Goal: Task Accomplishment & Management: Manage account settings

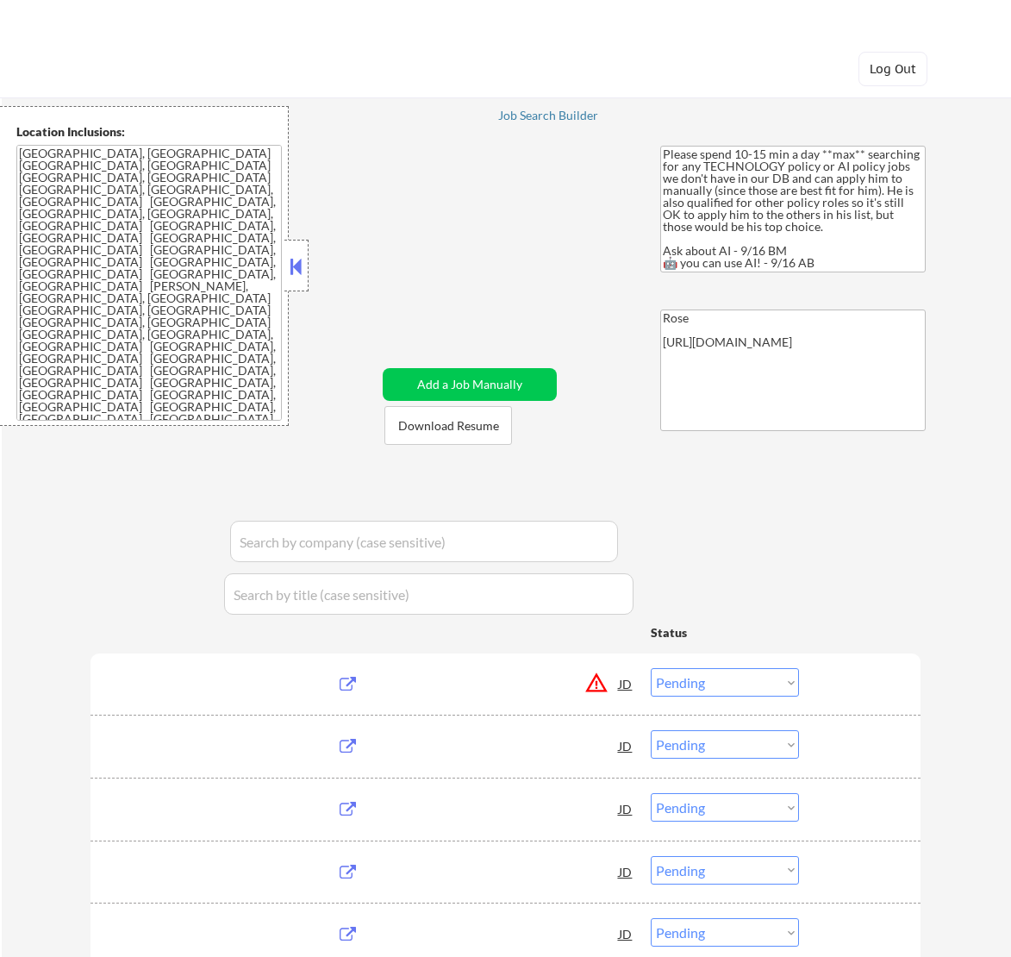
select select ""pending""
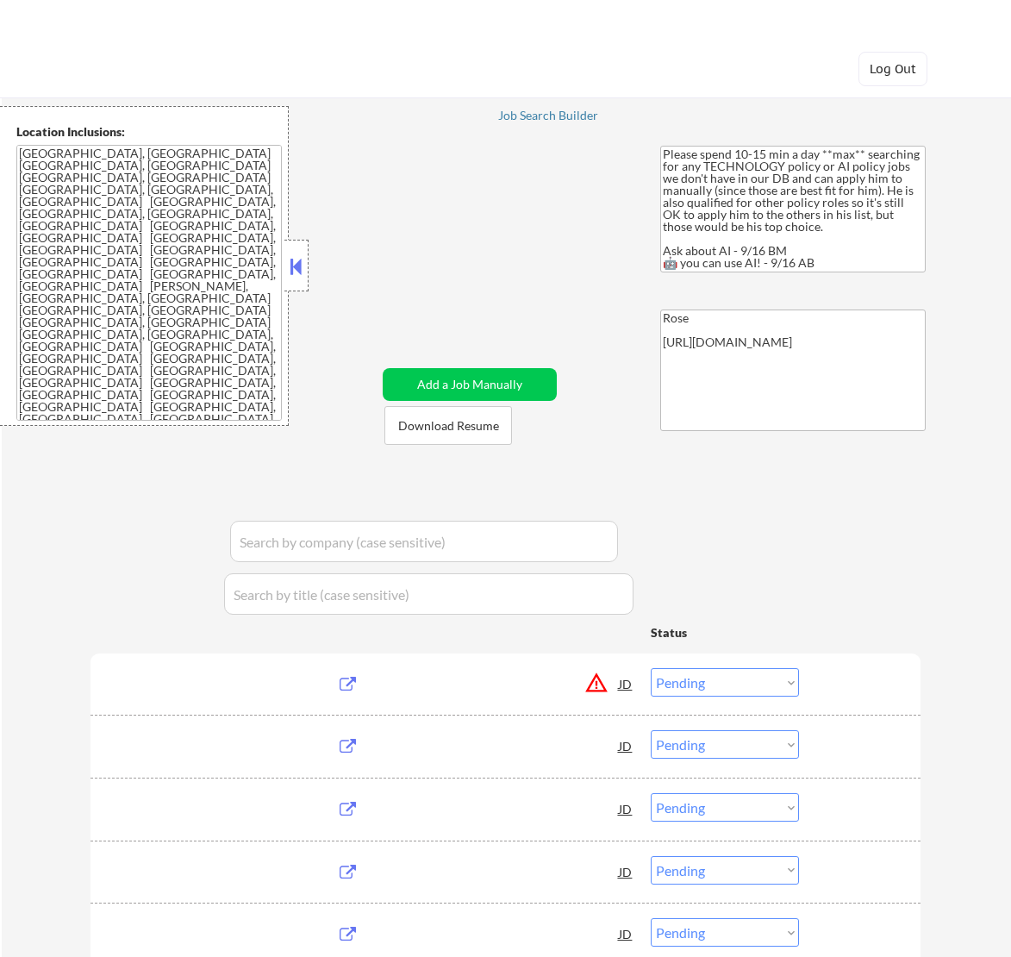
select select ""pending""
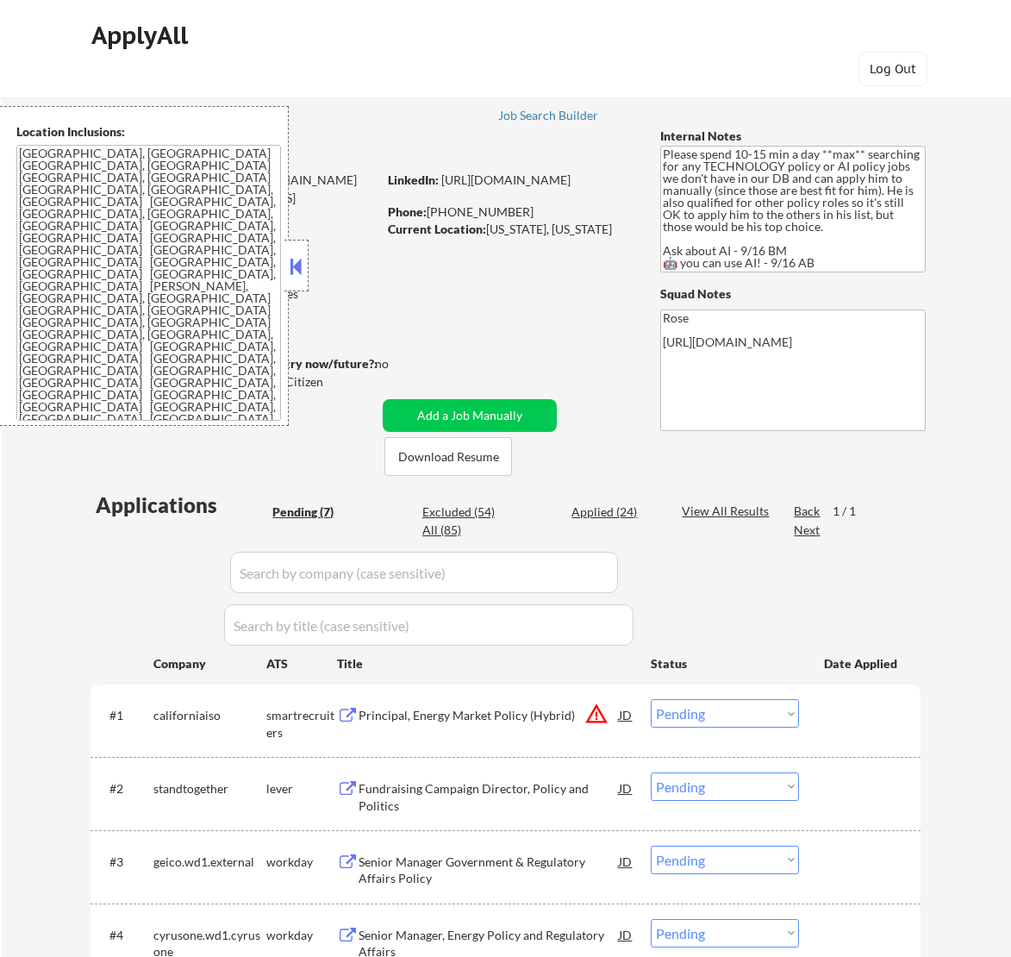
scroll to position [323, 0]
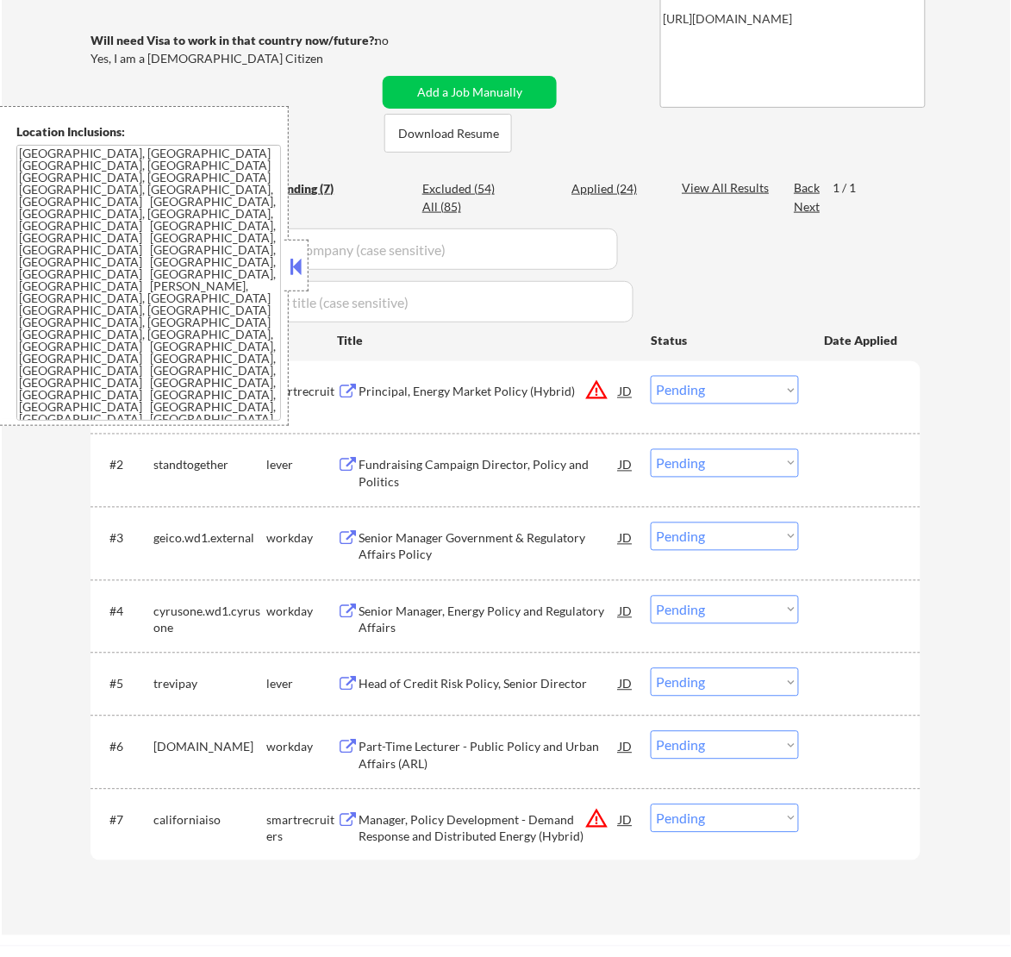
click at [286, 259] on button at bounding box center [295, 266] width 19 height 26
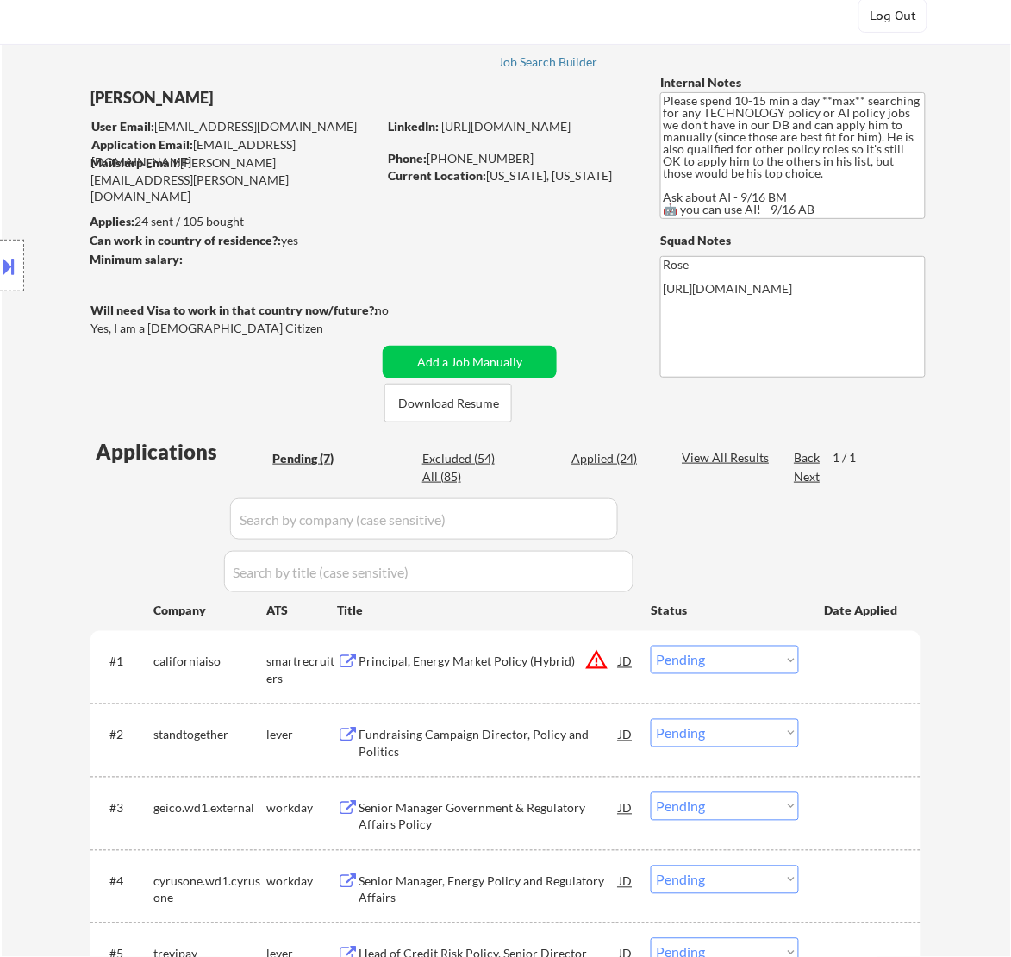
scroll to position [0, 0]
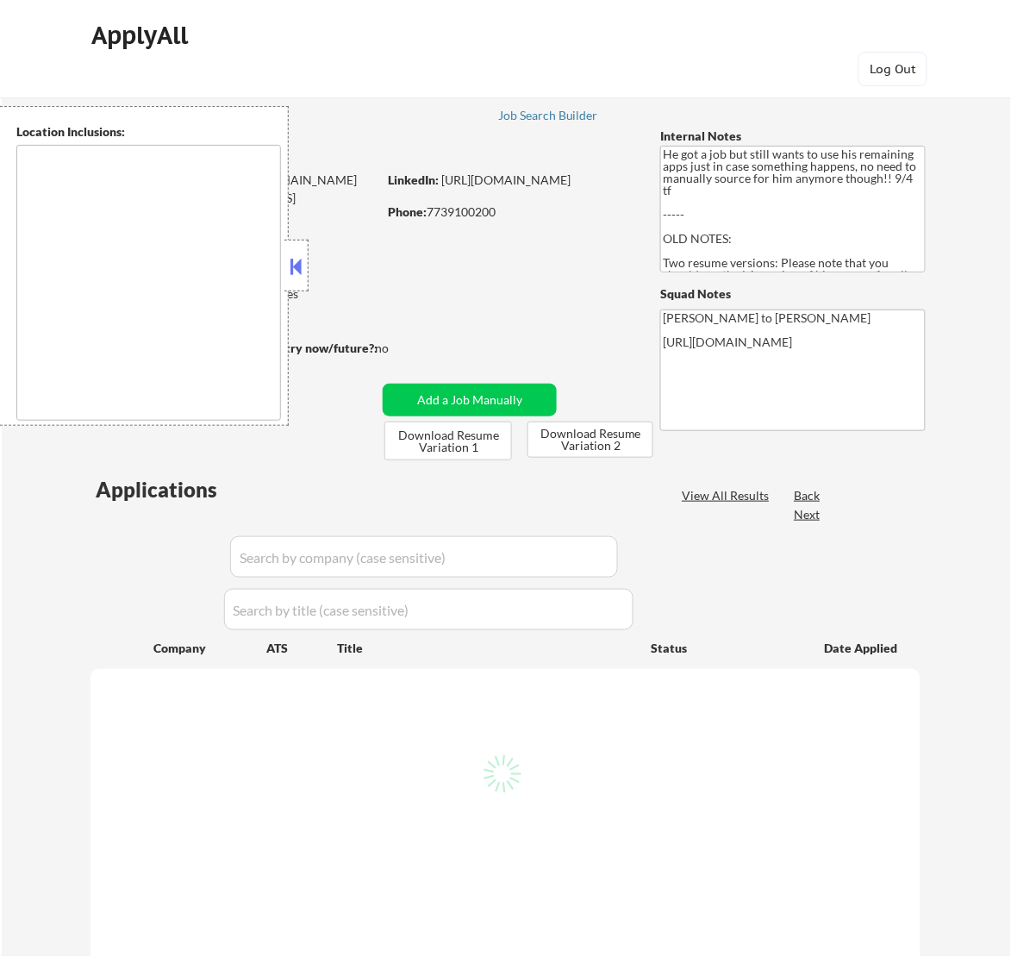
type textarea "Los Angeles, CA Glendale, CA Burbank, CA Pasadena, CA Santa Monica, CA Beverly …"
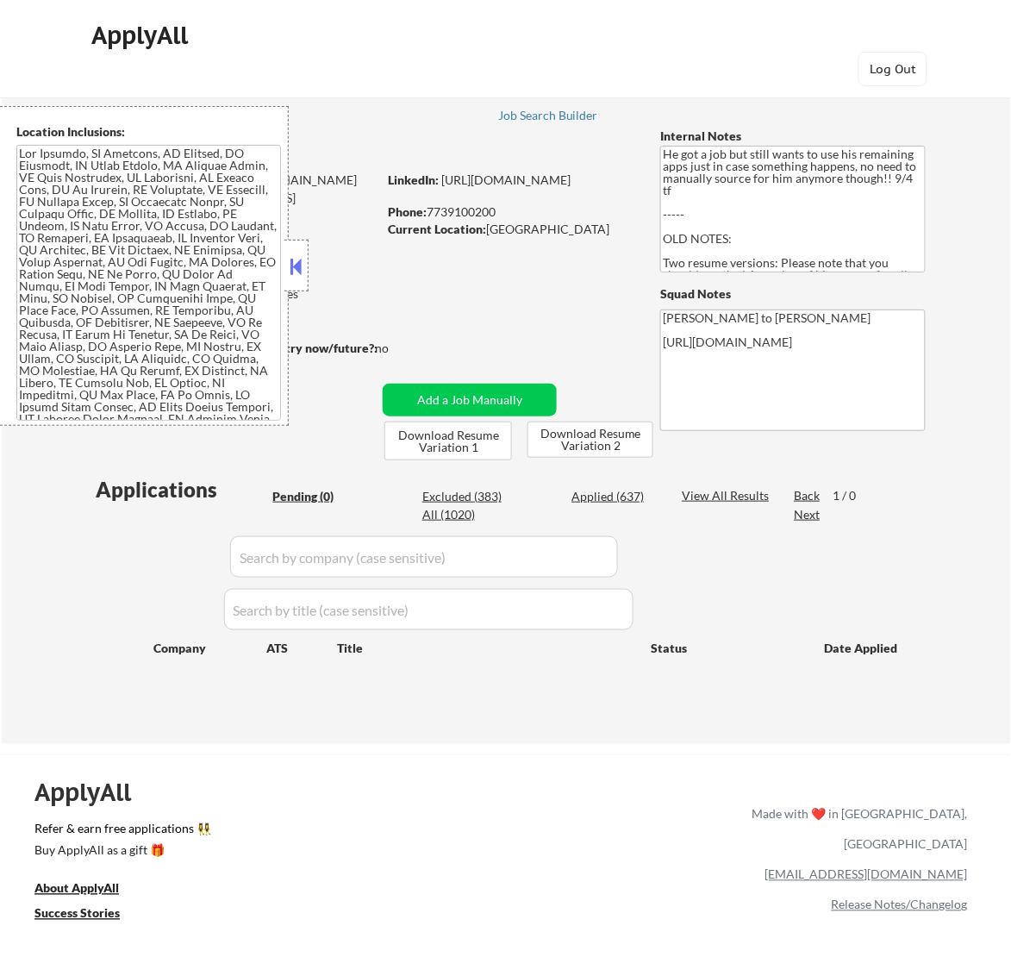
click at [298, 266] on button at bounding box center [295, 266] width 19 height 26
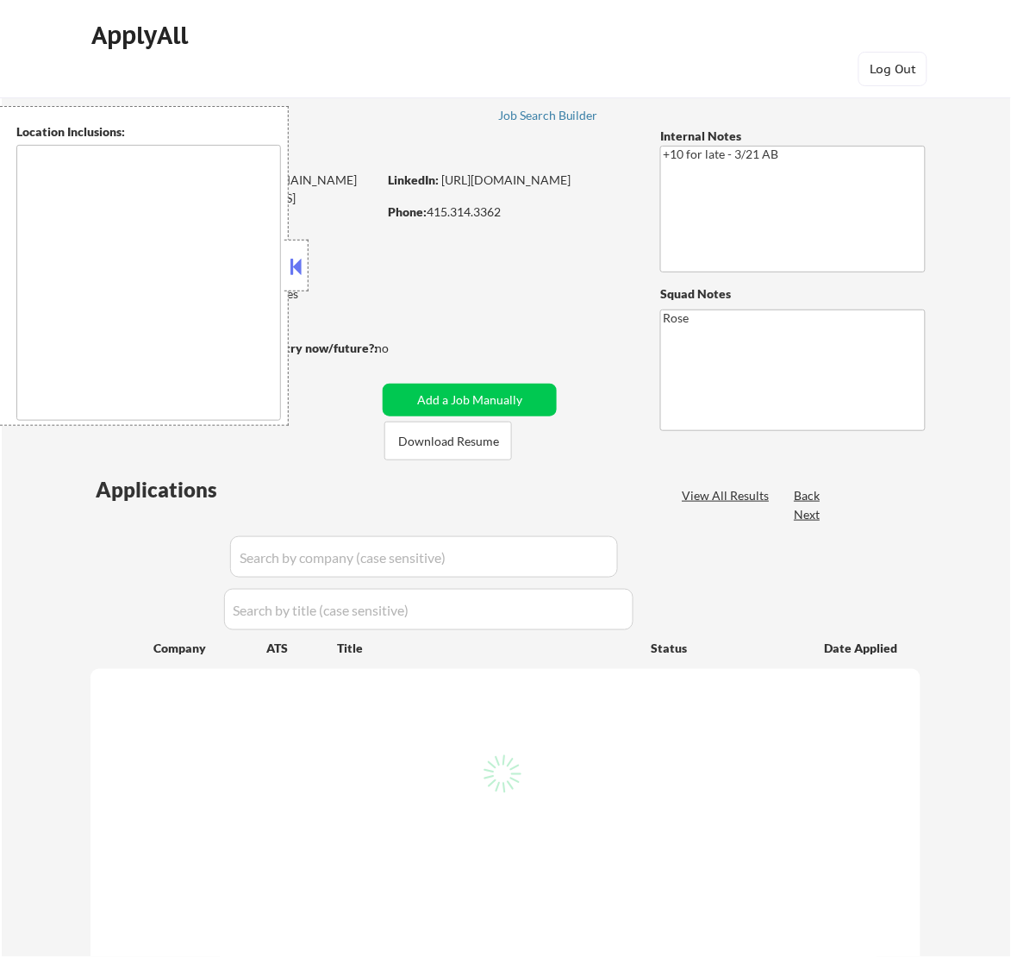
select select ""pending""
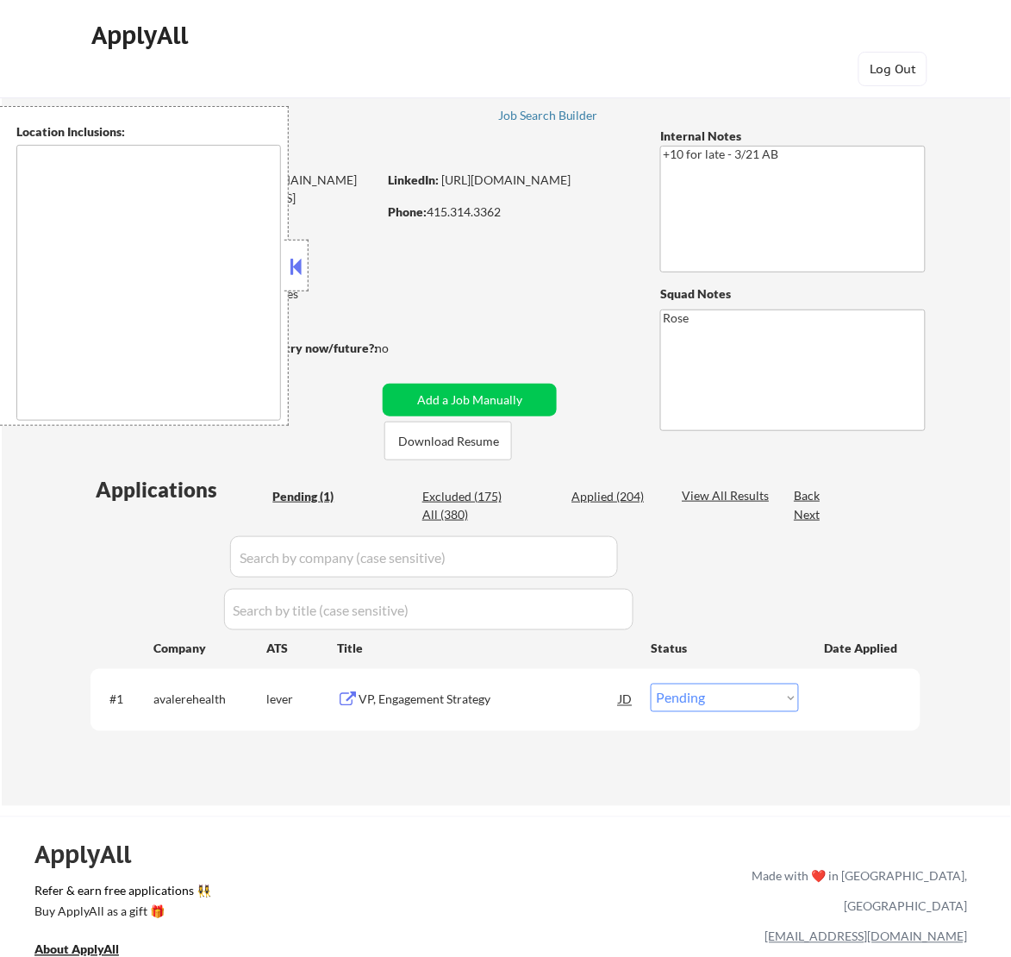
type textarea "San Francisco, CA Daly City, CA South San Francisco, CA Brisbane, CA Colma, CA …"
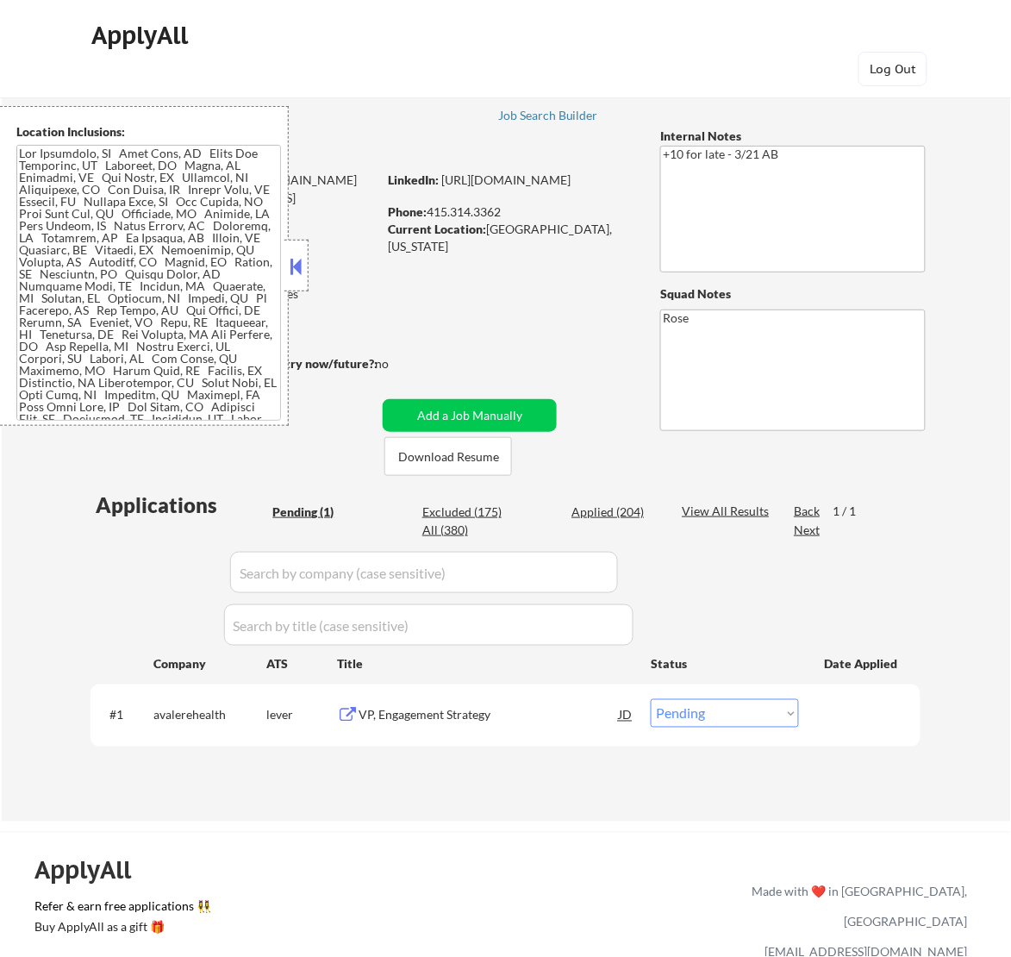
click at [304, 268] on button at bounding box center [295, 266] width 19 height 26
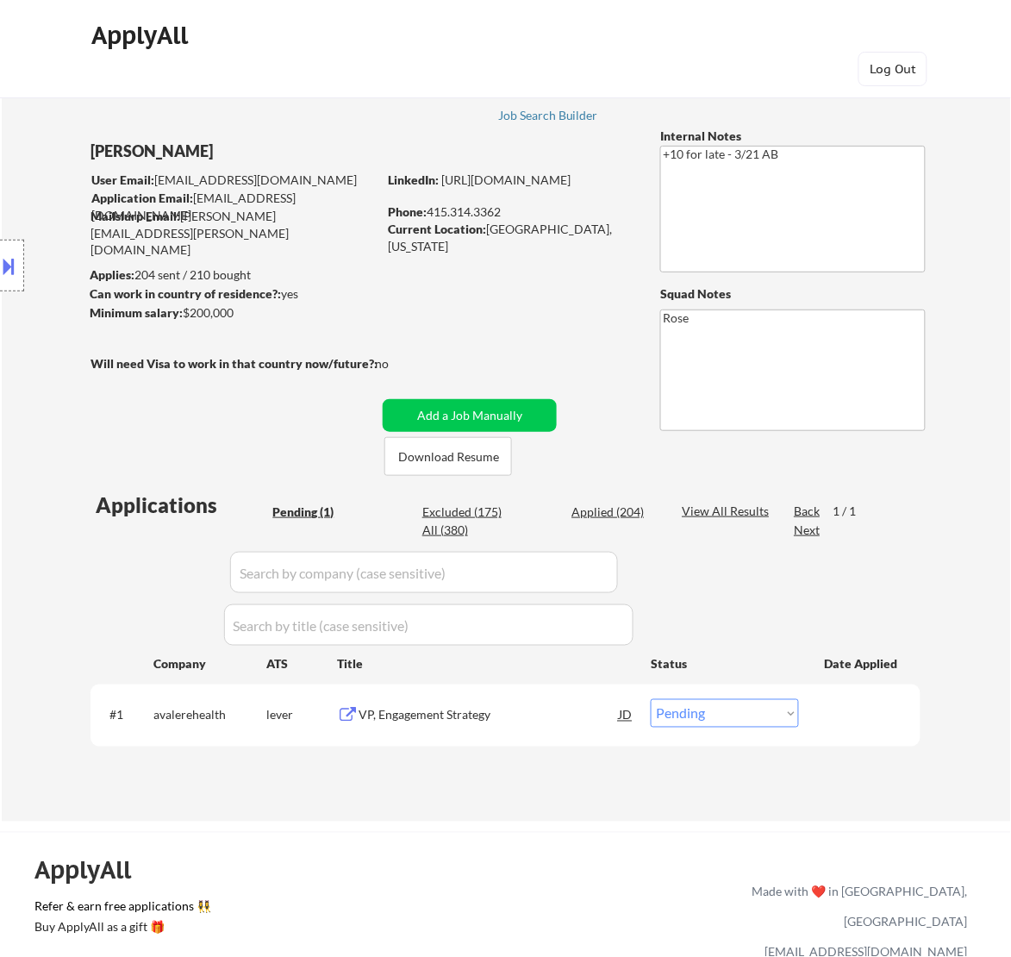
click at [480, 725] on div "VP, Engagement Strategy" at bounding box center [489, 714] width 260 height 31
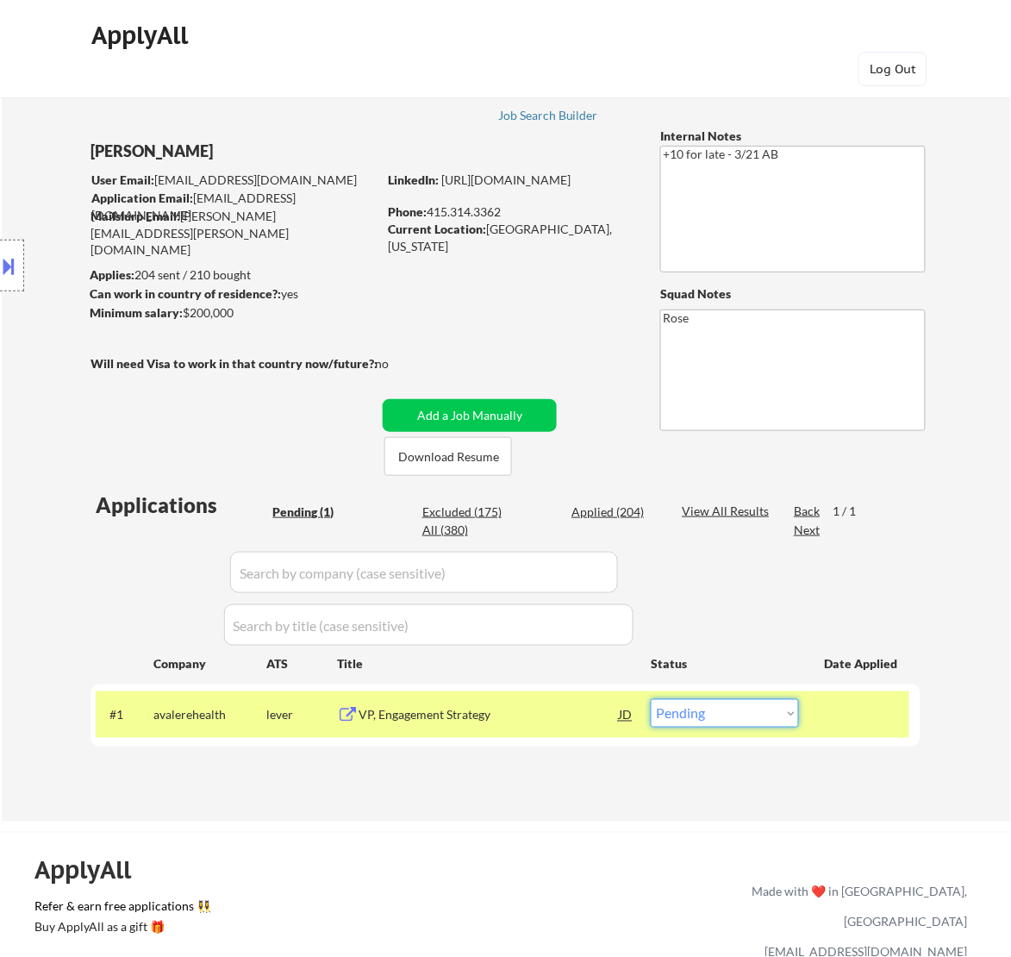
click at [783, 709] on select "Choose an option... Pending Applied Excluded (Questions) Excluded (Expired) Exc…" at bounding box center [725, 713] width 148 height 28
select select ""excluded__salary_""
click at [651, 699] on select "Choose an option... Pending Applied Excluded (Questions) Excluded (Expired) Exc…" at bounding box center [725, 713] width 148 height 28
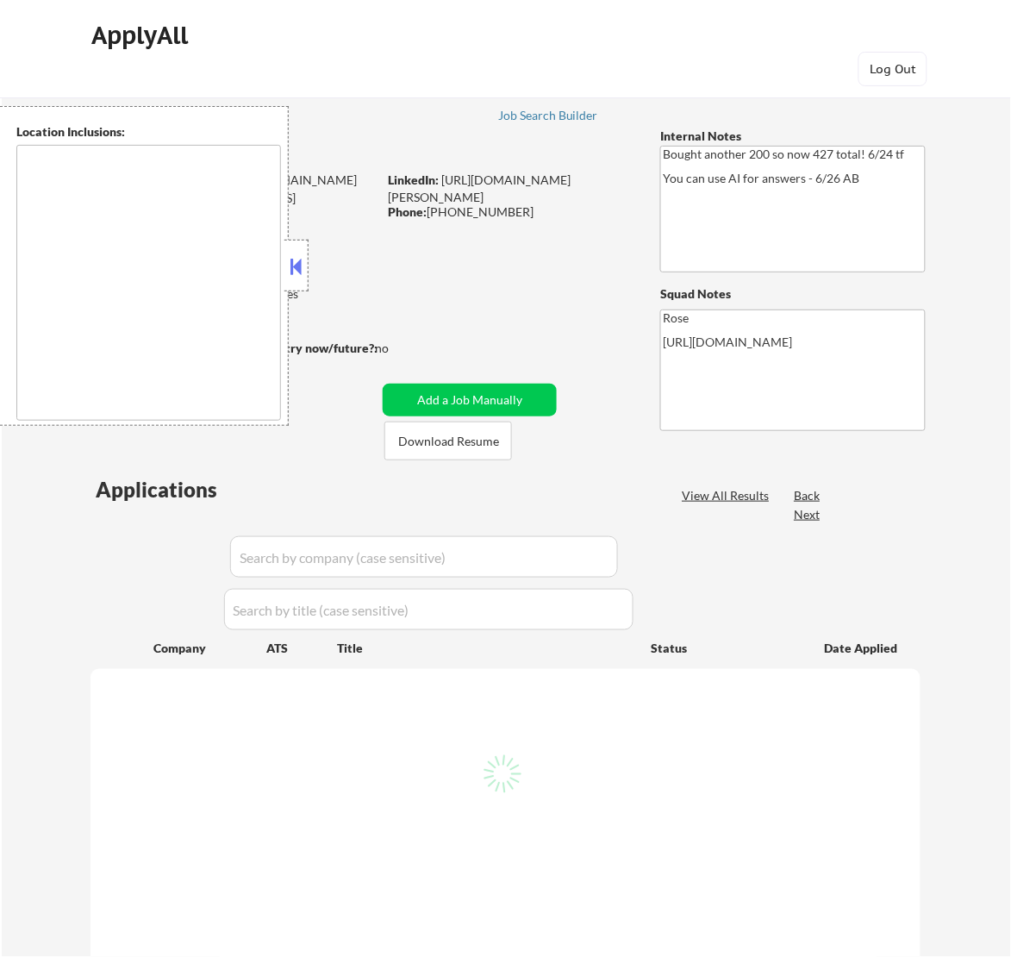
type textarea "[GEOGRAPHIC_DATA], [GEOGRAPHIC_DATA] [GEOGRAPHIC_DATA], [GEOGRAPHIC_DATA] [GEOG…"
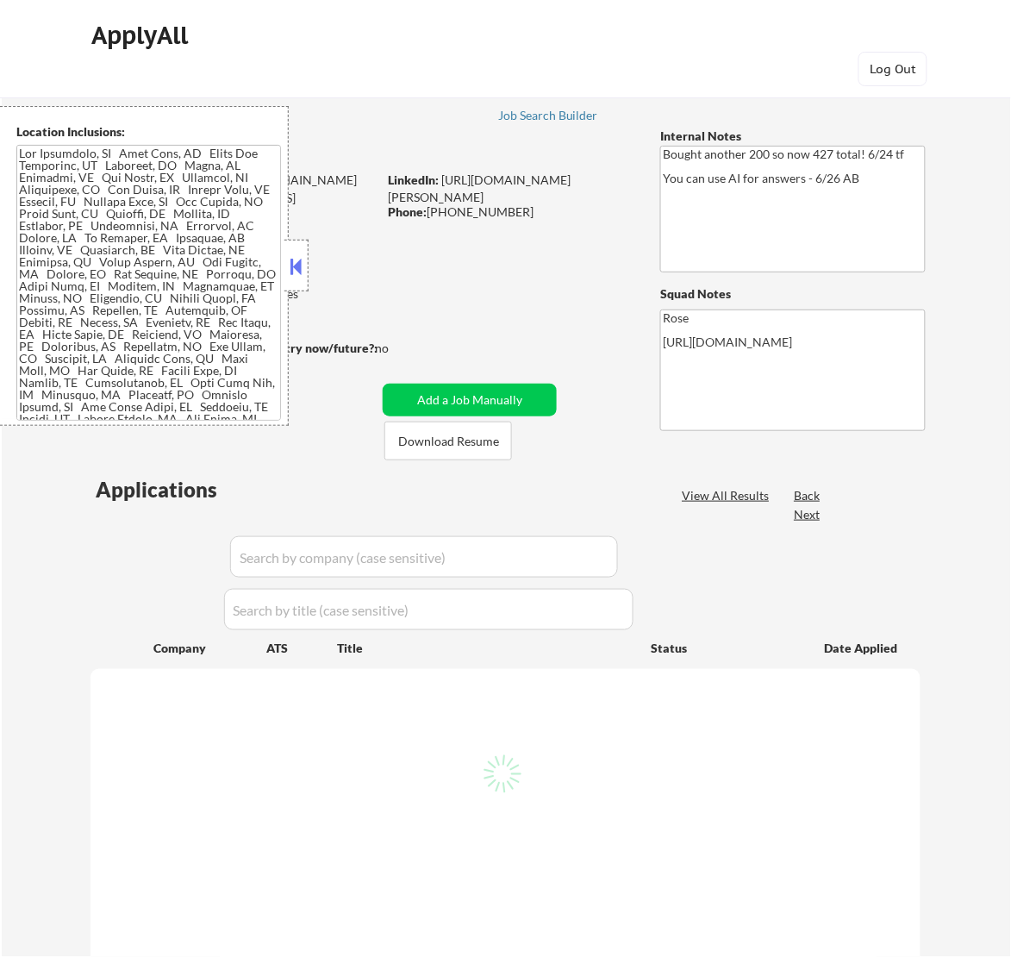
select select ""pending""
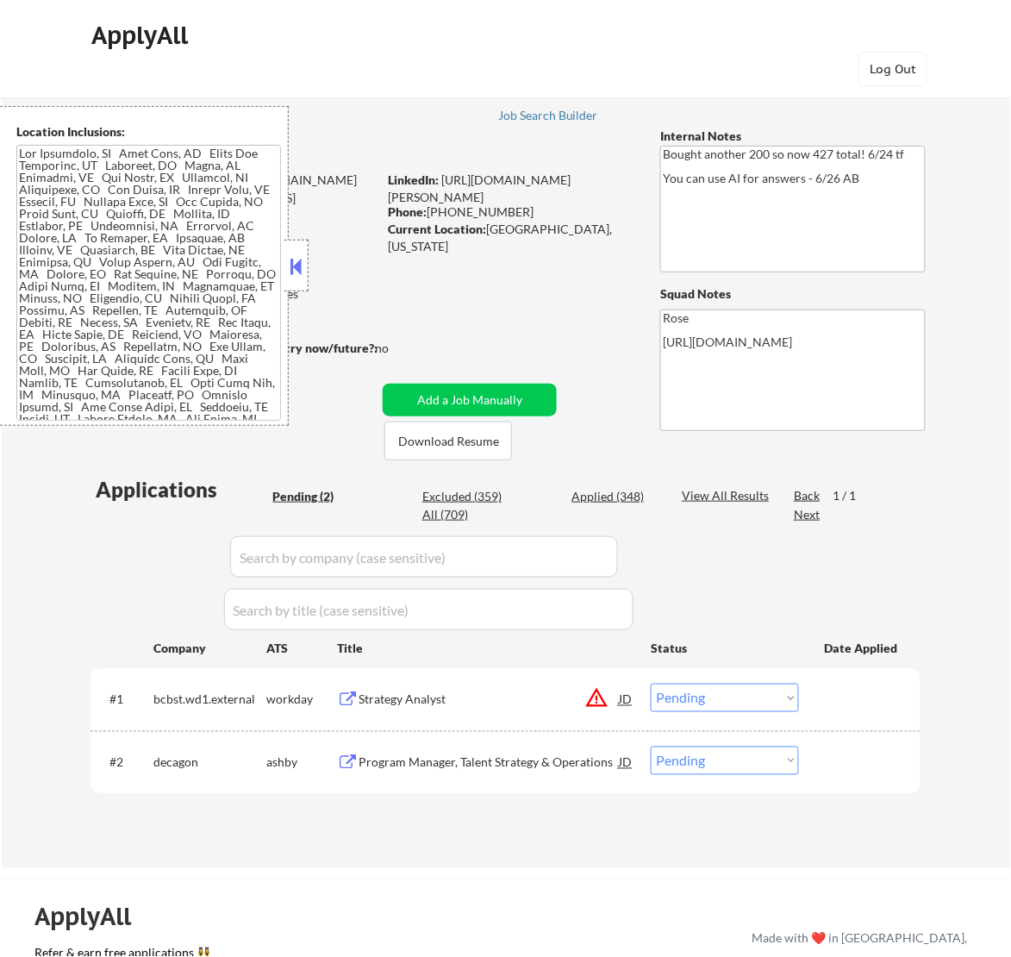
click at [294, 263] on button at bounding box center [295, 266] width 19 height 26
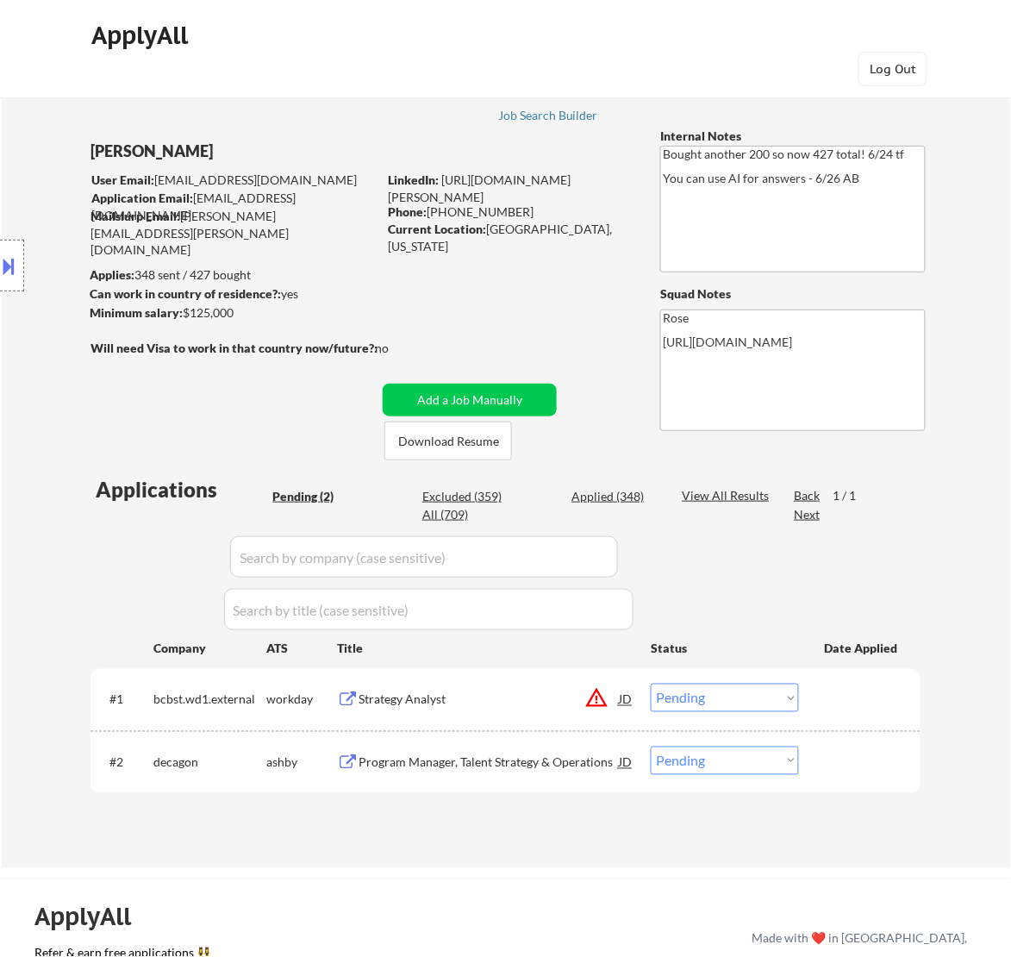
click at [519, 701] on div "Strategy Analyst" at bounding box center [489, 699] width 260 height 17
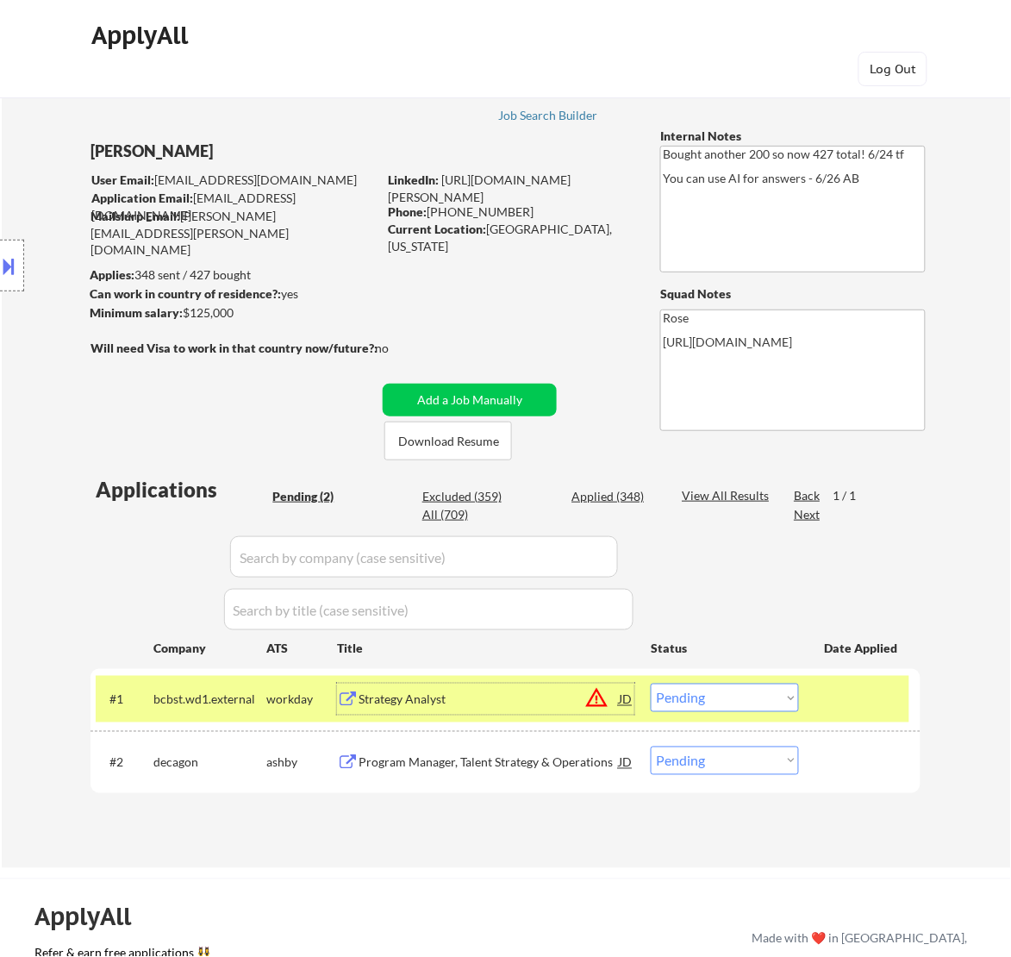
click at [796, 699] on select "Choose an option... Pending Applied Excluded (Questions) Excluded (Expired) Exc…" at bounding box center [725, 698] width 148 height 28
click at [651, 684] on select "Choose an option... Pending Applied Excluded (Questions) Excluded (Expired) Exc…" at bounding box center [725, 698] width 148 height 28
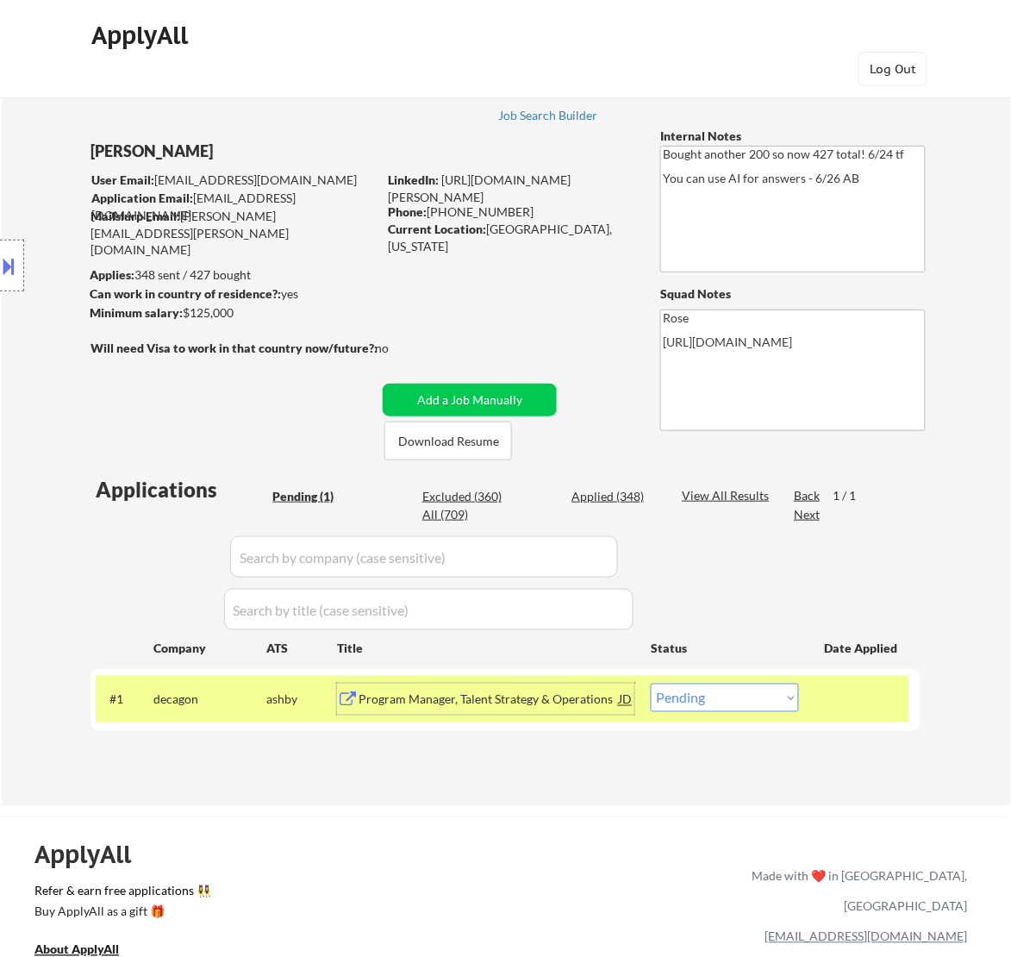
click at [550, 707] on div "Program Manager, Talent Strategy & Operations" at bounding box center [489, 699] width 260 height 17
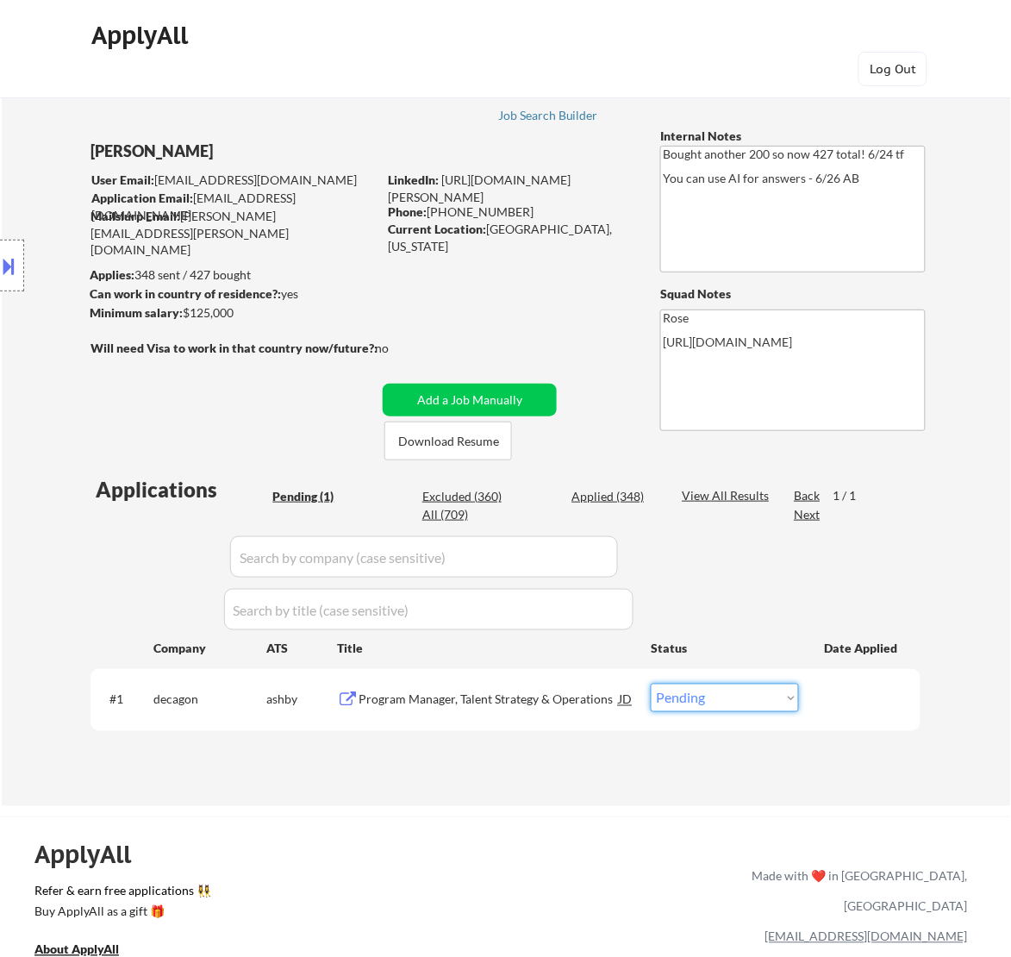
click at [735, 696] on select "Choose an option... Pending Applied Excluded (Questions) Excluded (Expired) Exc…" at bounding box center [725, 698] width 148 height 28
select select ""excluded__bad_match_""
click at [651, 684] on select "Choose an option... Pending Applied Excluded (Questions) Excluded (Expired) Exc…" at bounding box center [725, 698] width 148 height 28
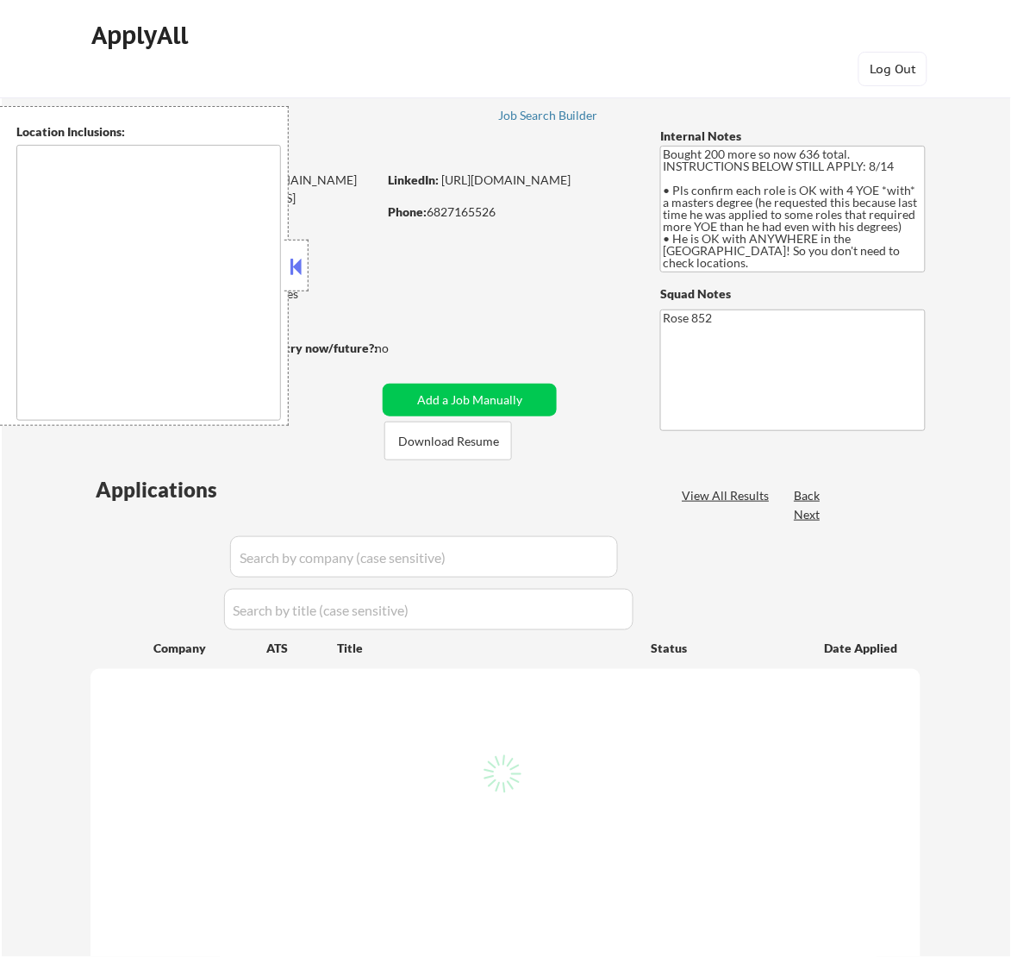
select select ""pending""
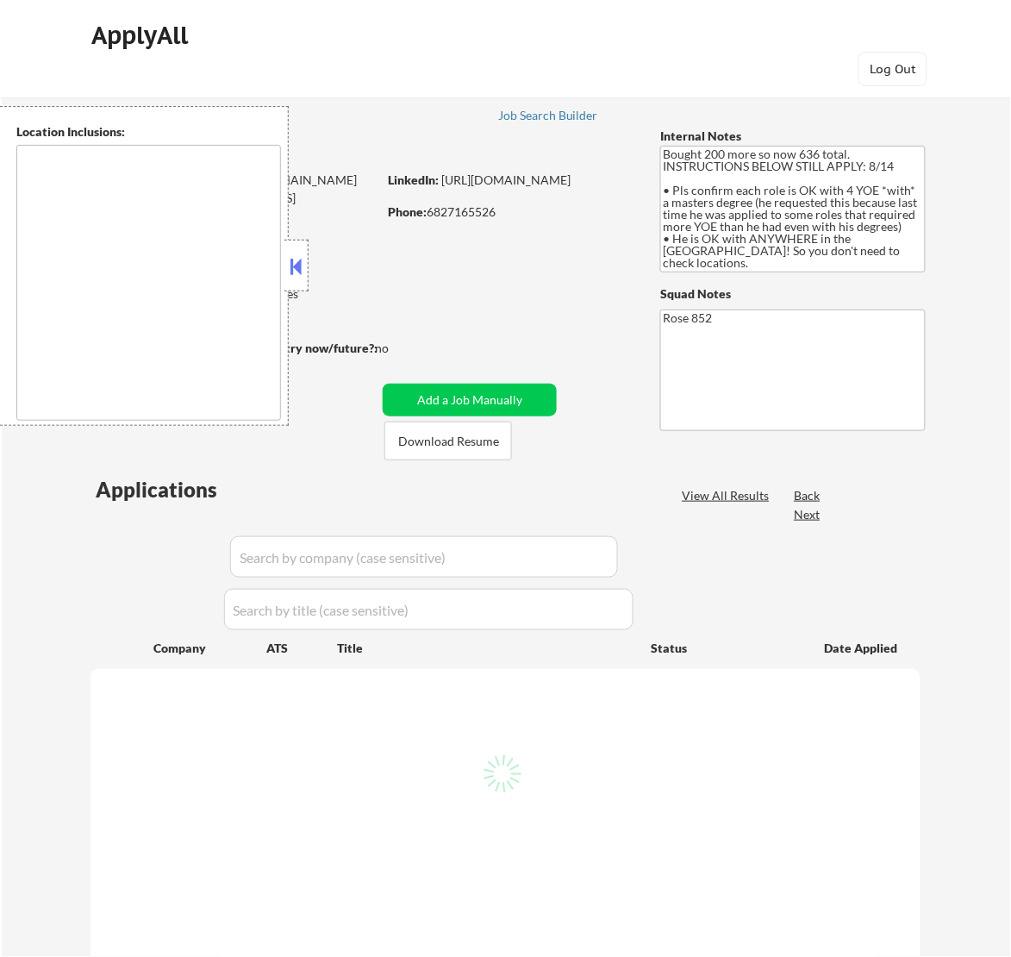
select select ""pending""
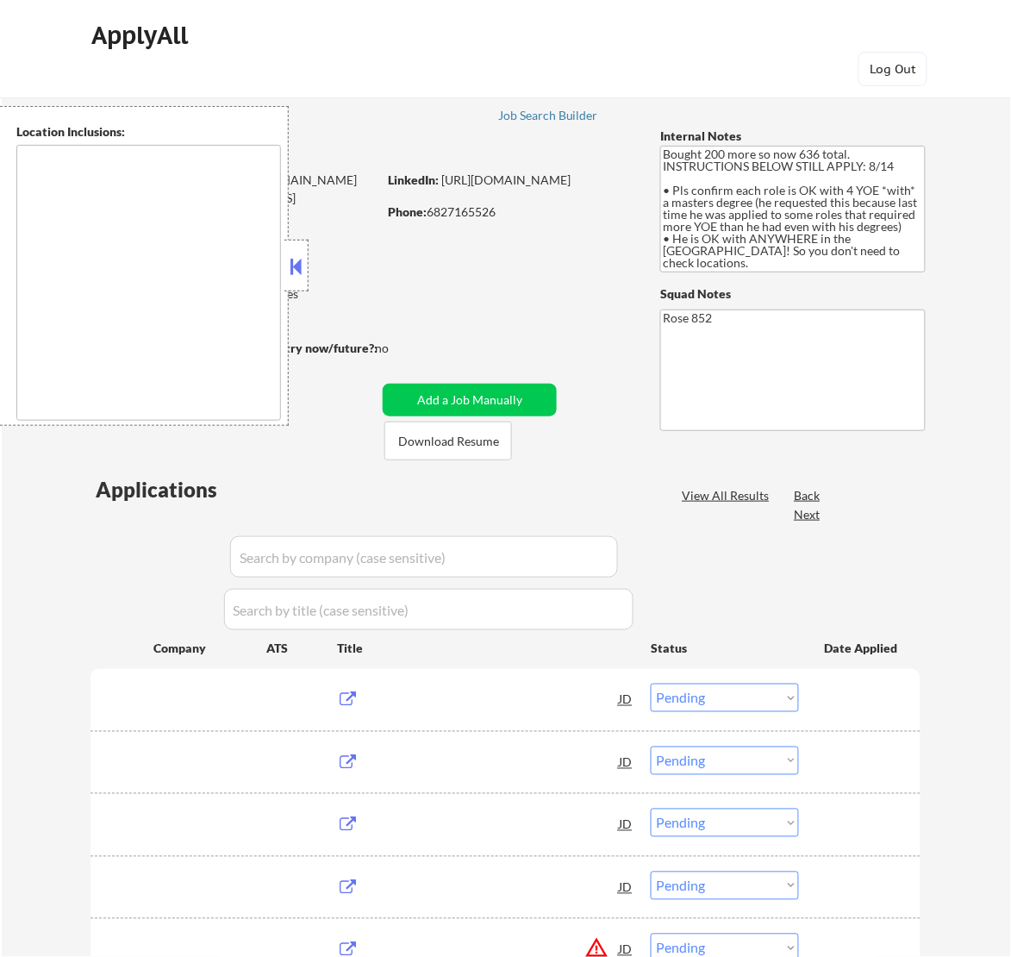
type textarea "San Francisco, CA Daly City, CA South San Francisco, CA Brisbane, CA Colma, CA …"
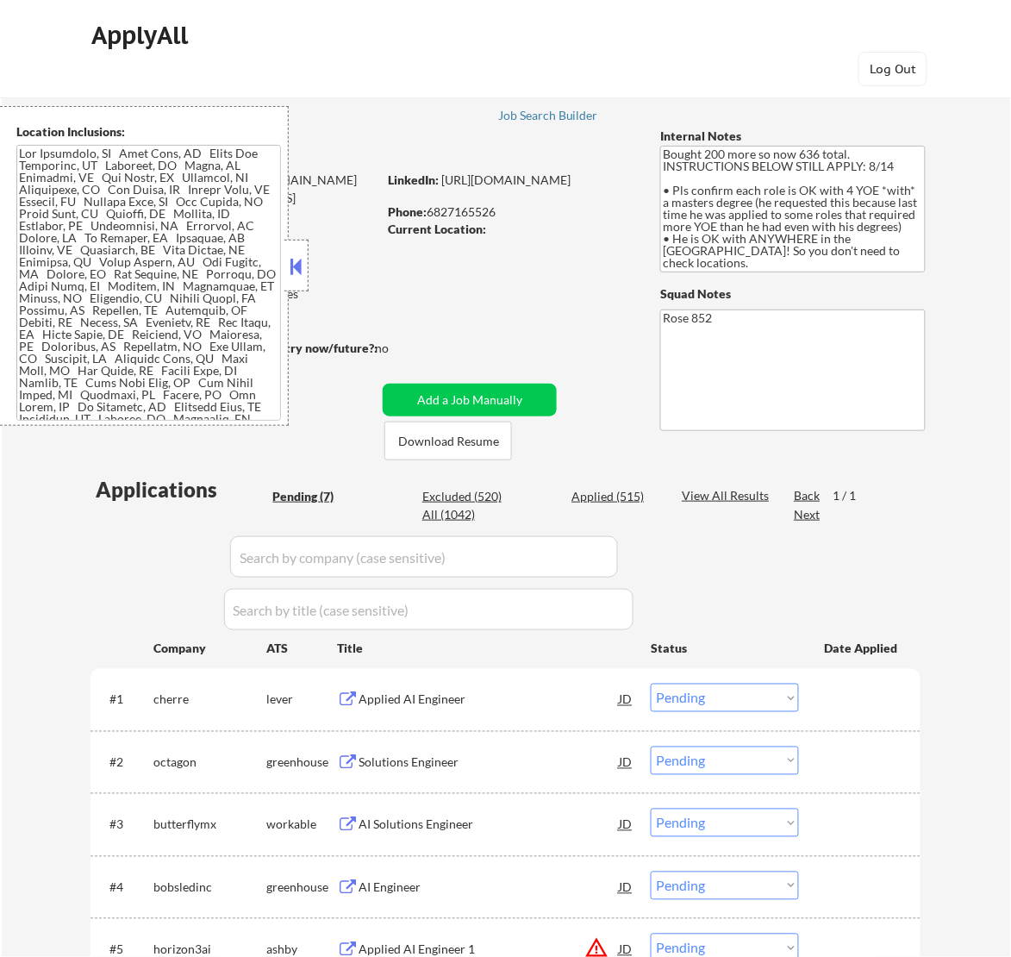
click at [302, 267] on button at bounding box center [295, 266] width 19 height 26
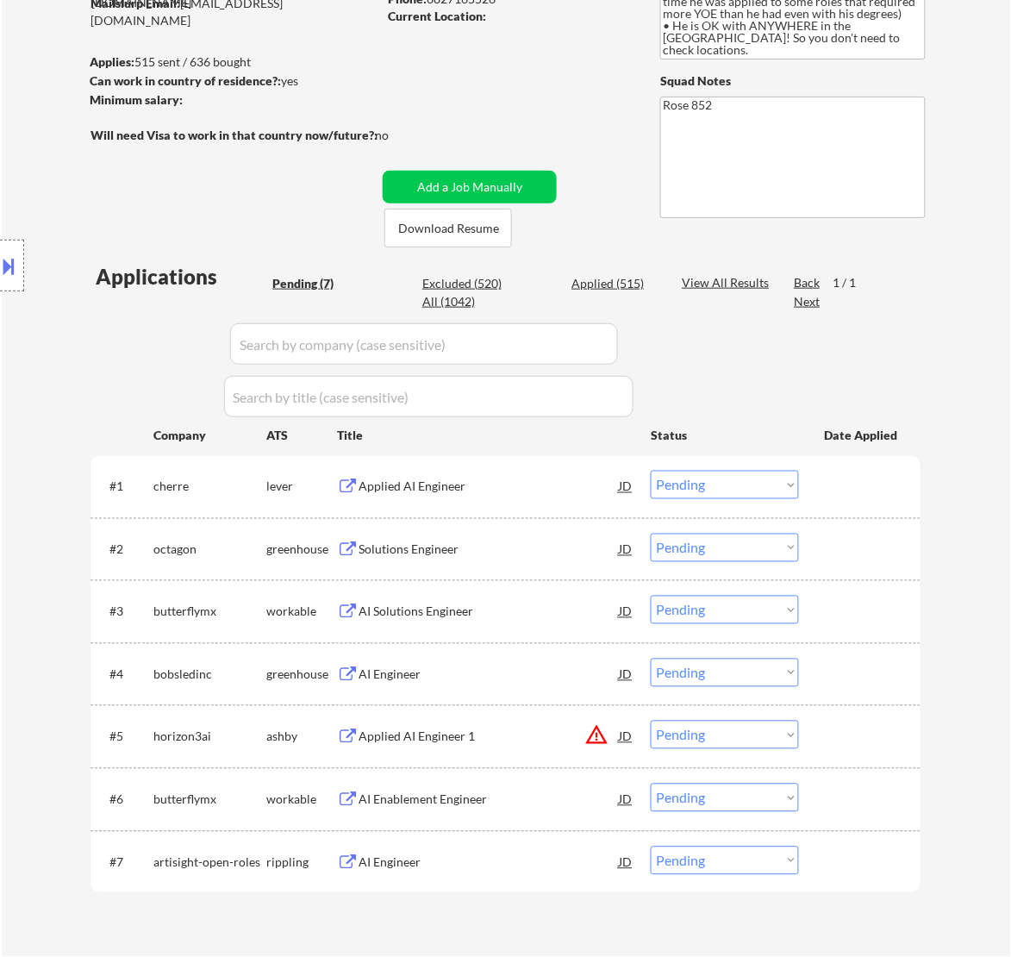
scroll to position [216, 0]
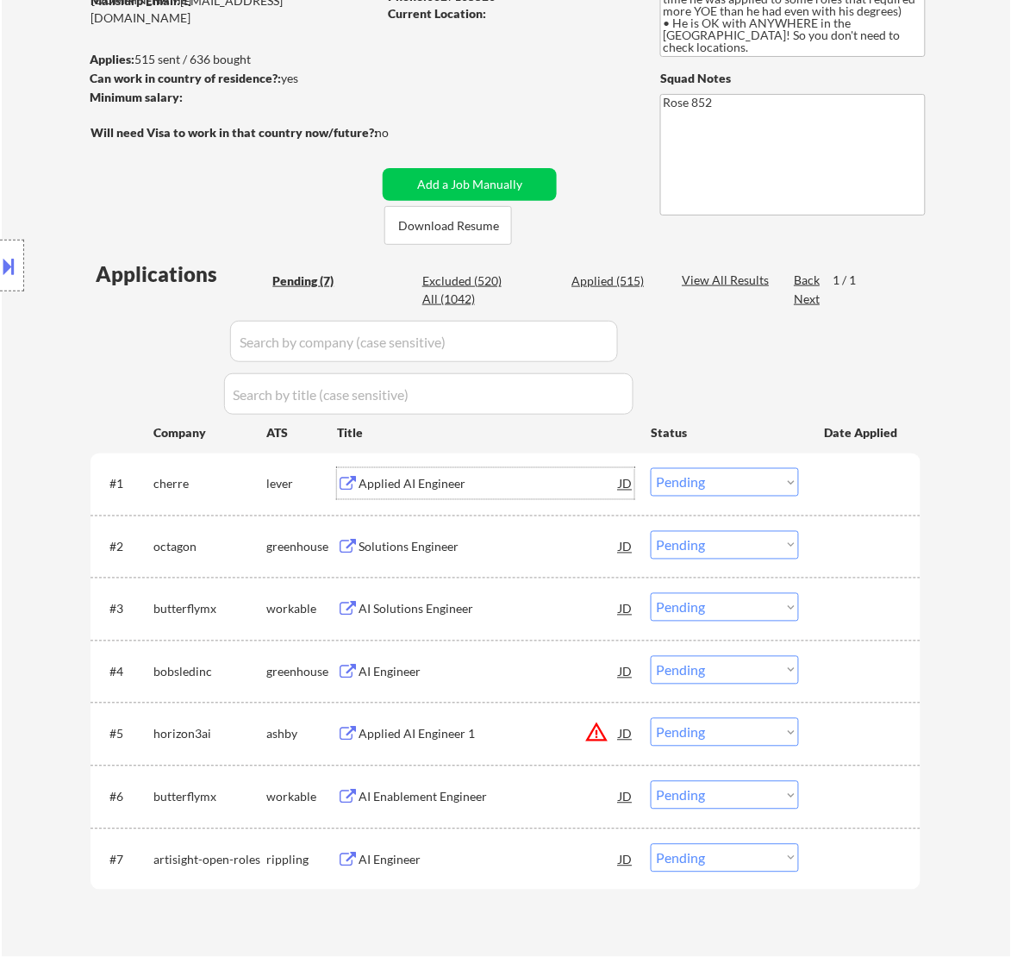
click at [573, 497] on div "Applied AI Engineer" at bounding box center [489, 483] width 260 height 31
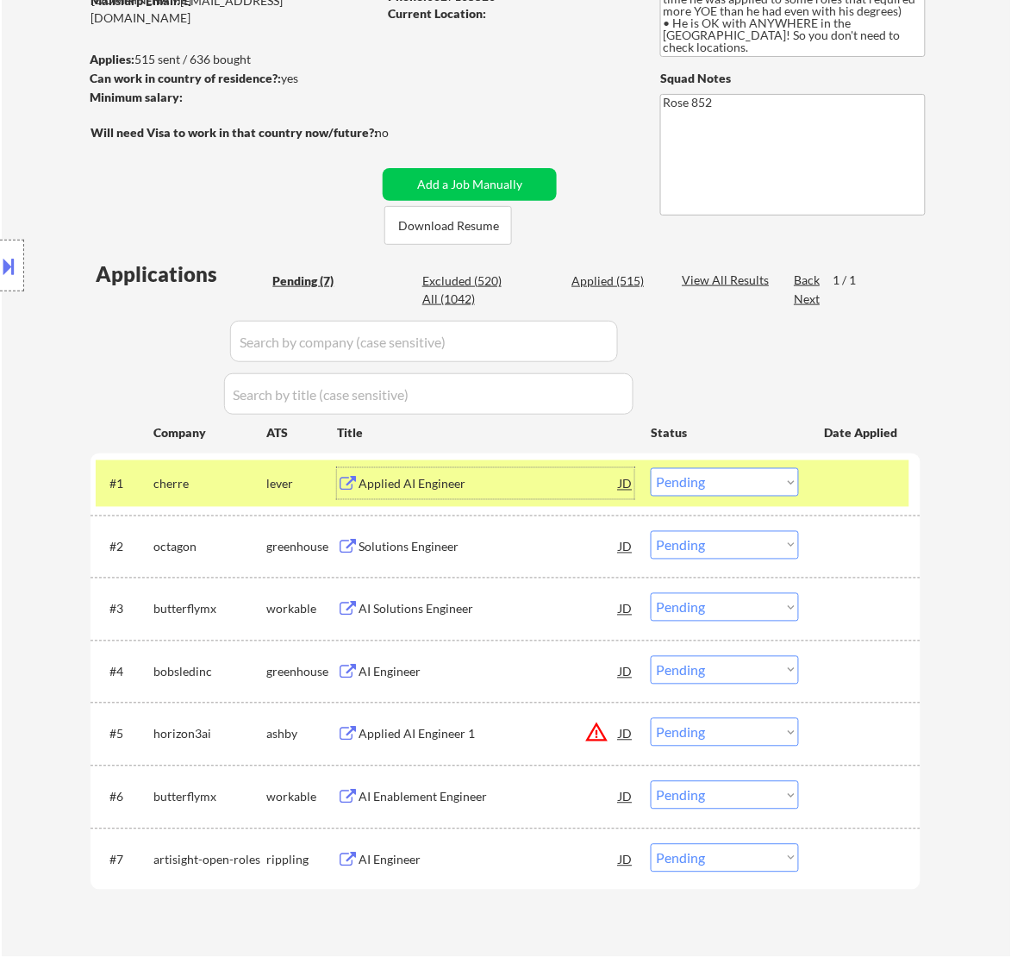
click at [737, 481] on select "Choose an option... Pending Applied Excluded (Questions) Excluded (Expired) Exc…" at bounding box center [725, 482] width 148 height 28
click at [651, 468] on select "Choose an option... Pending Applied Excluded (Questions) Excluded (Expired) Exc…" at bounding box center [725, 482] width 148 height 28
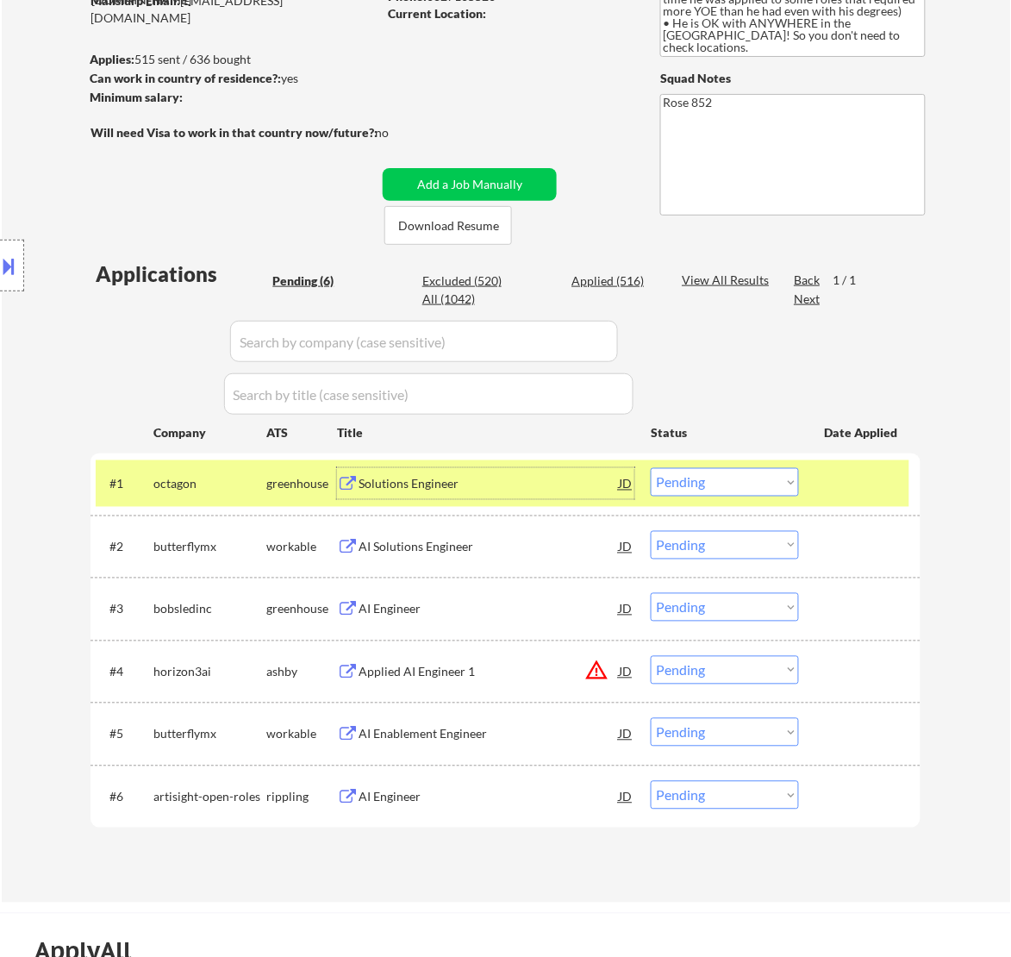
click at [515, 484] on div "Solutions Engineer" at bounding box center [489, 484] width 260 height 17
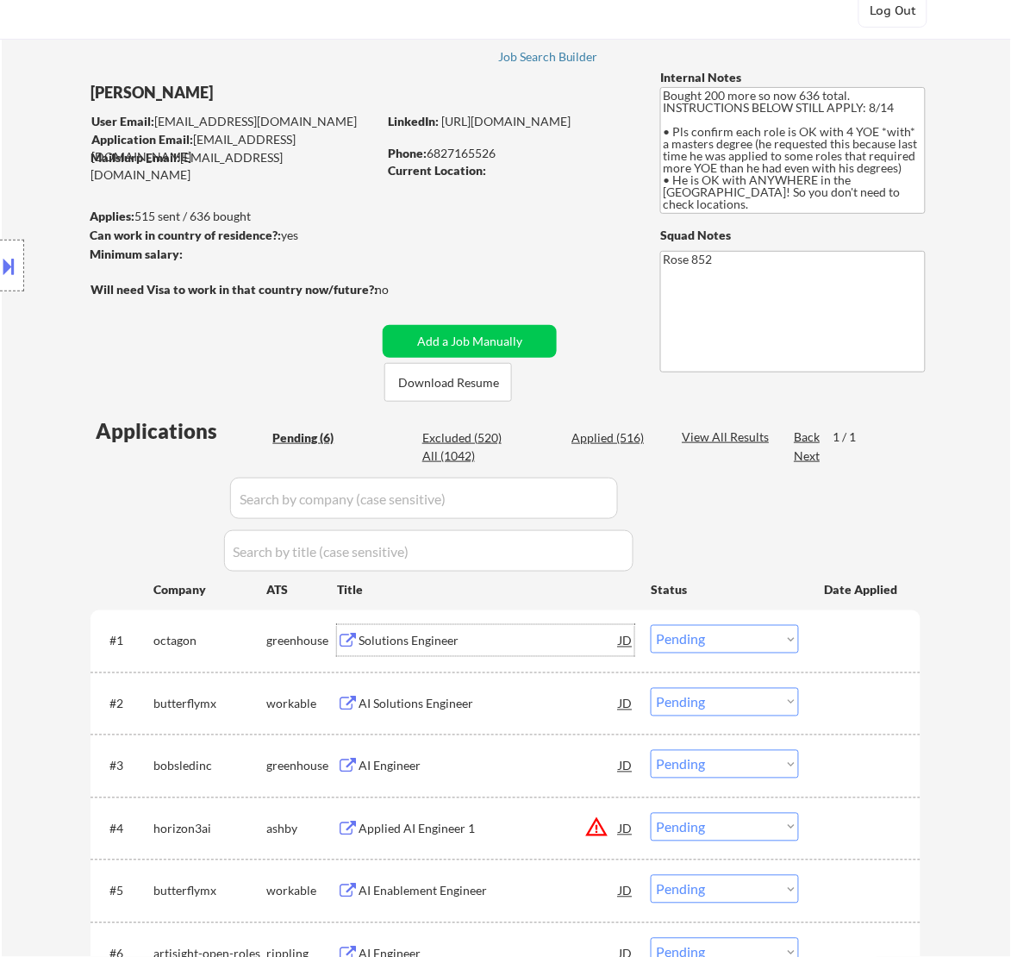
scroll to position [108, 0]
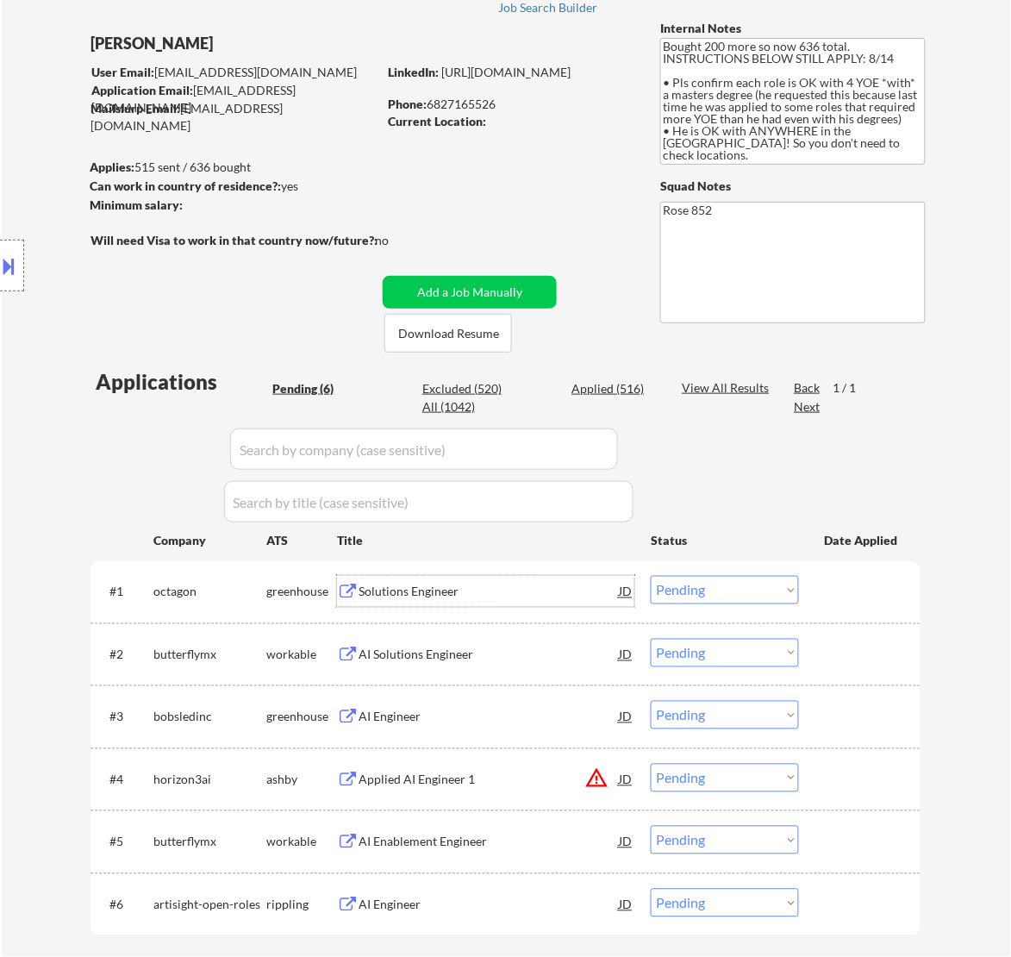
click at [16, 265] on button at bounding box center [9, 266] width 19 height 28
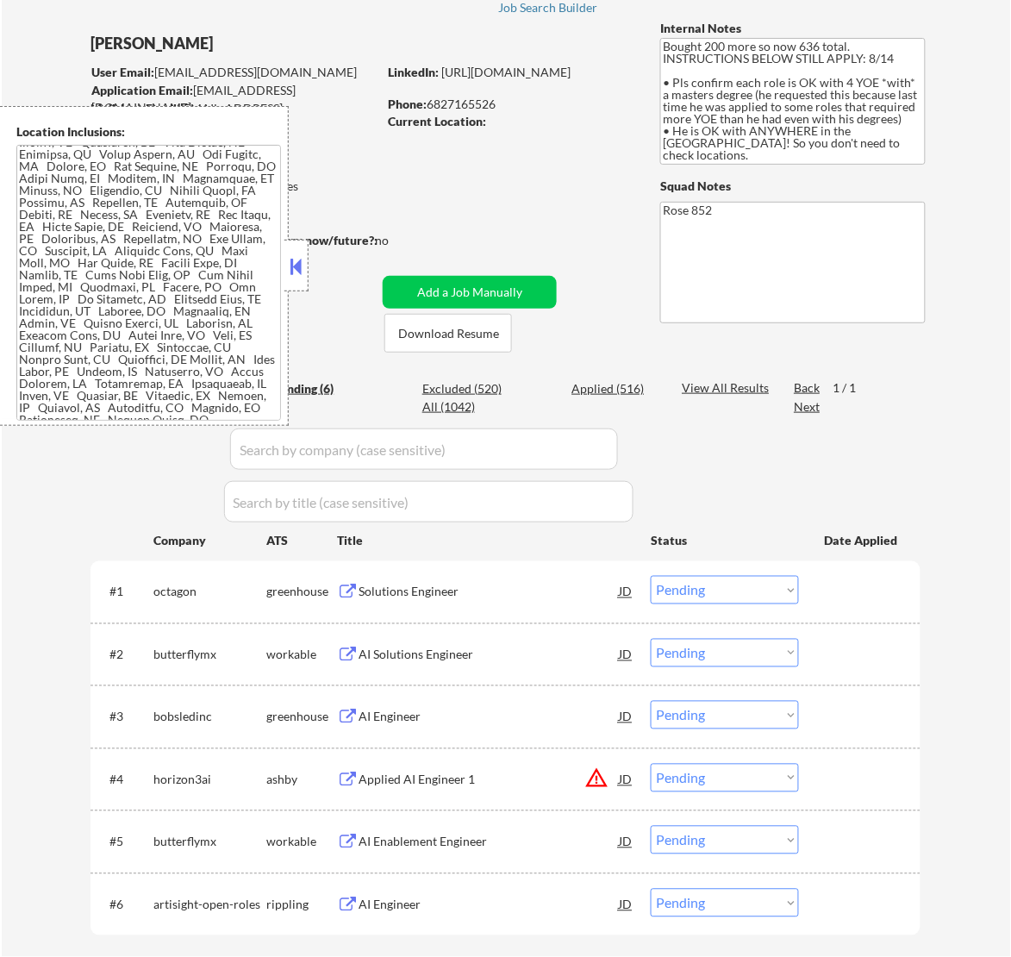
scroll to position [216, 0]
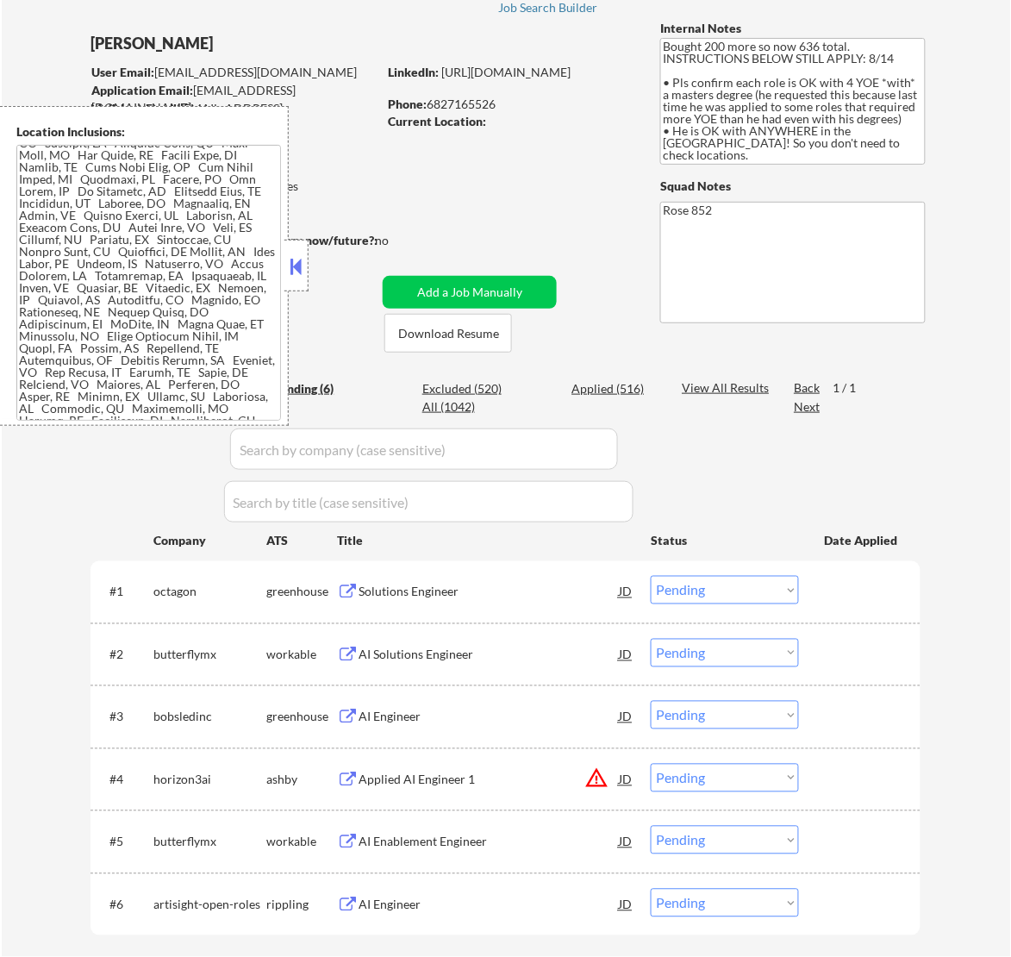
click at [765, 589] on select "Choose an option... Pending Applied Excluded (Questions) Excluded (Expired) Exc…" at bounding box center [725, 590] width 148 height 28
click at [651, 576] on select "Choose an option... Pending Applied Excluded (Questions) Excluded (Expired) Exc…" at bounding box center [725, 590] width 148 height 28
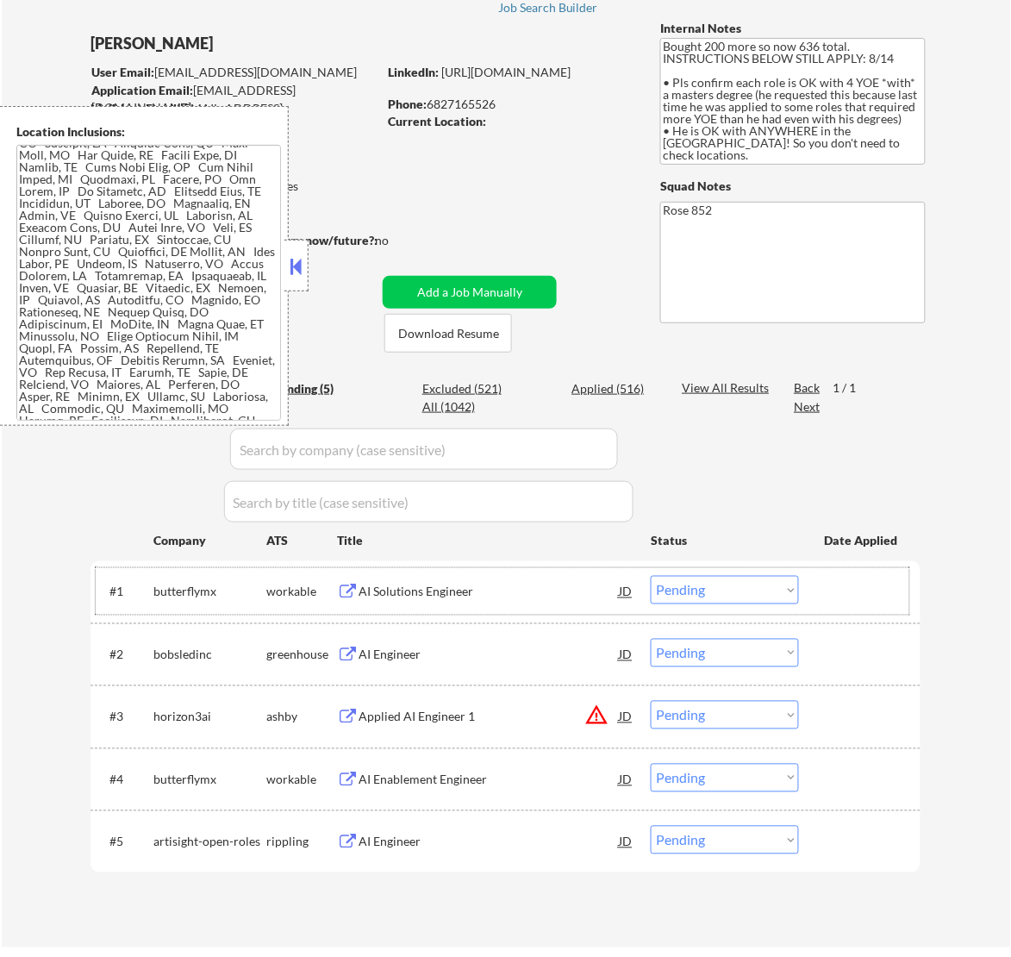
click at [554, 609] on div "#1 butterflymx workable AI Solutions Engineer JD Choose an option... Pending Ap…" at bounding box center [503, 591] width 814 height 47
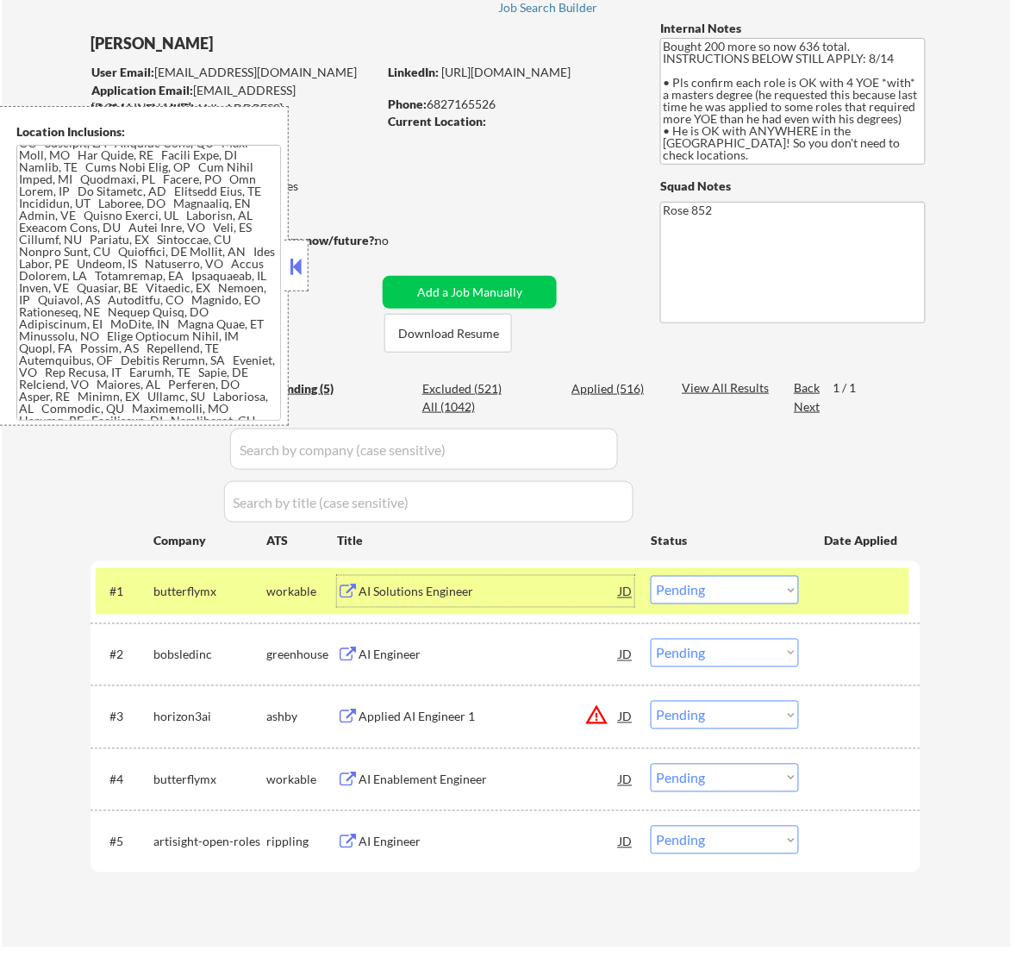
click at [579, 599] on div "AI Solutions Engineer" at bounding box center [489, 592] width 260 height 17
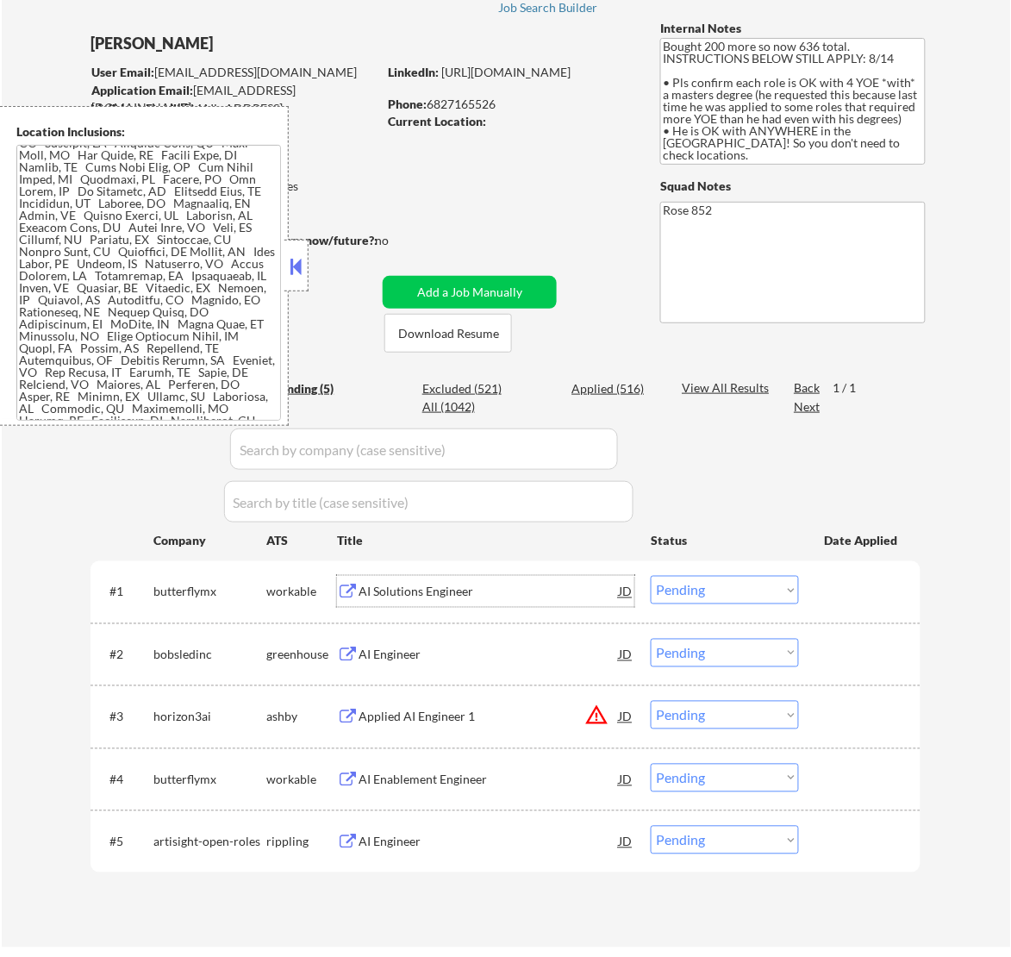
click at [712, 586] on select "Choose an option... Pending Applied Excluded (Questions) Excluded (Expired) Exc…" at bounding box center [725, 590] width 148 height 28
click at [651, 576] on select "Choose an option... Pending Applied Excluded (Questions) Excluded (Expired) Exc…" at bounding box center [725, 590] width 148 height 28
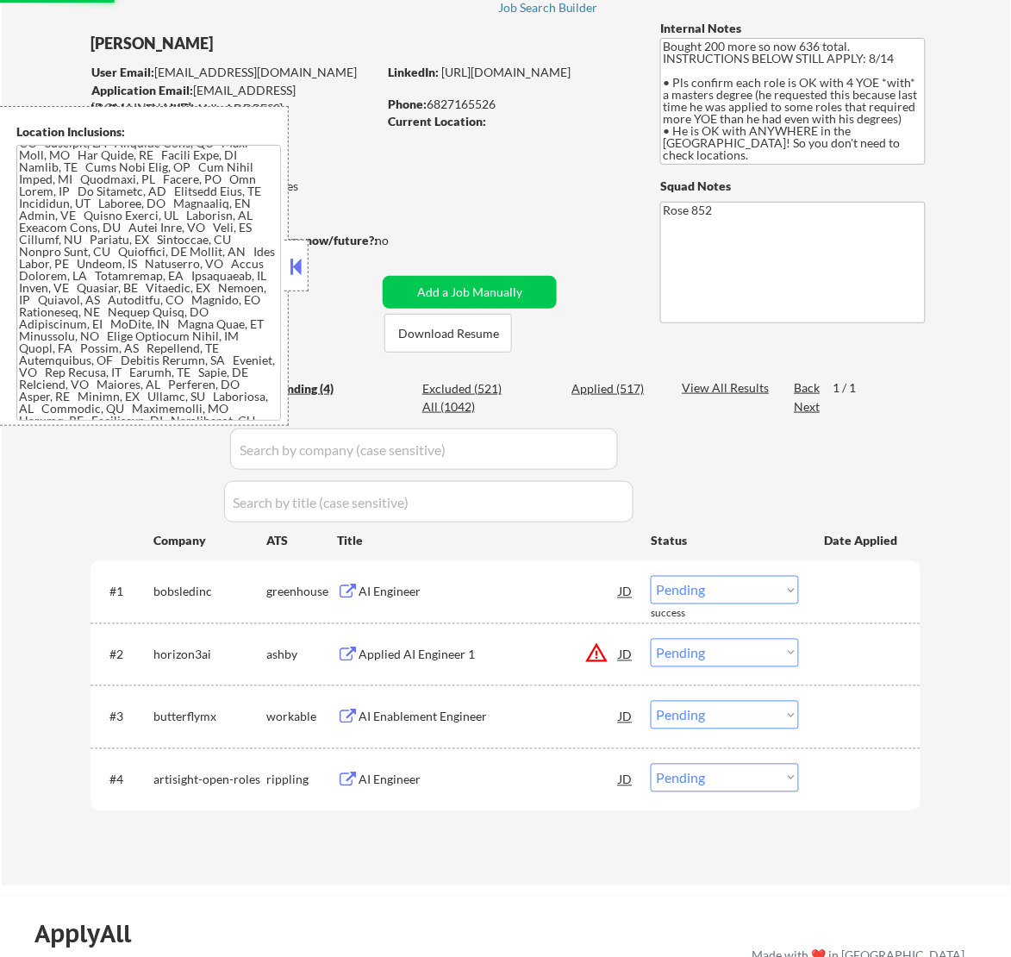
click at [295, 260] on button at bounding box center [295, 266] width 19 height 26
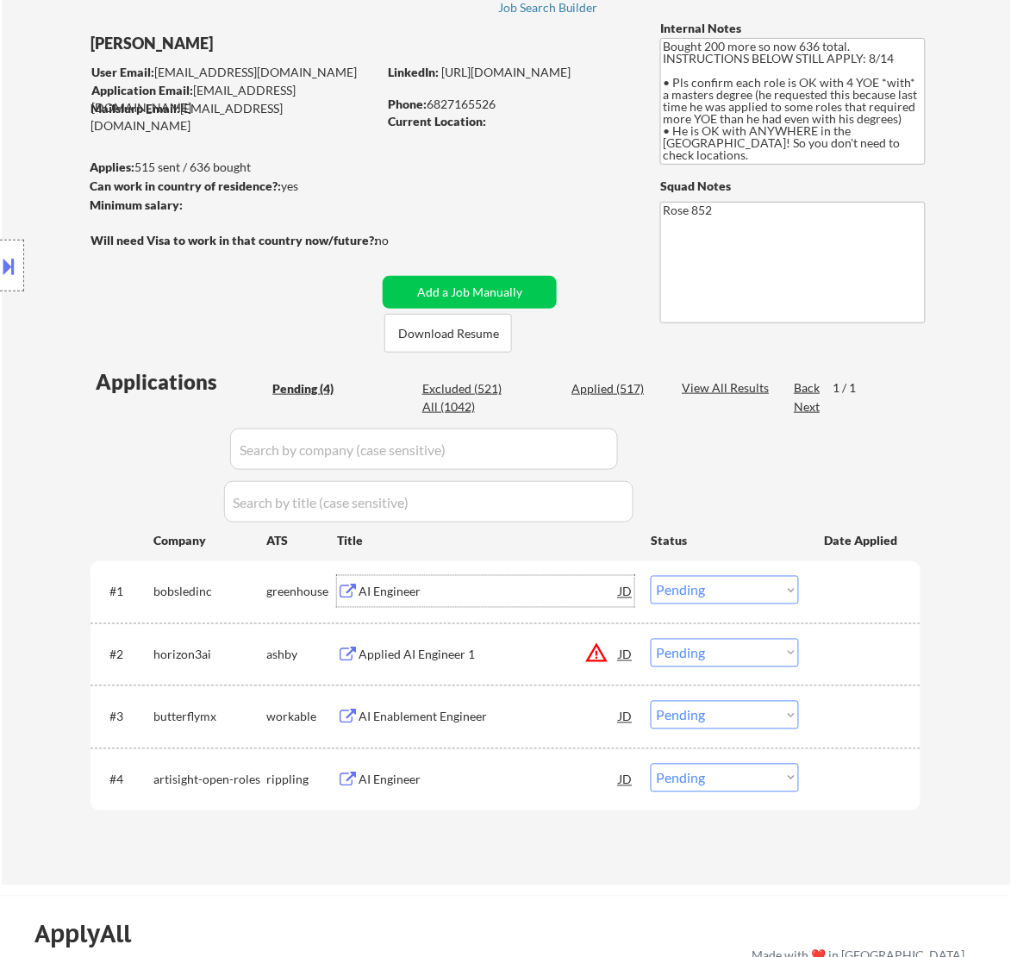
click at [588, 590] on div "AI Engineer" at bounding box center [489, 592] width 260 height 17
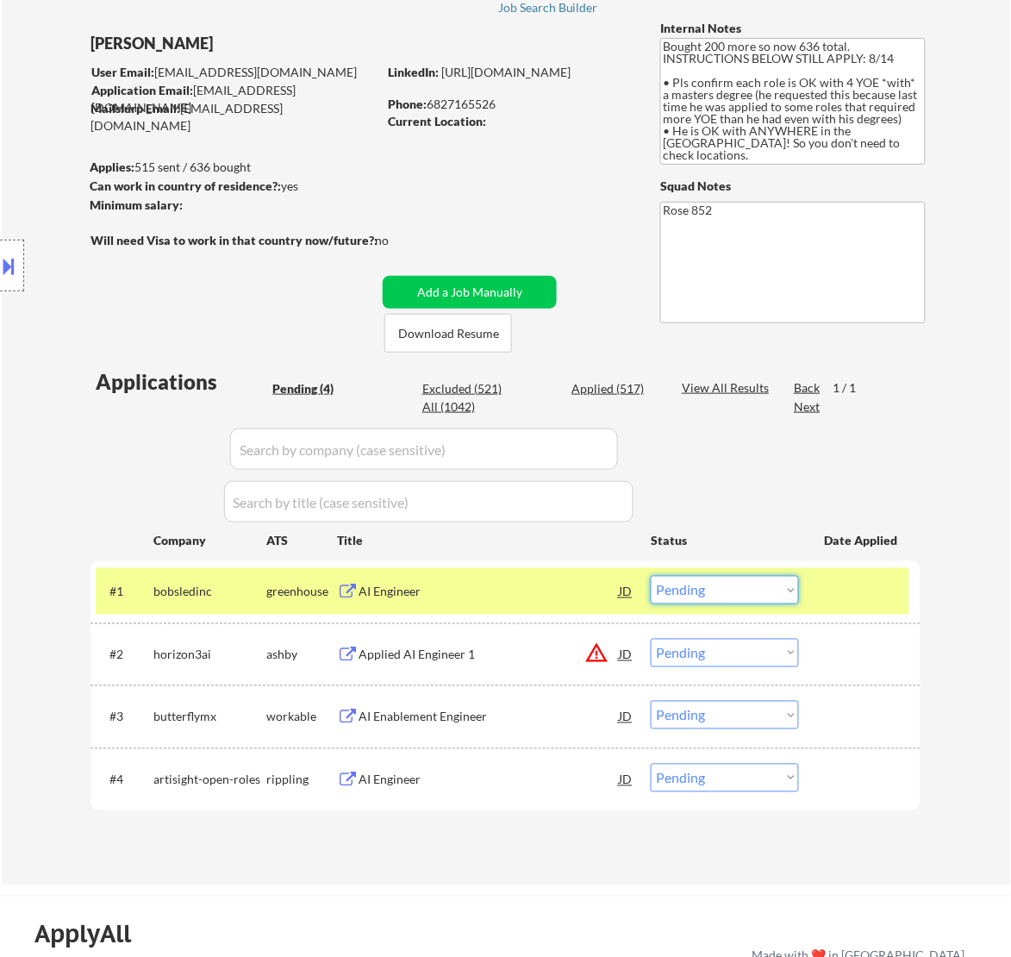
click at [731, 578] on select "Choose an option... Pending Applied Excluded (Questions) Excluded (Expired) Exc…" at bounding box center [725, 590] width 148 height 28
click at [651, 576] on select "Choose an option... Pending Applied Excluded (Questions) Excluded (Expired) Exc…" at bounding box center [725, 590] width 148 height 28
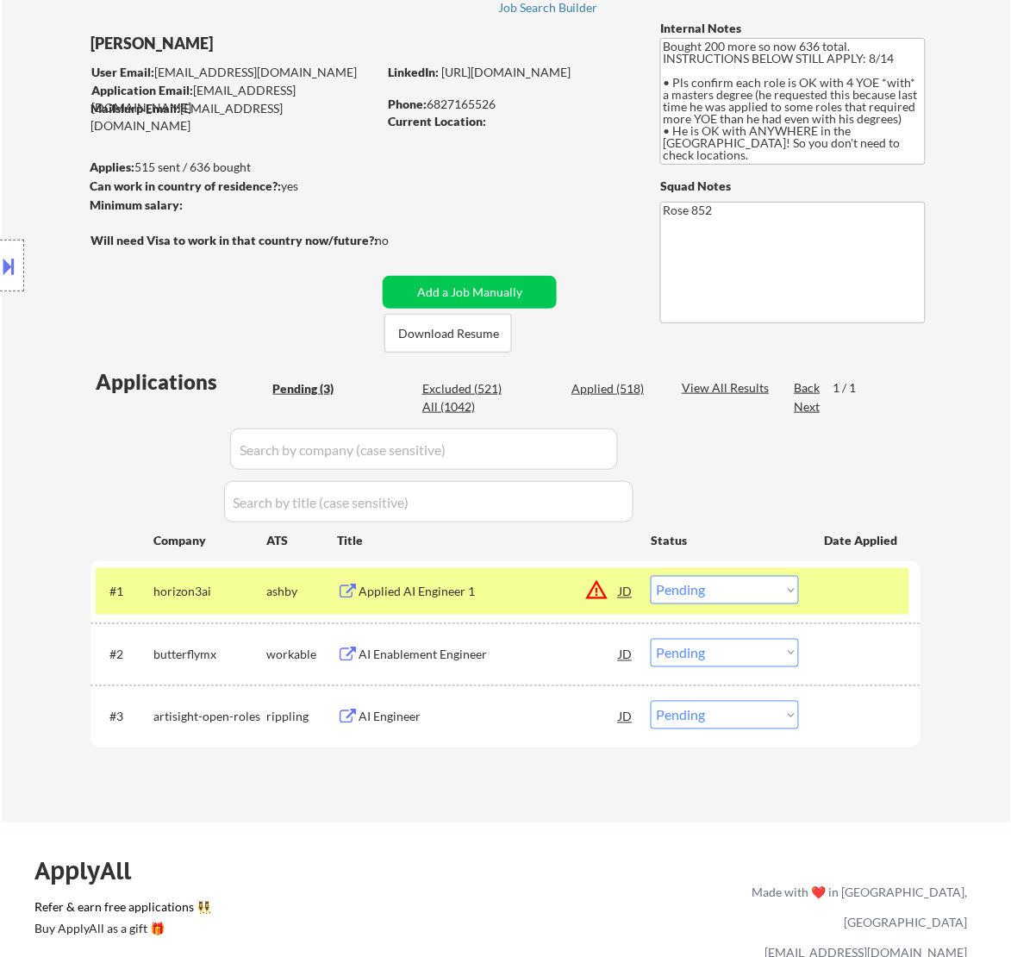
click at [533, 596] on div "Applied AI Engineer 1" at bounding box center [489, 592] width 260 height 17
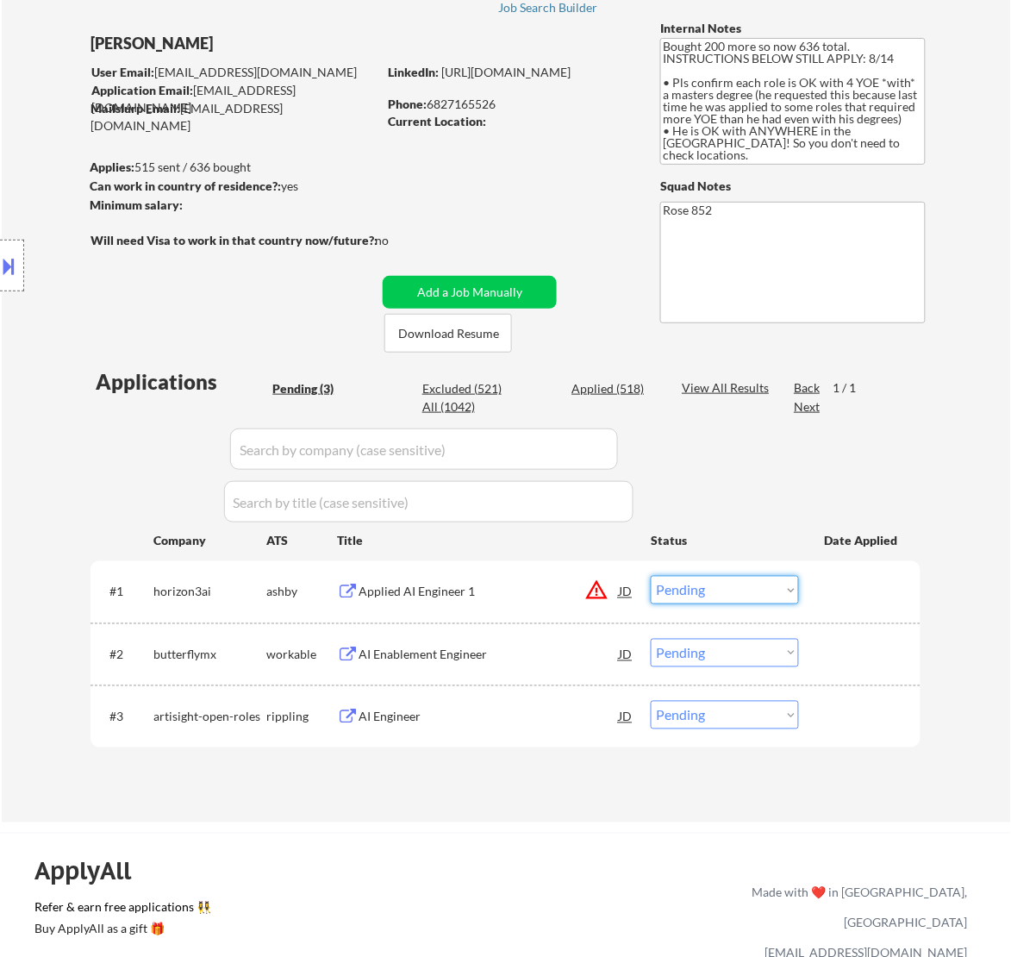
click at [722, 583] on select "Choose an option... Pending Applied Excluded (Questions) Excluded (Expired) Exc…" at bounding box center [725, 590] width 148 height 28
click at [651, 576] on select "Choose an option... Pending Applied Excluded (Questions) Excluded (Expired) Exc…" at bounding box center [725, 590] width 148 height 28
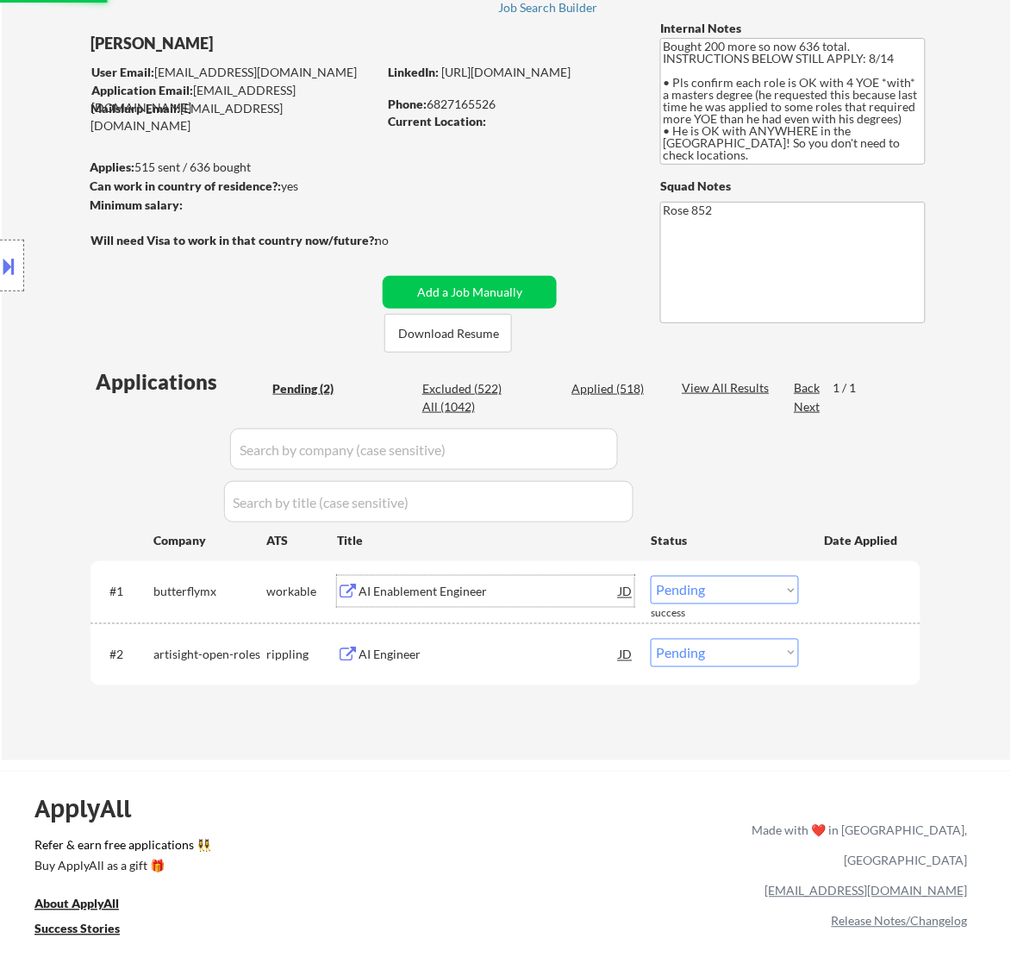
click at [541, 603] on div "AI Enablement Engineer" at bounding box center [489, 591] width 260 height 31
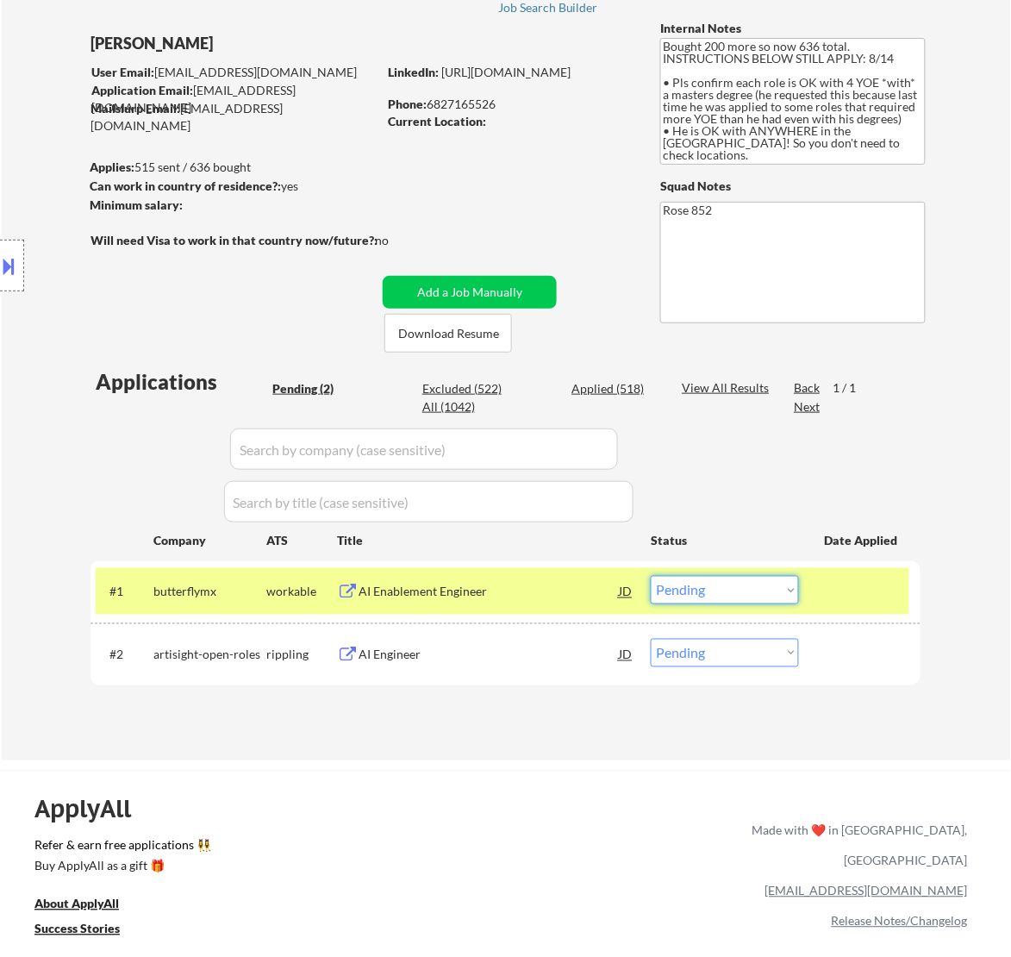
click at [686, 584] on select "Choose an option... Pending Applied Excluded (Questions) Excluded (Expired) Exc…" at bounding box center [725, 590] width 148 height 28
click at [651, 576] on select "Choose an option... Pending Applied Excluded (Questions) Excluded (Expired) Exc…" at bounding box center [725, 590] width 148 height 28
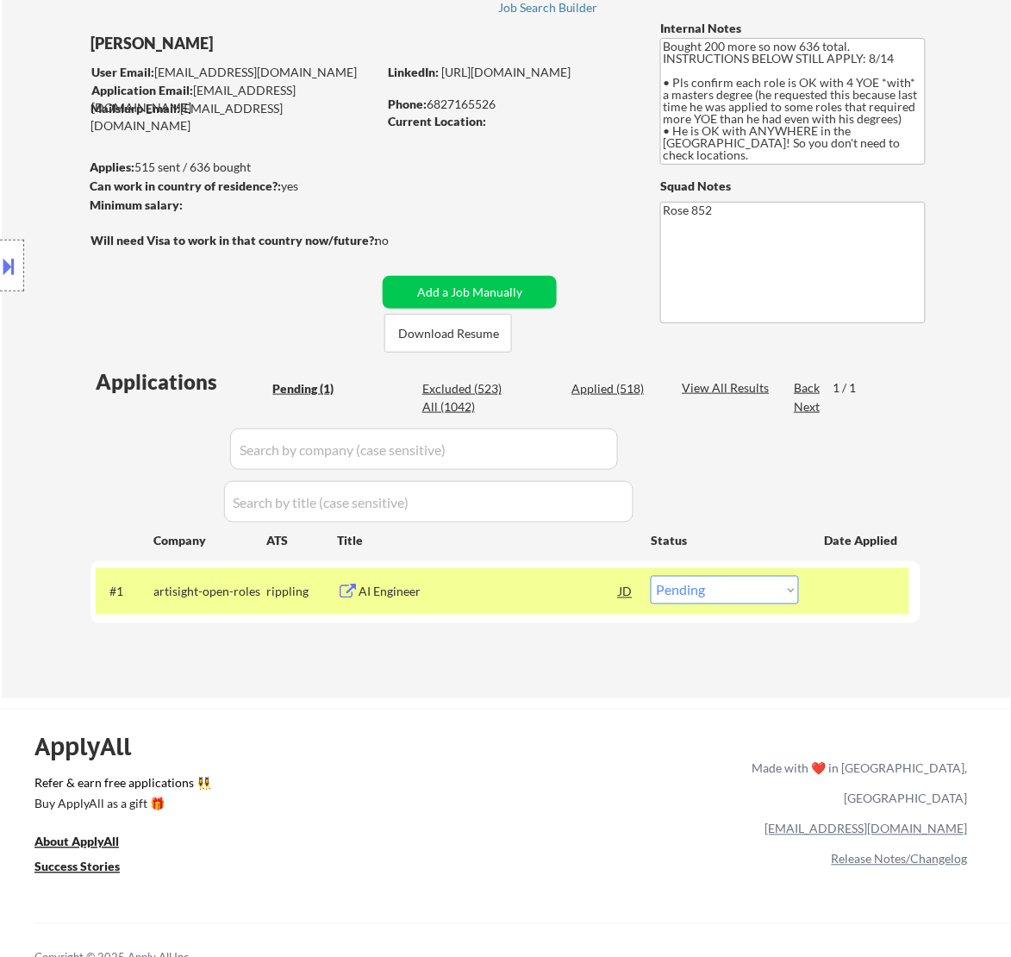
click at [501, 580] on div "AI Engineer" at bounding box center [489, 591] width 260 height 31
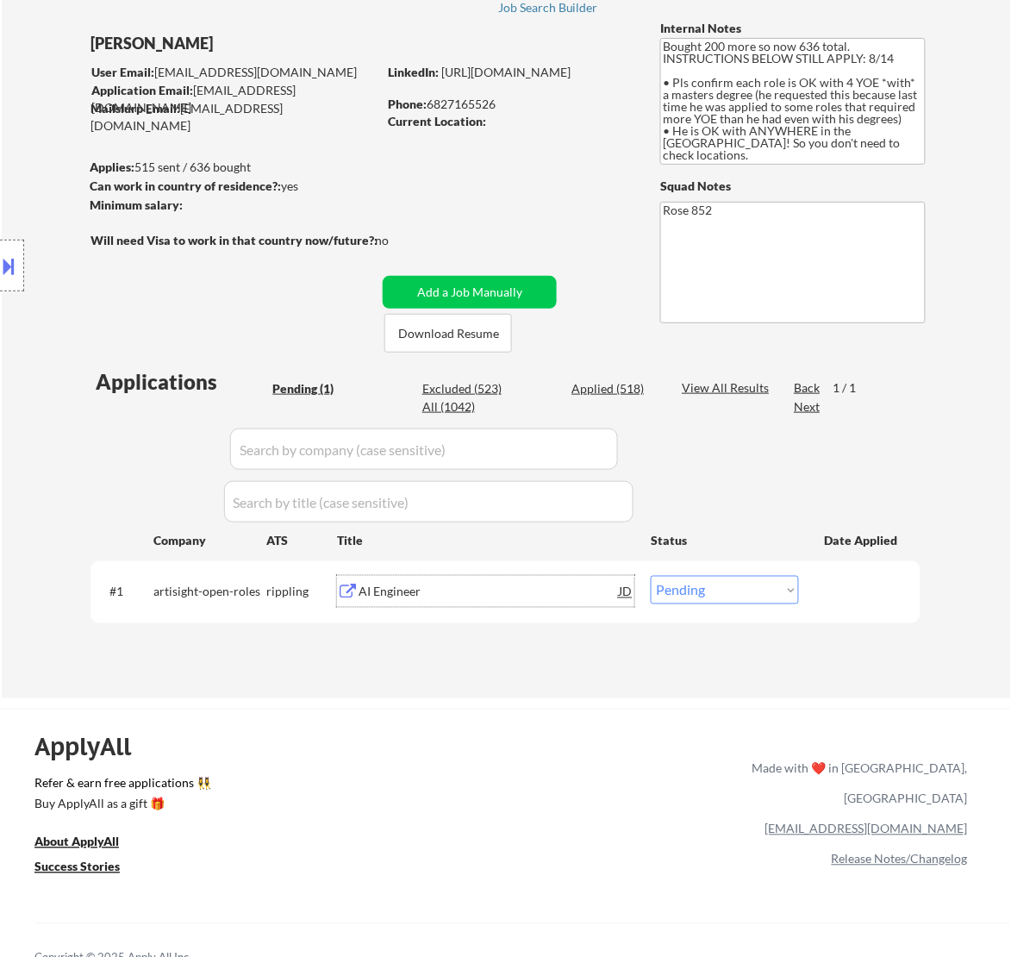
click at [765, 597] on select "Choose an option... Pending Applied Excluded (Questions) Excluded (Expired) Exc…" at bounding box center [725, 590] width 148 height 28
select select ""applied""
click at [651, 576] on select "Choose an option... Pending Applied Excluded (Questions) Excluded (Expired) Exc…" at bounding box center [725, 590] width 148 height 28
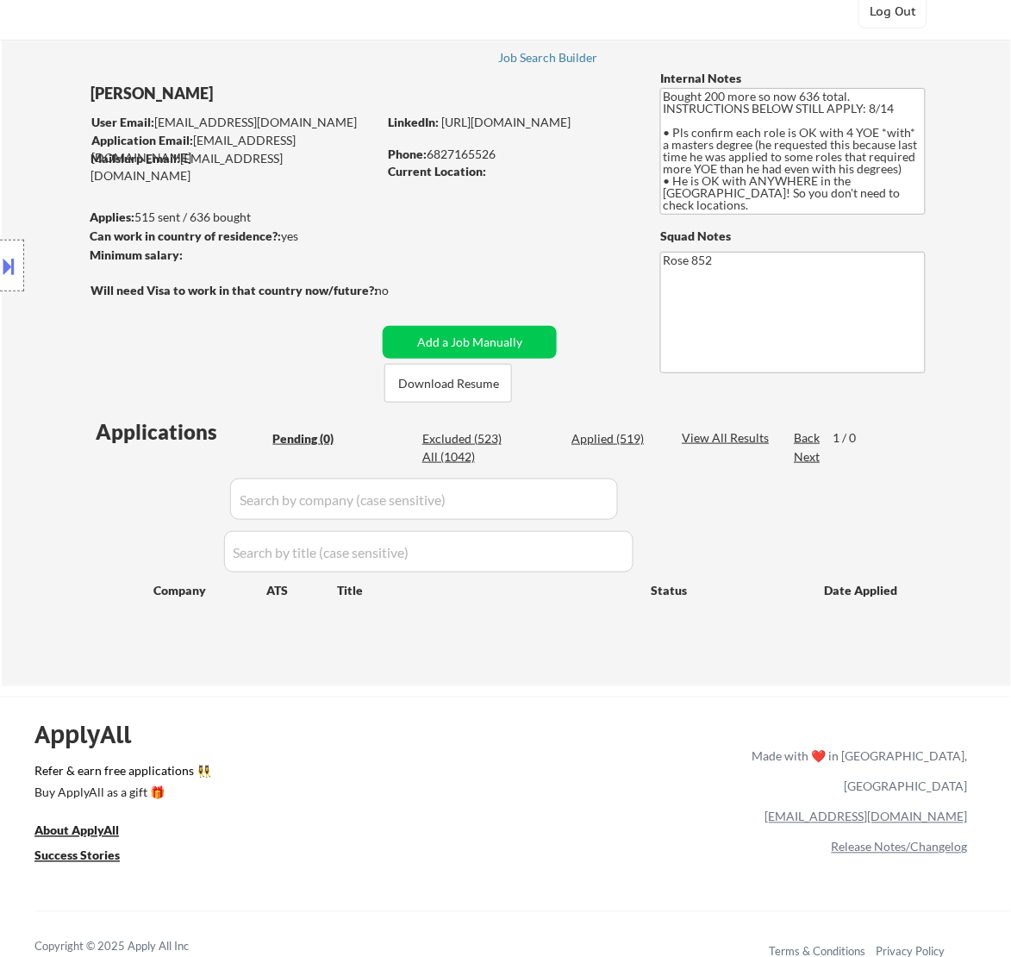
scroll to position [108, 0]
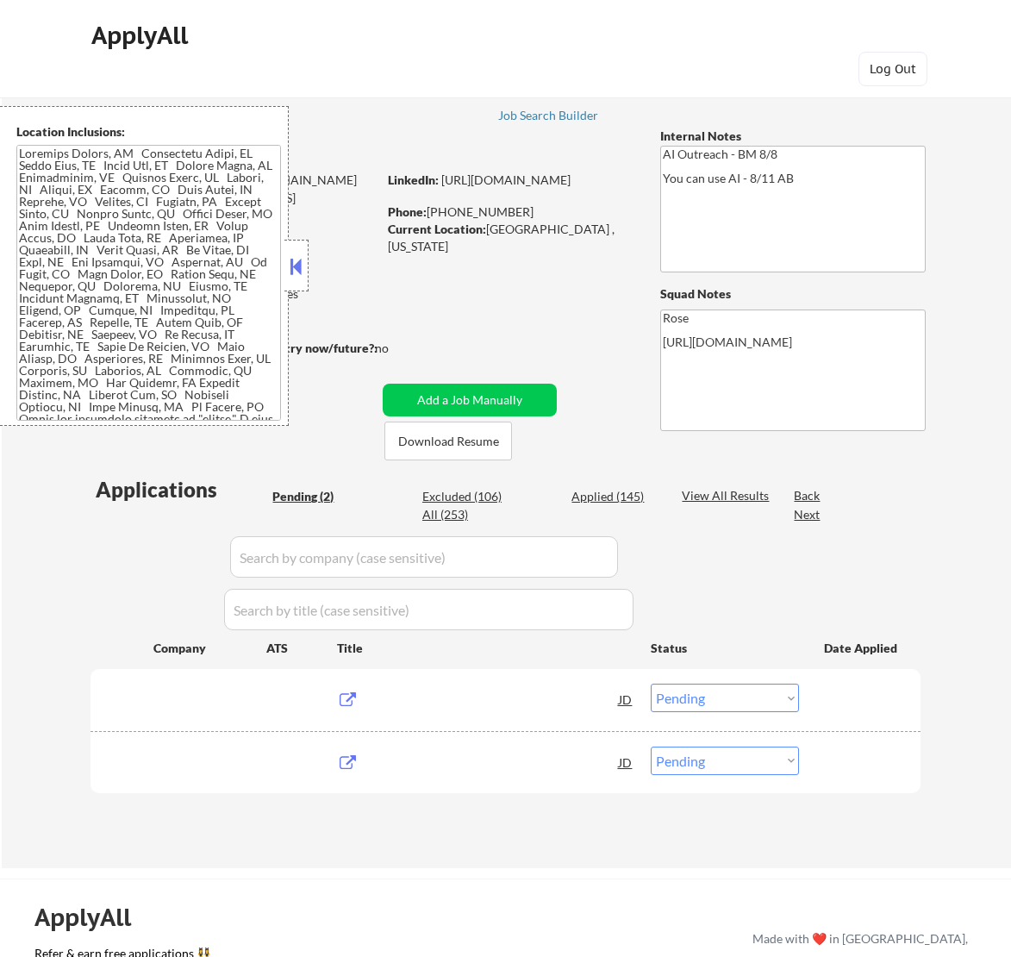
select select ""pending""
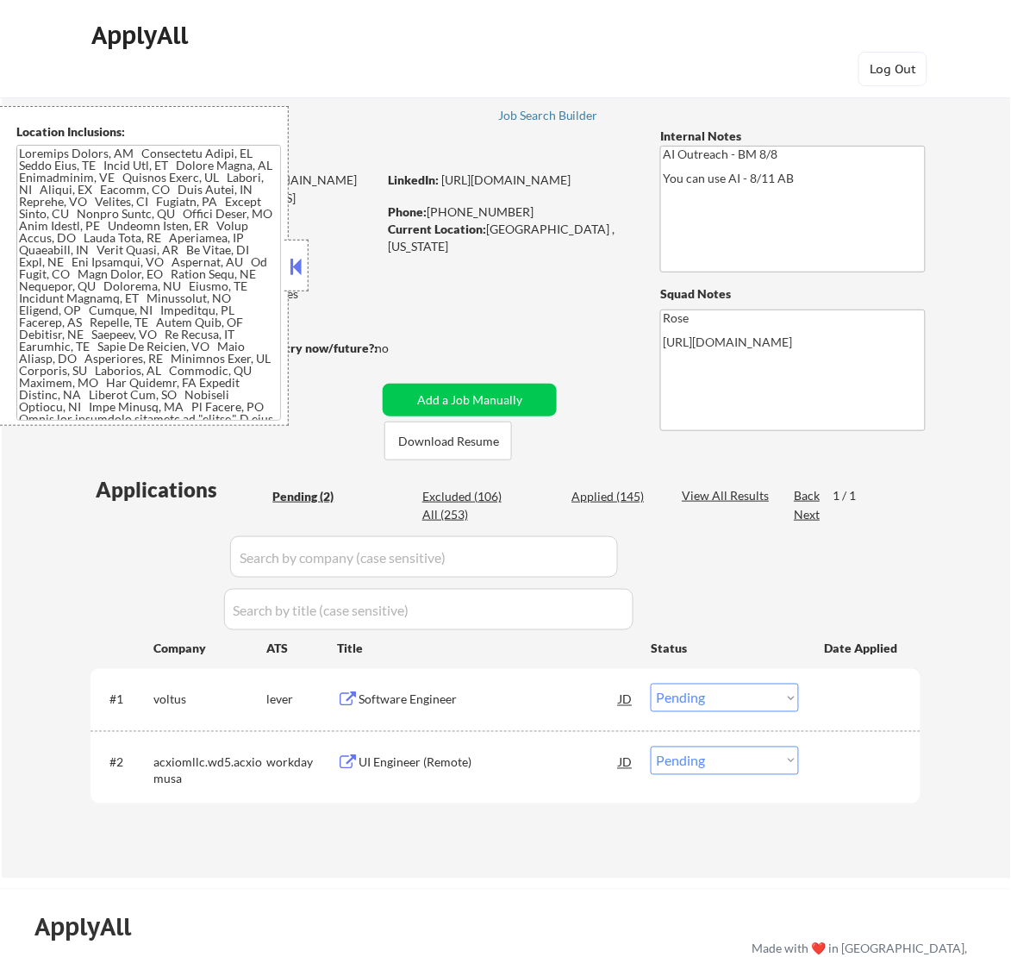
click at [302, 267] on button at bounding box center [295, 266] width 19 height 26
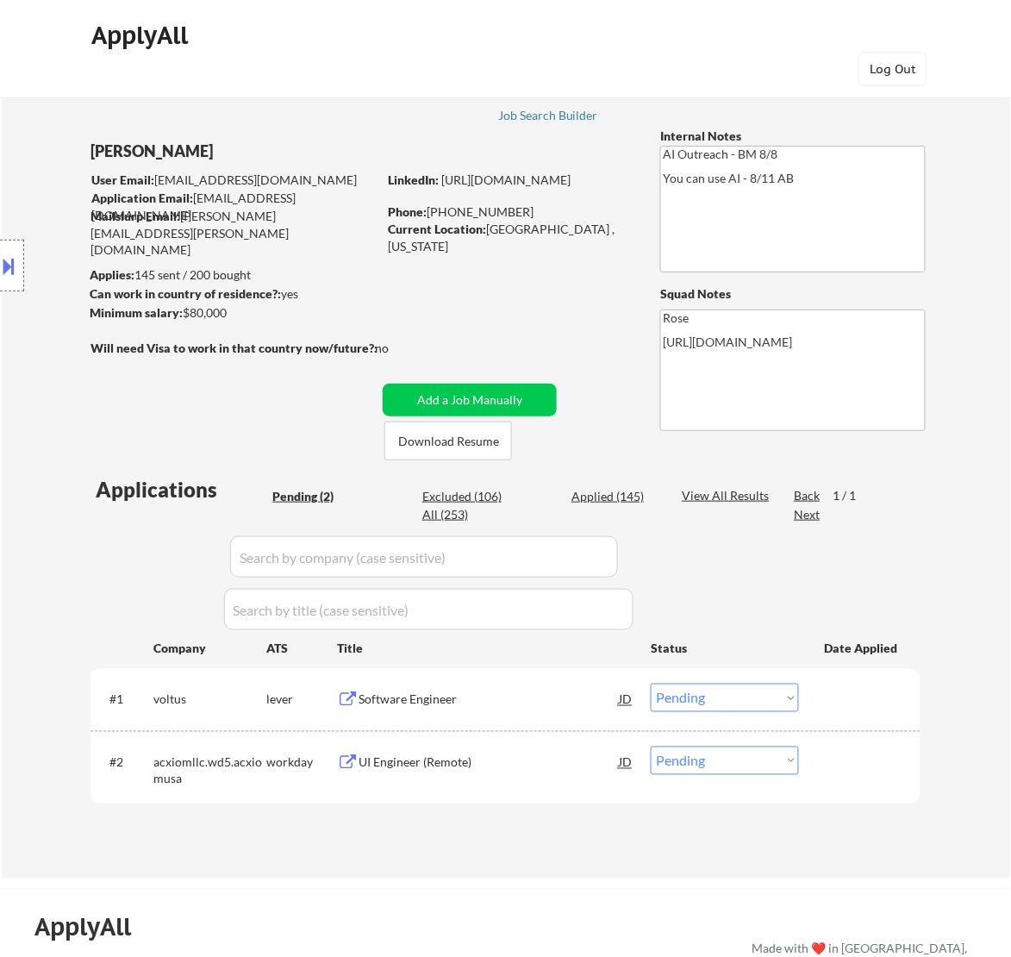
click at [547, 696] on div "Software Engineer" at bounding box center [489, 699] width 260 height 17
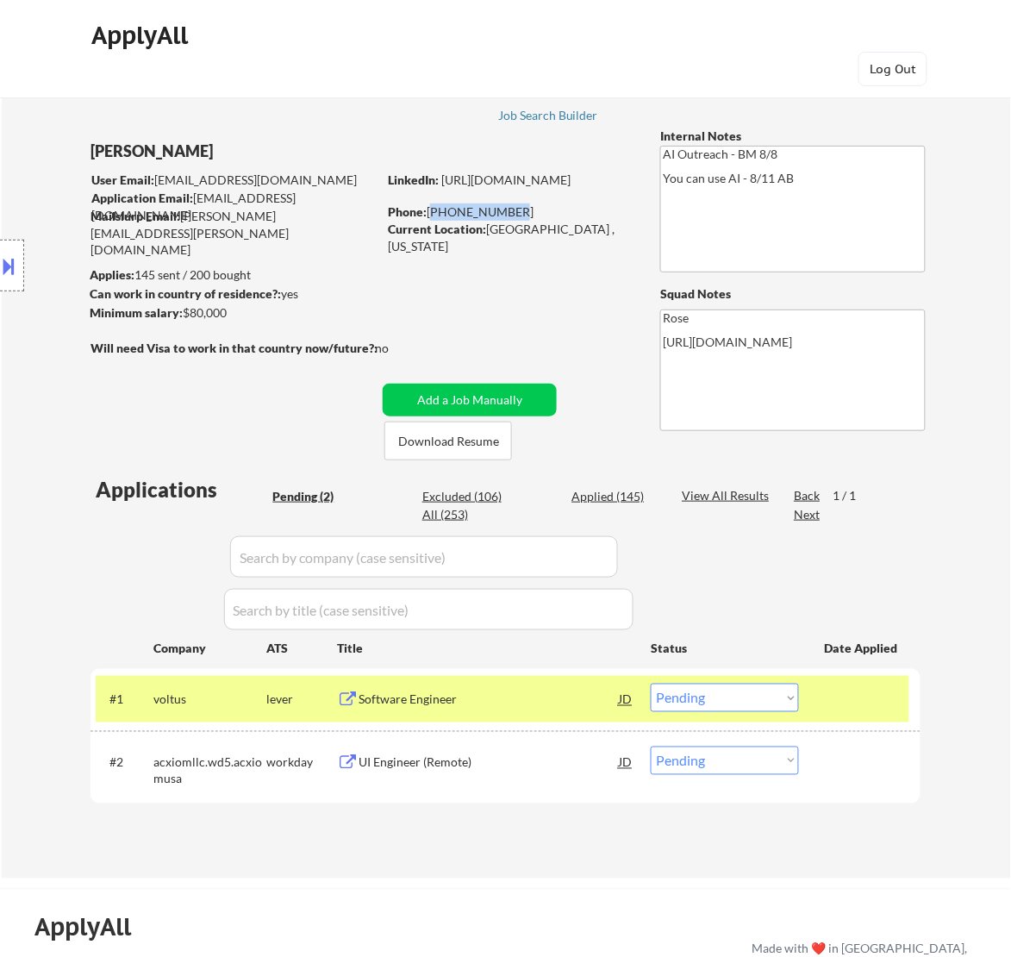
drag, startPoint x: 505, startPoint y: 211, endPoint x: 428, endPoint y: 213, distance: 76.7
click at [428, 213] on div "Phone: [PHONE_NUMBER]" at bounding box center [510, 211] width 244 height 17
copy div "[PHONE_NUMBER]"
click at [734, 698] on select "Choose an option... Pending Applied Excluded (Questions) Excluded (Expired) Exc…" at bounding box center [725, 698] width 148 height 28
click at [651, 684] on select "Choose an option... Pending Applied Excluded (Questions) Excluded (Expired) Exc…" at bounding box center [725, 698] width 148 height 28
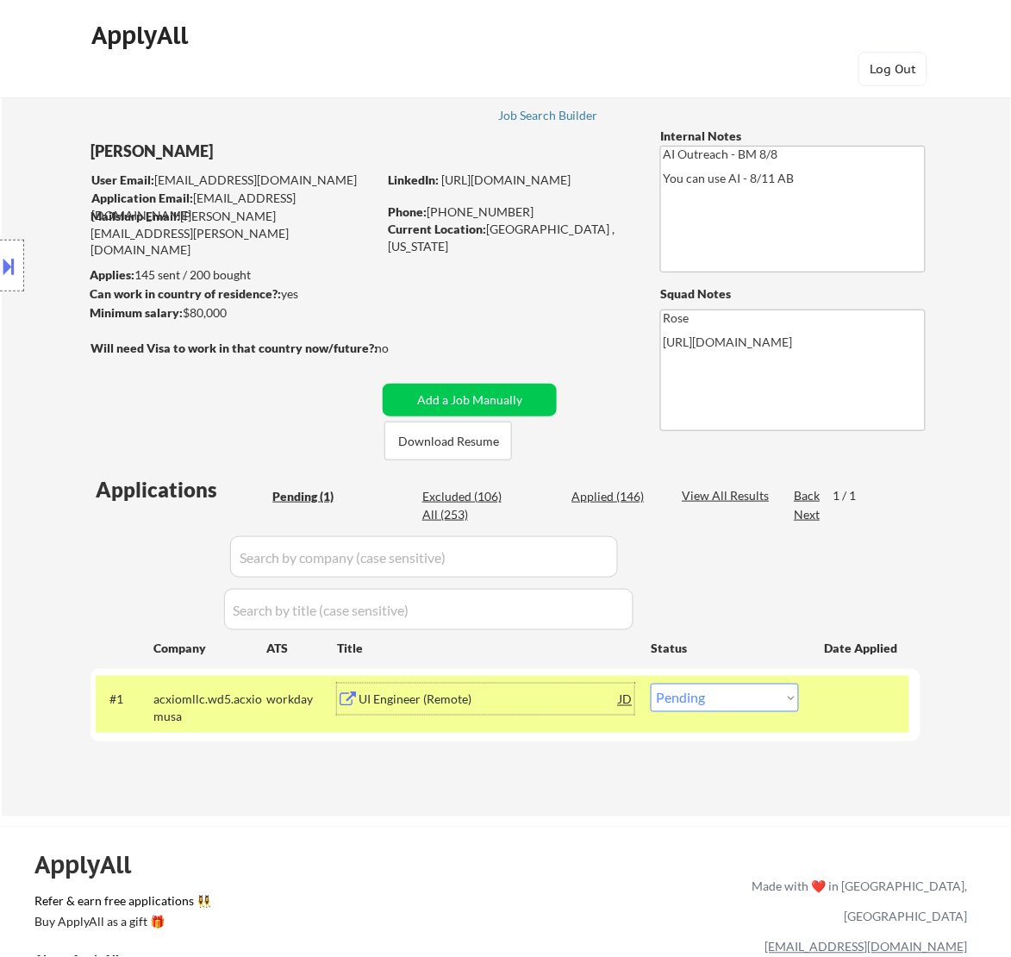
click at [528, 703] on div "UI Engineer (Remote)" at bounding box center [489, 699] width 260 height 17
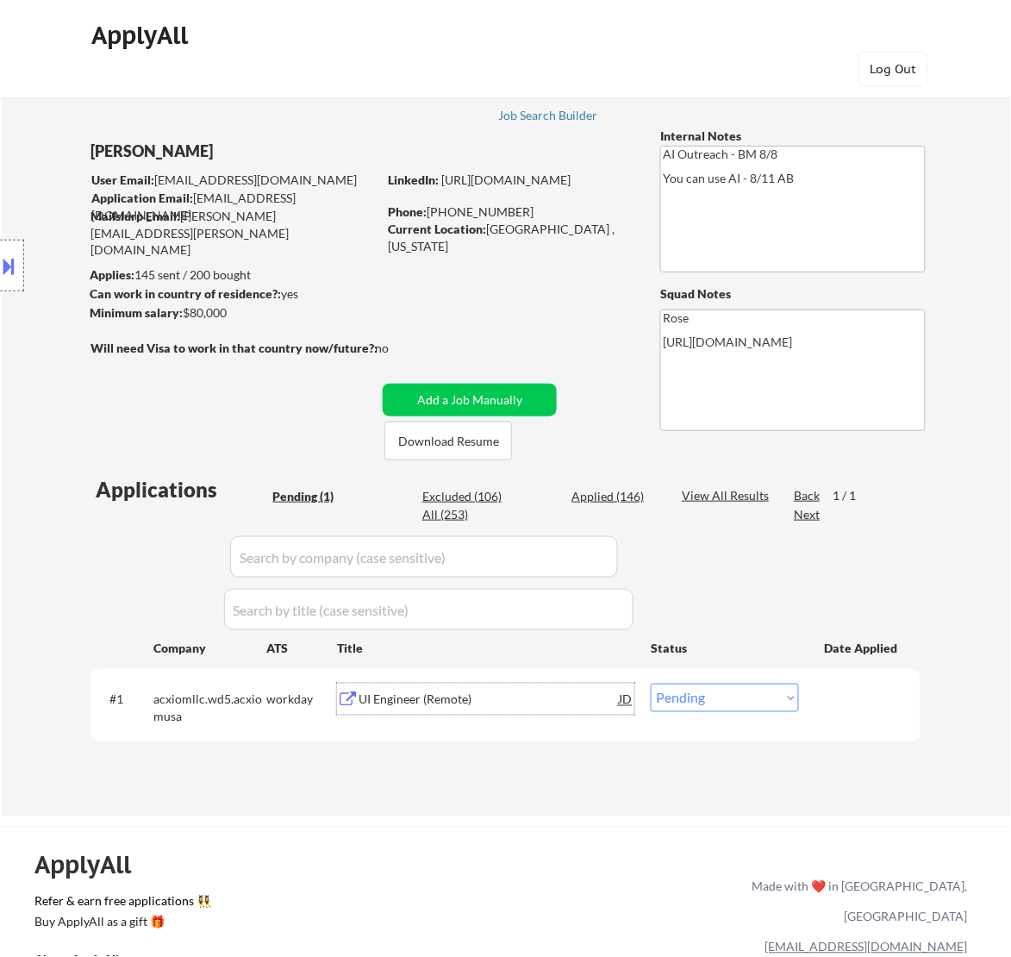
click at [741, 708] on select "Choose an option... Pending Applied Excluded (Questions) Excluded (Expired) Exc…" at bounding box center [725, 698] width 148 height 28
select select ""excluded__bad_match_""
click at [651, 684] on select "Choose an option... Pending Applied Excluded (Questions) Excluded (Expired) Exc…" at bounding box center [725, 698] width 148 height 28
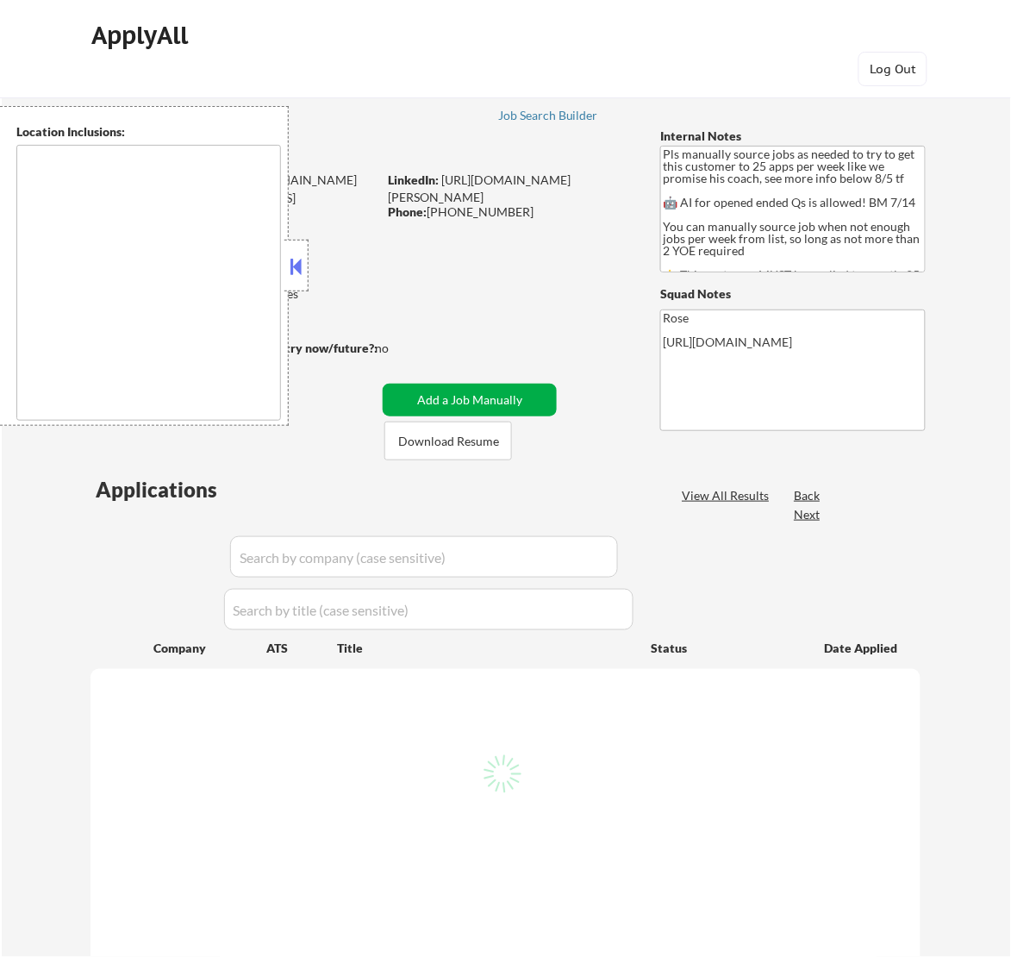
type textarea "Here is a list of metro areas, cities, and towns within approximately a 30-minu…"
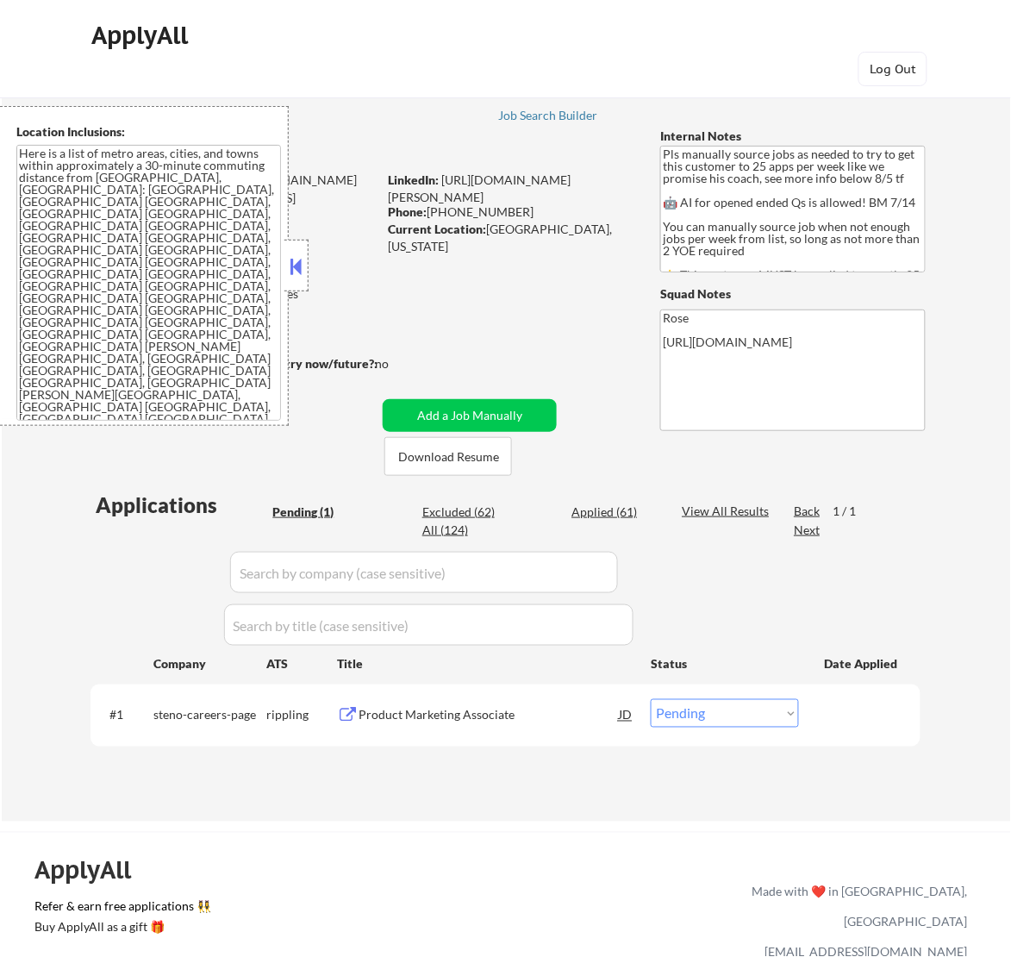
click at [297, 263] on button at bounding box center [295, 266] width 19 height 26
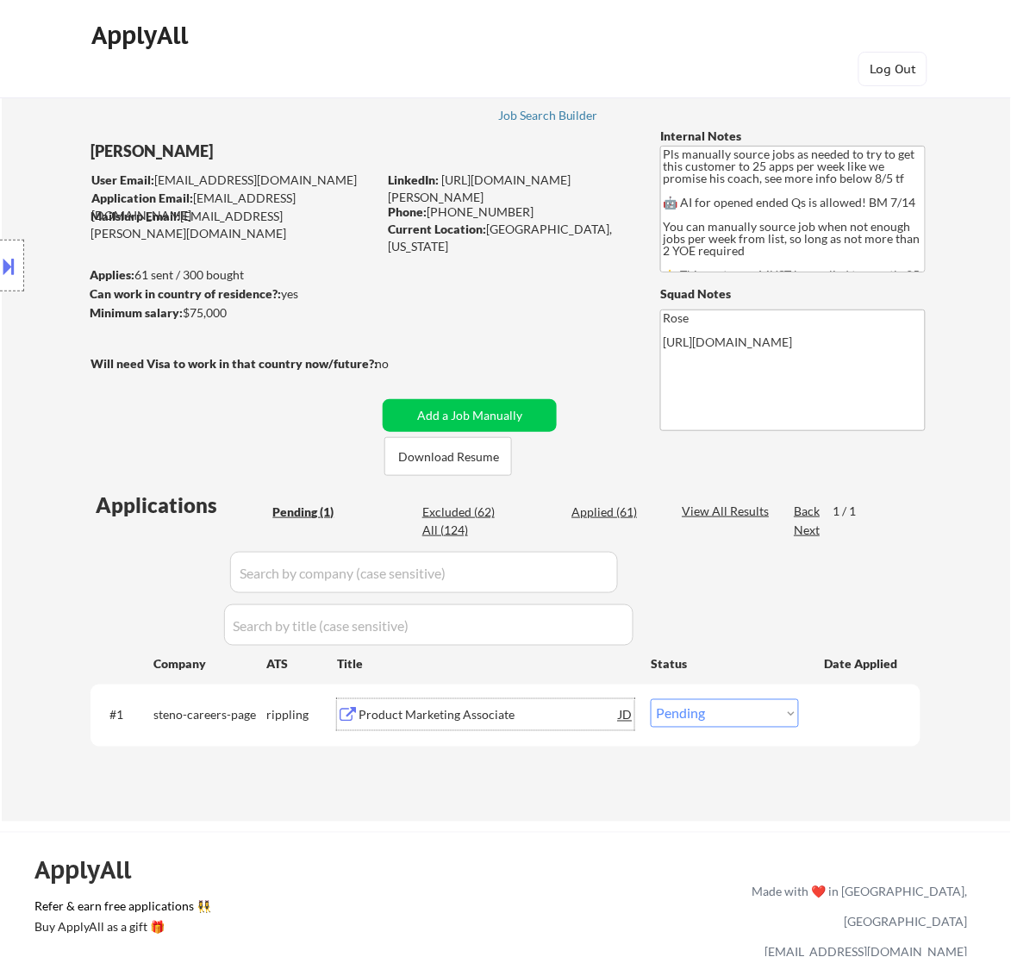
click at [535, 722] on div "Product Marketing Associate" at bounding box center [489, 715] width 260 height 17
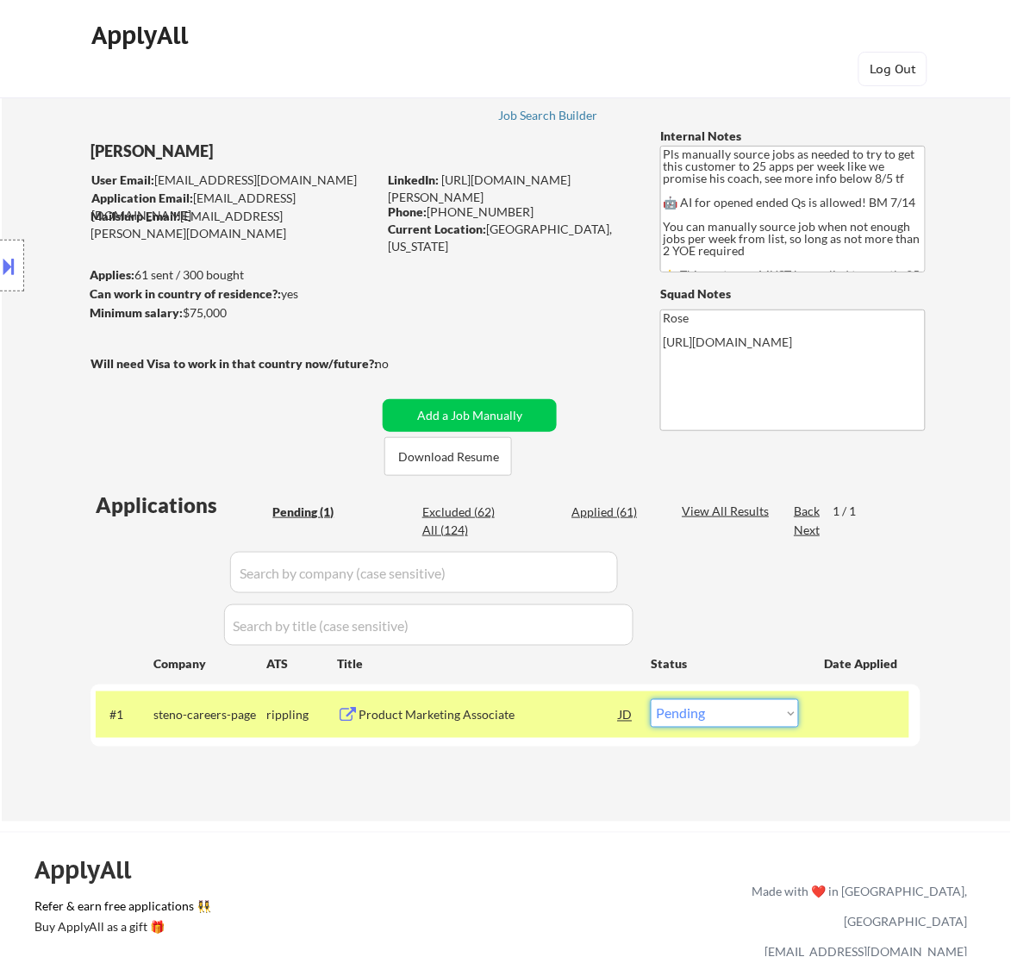
click at [718, 722] on select "Choose an option... Pending Applied Excluded (Questions) Excluded (Expired) Exc…" at bounding box center [725, 713] width 148 height 28
select select ""excluded__bad_match_""
click at [651, 699] on select "Choose an option... Pending Applied Excluded (Questions) Excluded (Expired) Exc…" at bounding box center [725, 713] width 148 height 28
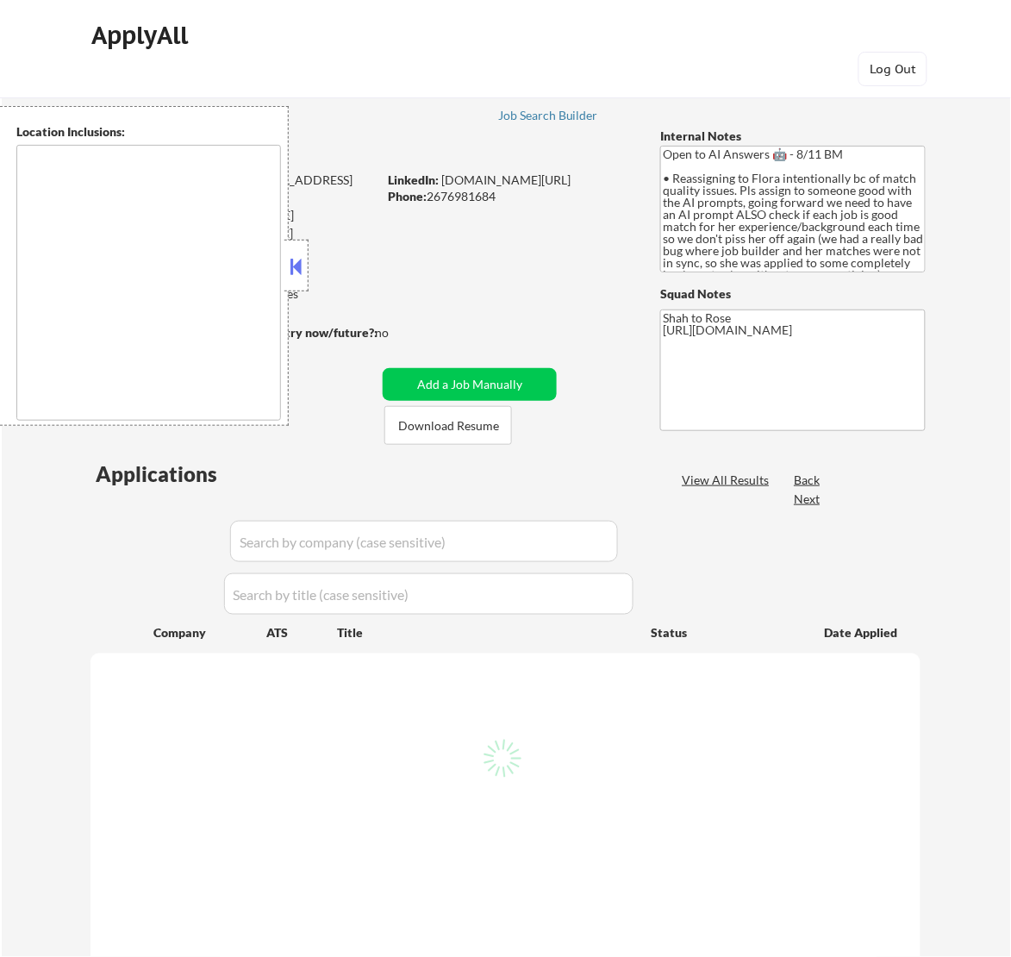
type textarea "remote"
select select ""pending""
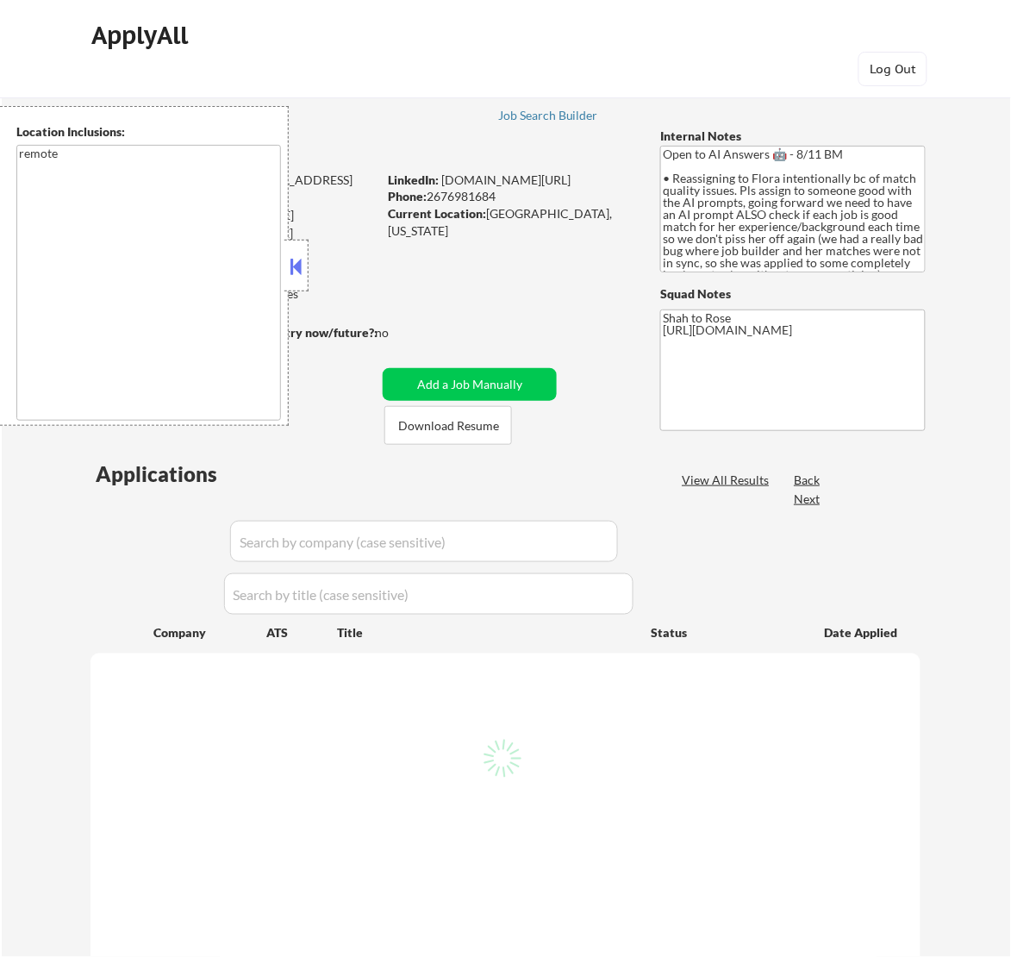
select select ""pending""
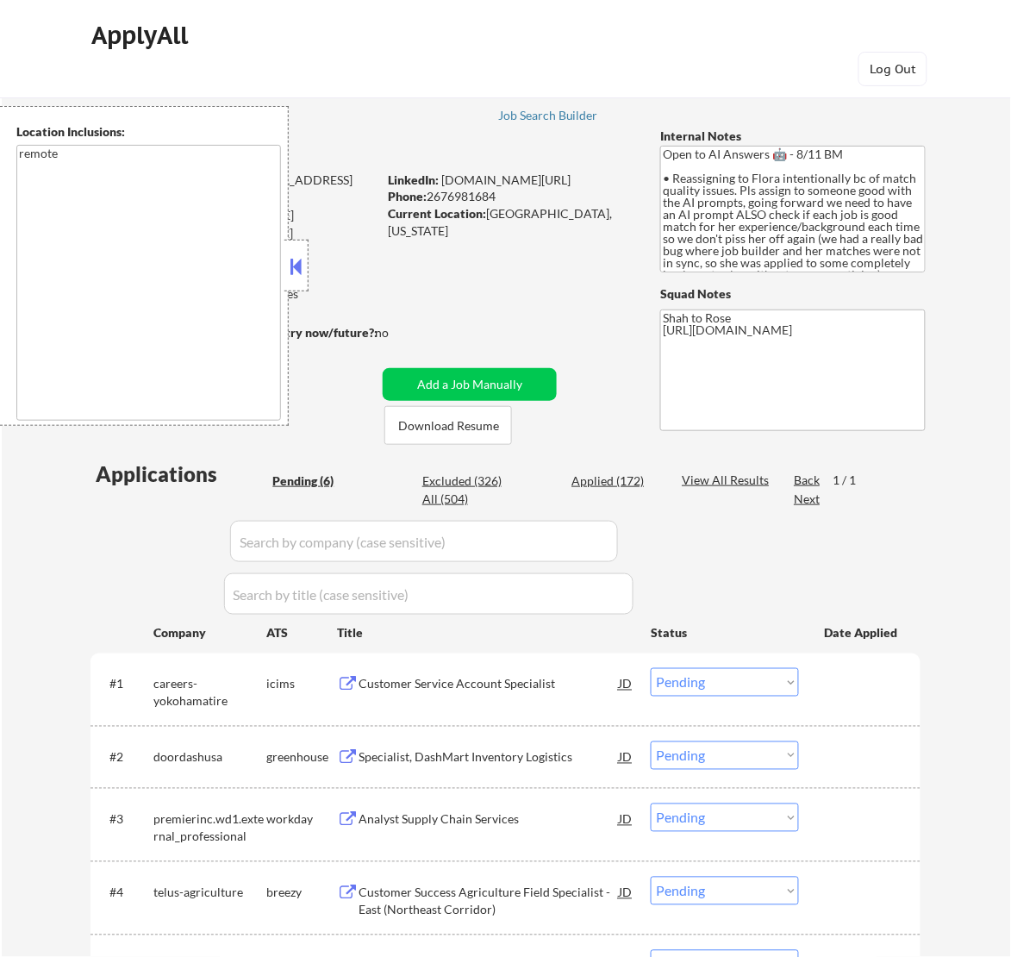
click at [304, 268] on button at bounding box center [295, 266] width 19 height 26
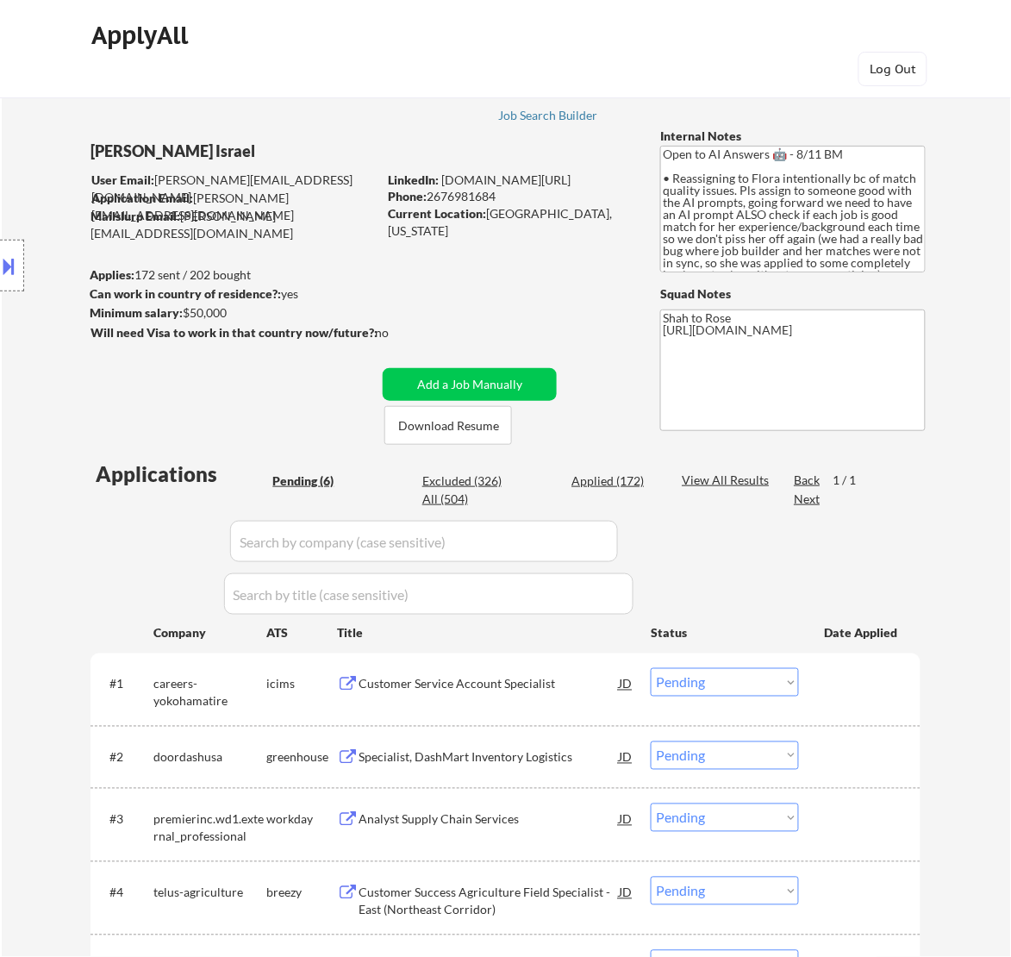
click at [537, 692] on div "Customer Service Account Specialist" at bounding box center [489, 683] width 260 height 31
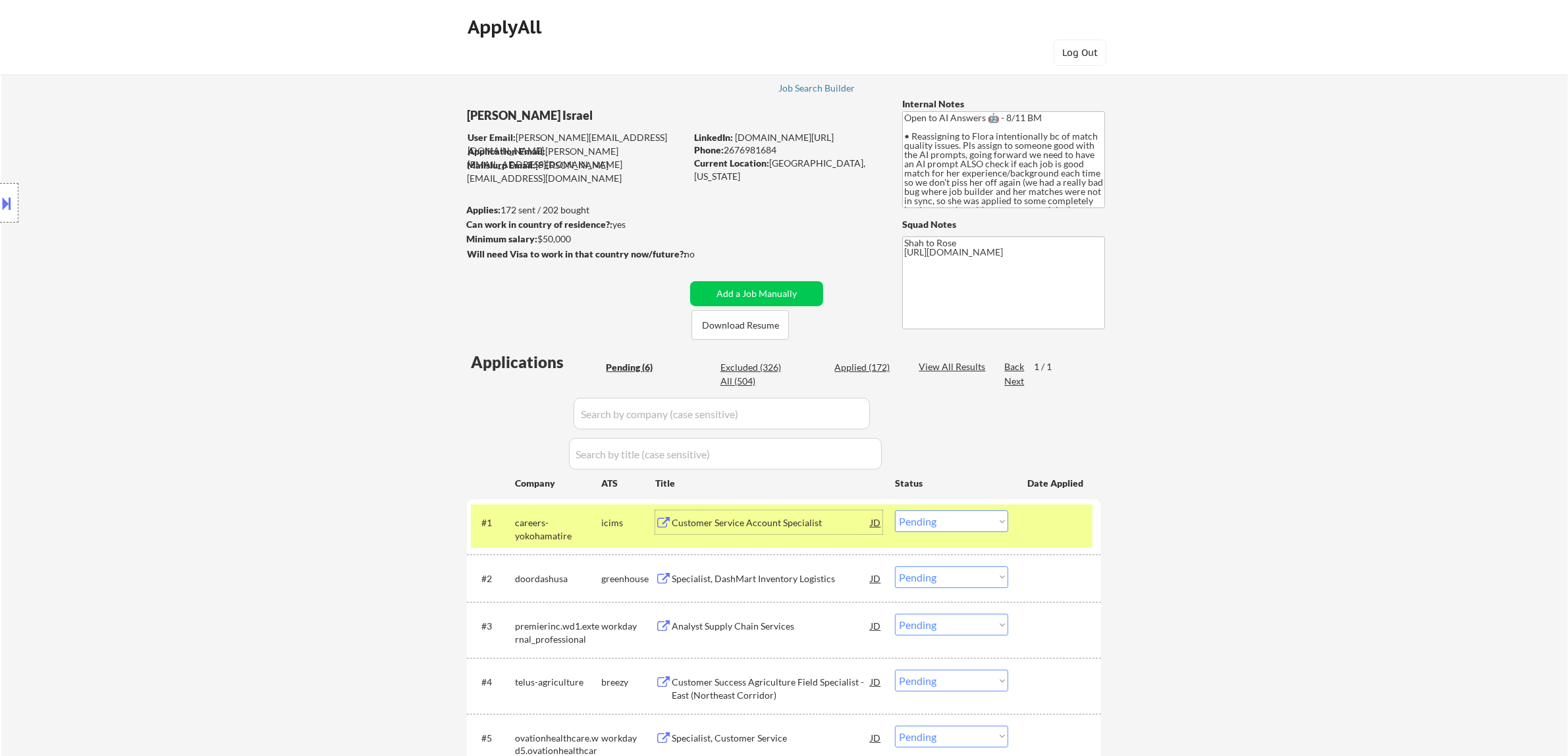
click at [772, 523] on select "Choose an option... Pending Applied Excluded (Questions) Excluded (Expired) Exc…" at bounding box center [951, 521] width 113 height 21
click at [772, 510] on select "Choose an option... Pending Applied Excluded (Questions) Excluded (Expired) Exc…" at bounding box center [951, 521] width 113 height 21
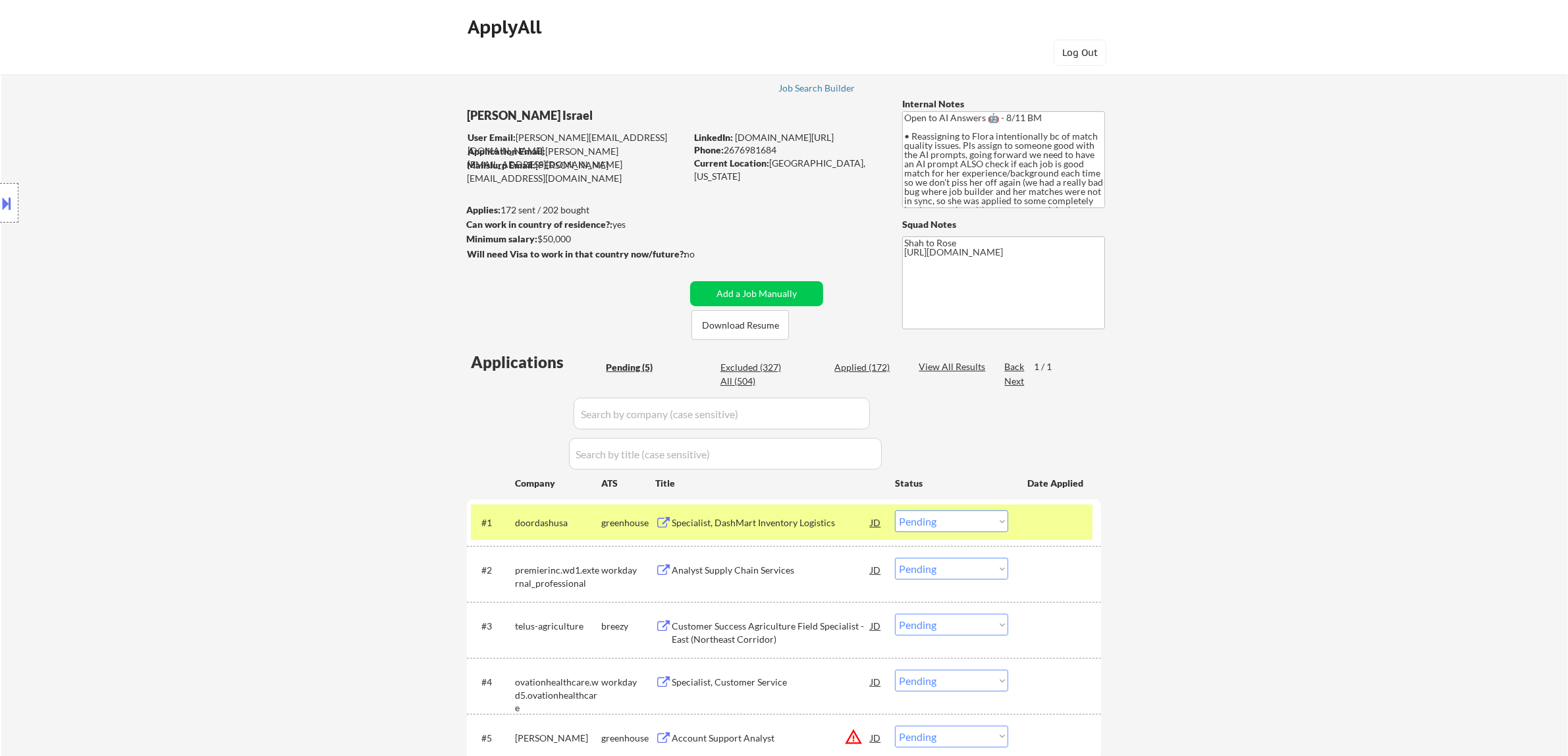
click at [772, 513] on div "Specialist, DashMart Inventory Logistics" at bounding box center [771, 522] width 199 height 24
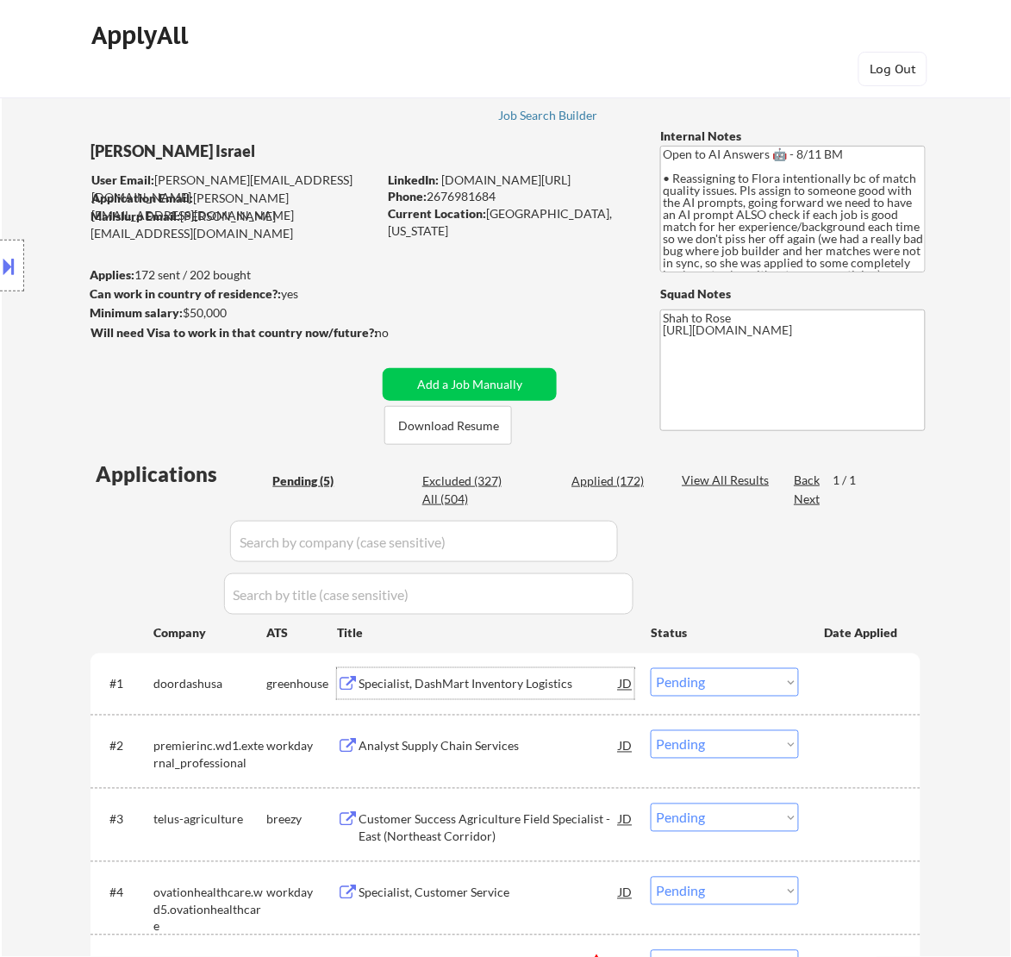
click at [750, 673] on select "Choose an option... Pending Applied Excluded (Questions) Excluded (Expired) Exc…" at bounding box center [725, 682] width 148 height 28
click at [651, 668] on select "Choose an option... Pending Applied Excluded (Questions) Excluded (Expired) Exc…" at bounding box center [725, 682] width 148 height 28
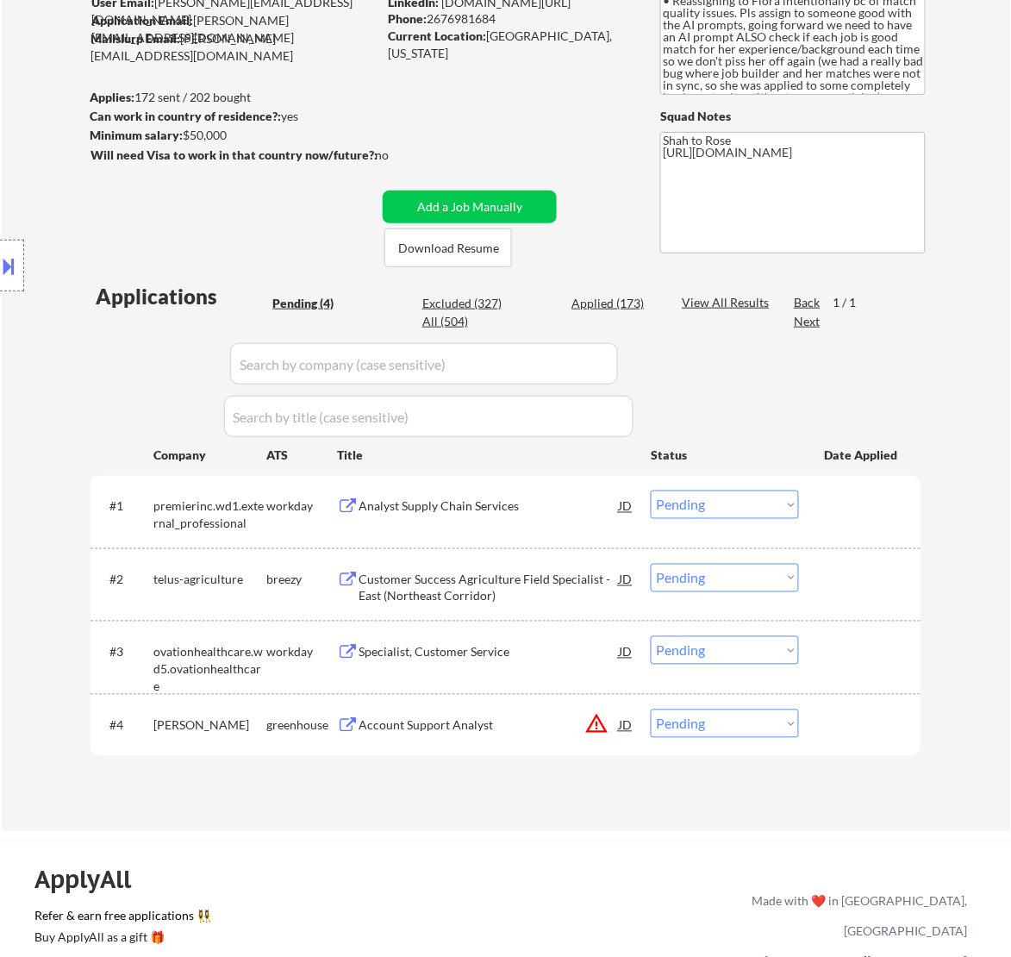
scroll to position [216, 0]
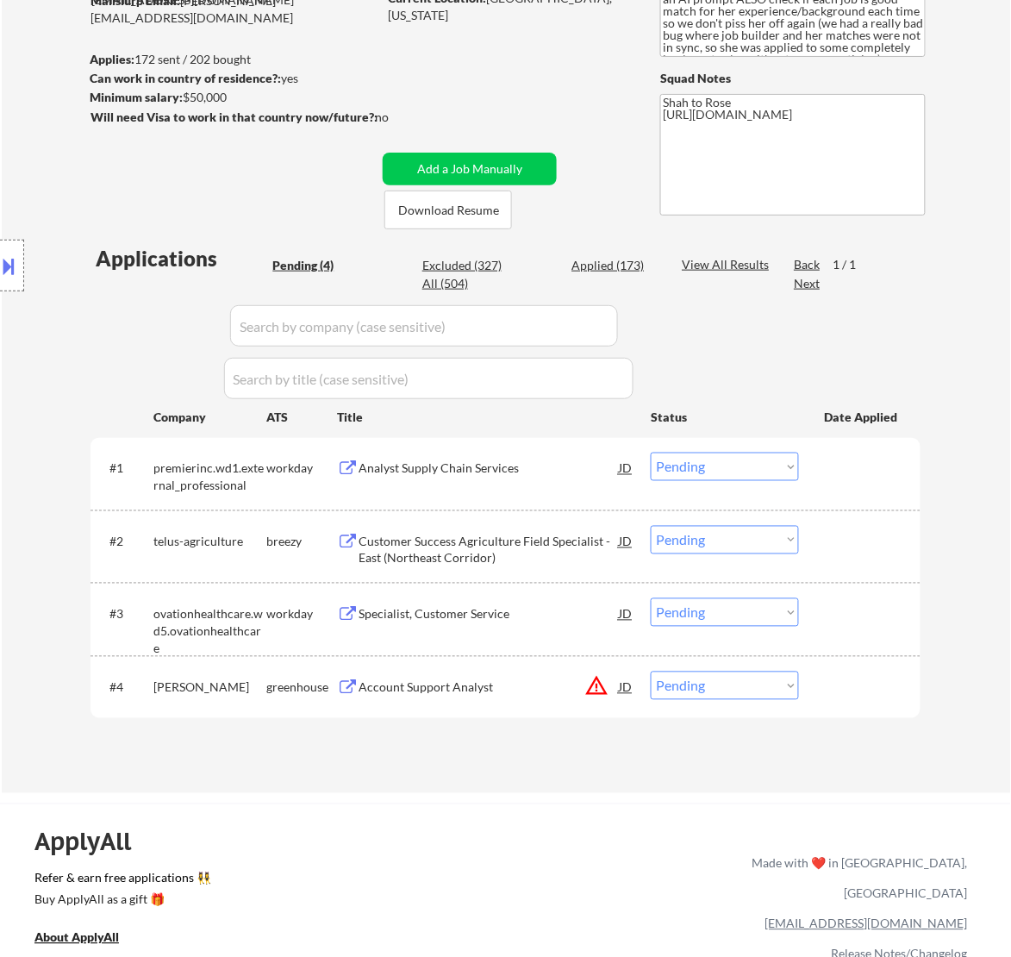
click at [490, 470] on div "Analyst Supply Chain Services" at bounding box center [489, 468] width 260 height 17
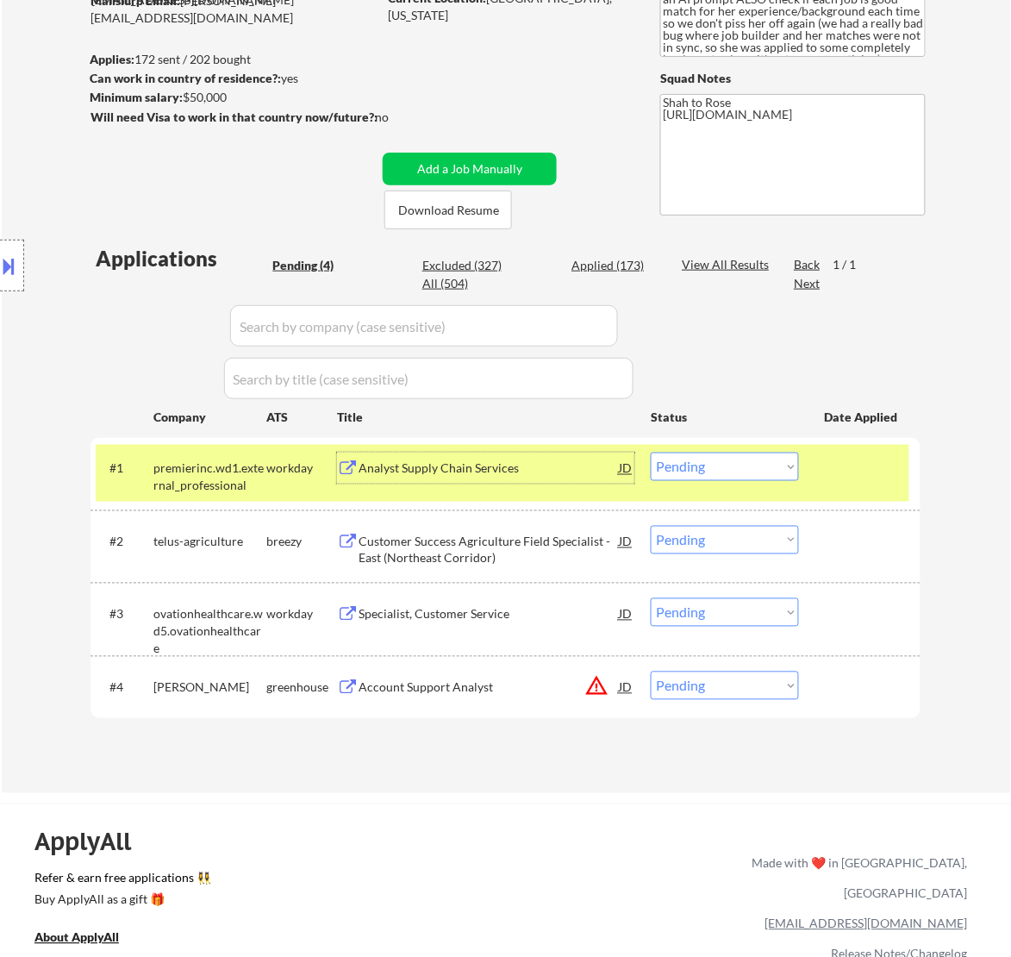
click at [715, 463] on select "Choose an option... Pending Applied Excluded (Questions) Excluded (Expired) Exc…" at bounding box center [725, 467] width 148 height 28
click at [651, 453] on select "Choose an option... Pending Applied Excluded (Questions) Excluded (Expired) Exc…" at bounding box center [725, 467] width 148 height 28
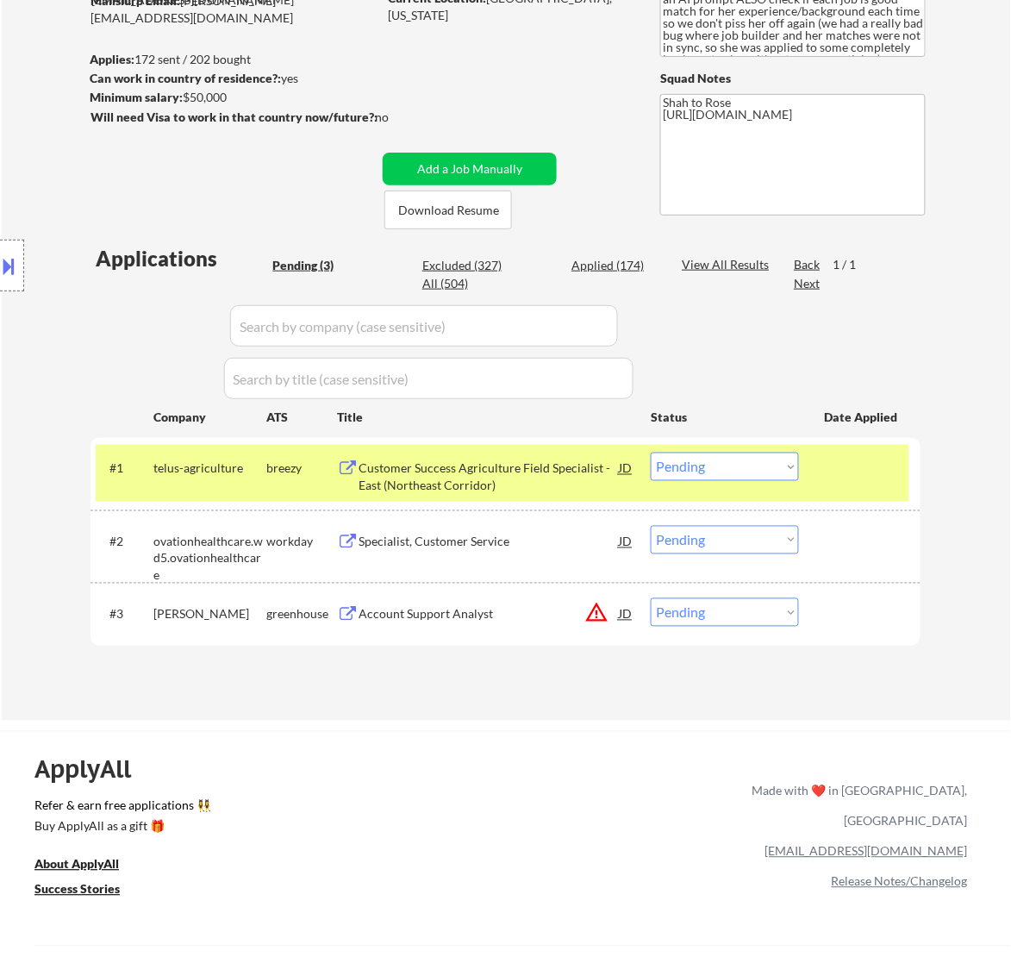
click at [553, 472] on div "Customer Success Agriculture Field Specialist - East (Northeast Corridor)" at bounding box center [489, 477] width 260 height 34
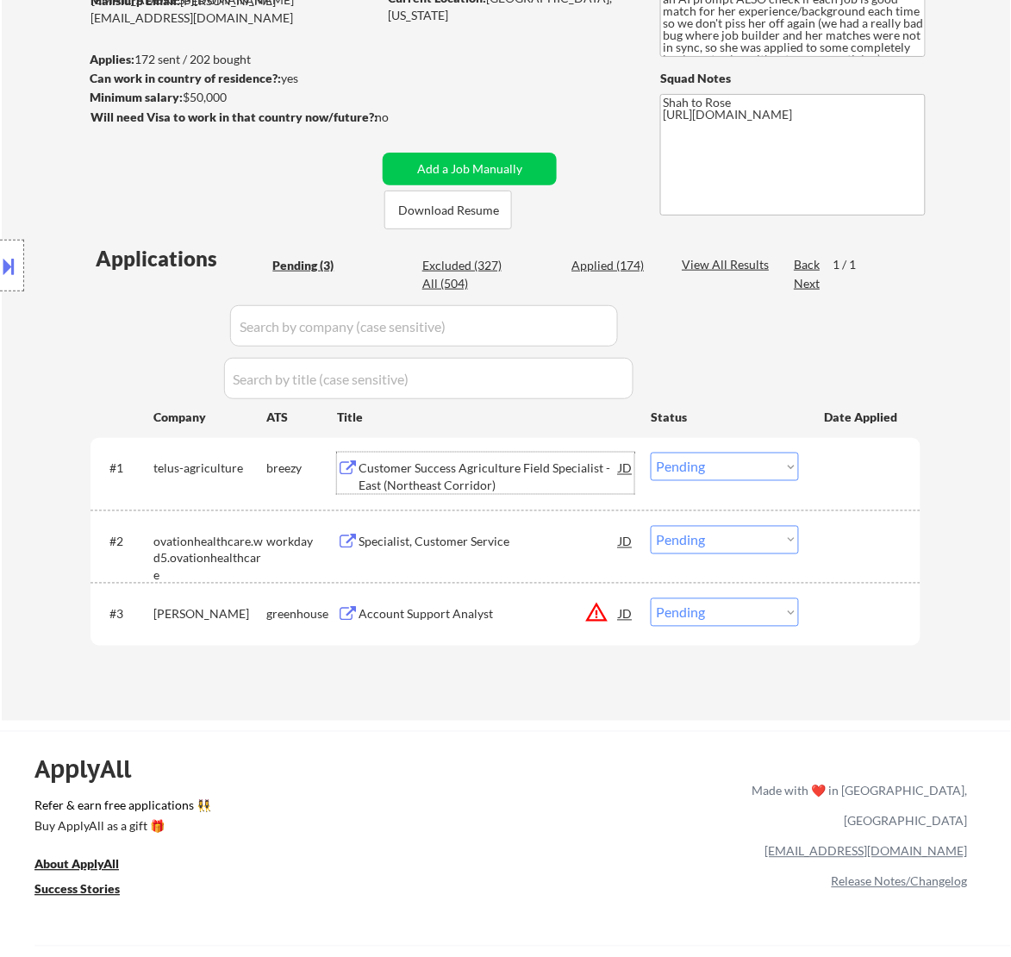
click at [750, 461] on select "Choose an option... Pending Applied Excluded (Questions) Excluded (Expired) Exc…" at bounding box center [725, 467] width 148 height 28
click at [651, 453] on select "Choose an option... Pending Applied Excluded (Questions) Excluded (Expired) Exc…" at bounding box center [725, 467] width 148 height 28
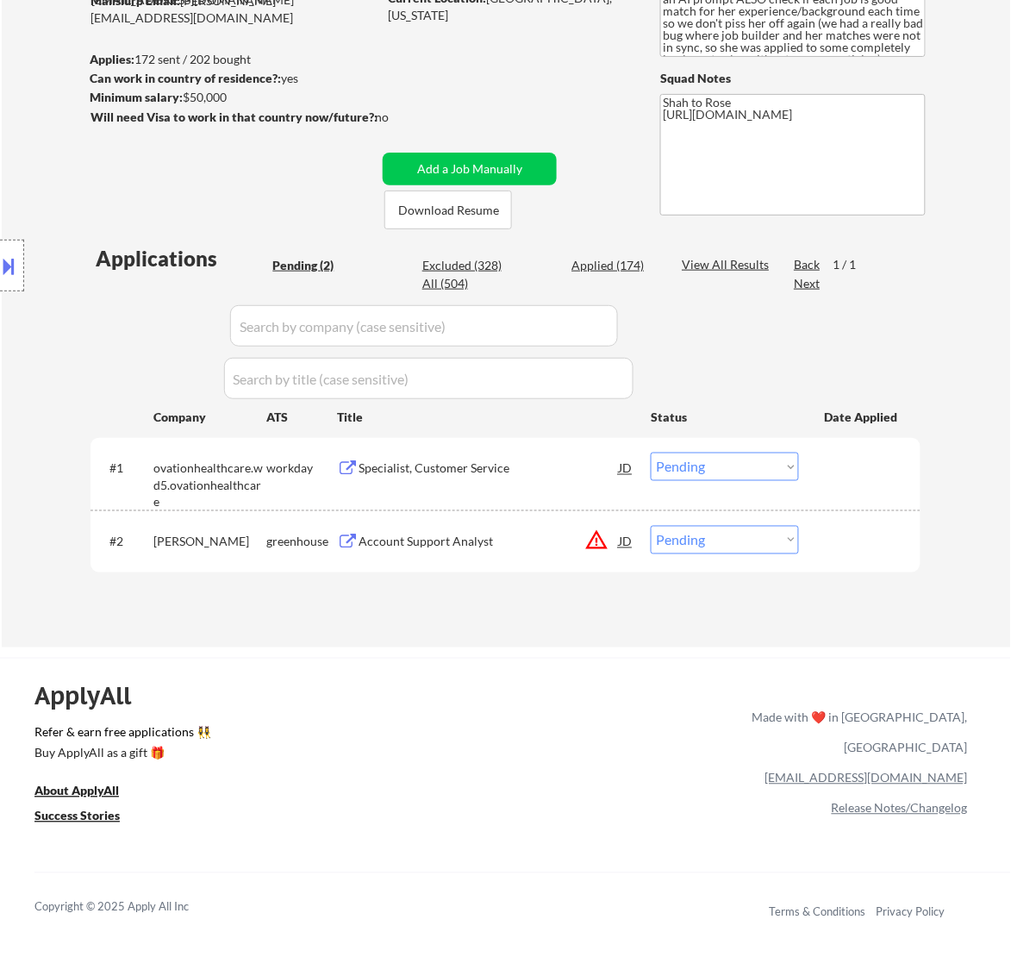
click at [505, 475] on div "Specialist, Customer Service" at bounding box center [489, 468] width 260 height 17
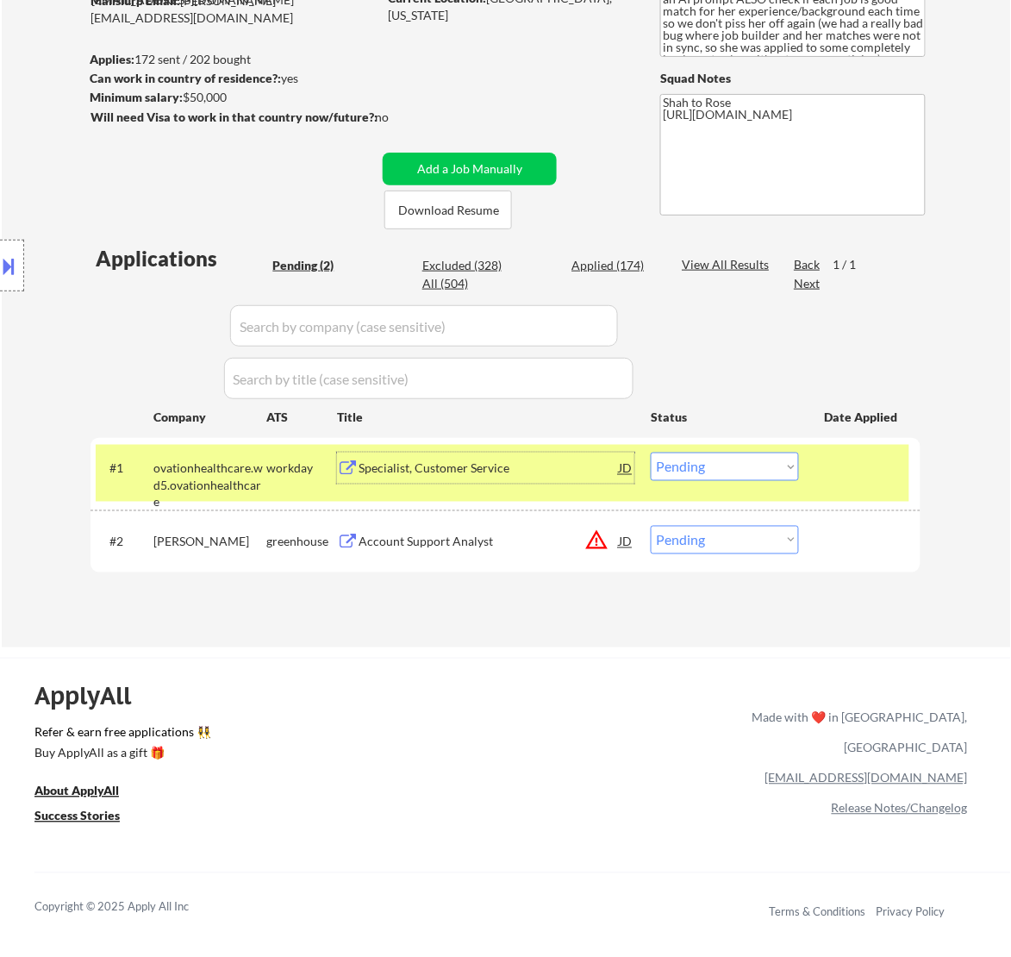
click at [767, 464] on select "Choose an option... Pending Applied Excluded (Questions) Excluded (Expired) Exc…" at bounding box center [725, 467] width 148 height 28
click at [651, 453] on select "Choose an option... Pending Applied Excluded (Questions) Excluded (Expired) Exc…" at bounding box center [725, 467] width 148 height 28
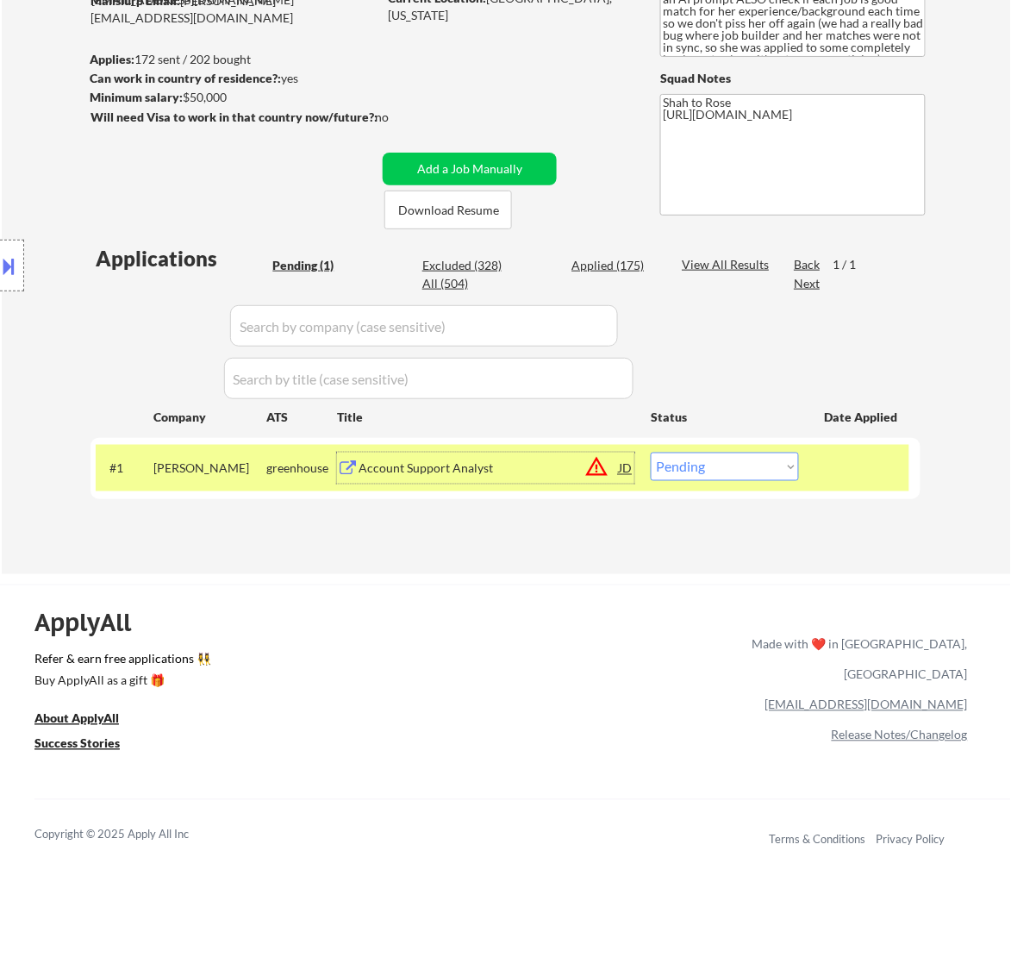
click at [478, 461] on div "Account Support Analyst" at bounding box center [489, 468] width 260 height 17
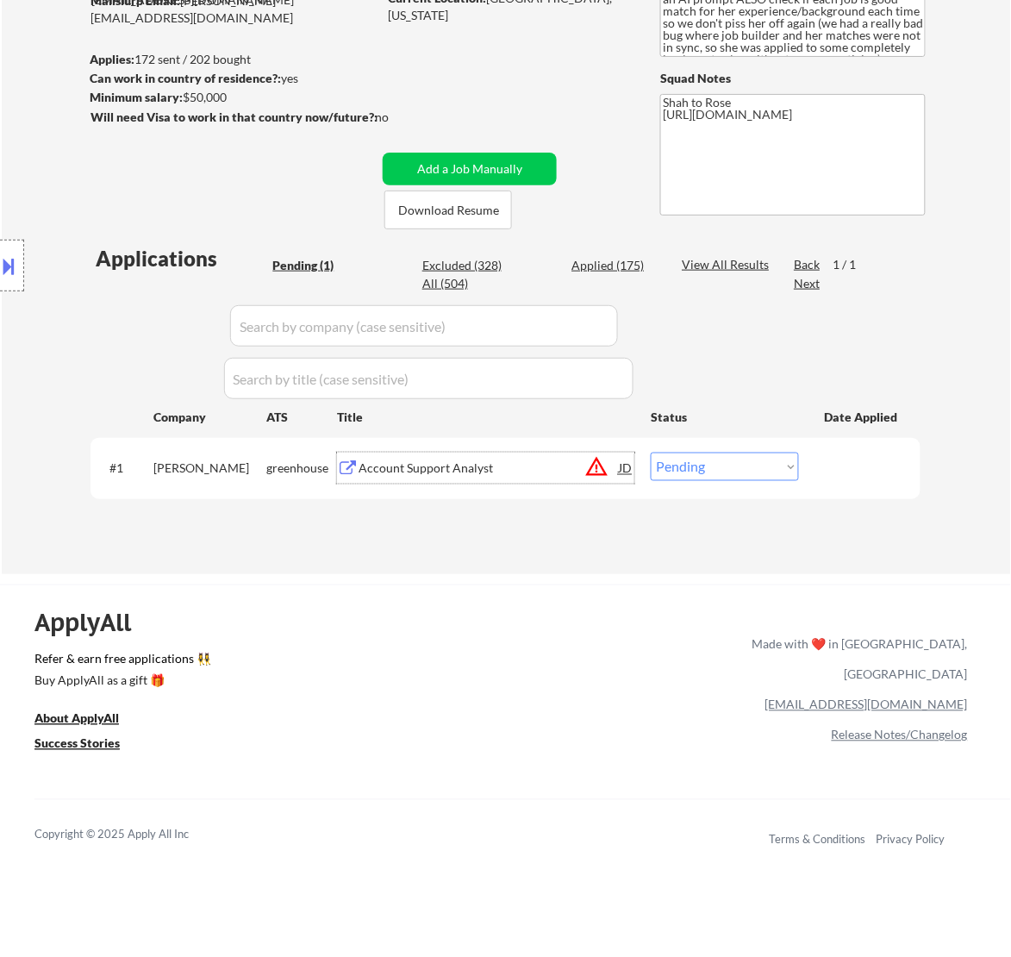
click at [730, 461] on select "Choose an option... Pending Applied Excluded (Questions) Excluded (Expired) Exc…" at bounding box center [725, 467] width 148 height 28
select select ""applied""
click at [651, 453] on select "Choose an option... Pending Applied Excluded (Questions) Excluded (Expired) Exc…" at bounding box center [725, 467] width 148 height 28
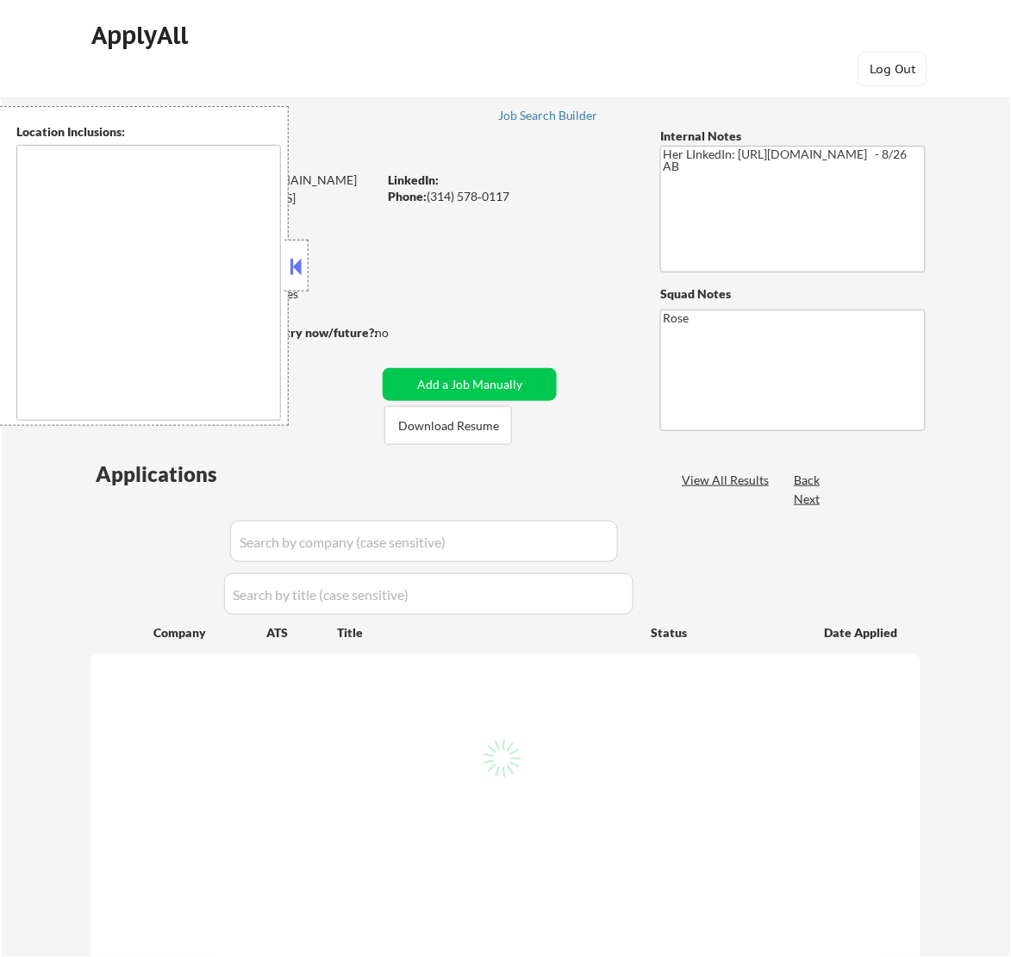
select select ""pending""
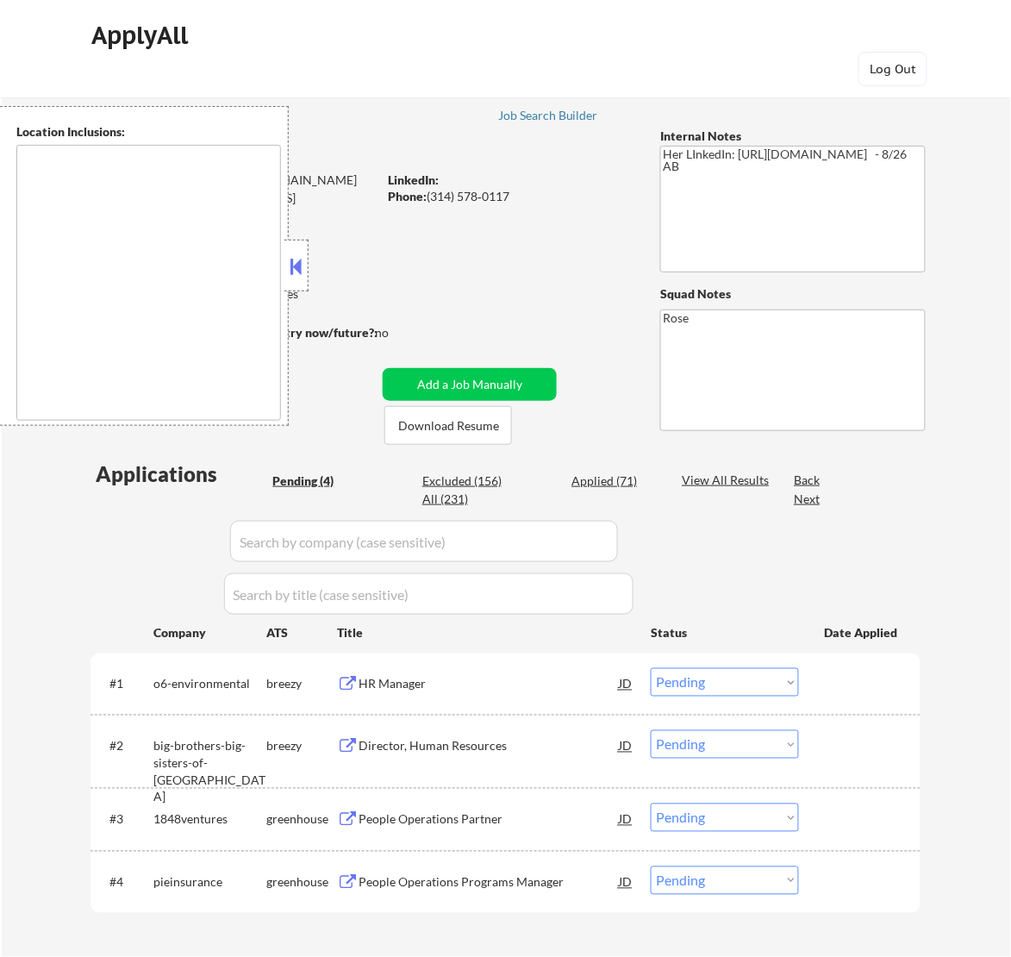
type textarea "[GEOGRAPHIC_DATA][PERSON_NAME], [GEOGRAPHIC_DATA][PERSON_NAME][GEOGRAPHIC_DATA]…"
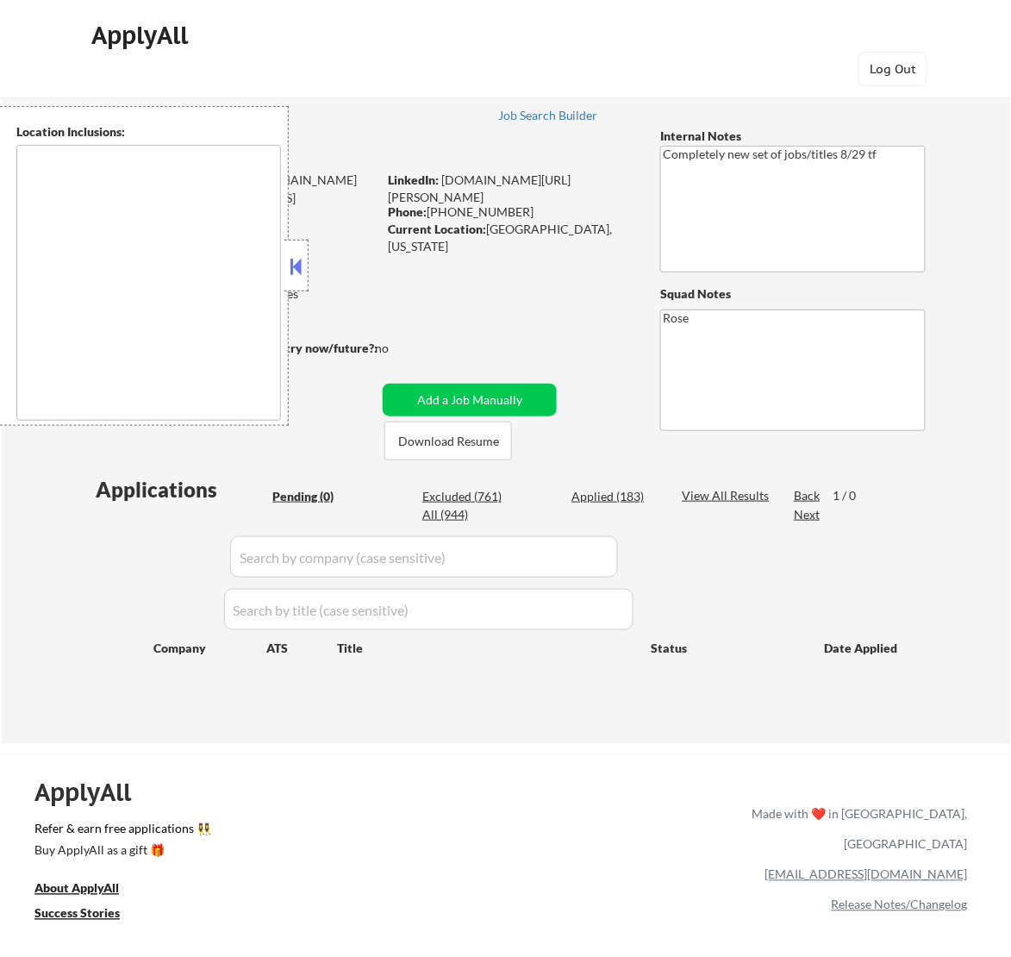
click at [303, 259] on button at bounding box center [295, 266] width 19 height 26
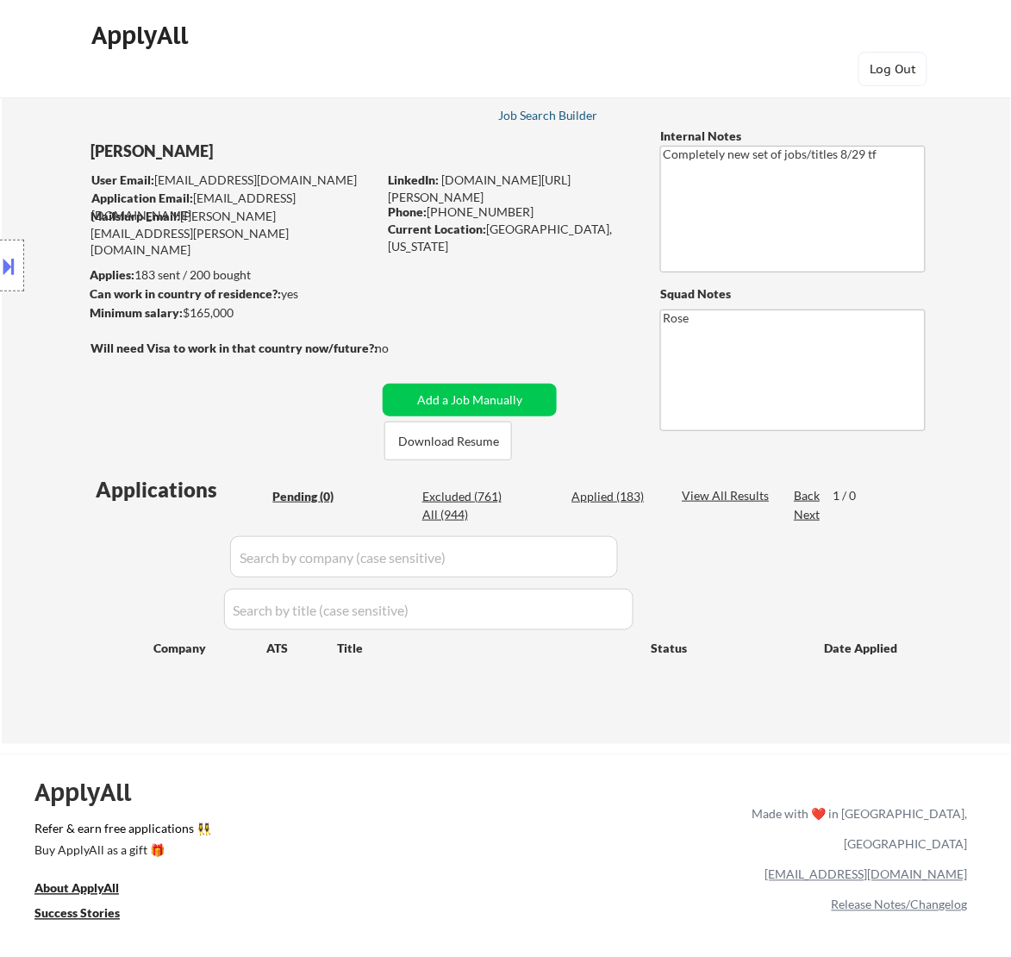
click at [540, 109] on div "Job Search Builder" at bounding box center [548, 115] width 101 height 12
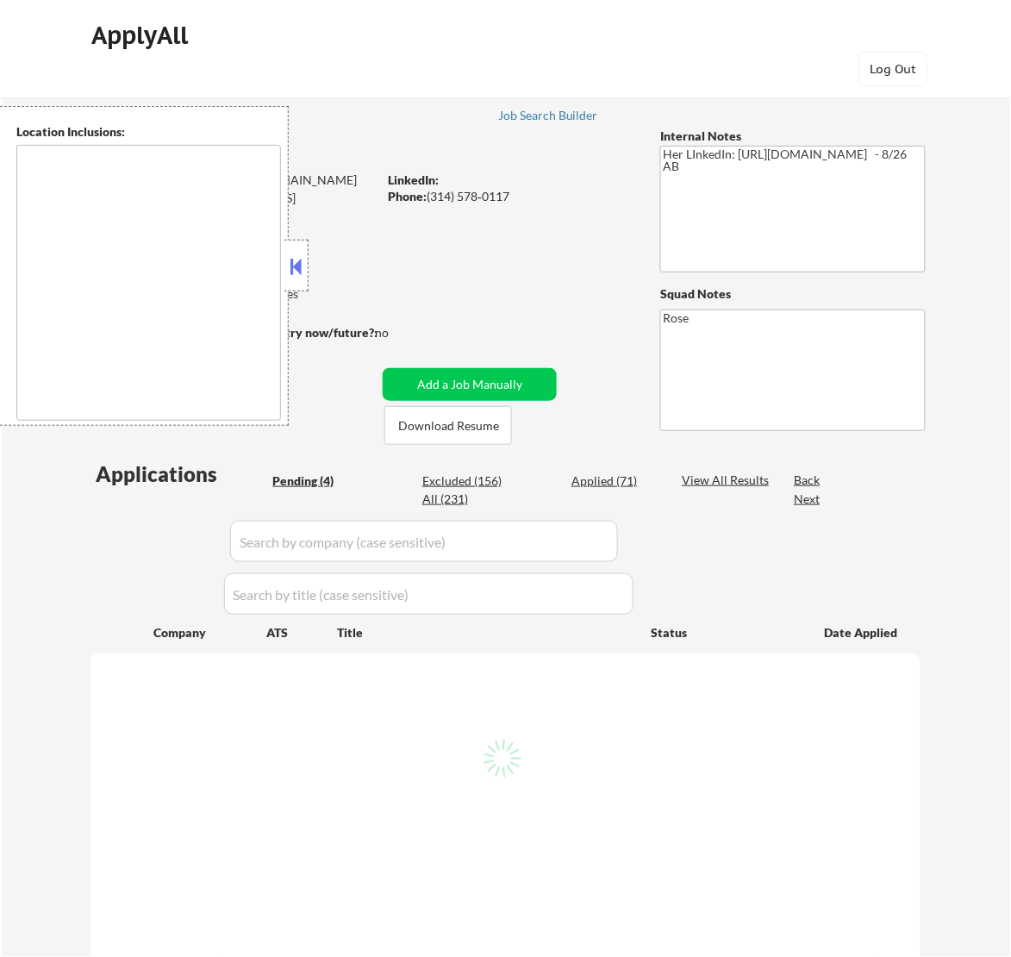
select select ""pending""
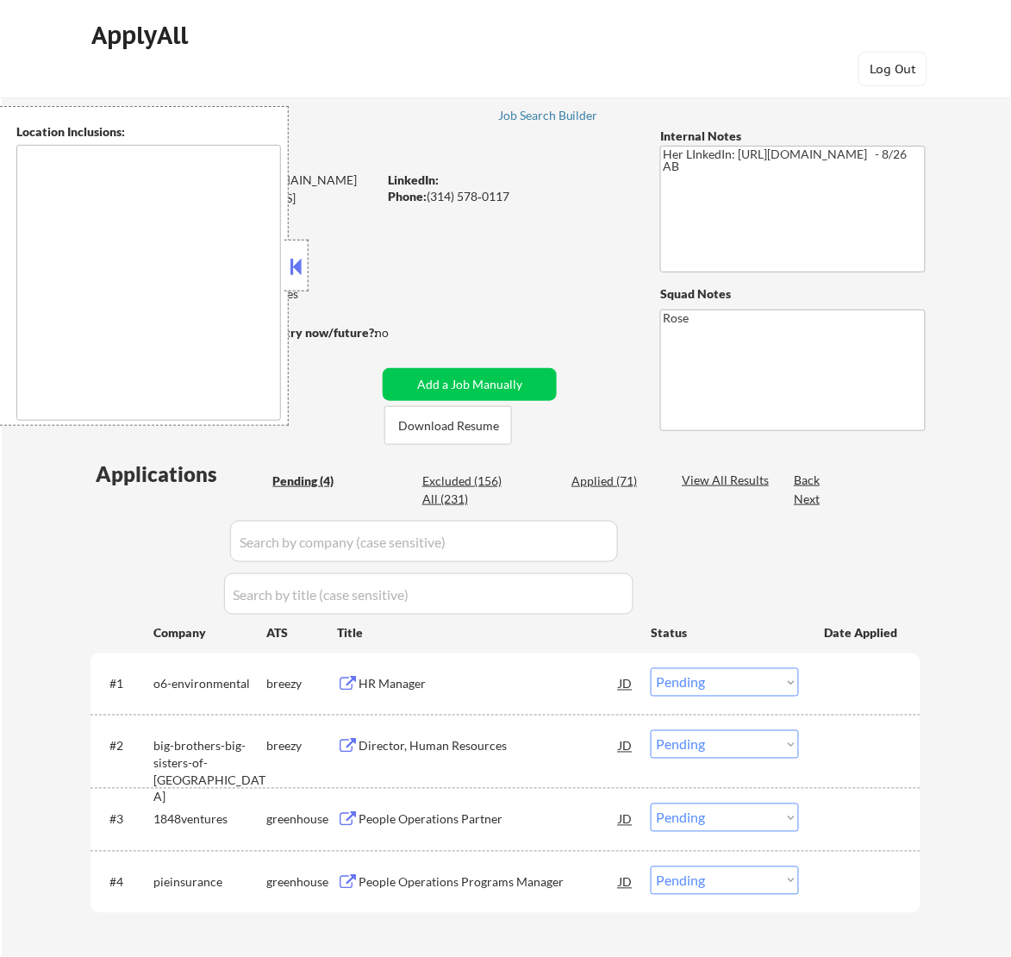
type textarea "[GEOGRAPHIC_DATA][PERSON_NAME], [GEOGRAPHIC_DATA][PERSON_NAME][GEOGRAPHIC_DATA]…"
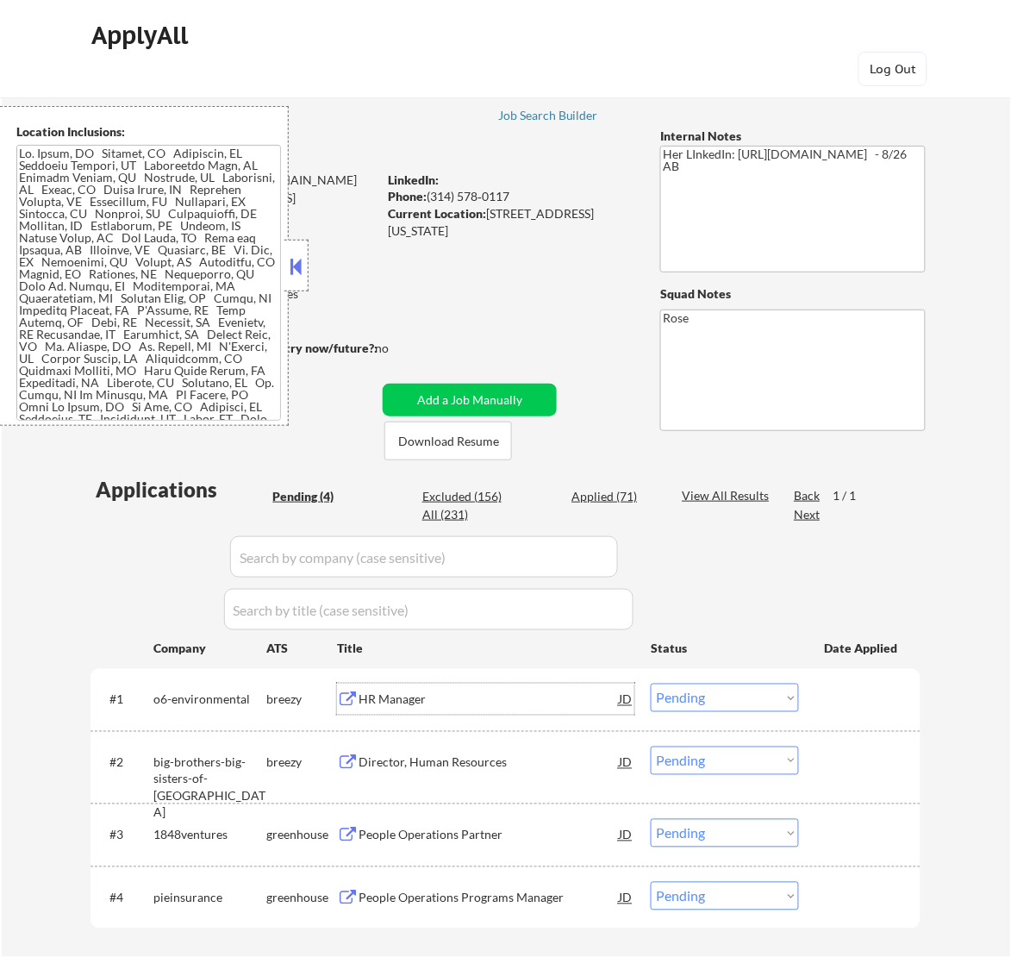
click at [515, 707] on div "HR Manager" at bounding box center [489, 699] width 260 height 17
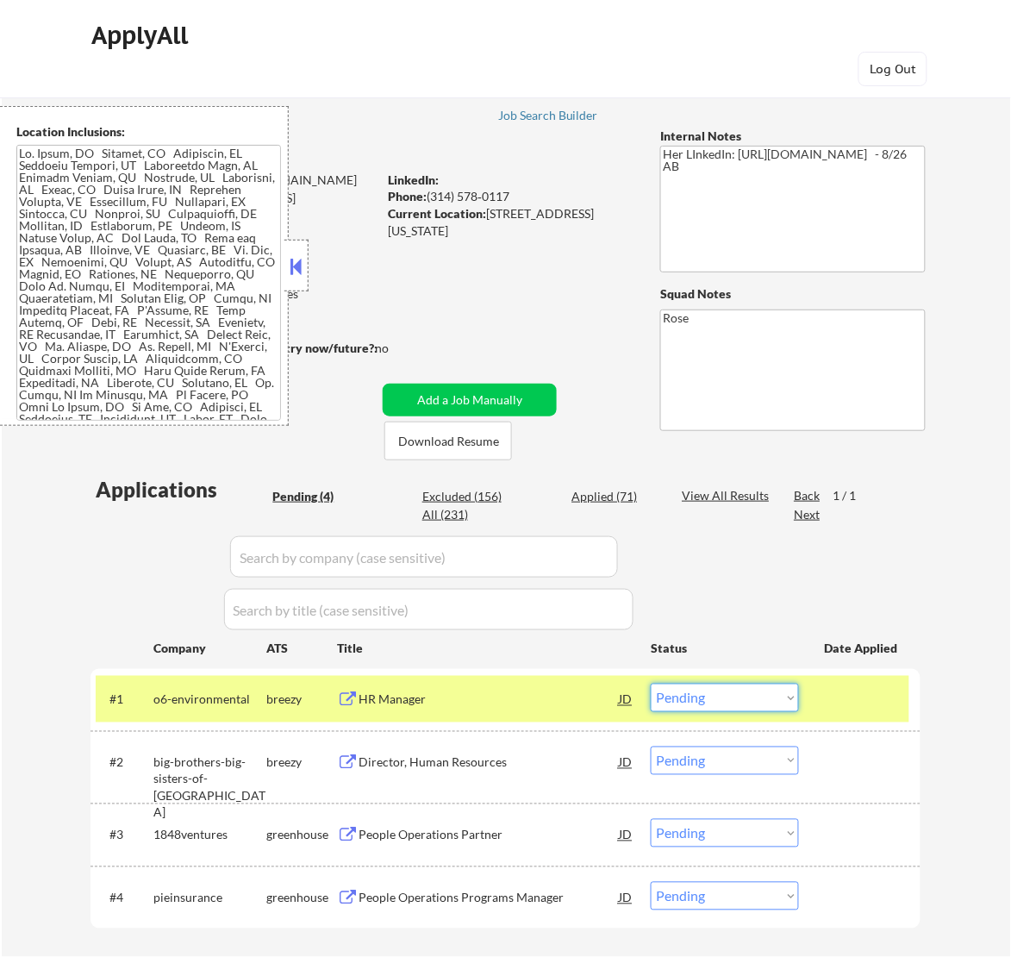
click at [714, 696] on select "Choose an option... Pending Applied Excluded (Questions) Excluded (Expired) Exc…" at bounding box center [725, 698] width 148 height 28
click at [651, 684] on select "Choose an option... Pending Applied Excluded (Questions) Excluded (Expired) Exc…" at bounding box center [725, 698] width 148 height 28
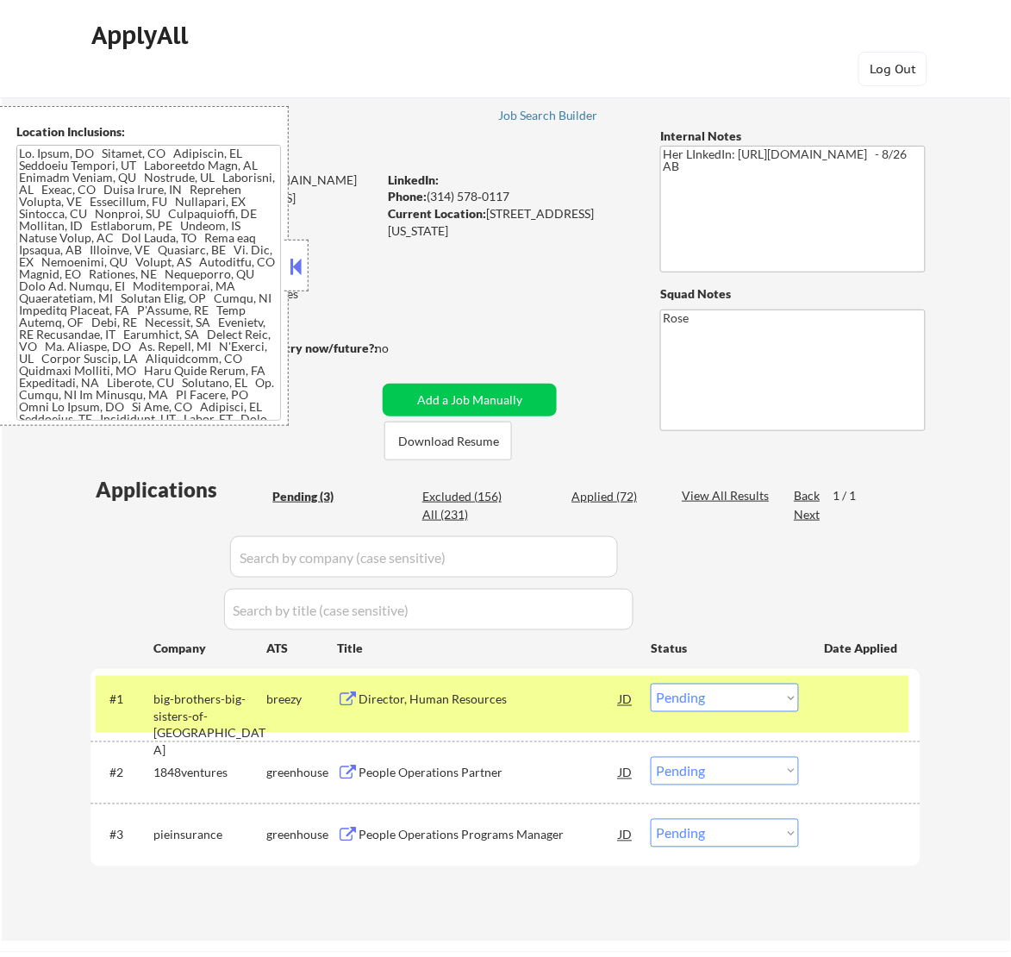
click at [296, 259] on button at bounding box center [295, 266] width 19 height 26
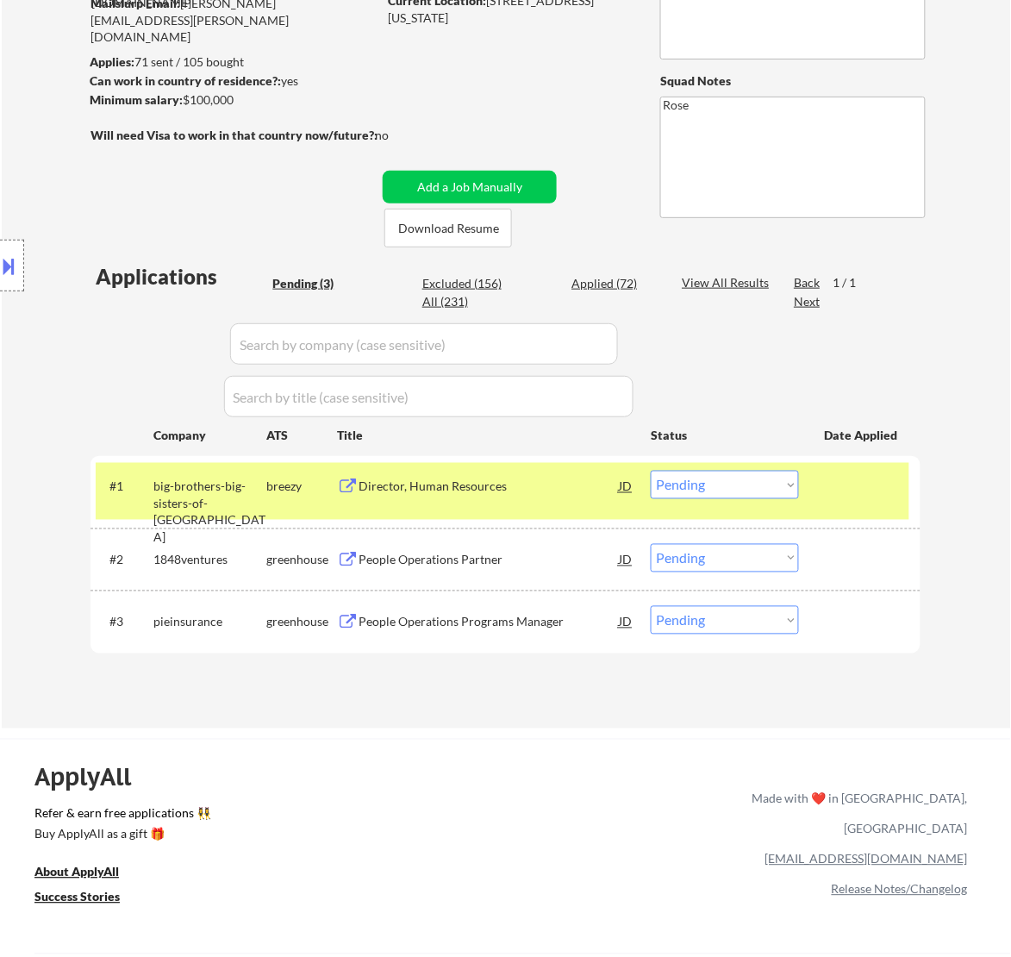
scroll to position [216, 0]
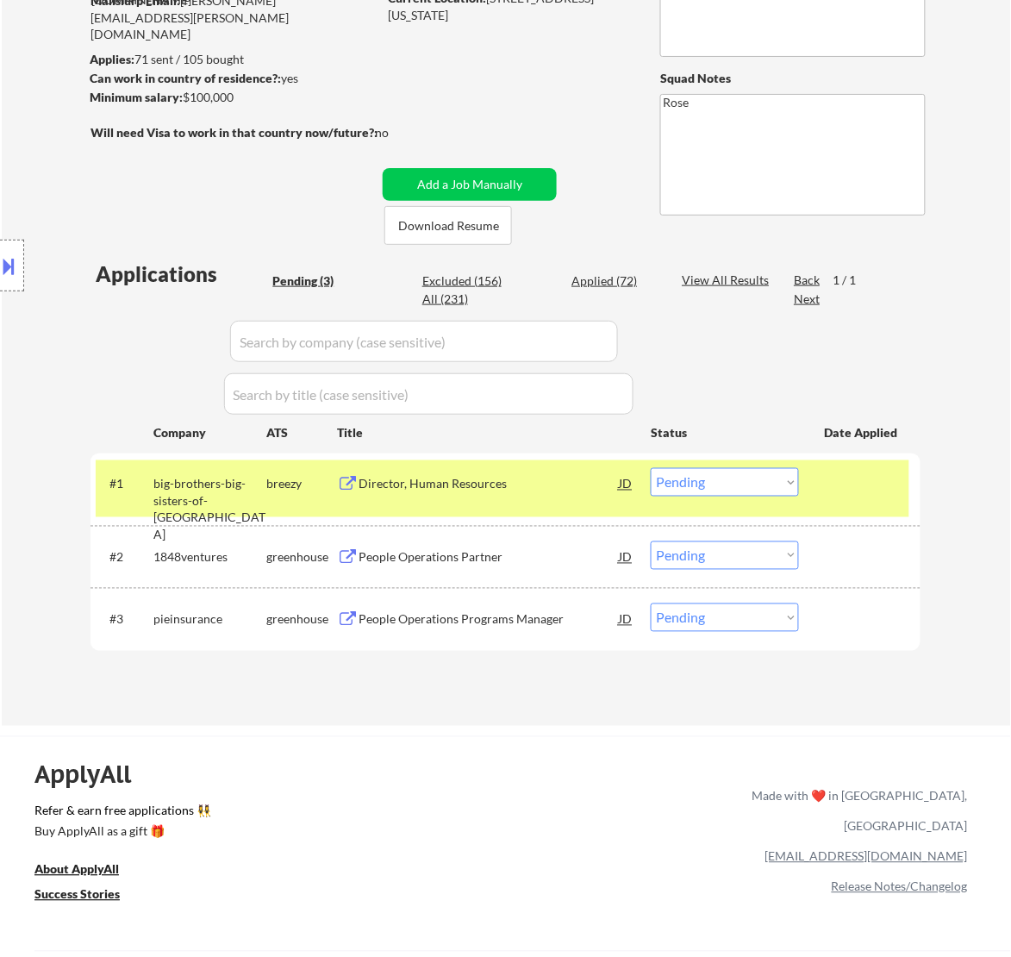
click at [522, 488] on div "Director, Human Resources" at bounding box center [489, 484] width 260 height 17
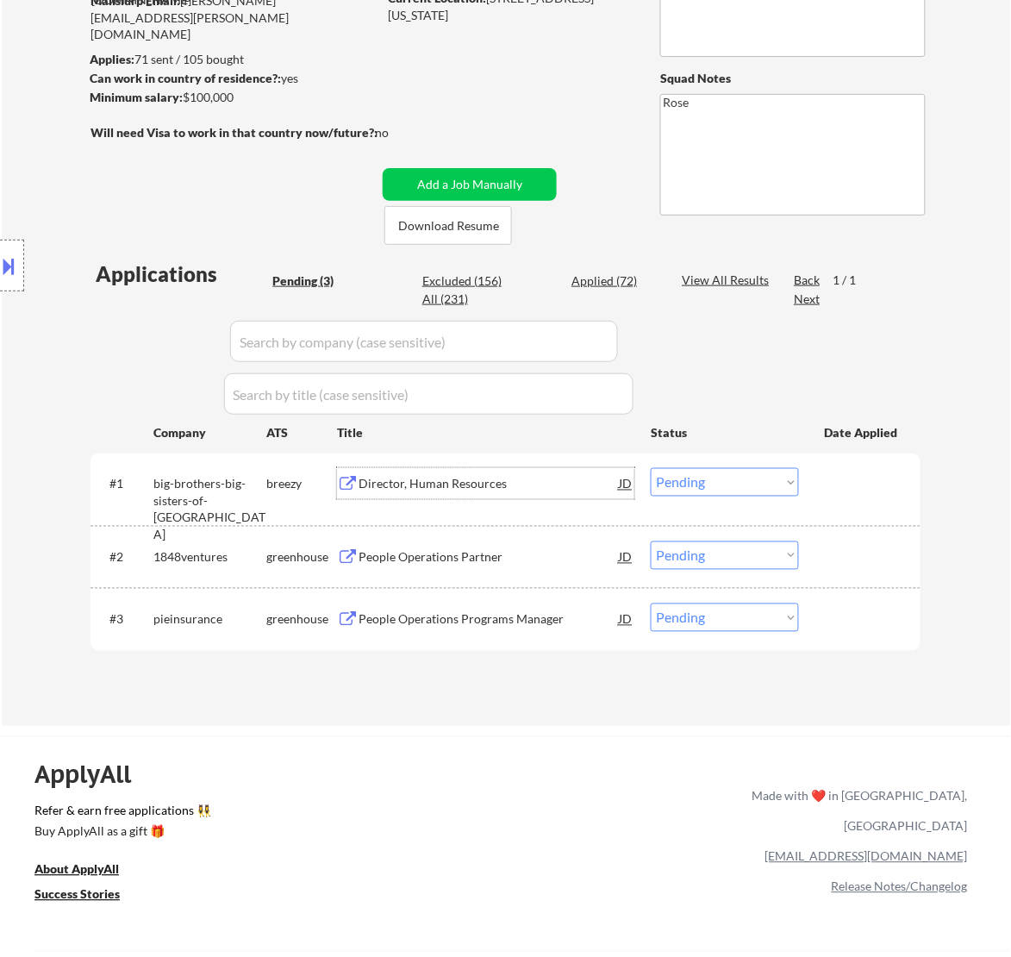
click at [728, 479] on select "Choose an option... Pending Applied Excluded (Questions) Excluded (Expired) Exc…" at bounding box center [725, 482] width 148 height 28
click at [651, 468] on select "Choose an option... Pending Applied Excluded (Questions) Excluded (Expired) Exc…" at bounding box center [725, 482] width 148 height 28
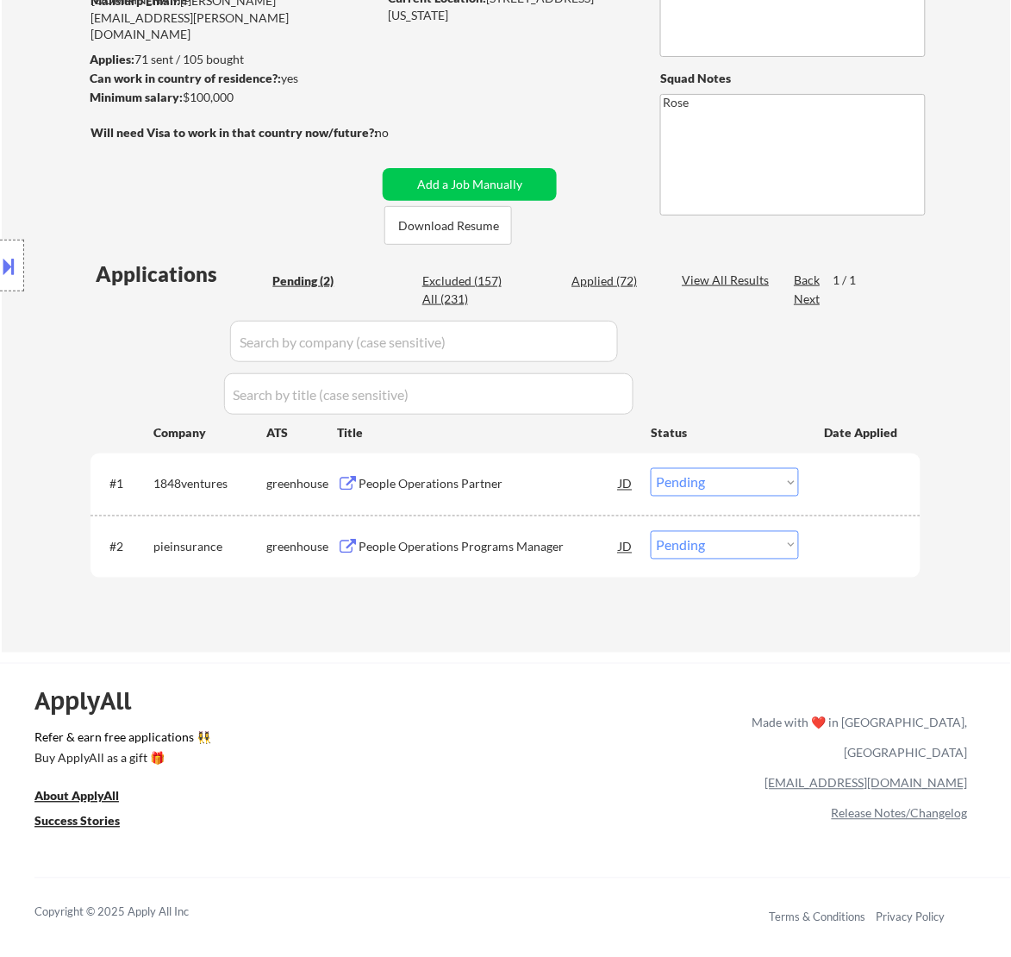
click at [573, 483] on div "People Operations Partner" at bounding box center [489, 484] width 260 height 17
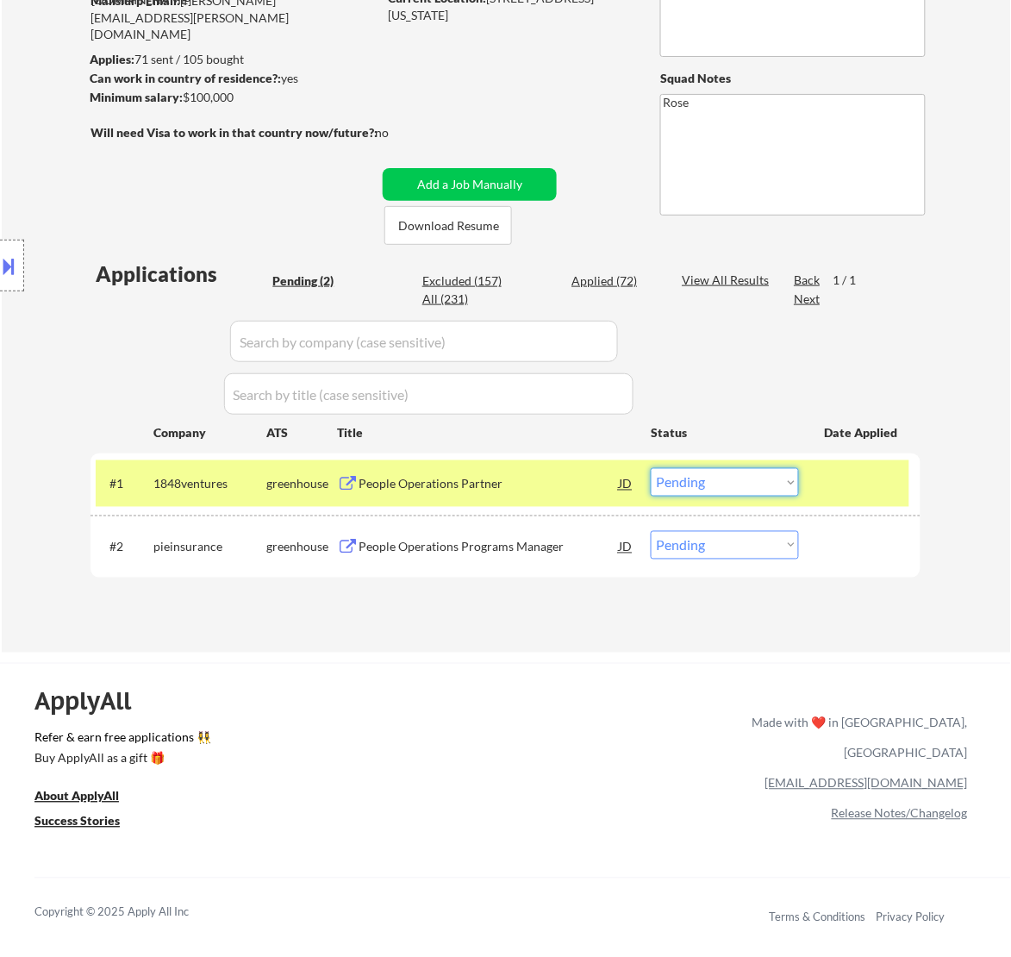
click at [724, 479] on select "Choose an option... Pending Applied Excluded (Questions) Excluded (Expired) Exc…" at bounding box center [725, 482] width 148 height 28
click at [651, 468] on select "Choose an option... Pending Applied Excluded (Questions) Excluded (Expired) Exc…" at bounding box center [725, 482] width 148 height 28
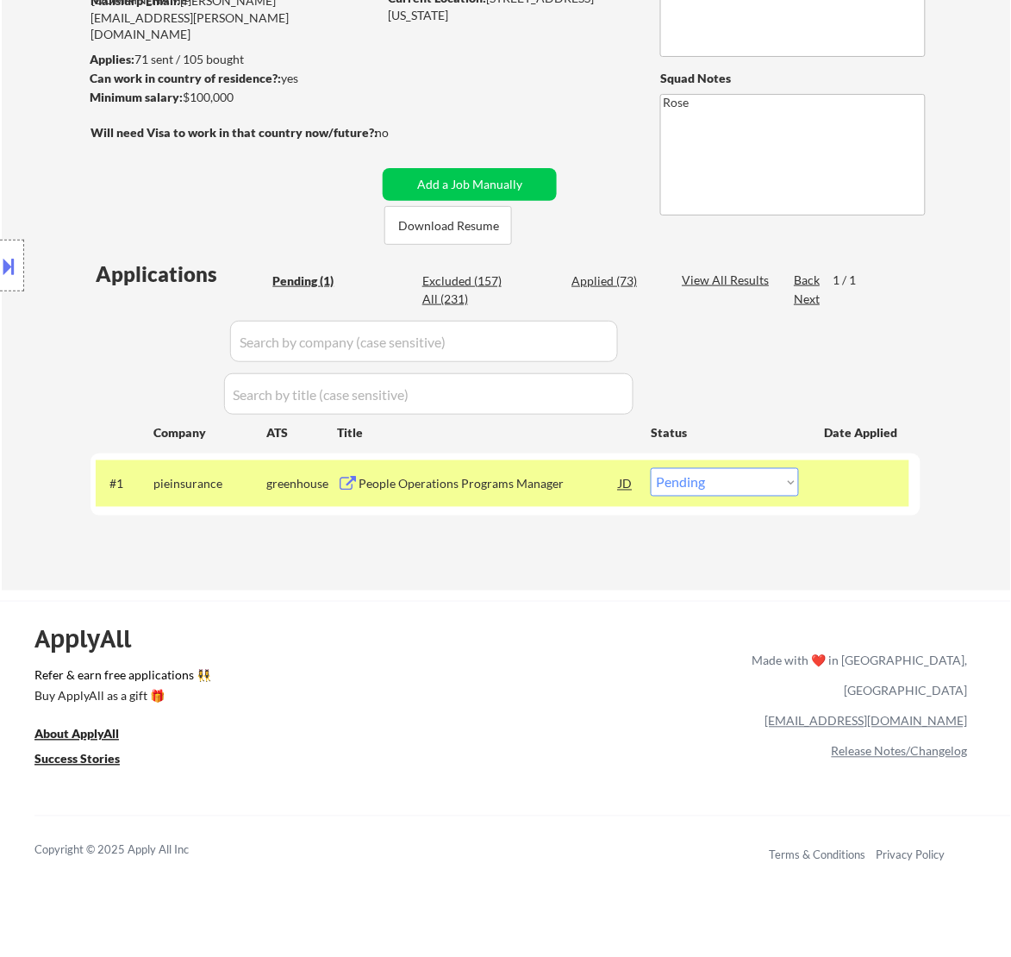
click at [567, 489] on div "People Operations Programs Manager" at bounding box center [489, 484] width 260 height 17
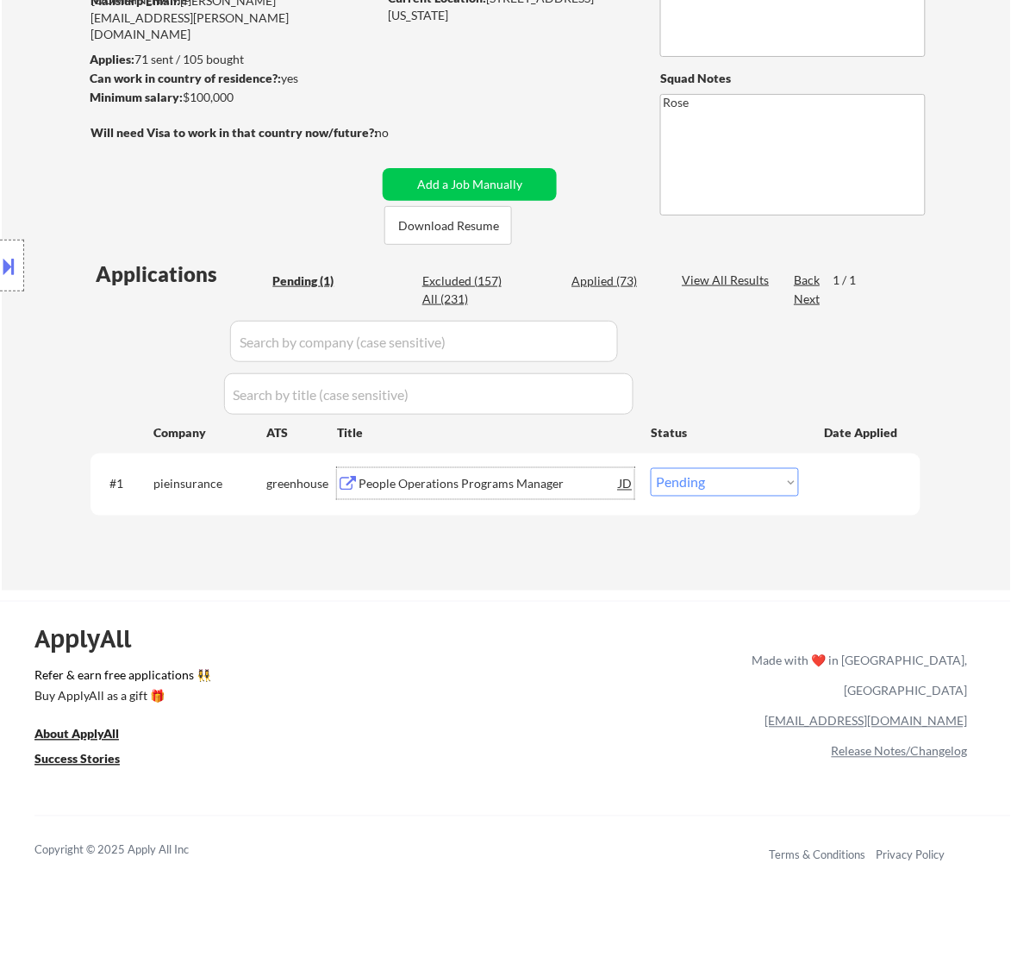
click at [722, 474] on select "Choose an option... Pending Applied Excluded (Questions) Excluded (Expired) Exc…" at bounding box center [725, 482] width 148 height 28
select select ""excluded__expired_""
click at [651, 468] on select "Choose an option... Pending Applied Excluded (Questions) Excluded (Expired) Exc…" at bounding box center [725, 482] width 148 height 28
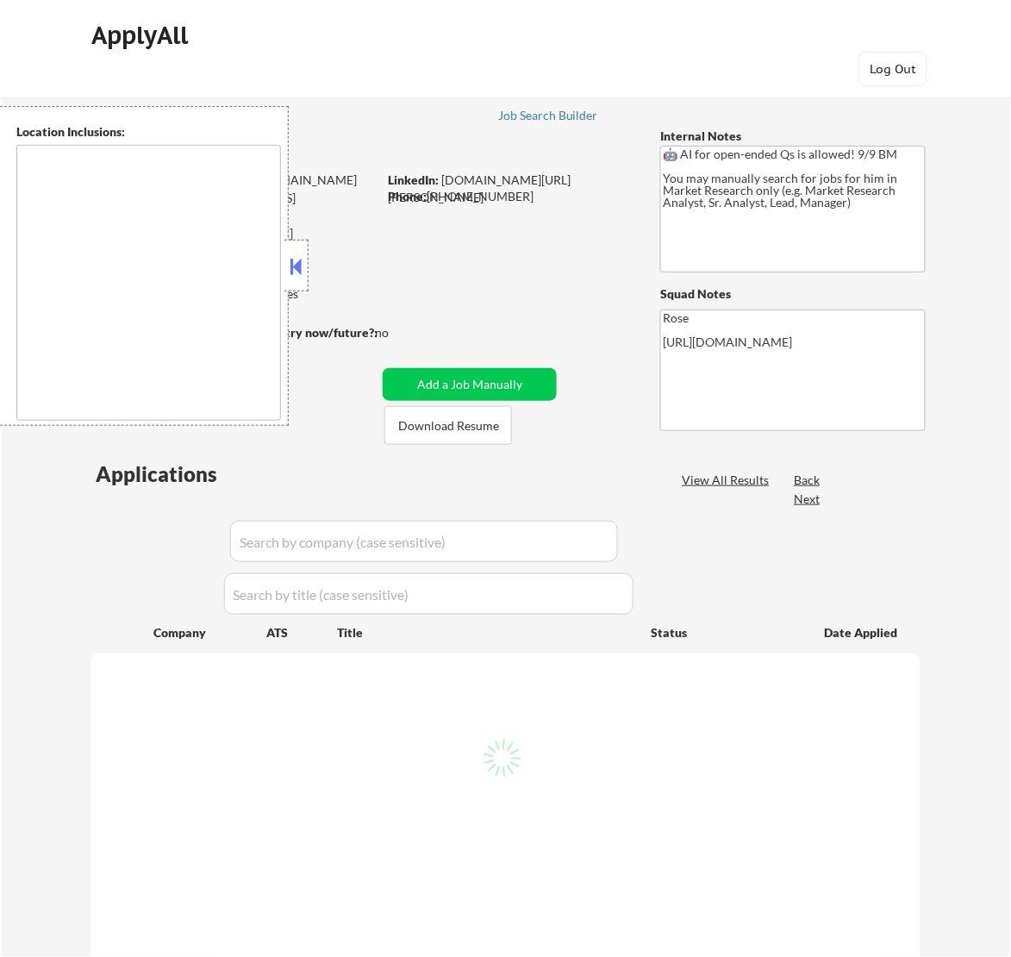
type textarea "[GEOGRAPHIC_DATA], [GEOGRAPHIC_DATA] [GEOGRAPHIC_DATA], [GEOGRAPHIC_DATA] [GEOG…"
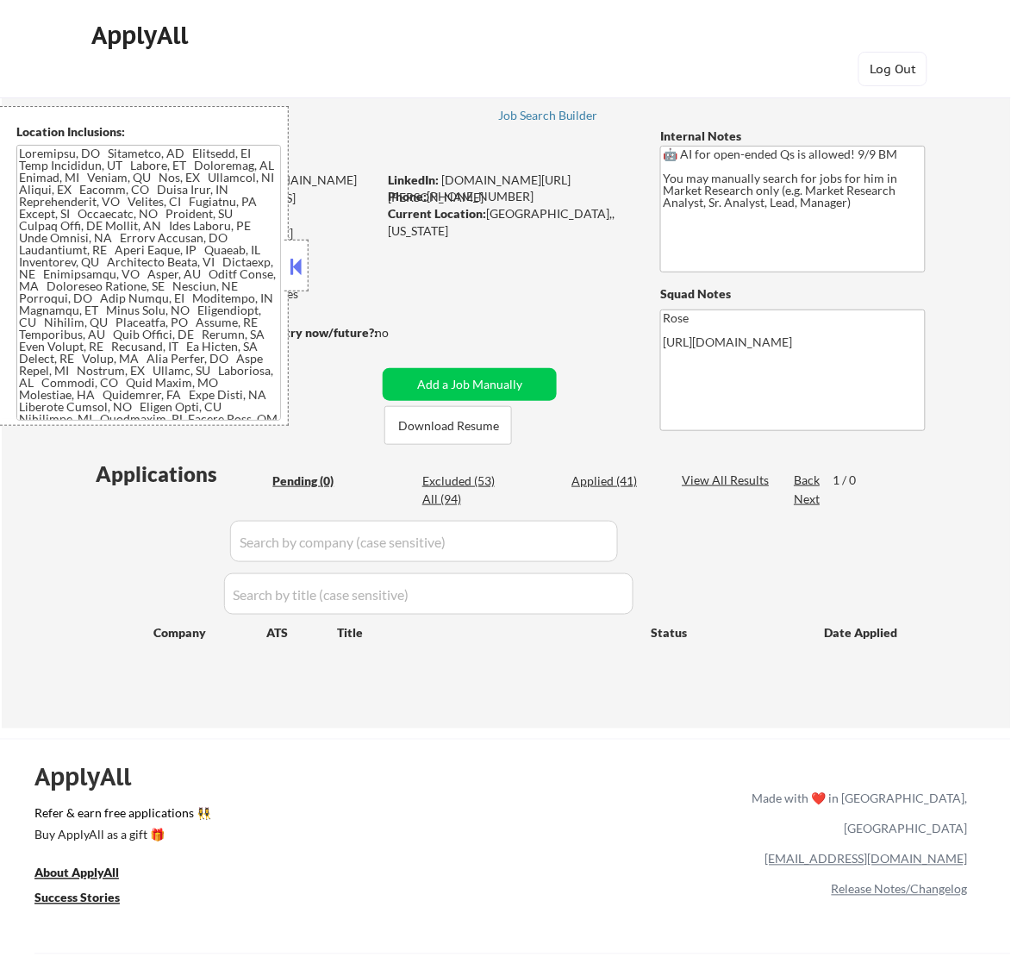
click at [293, 259] on button at bounding box center [295, 266] width 19 height 26
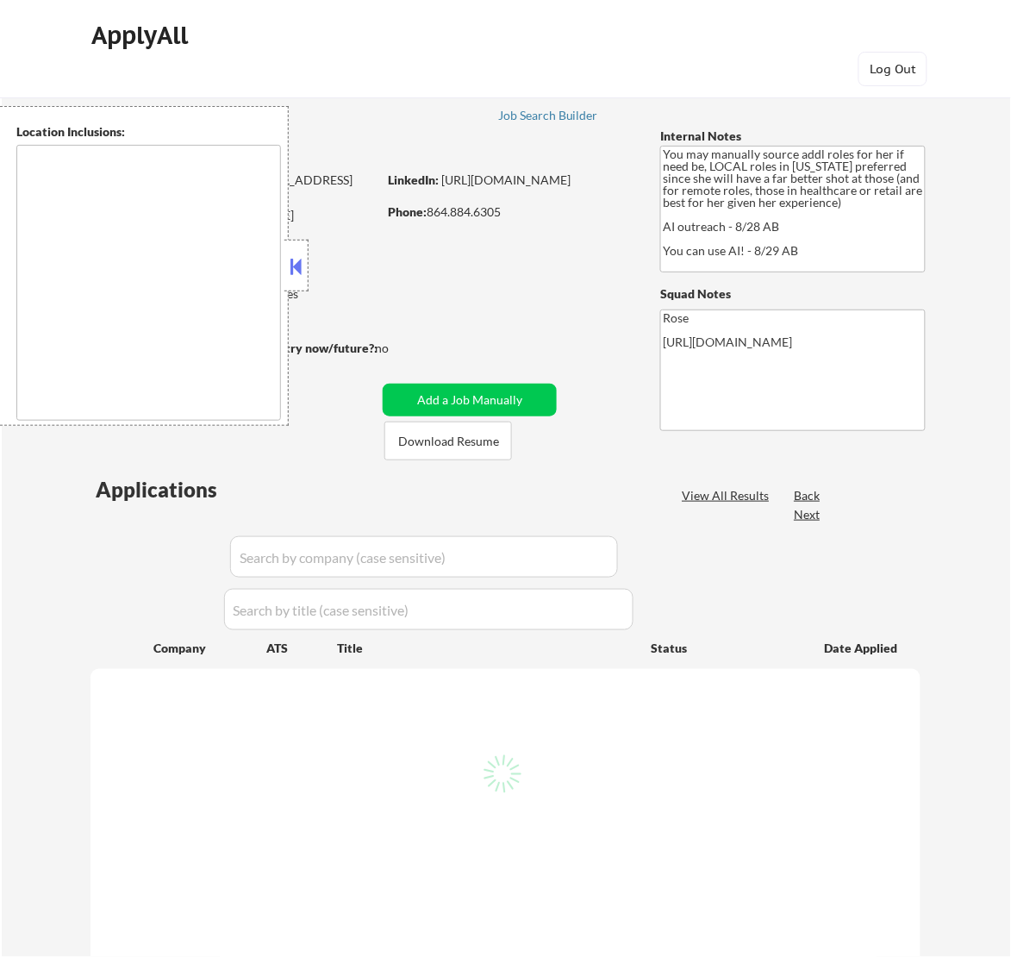
select select ""pending""
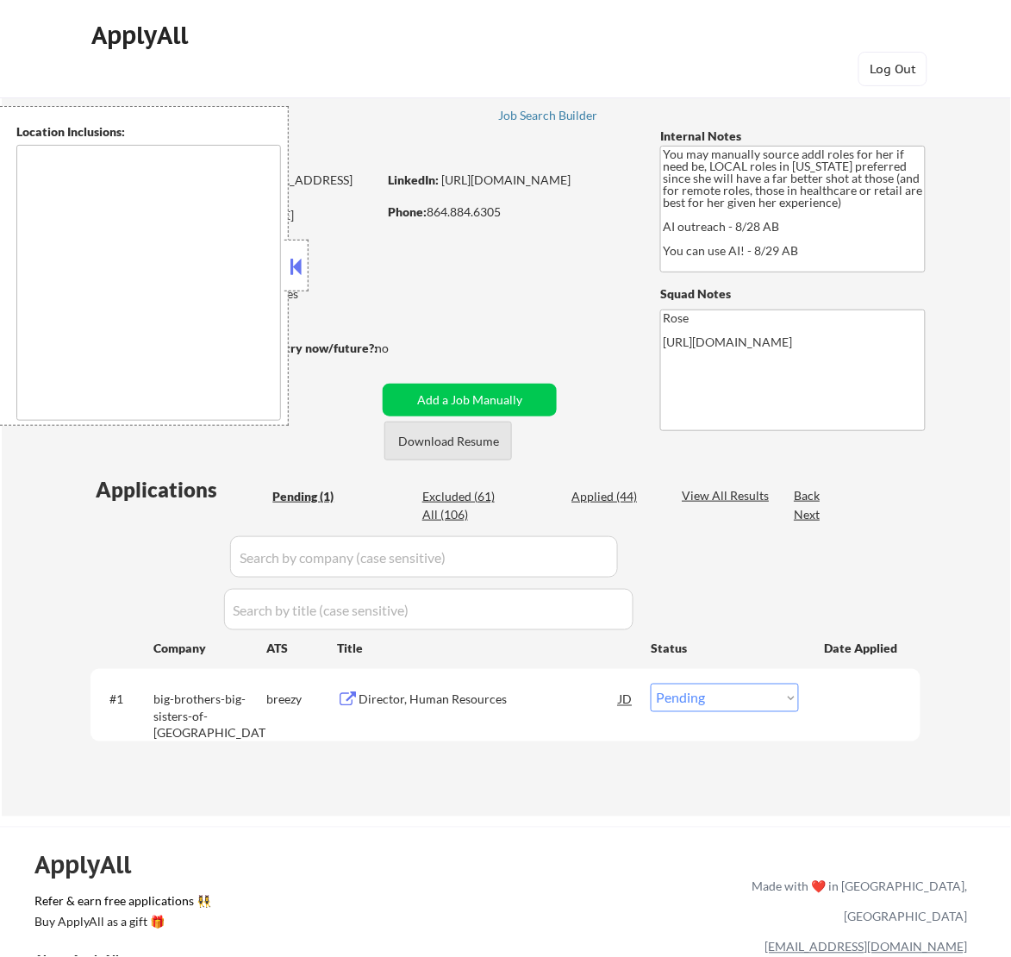
type textarea "[GEOGRAPHIC_DATA], [GEOGRAPHIC_DATA] [GEOGRAPHIC_DATA], [GEOGRAPHIC_DATA] [GEOG…"
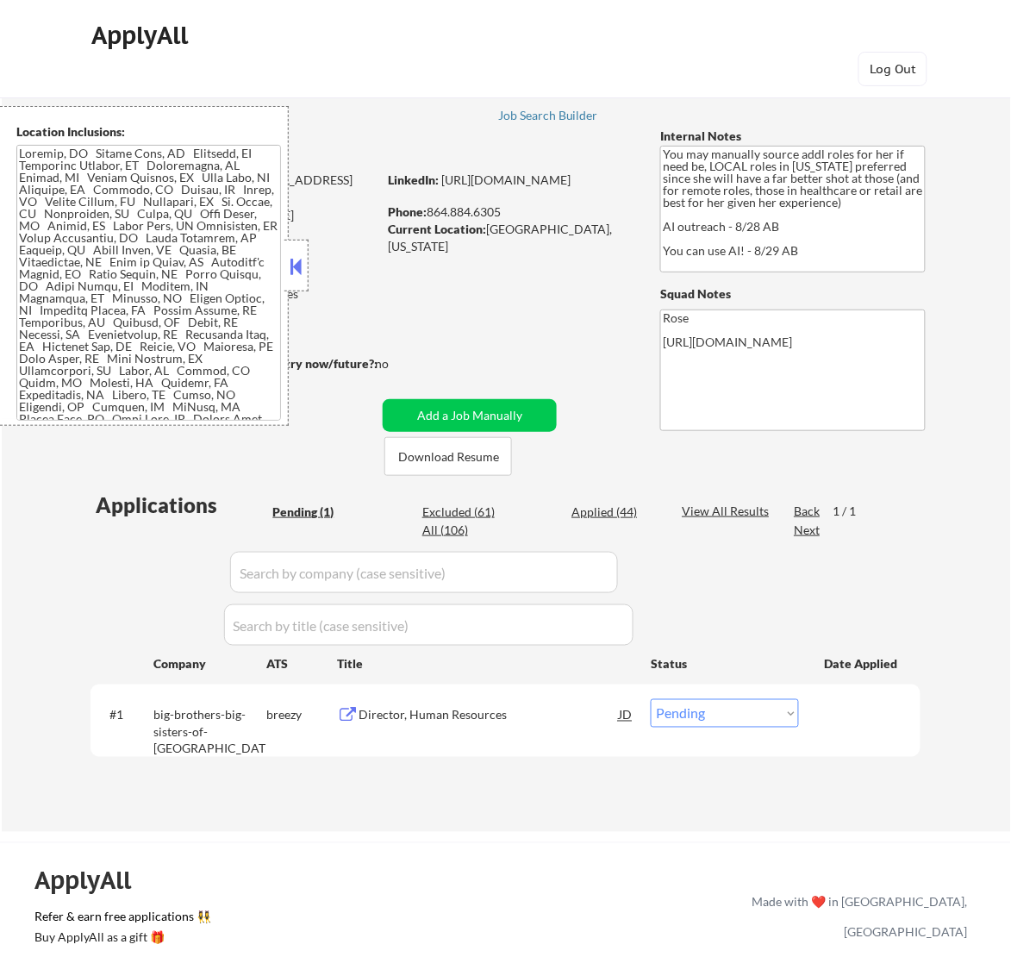
click at [291, 261] on button at bounding box center [295, 266] width 19 height 26
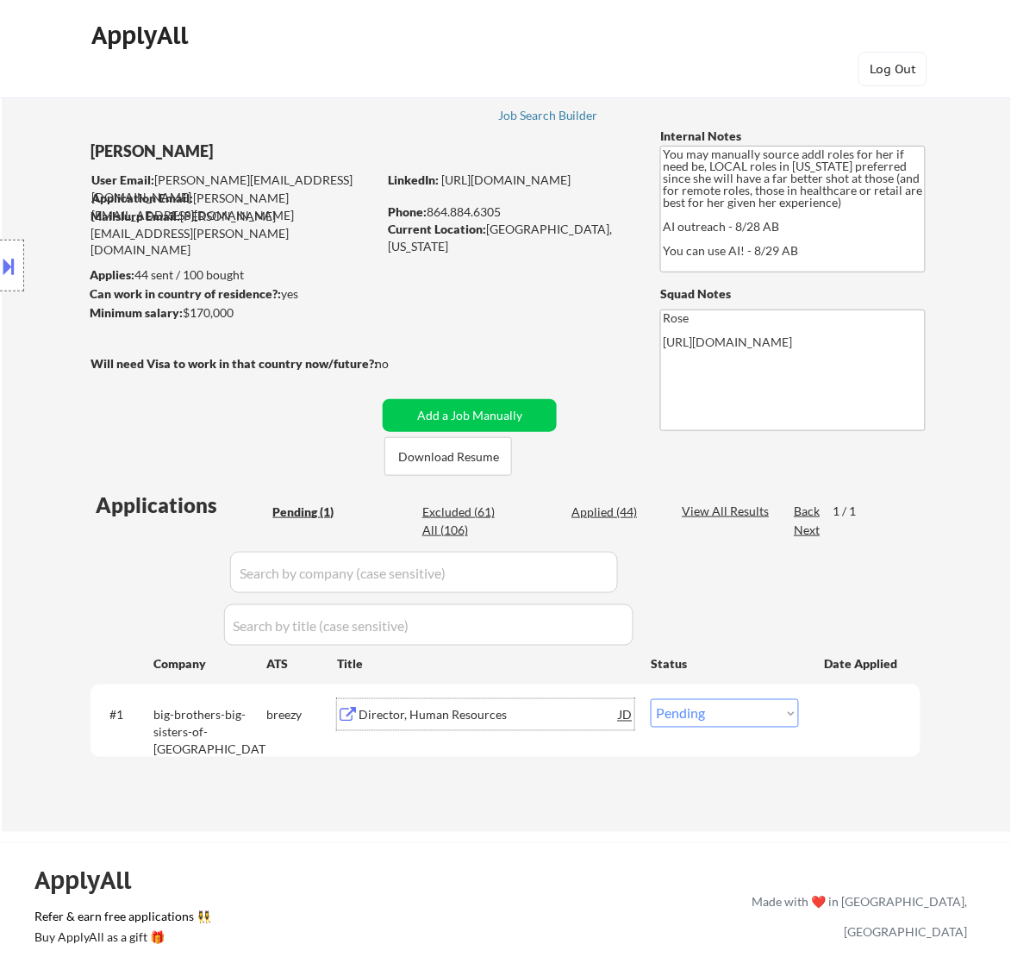
click at [467, 717] on div "Director, Human Resources" at bounding box center [489, 715] width 260 height 17
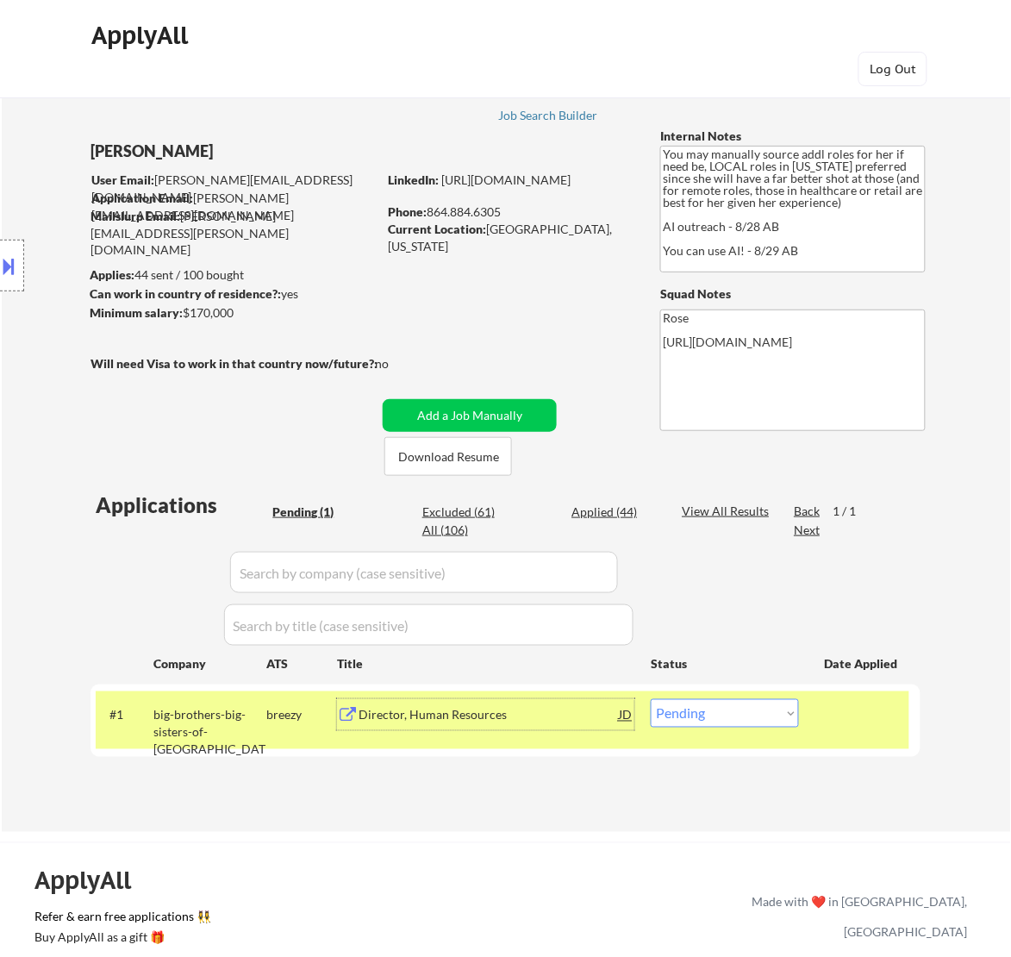
click at [636, 513] on div "Applied (44)" at bounding box center [615, 511] width 86 height 17
select select ""applied""
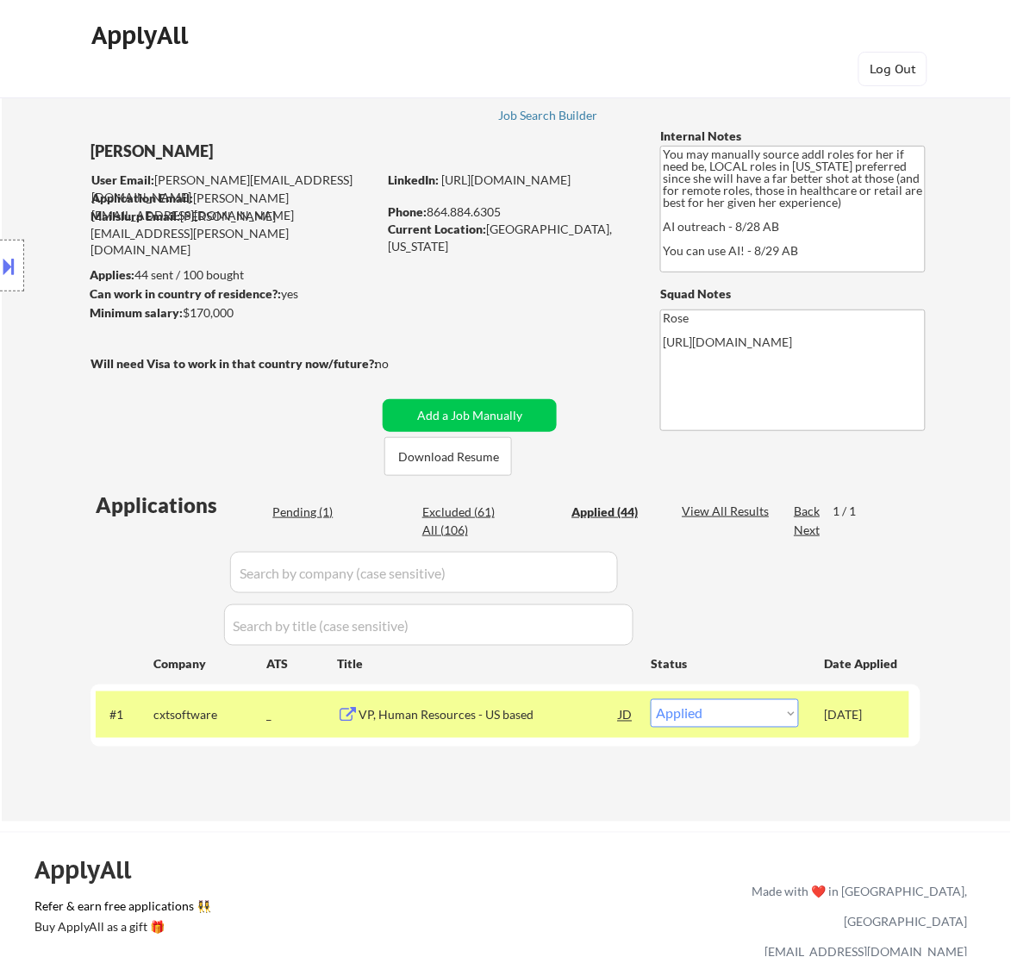
select select ""applied""
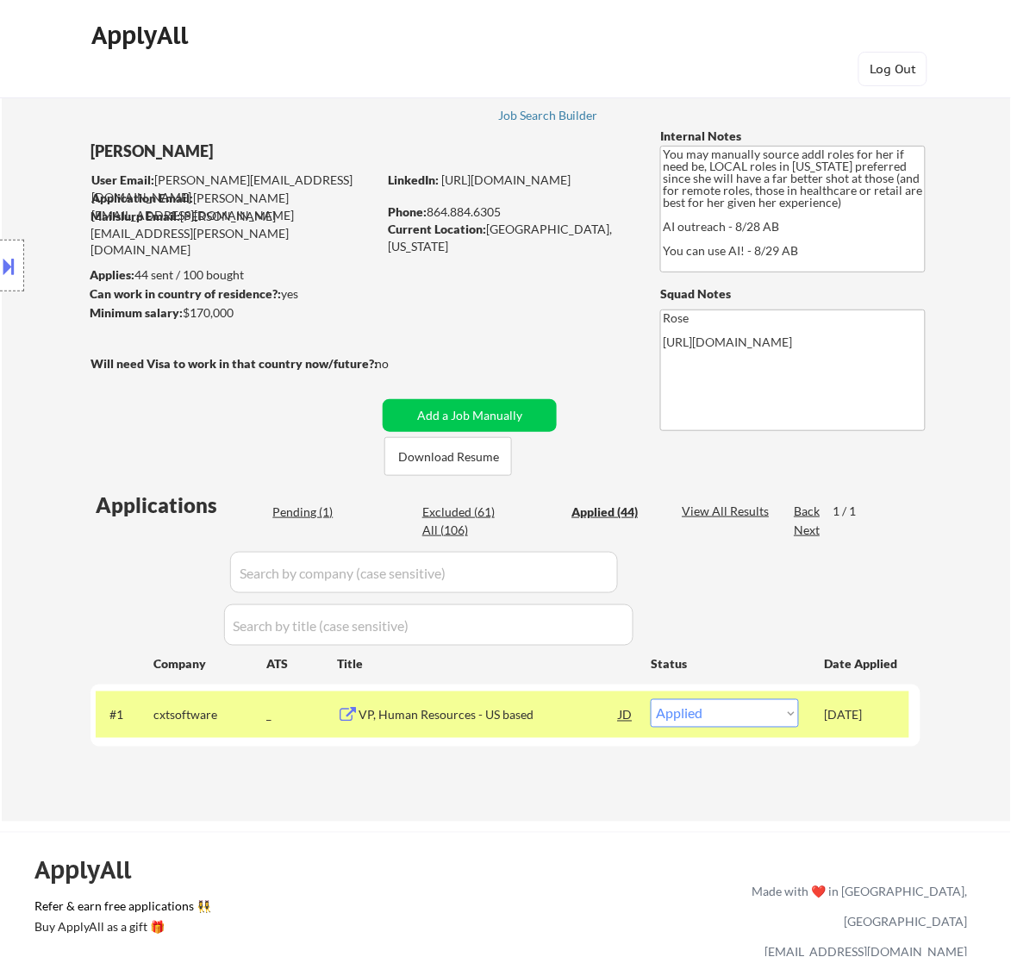
select select ""applied""
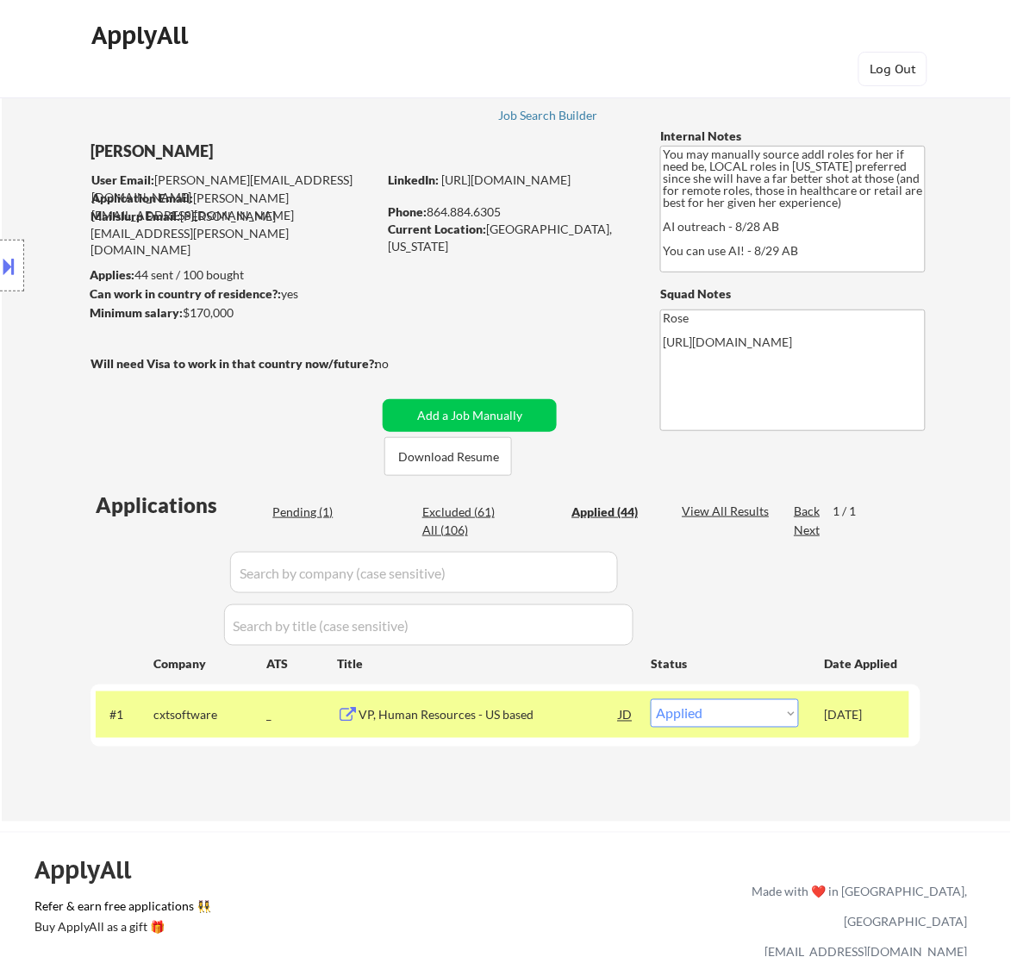
select select ""applied""
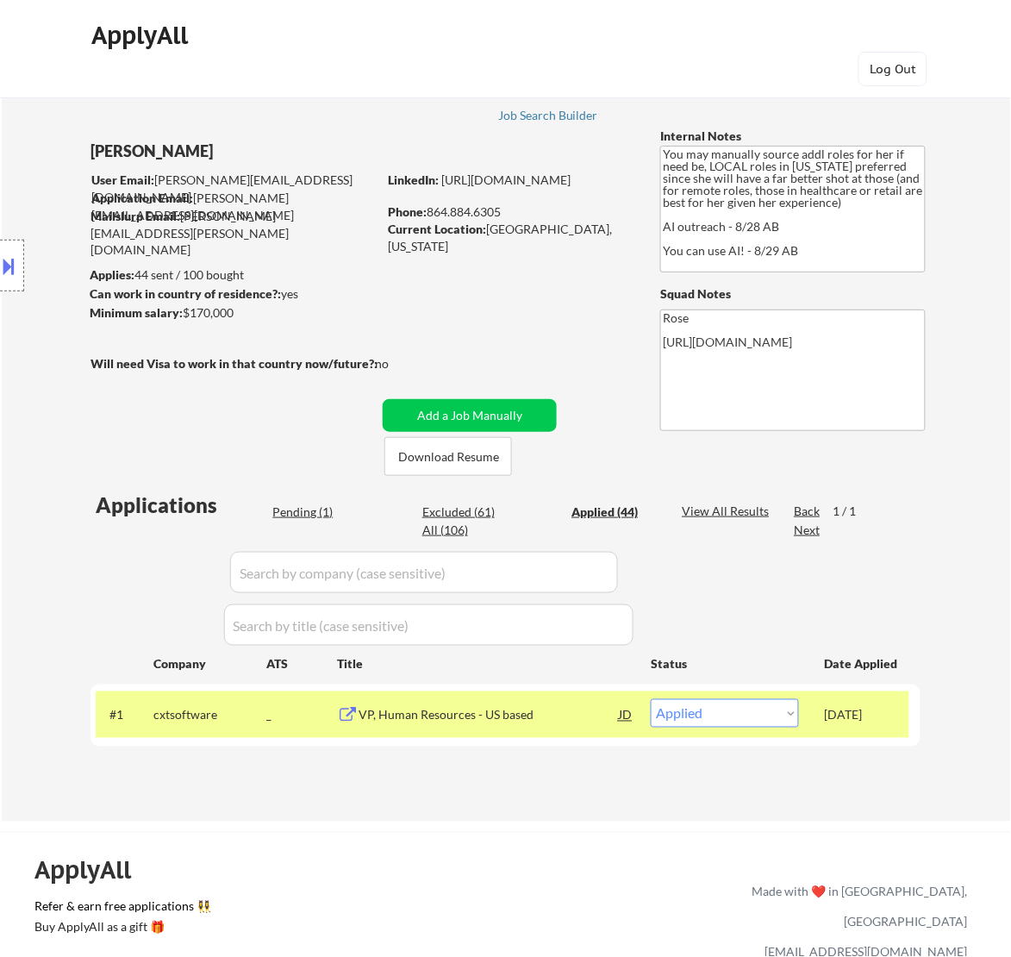
select select ""applied""
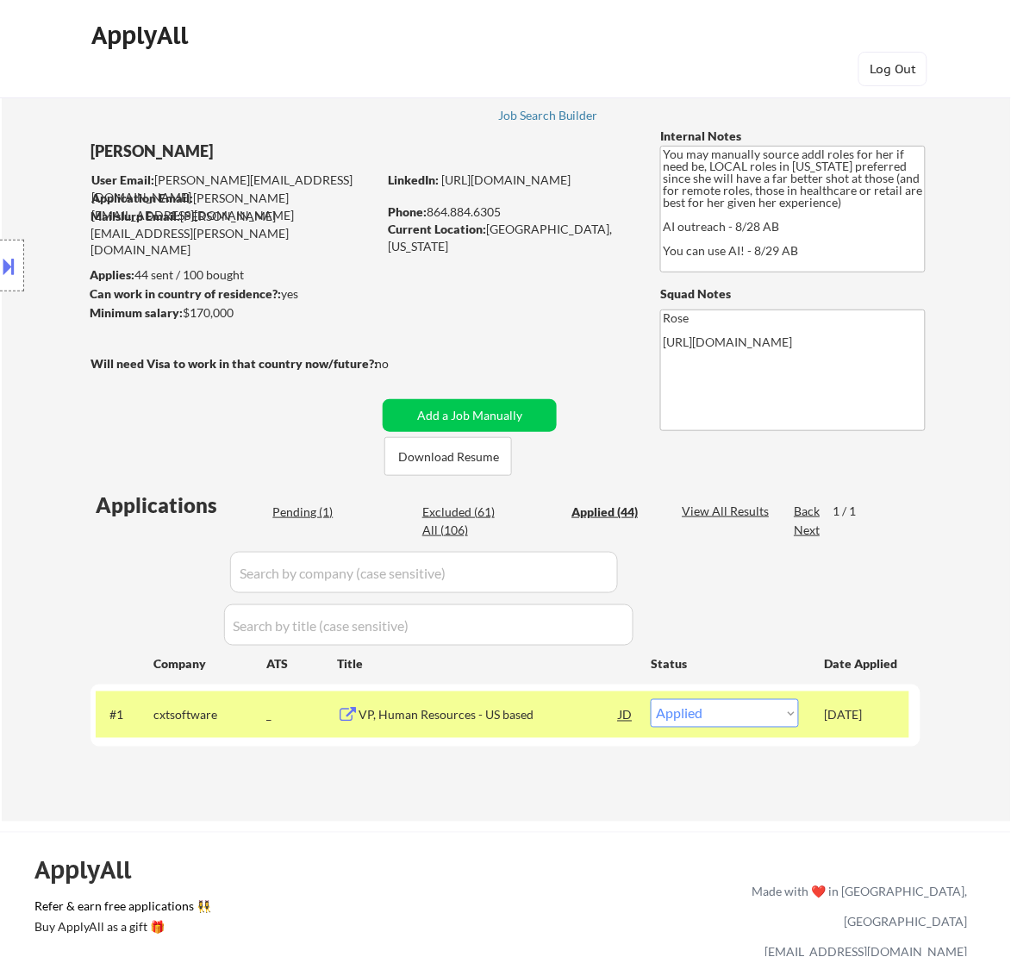
select select ""applied""
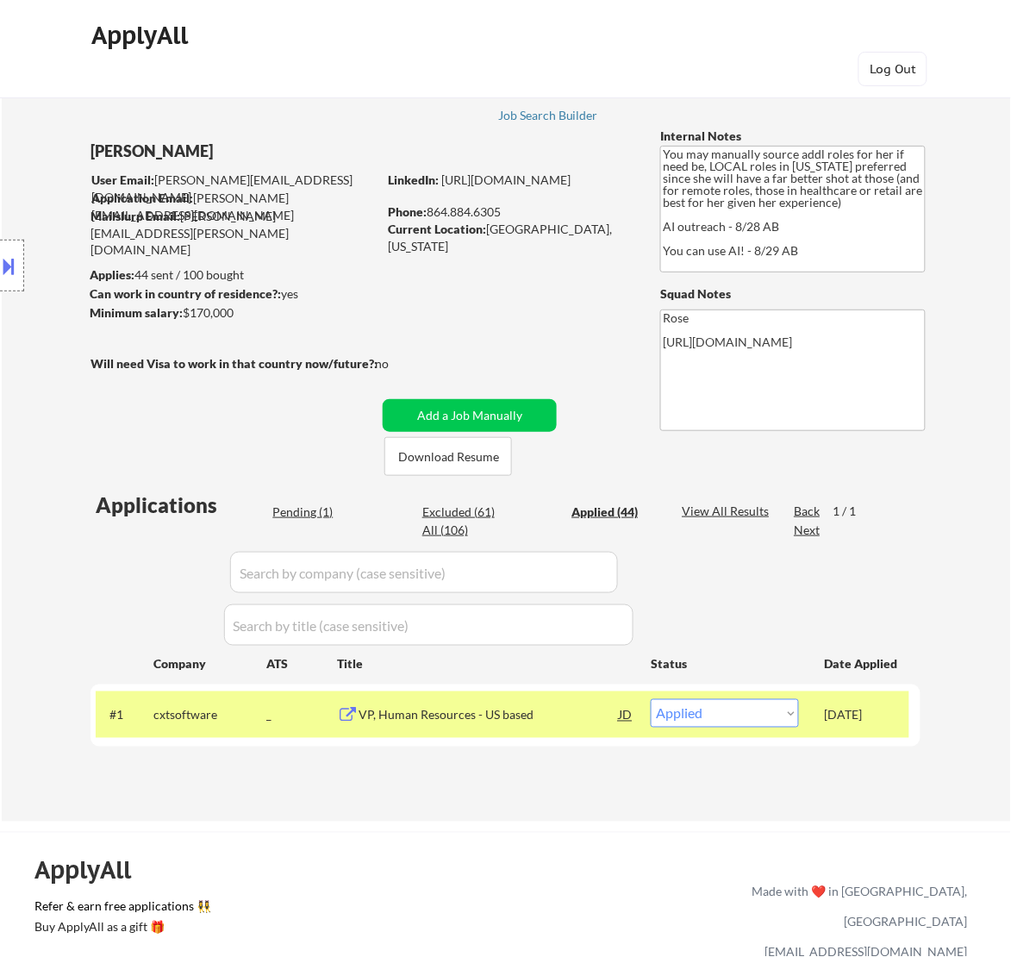
select select ""applied""
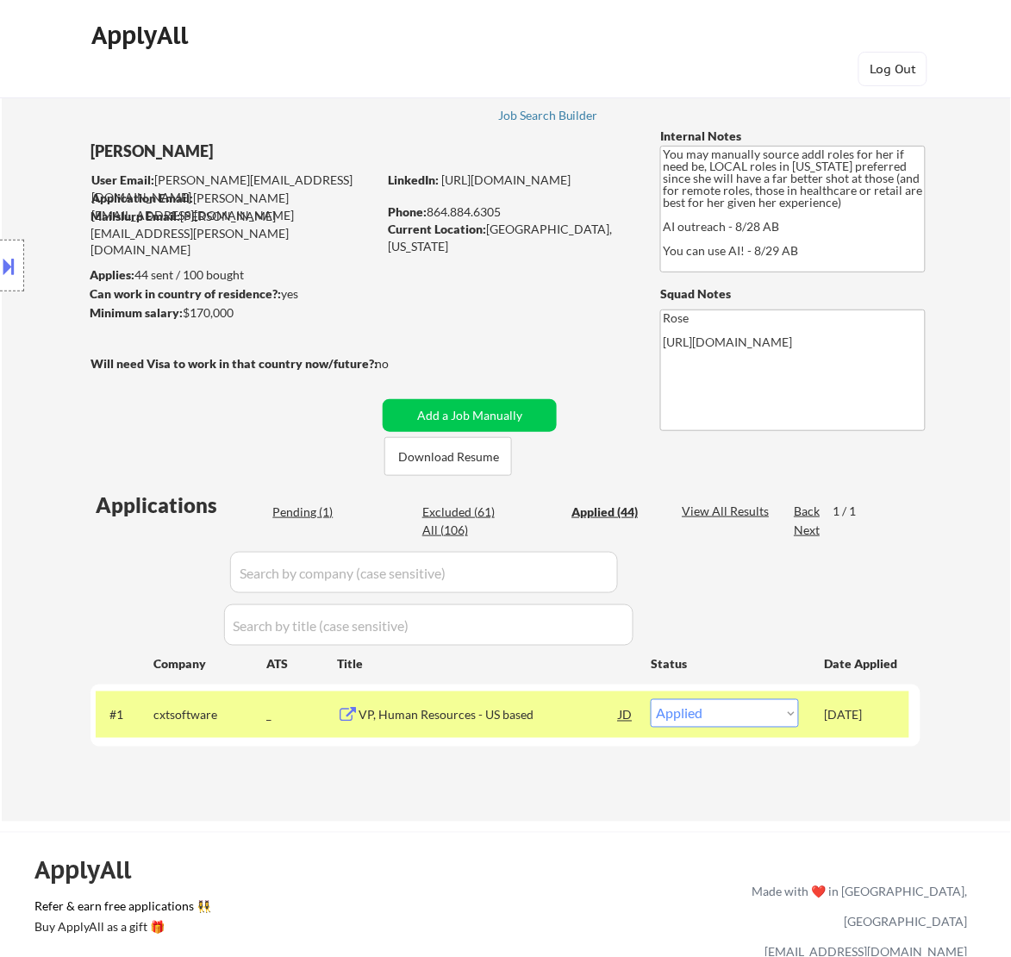
select select ""applied""
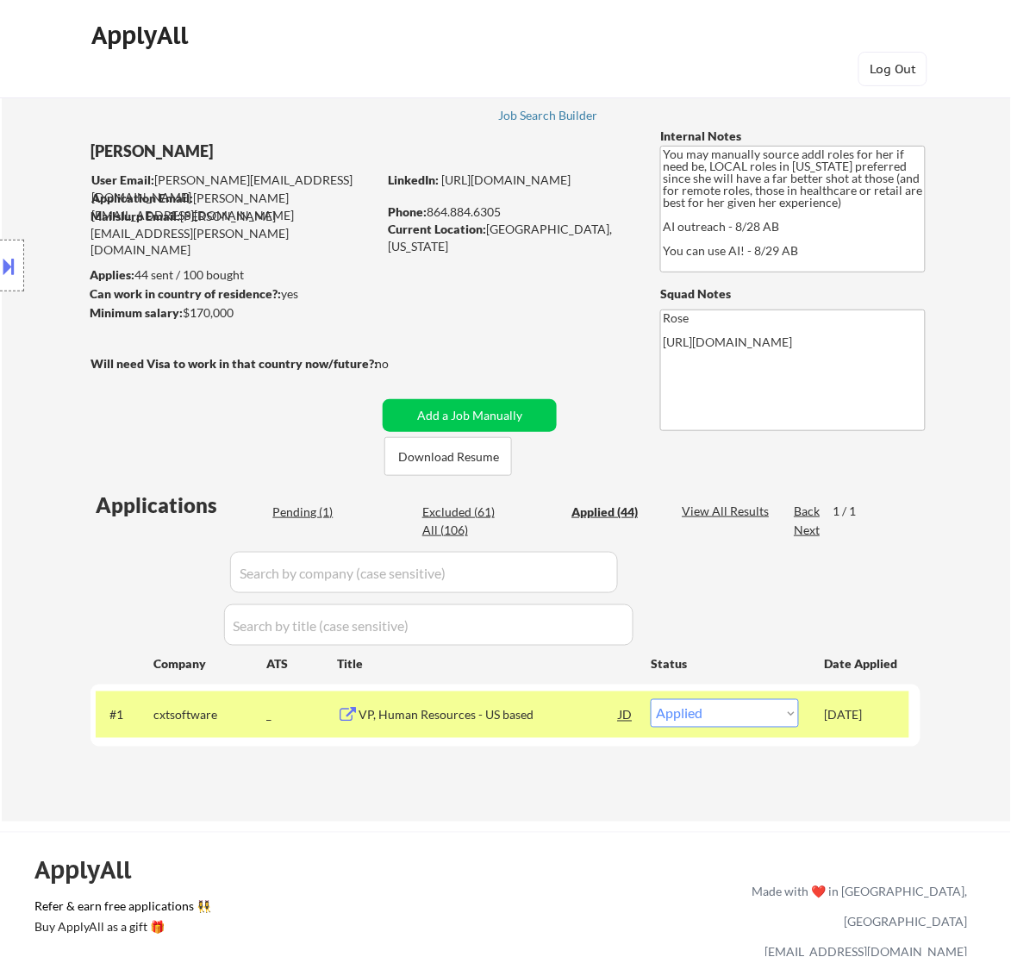
select select ""applied""
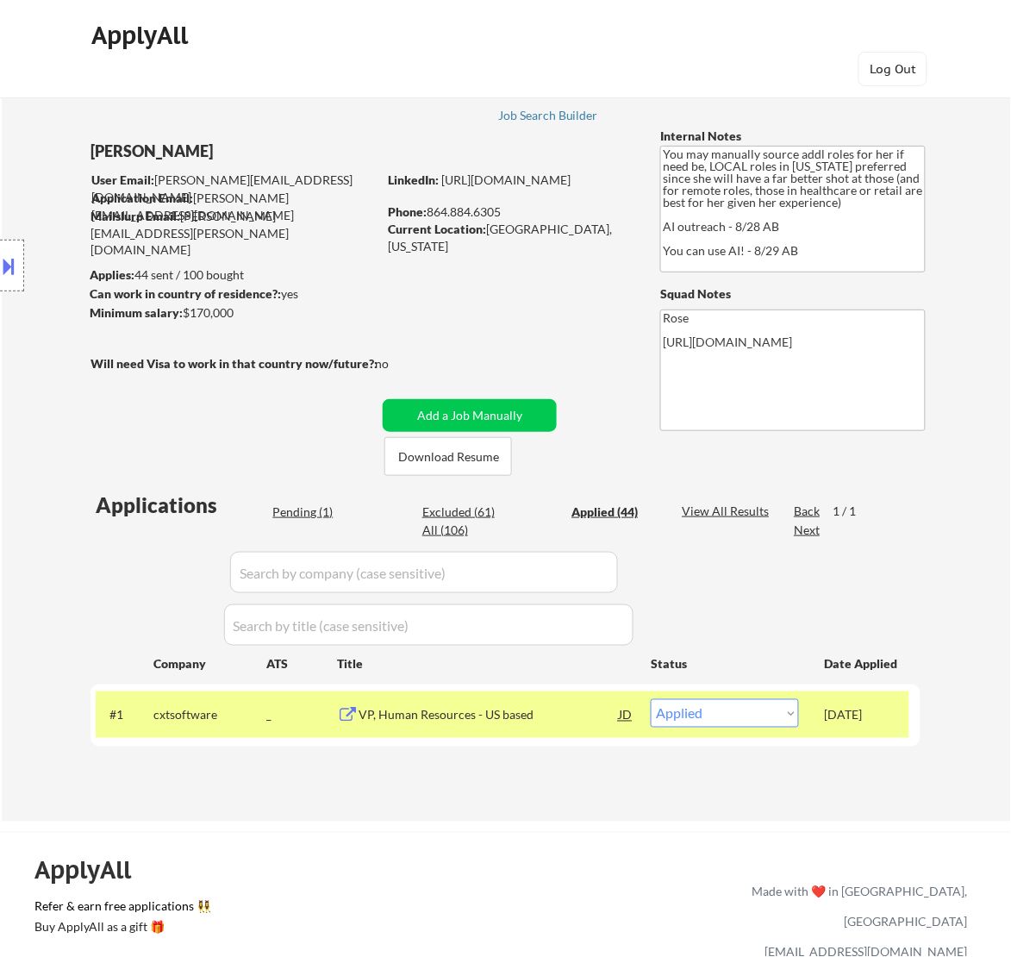
select select ""applied""
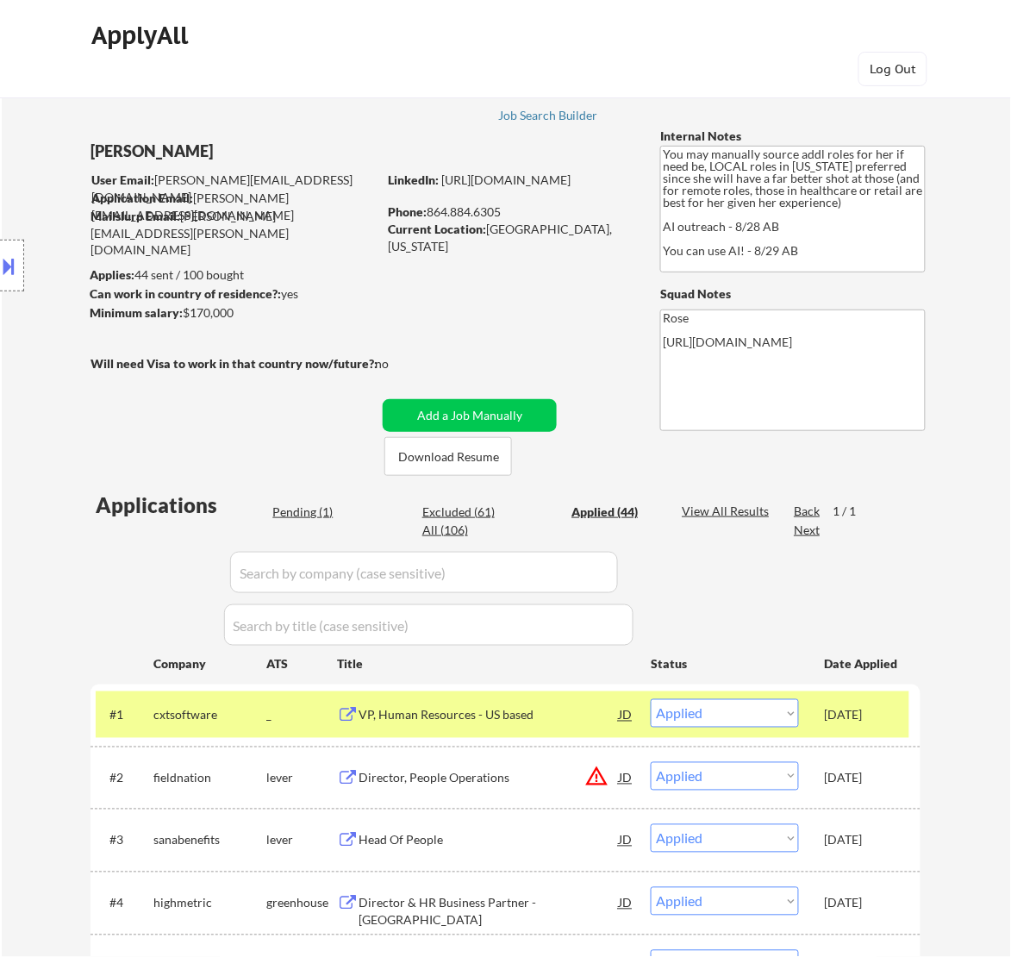
click at [319, 506] on div "Pending (1)" at bounding box center [315, 511] width 86 height 17
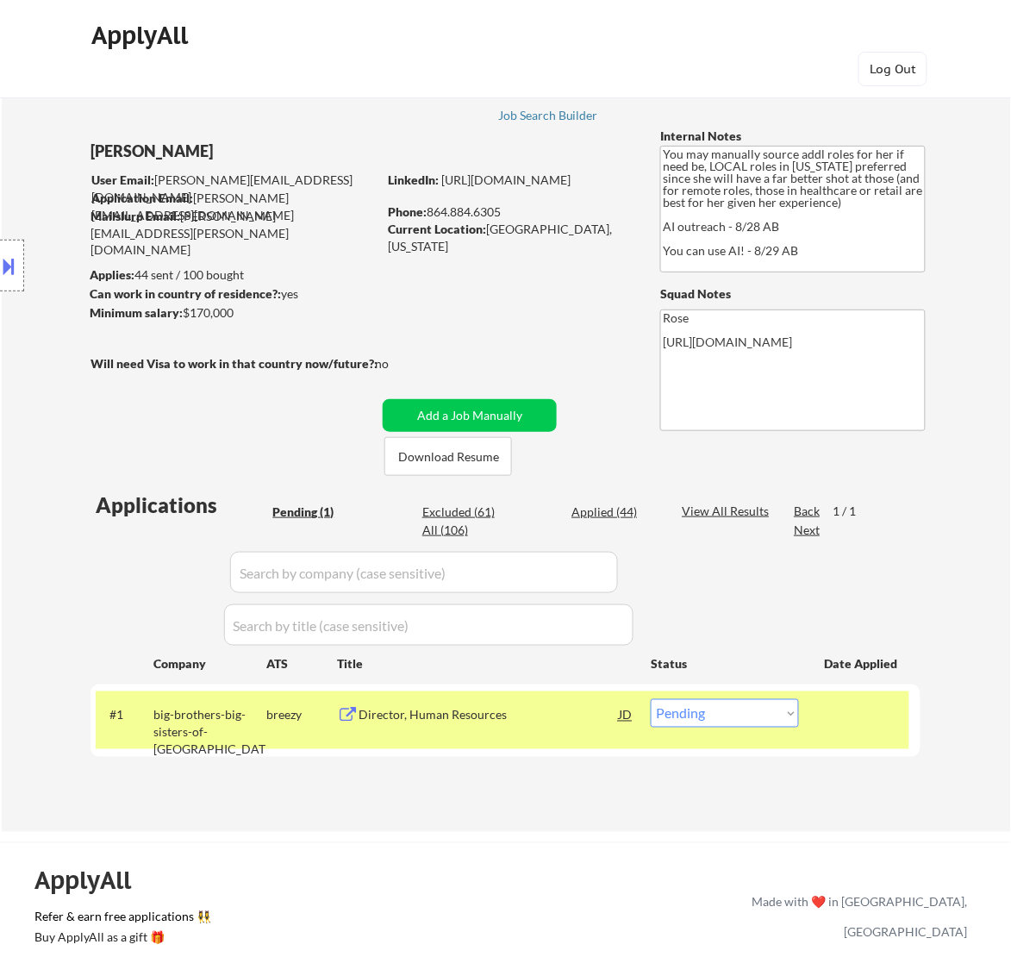
click at [629, 517] on div "Applied (44)" at bounding box center [615, 511] width 86 height 17
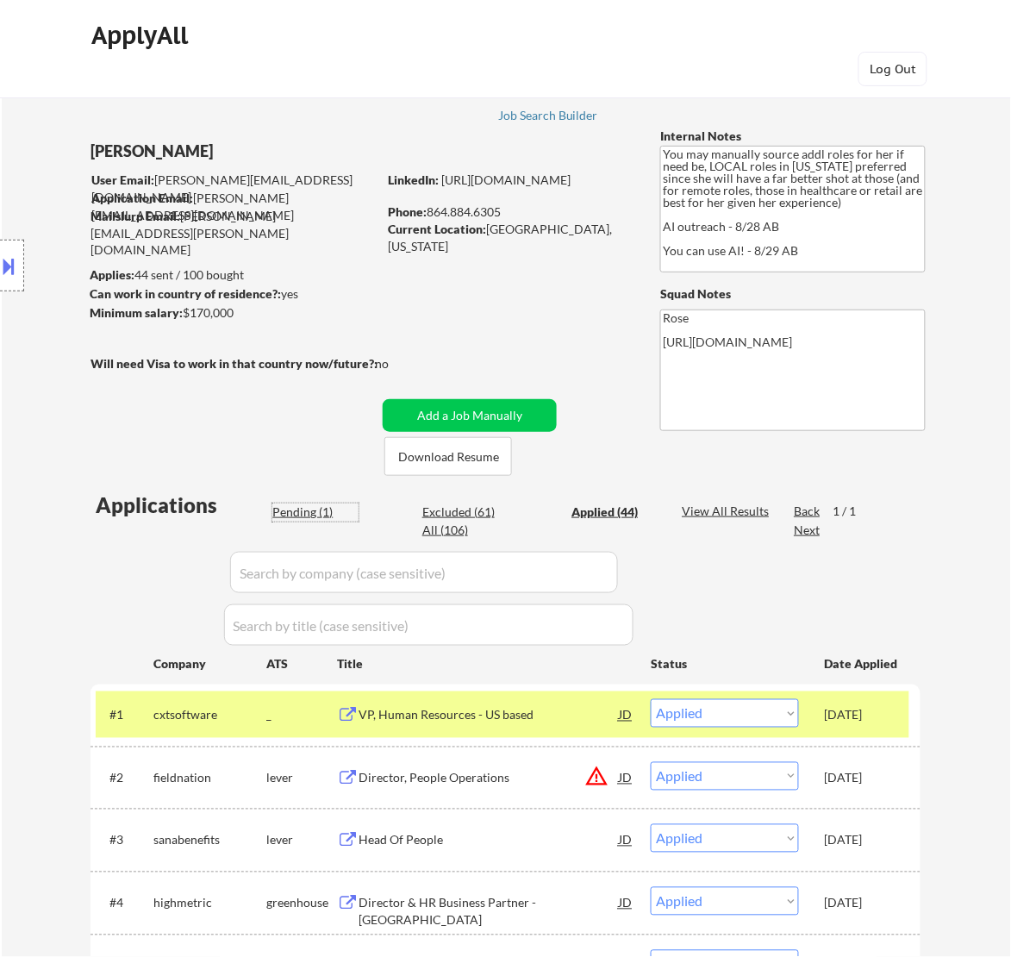
click at [298, 506] on div "Pending (1)" at bounding box center [315, 511] width 86 height 17
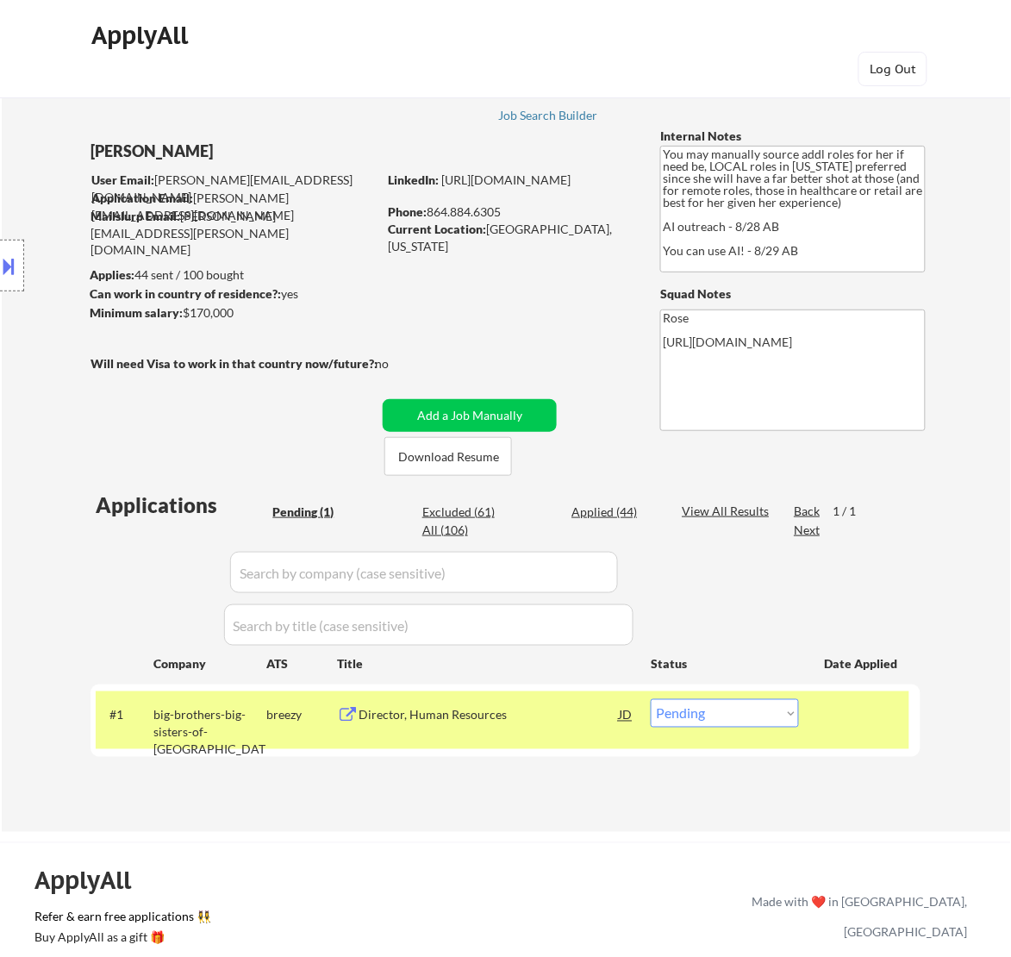
click at [601, 506] on div "Applied (44)" at bounding box center [615, 511] width 86 height 17
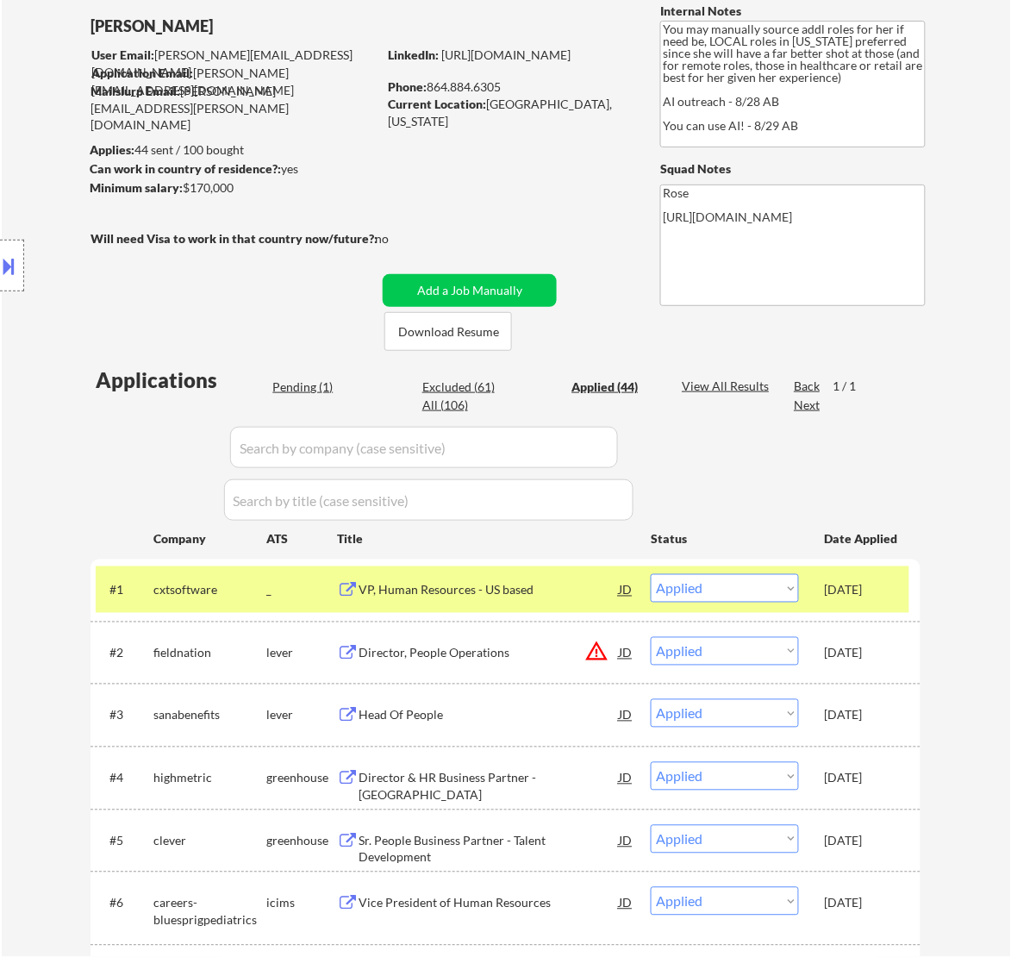
scroll to position [323, 0]
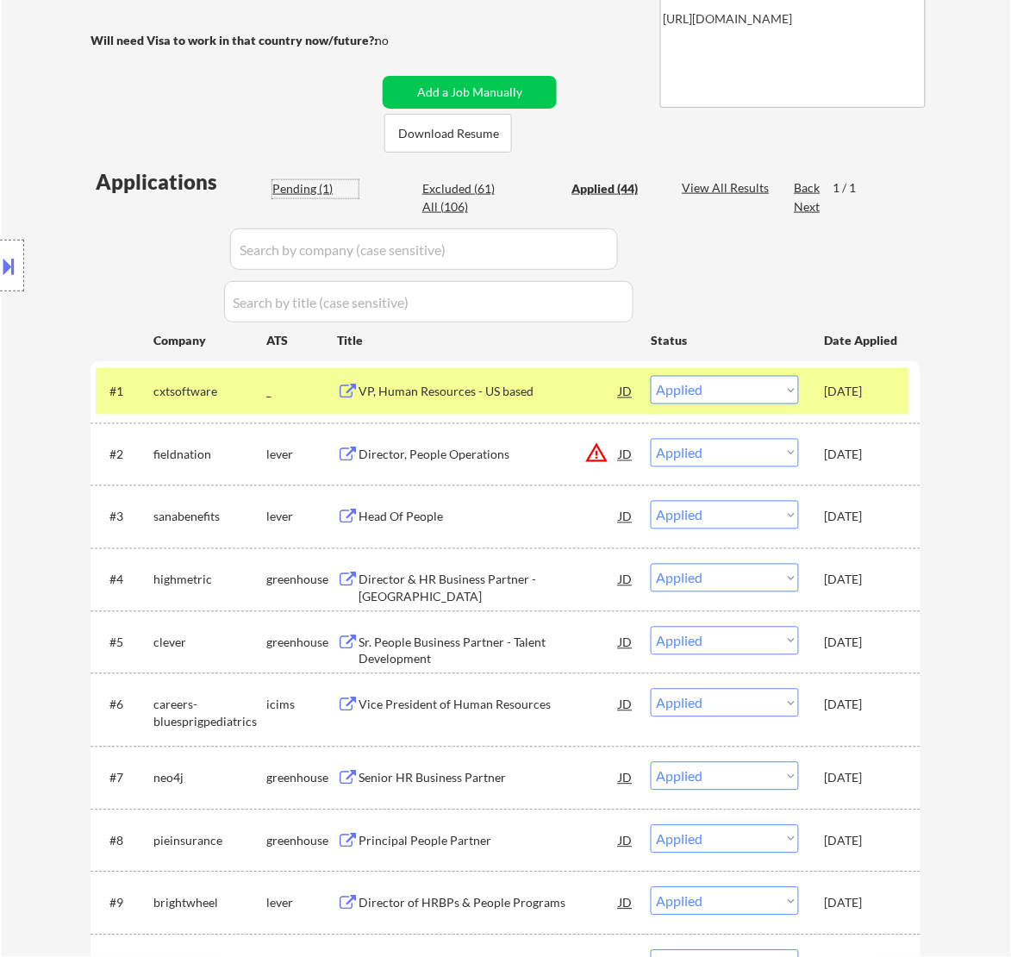
click at [311, 191] on div "Pending (1)" at bounding box center [315, 188] width 86 height 17
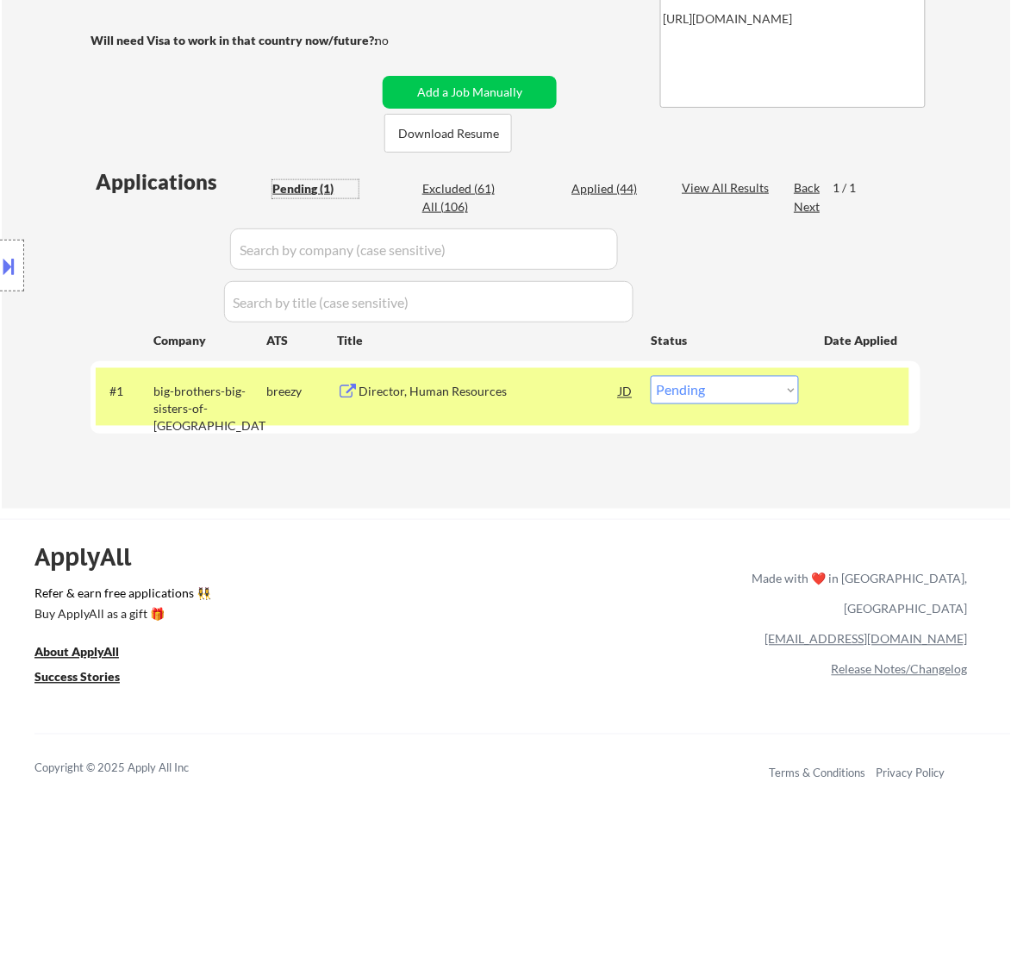
click at [713, 385] on select "Choose an option... Pending Applied Excluded (Questions) Excluded (Expired) Exc…" at bounding box center [725, 390] width 148 height 28
select select ""excluded__other_""
click at [651, 376] on select "Choose an option... Pending Applied Excluded (Questions) Excluded (Expired) Exc…" at bounding box center [725, 390] width 148 height 28
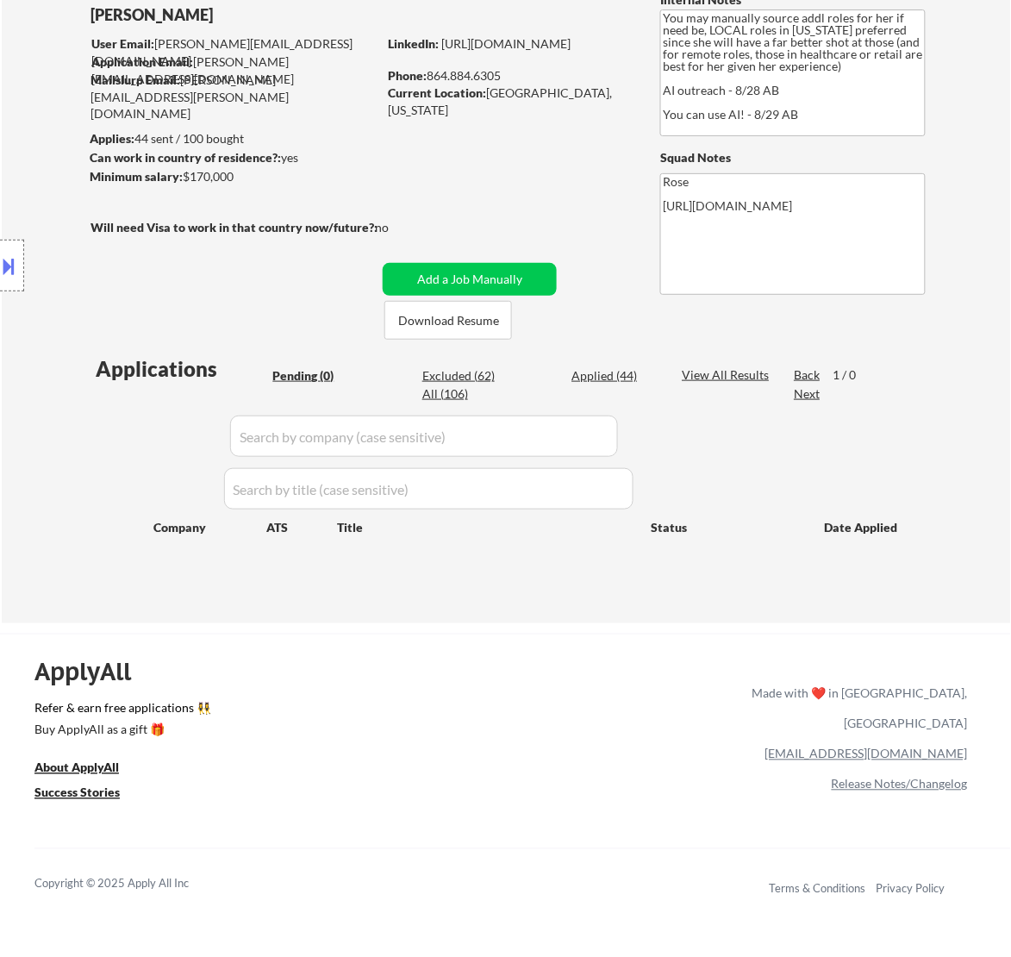
scroll to position [108, 0]
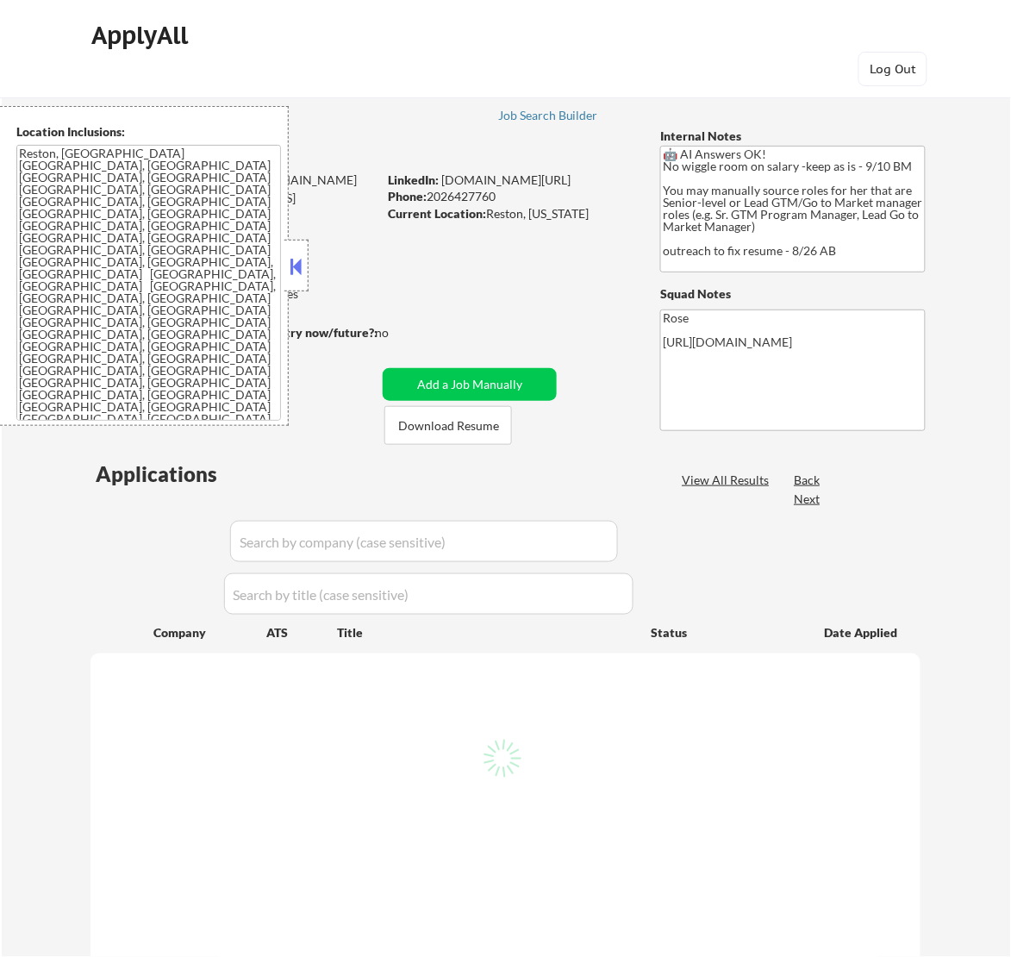
select select ""pending""
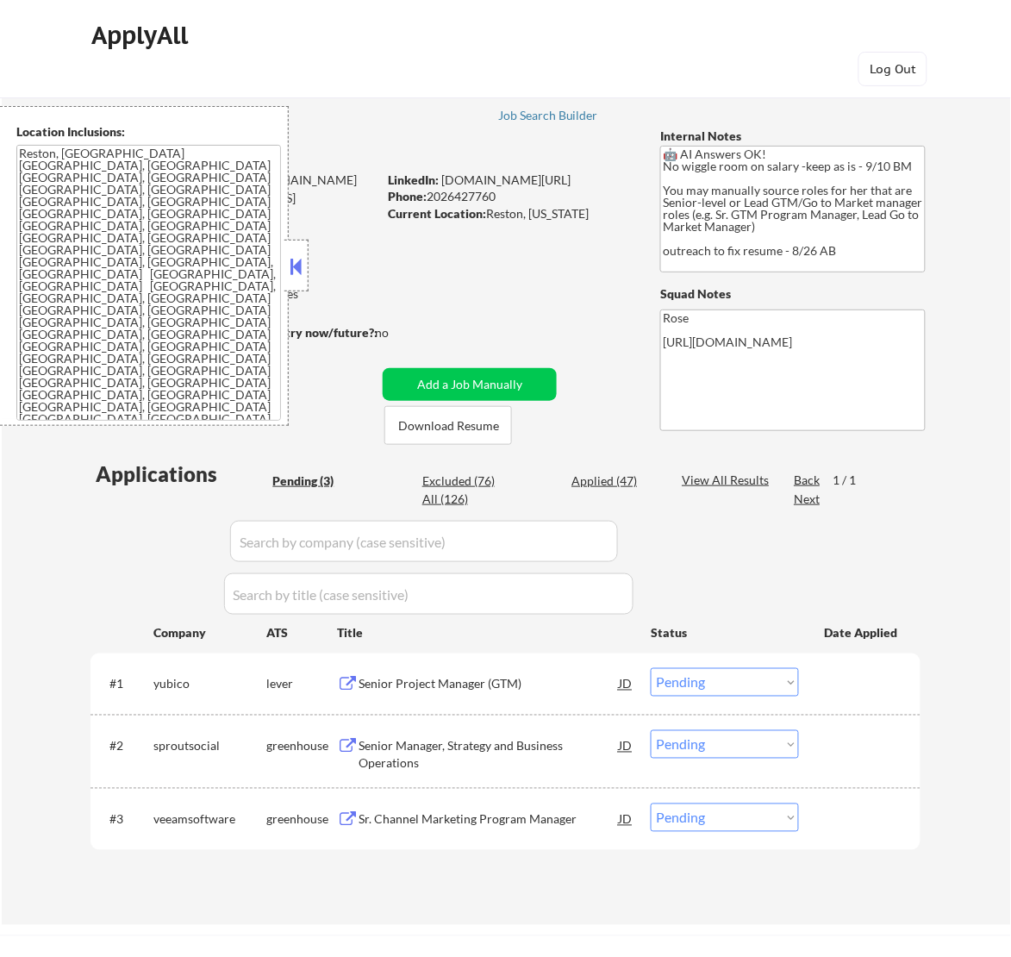
click at [300, 256] on button at bounding box center [295, 266] width 19 height 26
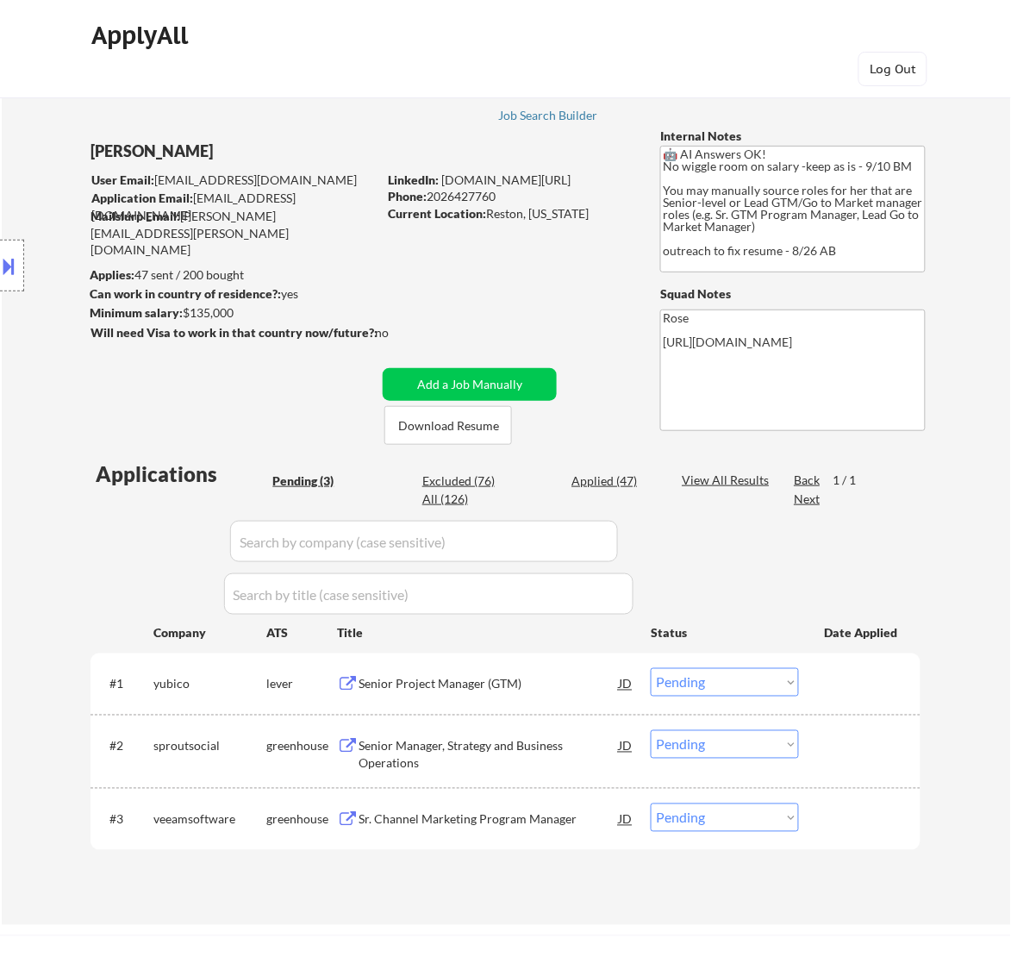
click at [498, 685] on div "Senior Project Manager (GTM)" at bounding box center [489, 684] width 260 height 17
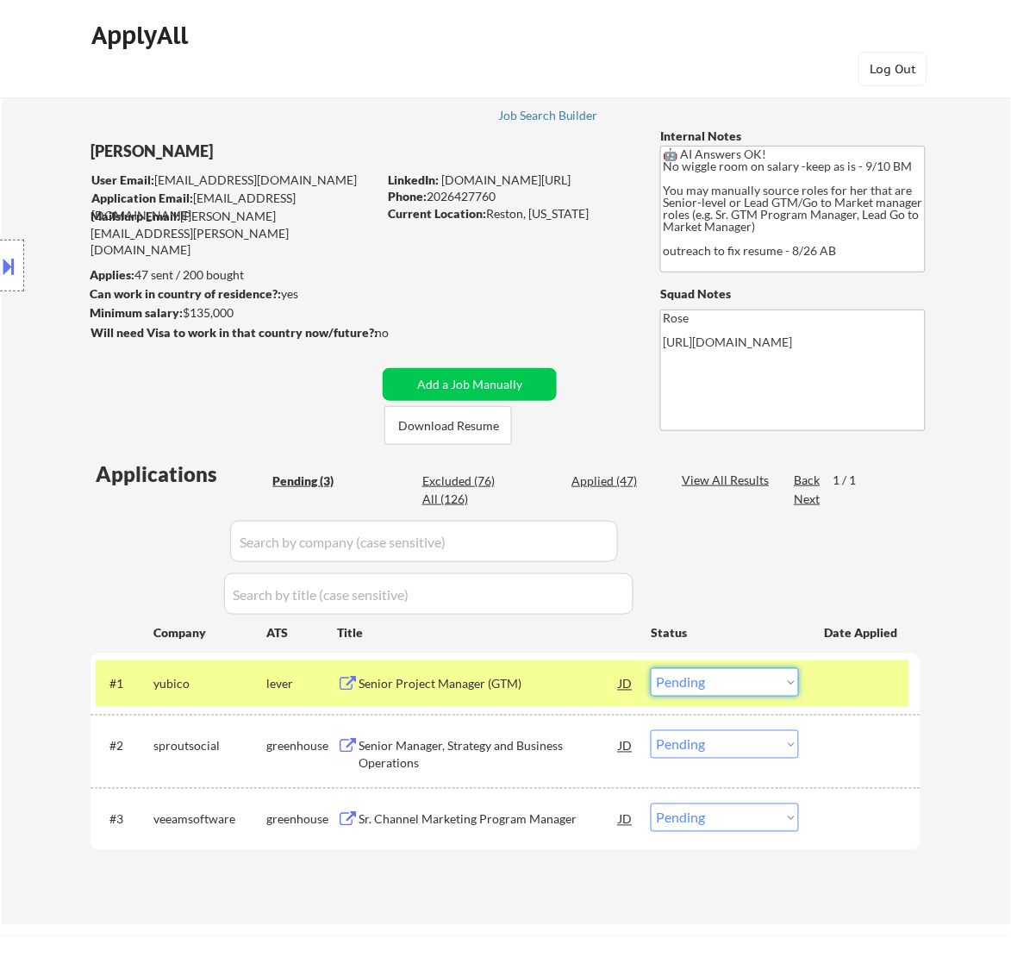
drag, startPoint x: 727, startPoint y: 672, endPoint x: 734, endPoint y: 678, distance: 9.2
click at [727, 672] on select "Choose an option... Pending Applied Excluded (Questions) Excluded (Expired) Exc…" at bounding box center [725, 682] width 148 height 28
click at [651, 668] on select "Choose an option... Pending Applied Excluded (Questions) Excluded (Expired) Exc…" at bounding box center [725, 682] width 148 height 28
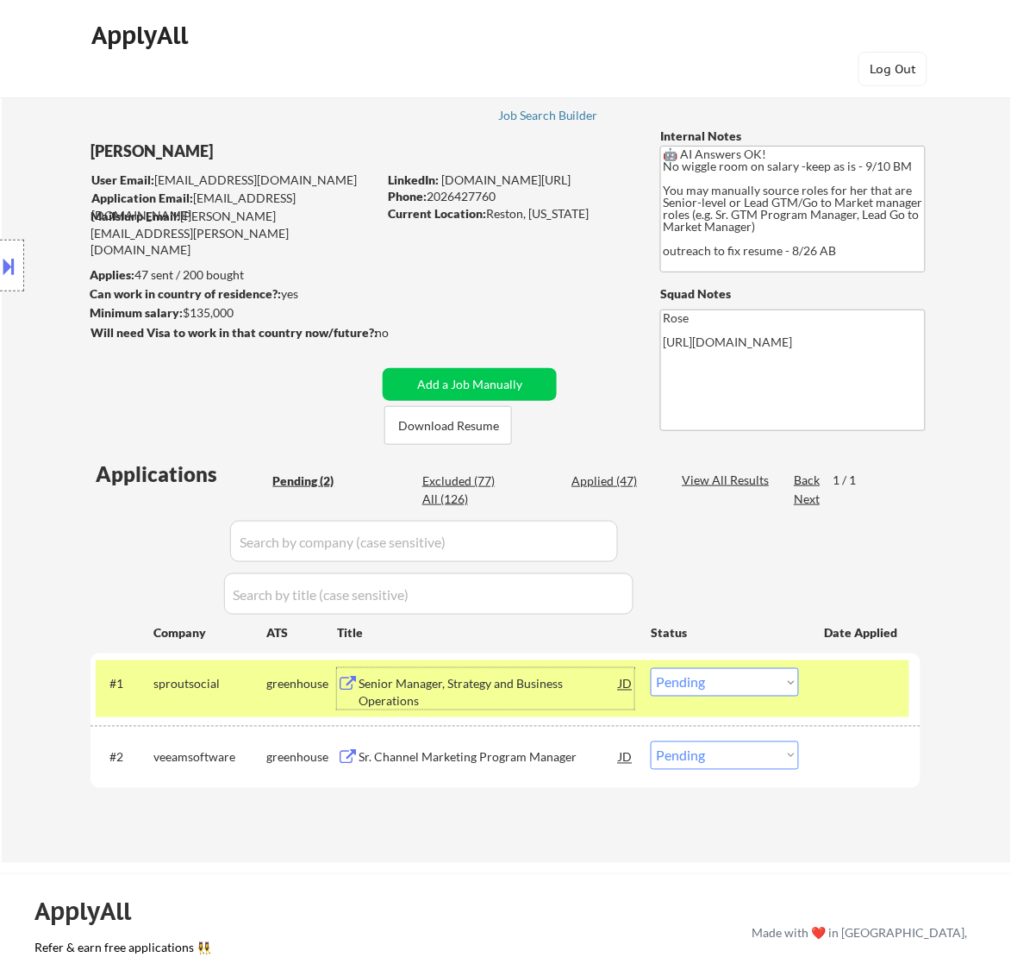
click at [583, 687] on div "Senior Manager, Strategy and Business Operations" at bounding box center [489, 693] width 260 height 34
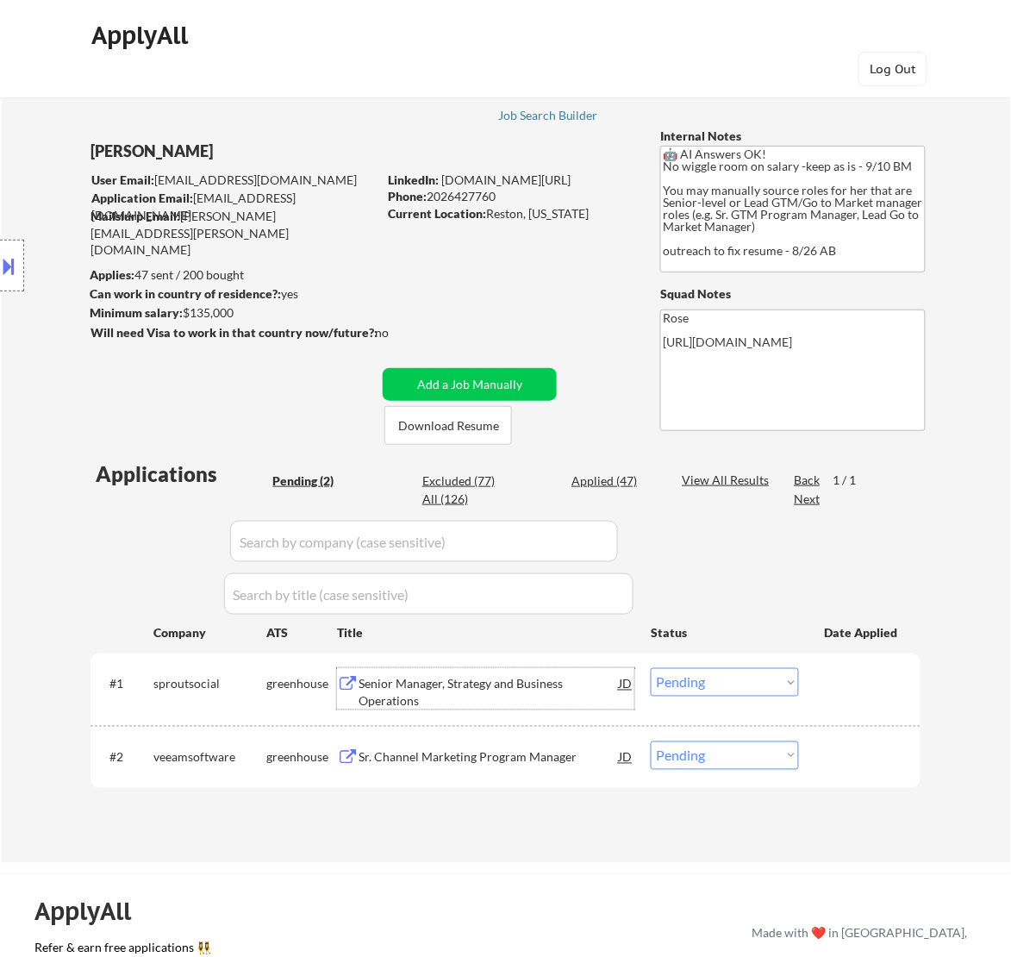
click at [759, 678] on select "Choose an option... Pending Applied Excluded (Questions) Excluded (Expired) Exc…" at bounding box center [725, 682] width 148 height 28
click at [651, 668] on select "Choose an option... Pending Applied Excluded (Questions) Excluded (Expired) Exc…" at bounding box center [725, 682] width 148 height 28
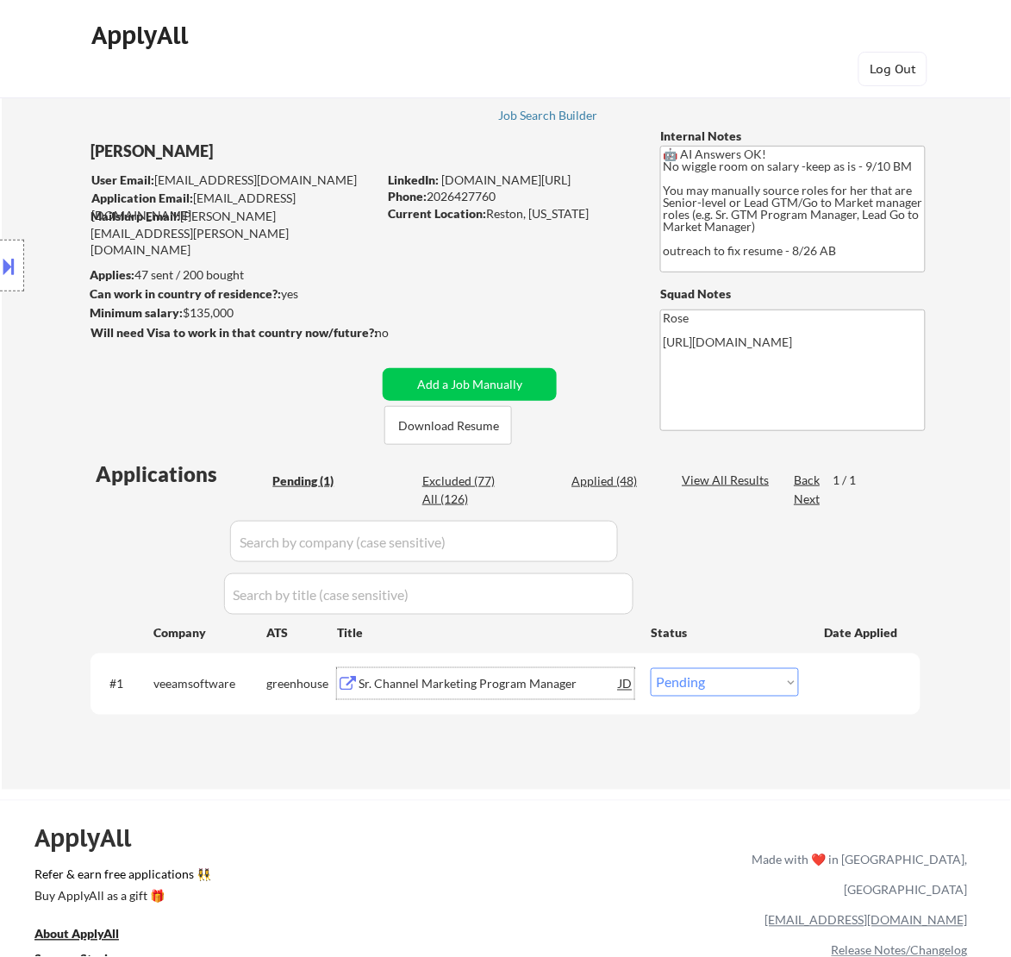
click at [504, 681] on div "Sr. Channel Marketing Program Manager" at bounding box center [489, 684] width 260 height 17
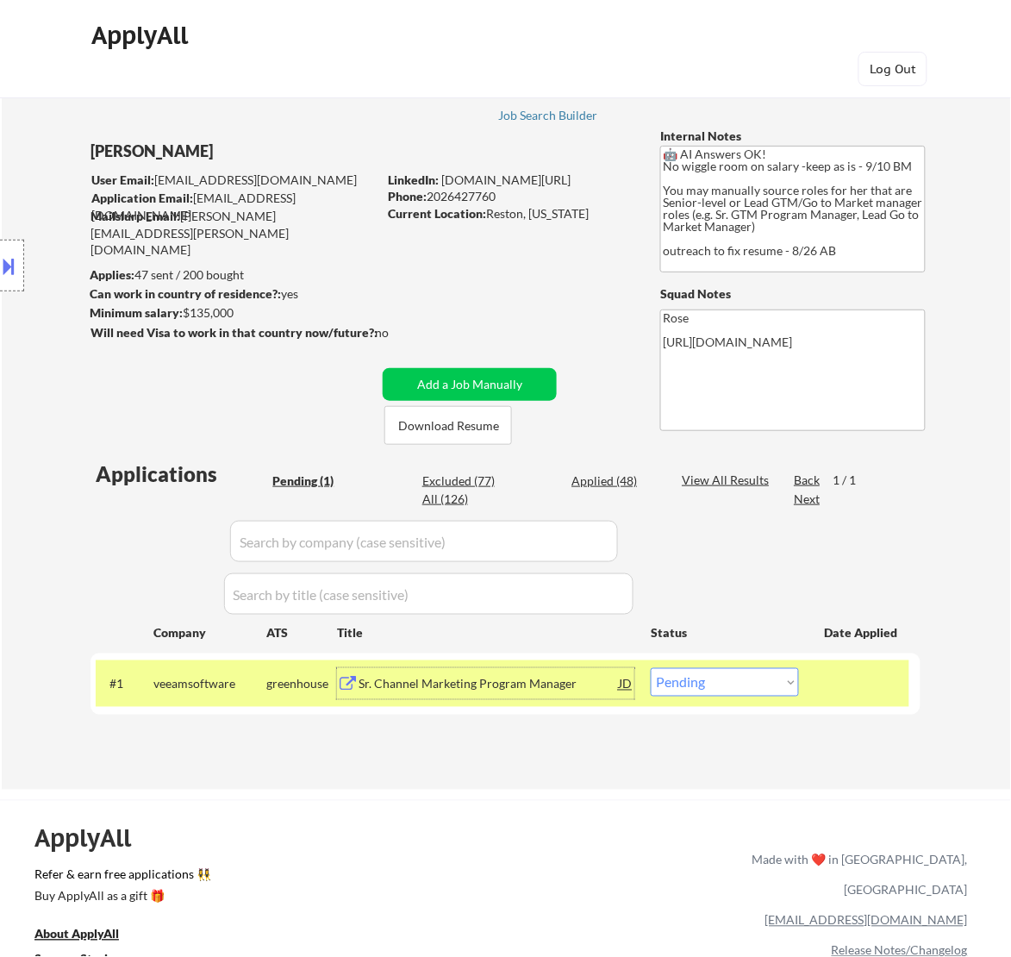
click at [724, 690] on select "Choose an option... Pending Applied Excluded (Questions) Excluded (Expired) Exc…" at bounding box center [725, 682] width 148 height 28
select select ""applied""
click at [651, 668] on select "Choose an option... Pending Applied Excluded (Questions) Excluded (Expired) Exc…" at bounding box center [725, 682] width 148 height 28
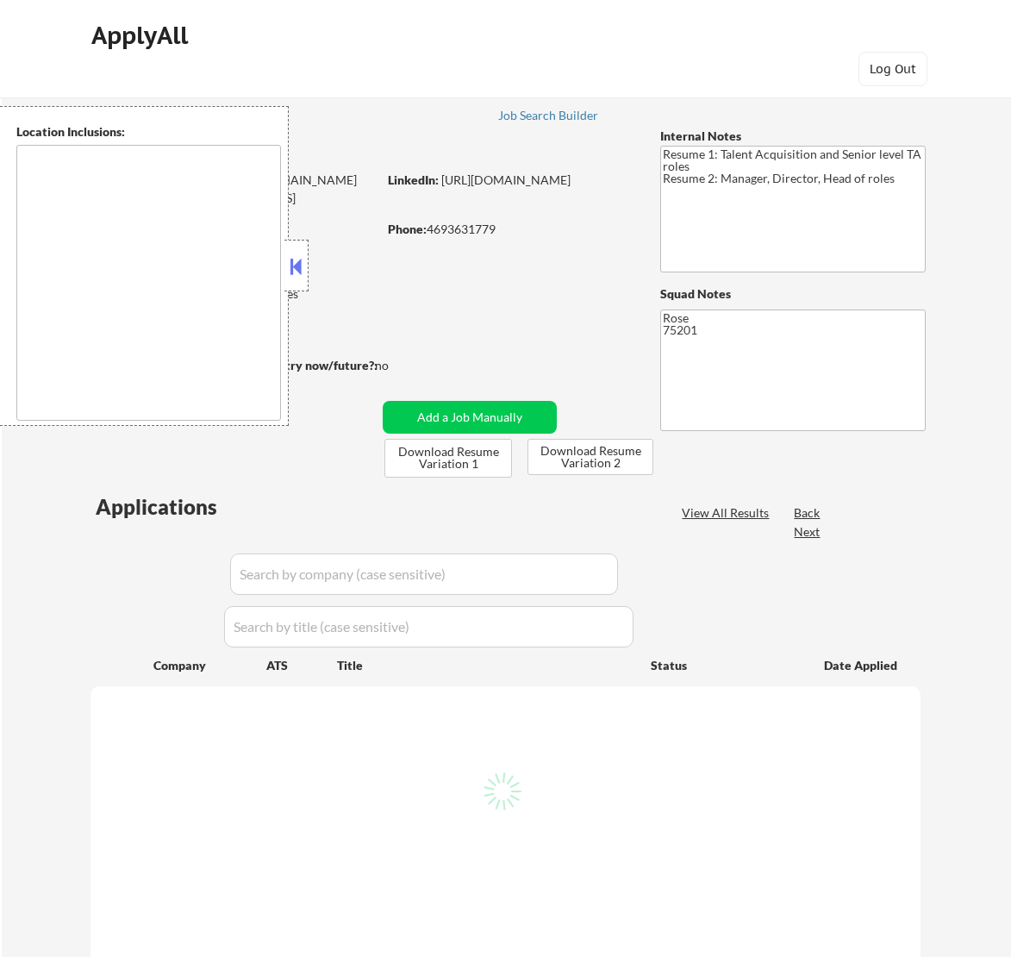
type textarea "[GEOGRAPHIC_DATA], [GEOGRAPHIC_DATA] [GEOGRAPHIC_DATA], [GEOGRAPHIC_DATA] [GEOG…"
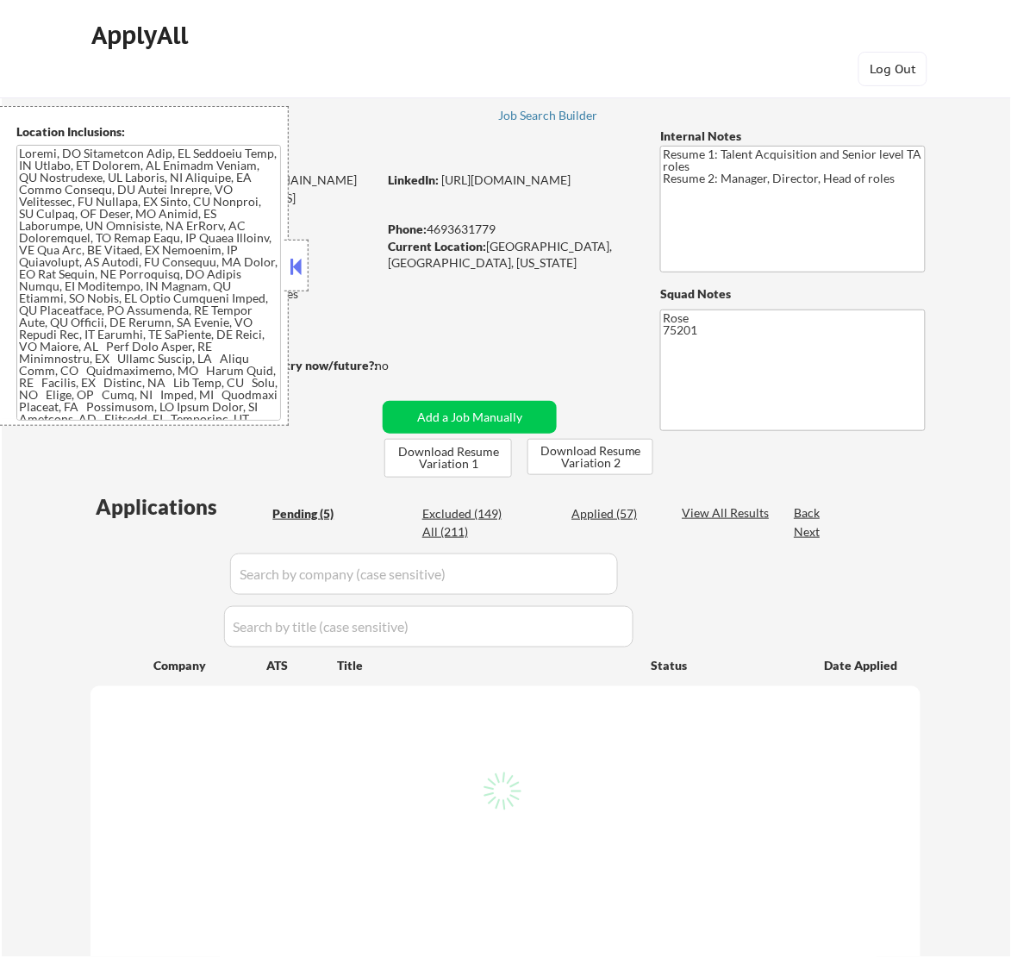
select select ""pending""
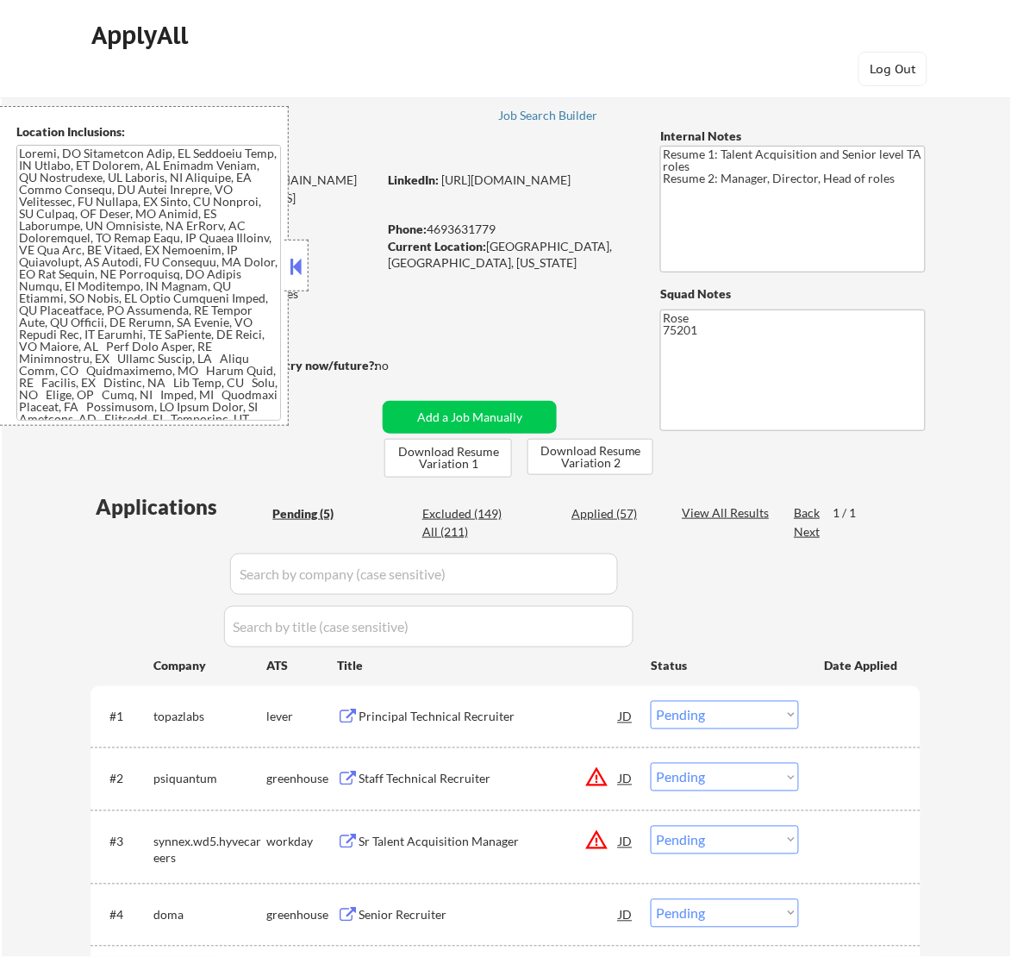
click at [298, 276] on button at bounding box center [295, 266] width 19 height 26
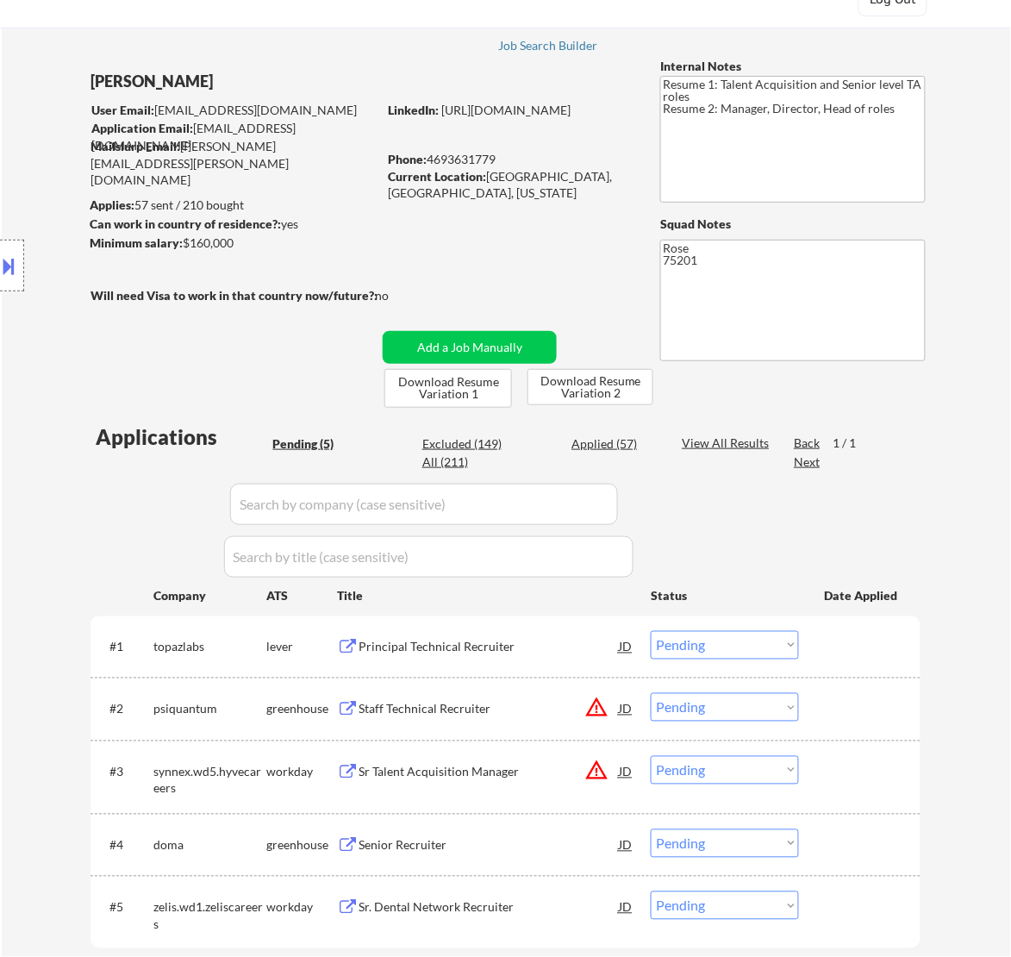
scroll to position [108, 0]
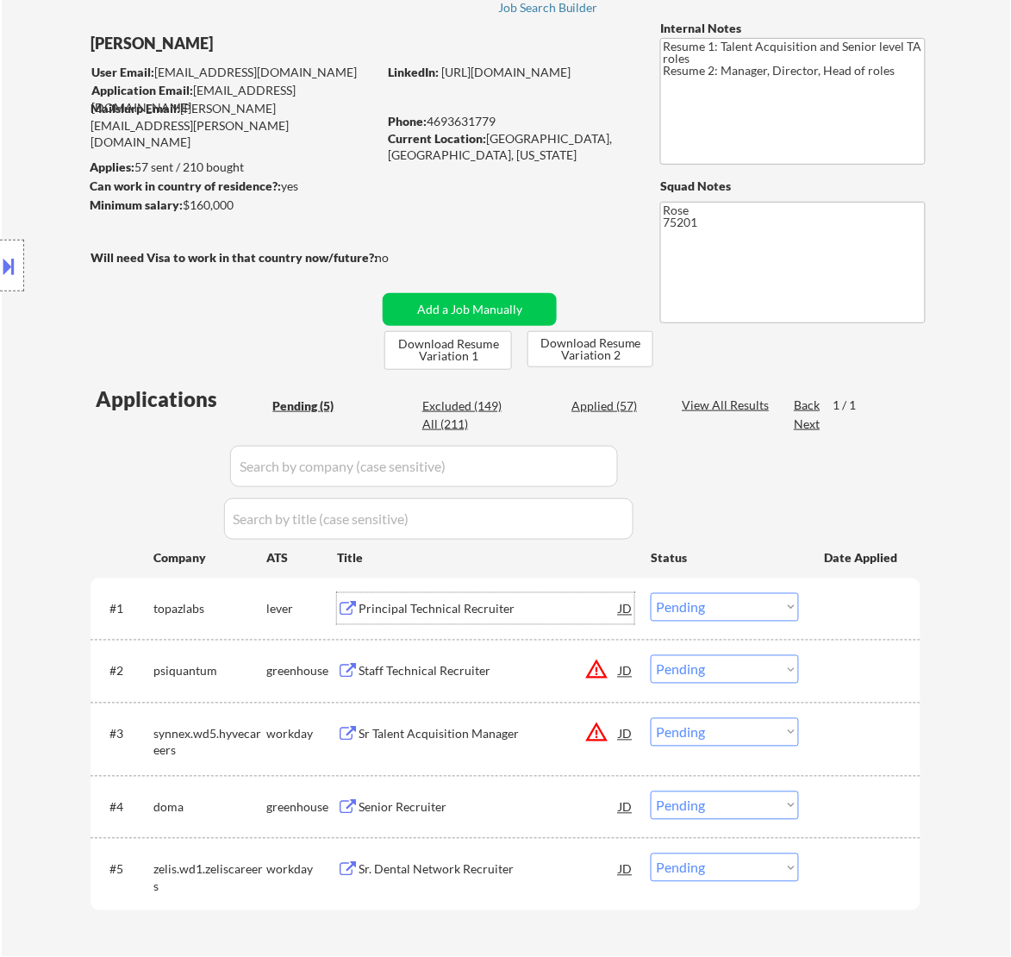
click at [450, 605] on div "Principal Technical Recruiter" at bounding box center [489, 609] width 260 height 17
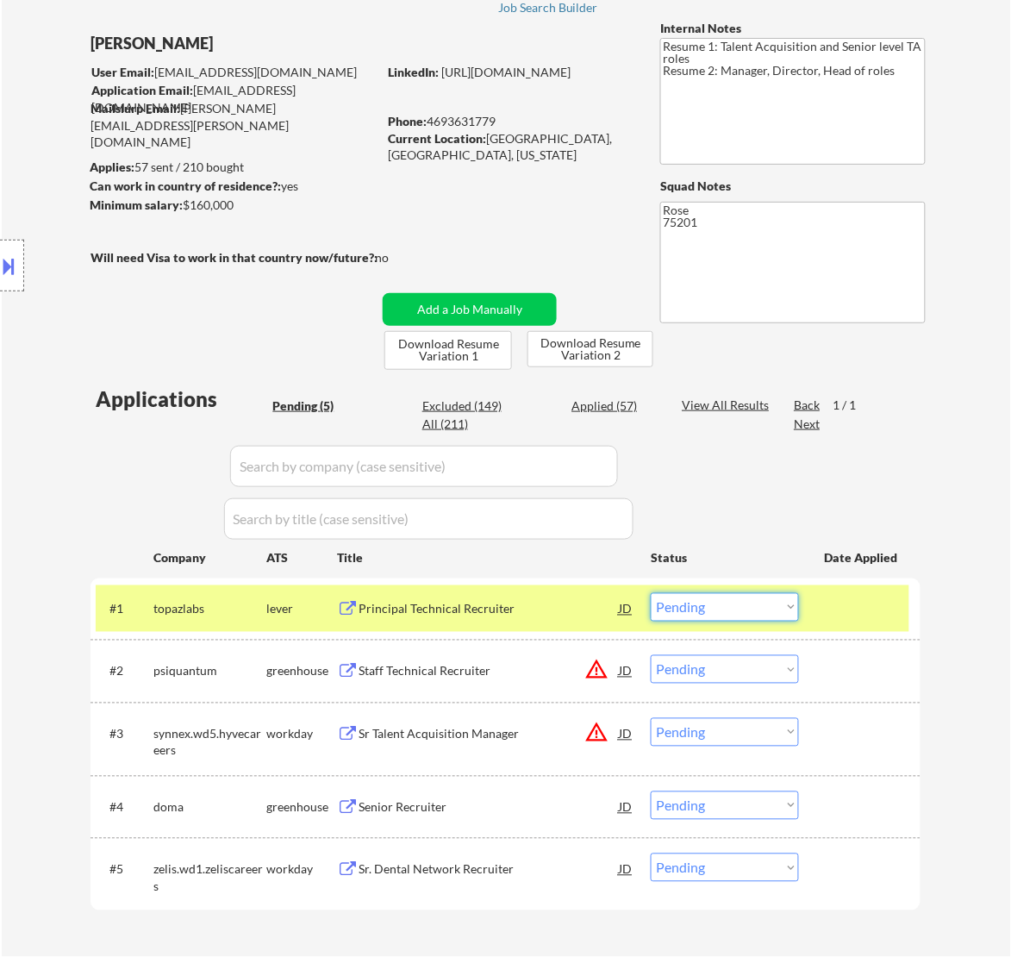
click at [711, 593] on select "Choose an option... Pending Applied Excluded (Questions) Excluded (Expired) Exc…" at bounding box center [725, 607] width 148 height 28
click at [651, 593] on select "Choose an option... Pending Applied Excluded (Questions) Excluded (Expired) Exc…" at bounding box center [725, 607] width 148 height 28
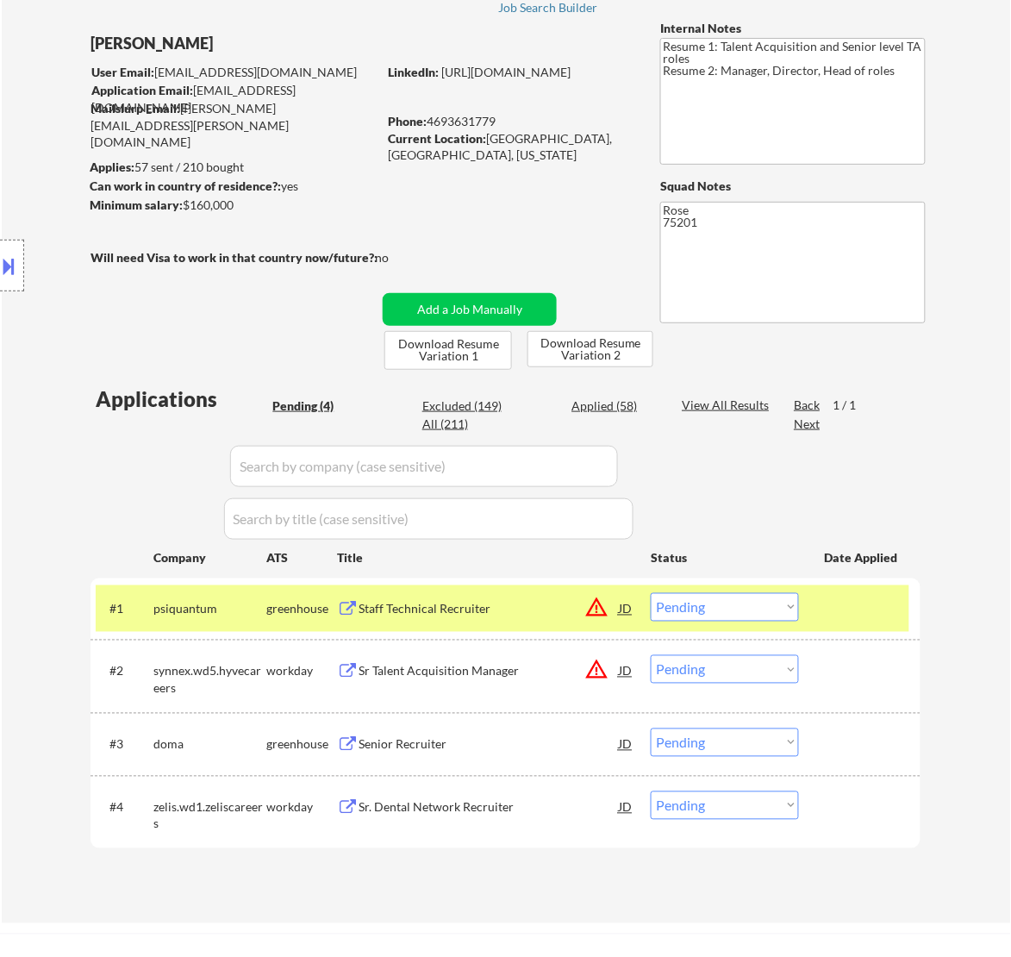
click at [524, 609] on div "Staff Technical Recruiter" at bounding box center [489, 609] width 260 height 17
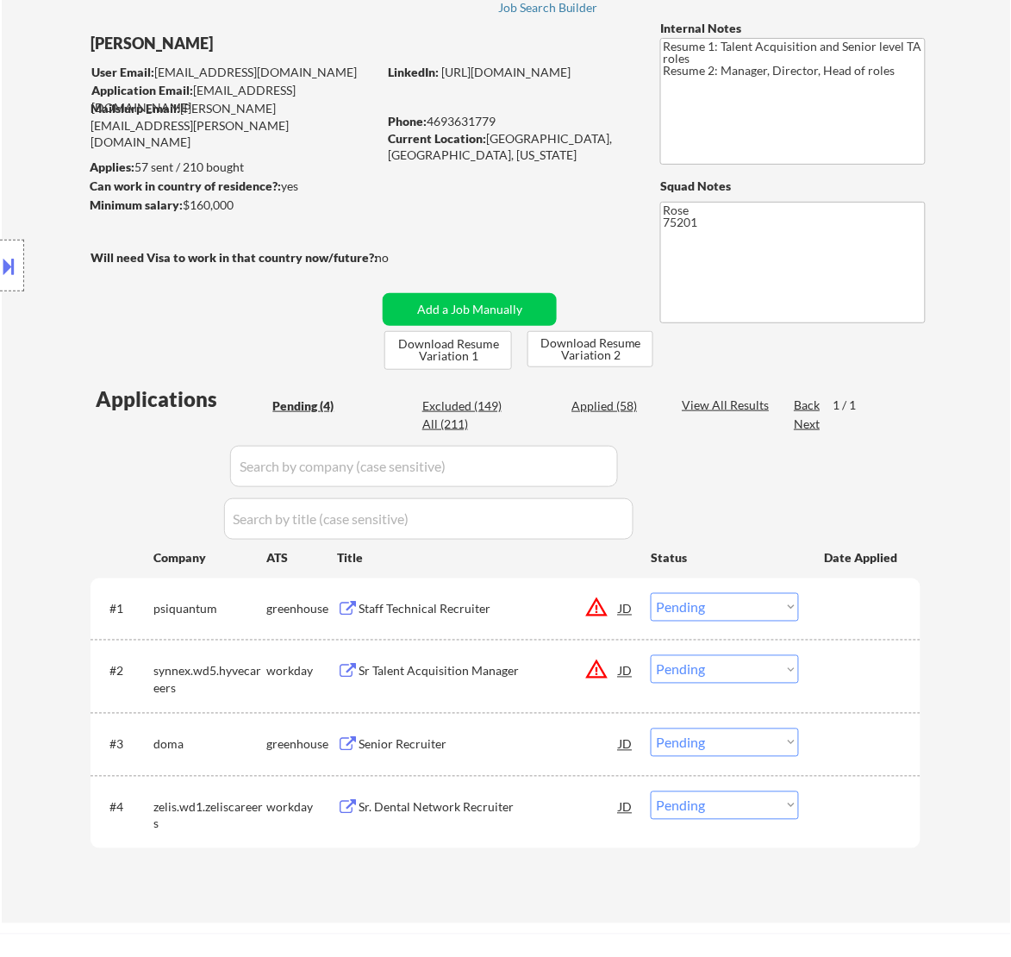
click at [18, 272] on button at bounding box center [9, 266] width 19 height 28
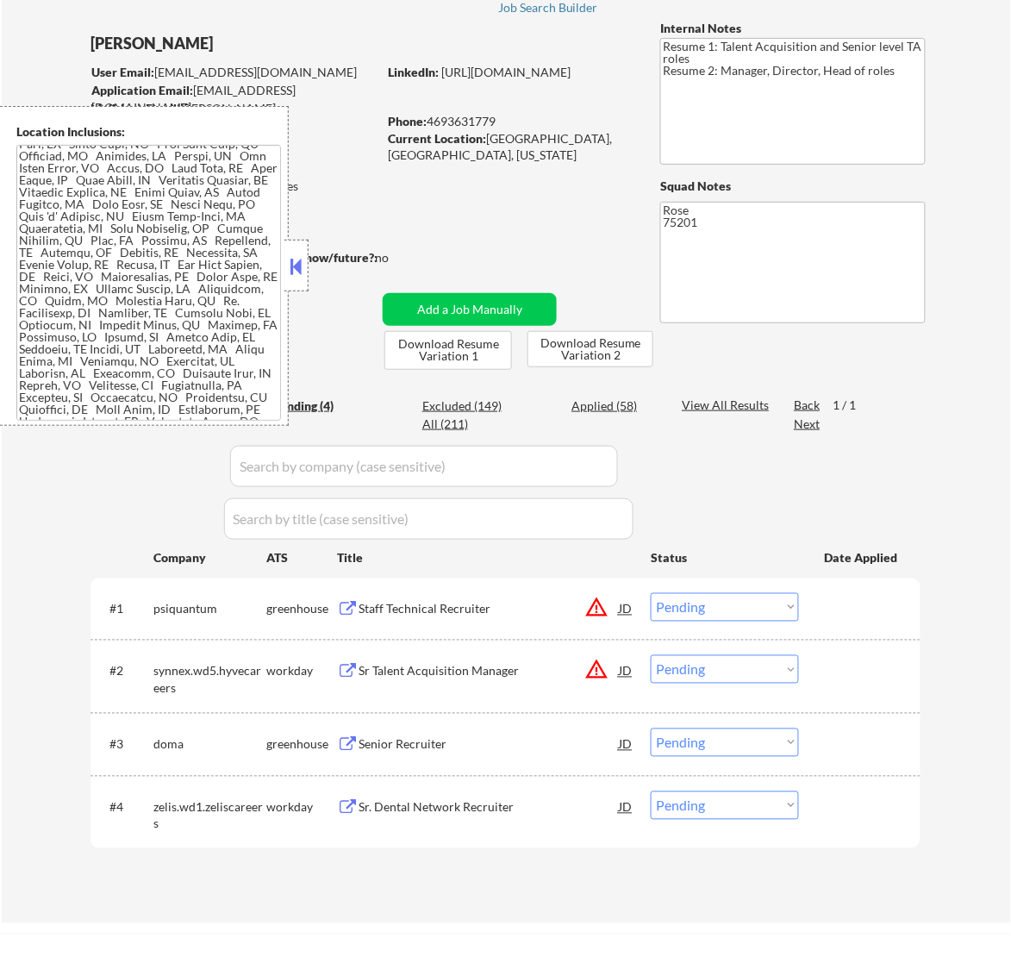
scroll to position [216, 0]
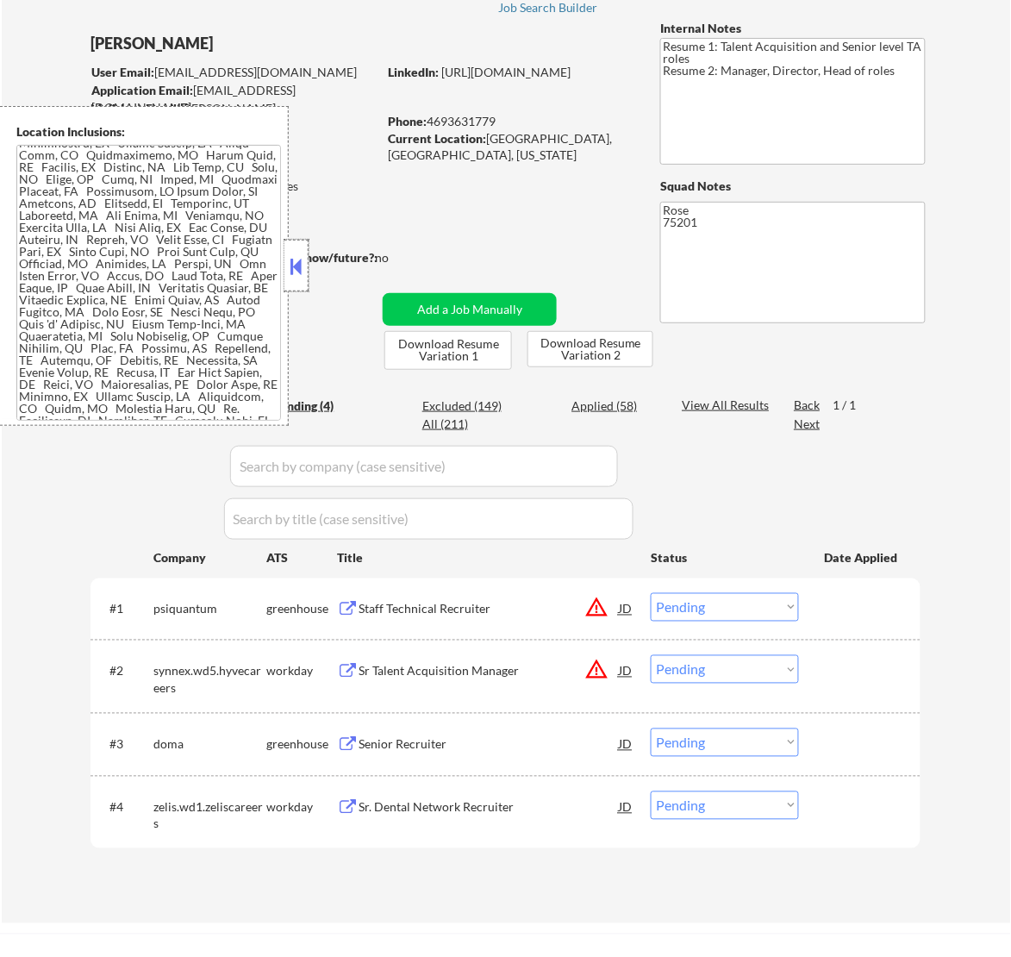
click at [308, 265] on div at bounding box center [296, 266] width 24 height 52
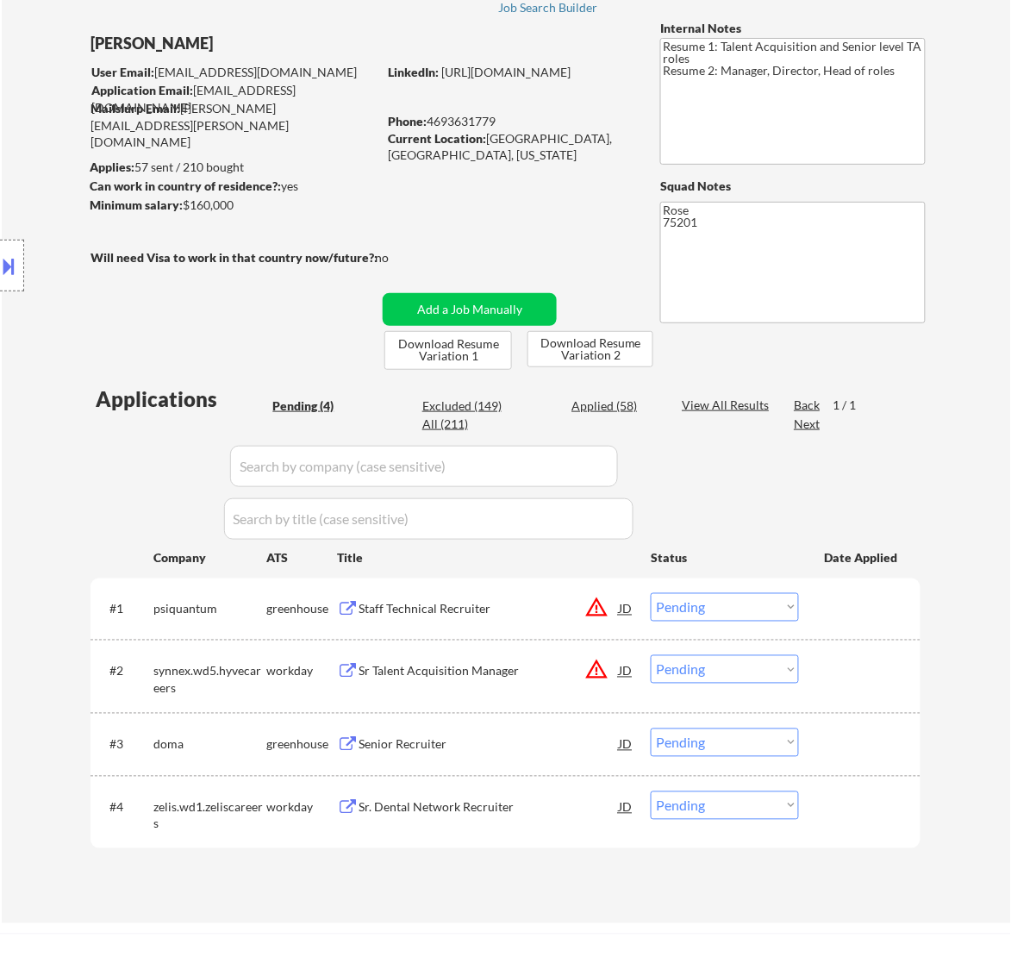
click at [684, 602] on select "Choose an option... Pending Applied Excluded (Questions) Excluded (Expired) Exc…" at bounding box center [725, 607] width 148 height 28
click at [651, 593] on select "Choose an option... Pending Applied Excluded (Questions) Excluded (Expired) Exc…" at bounding box center [725, 607] width 148 height 28
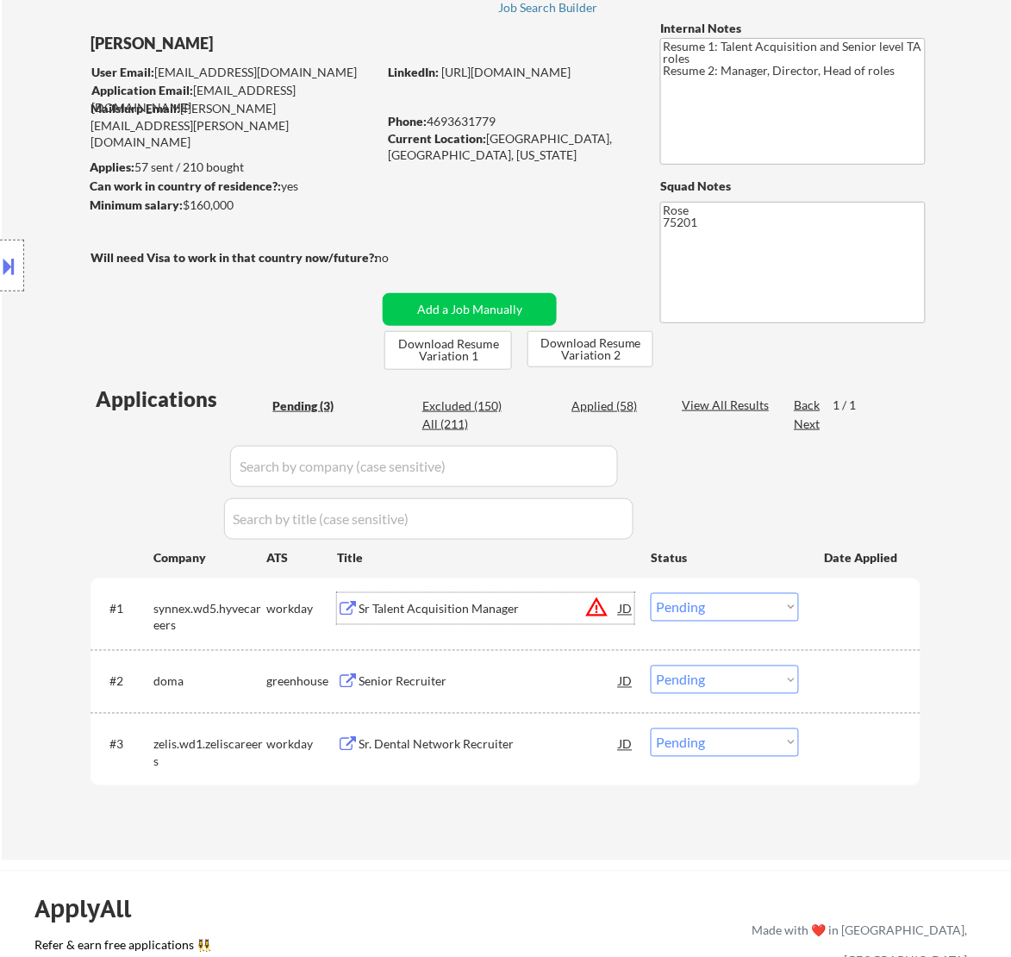
click at [462, 601] on div "Sr Talent Acquisition Manager" at bounding box center [489, 609] width 260 height 17
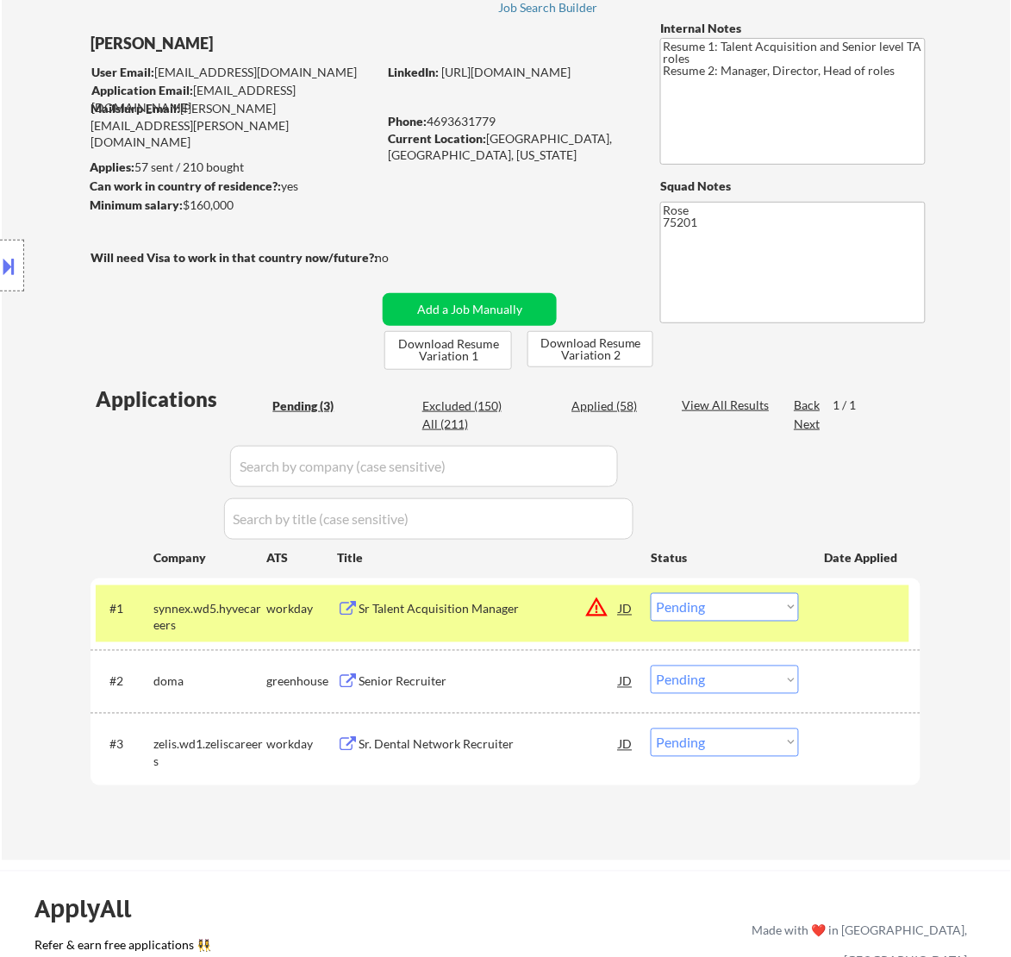
drag, startPoint x: 17, startPoint y: 261, endPoint x: 65, endPoint y: 268, distance: 47.9
click at [17, 260] on button at bounding box center [9, 266] width 19 height 28
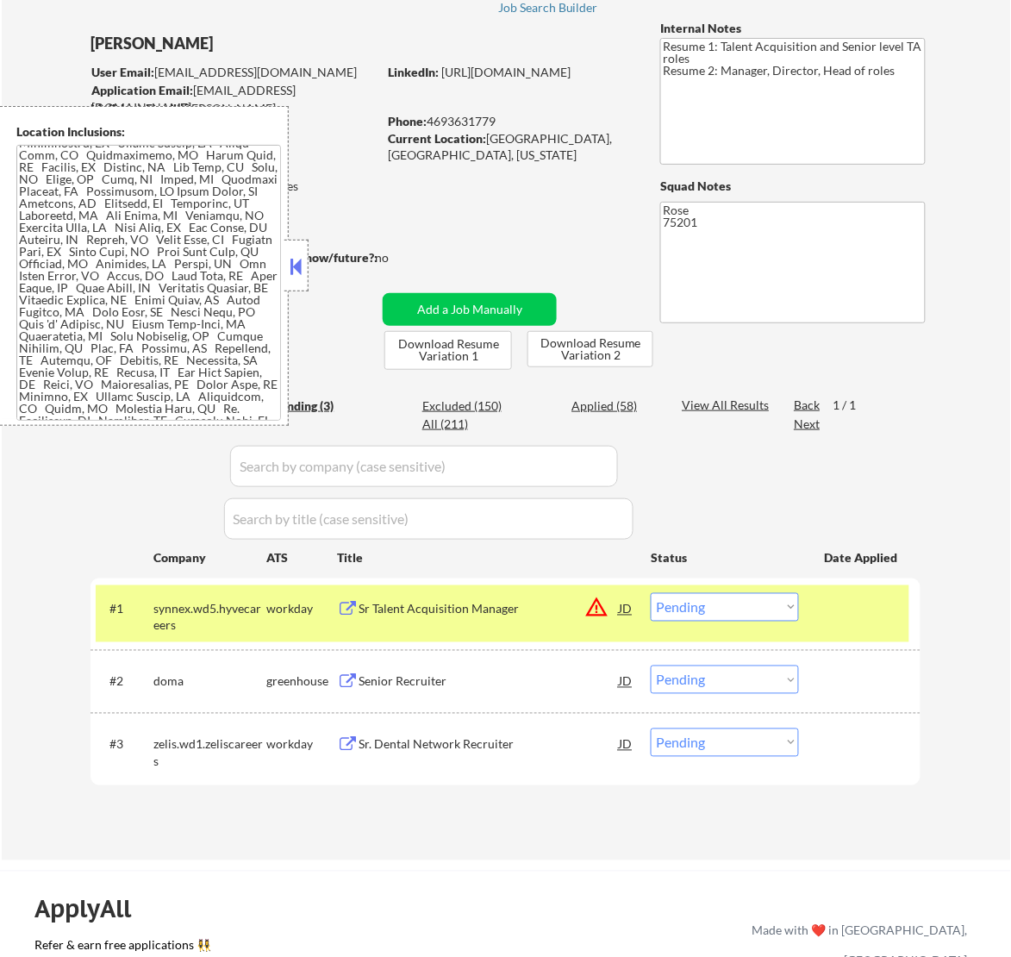
drag, startPoint x: 297, startPoint y: 272, endPoint x: 285, endPoint y: 274, distance: 12.3
click at [297, 272] on button at bounding box center [295, 266] width 19 height 26
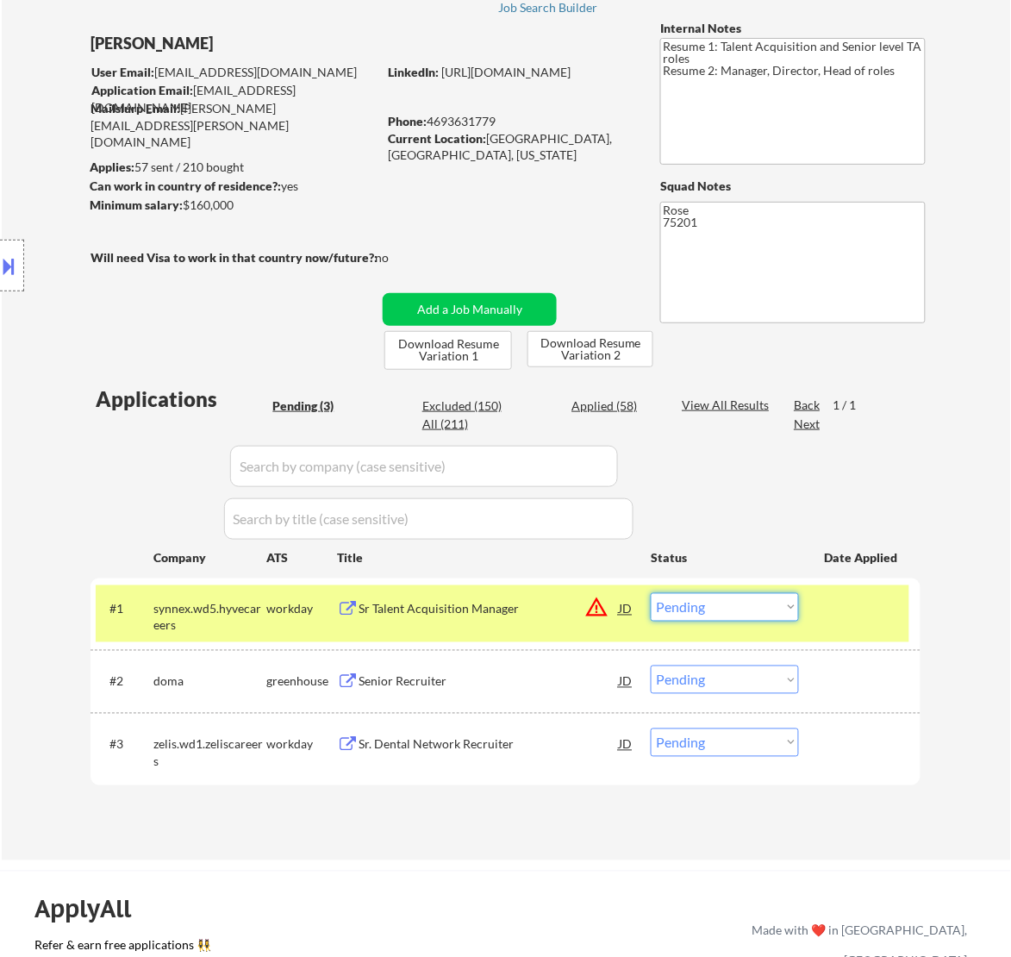
click at [761, 597] on select "Choose an option... Pending Applied Excluded (Questions) Excluded (Expired) Exc…" at bounding box center [725, 607] width 148 height 28
click at [651, 593] on select "Choose an option... Pending Applied Excluded (Questions) Excluded (Expired) Exc…" at bounding box center [725, 607] width 148 height 28
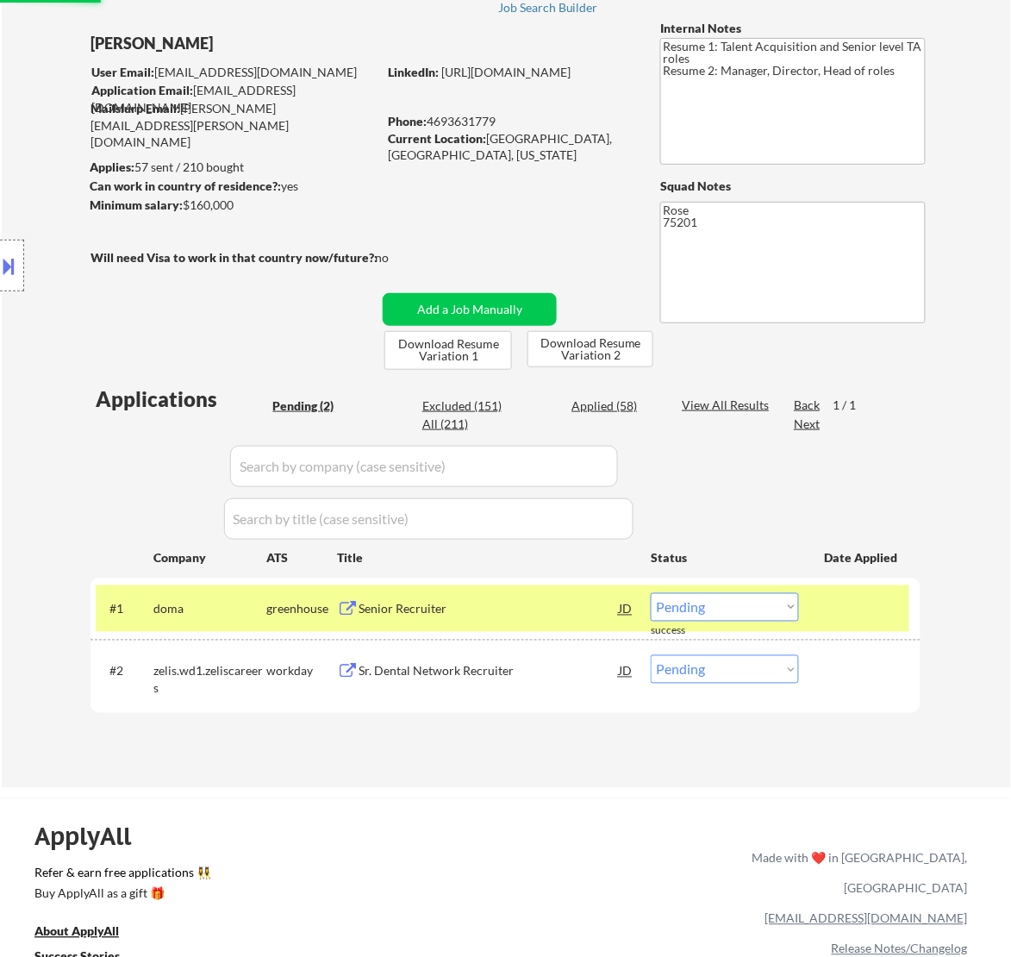
scroll to position [118, 0]
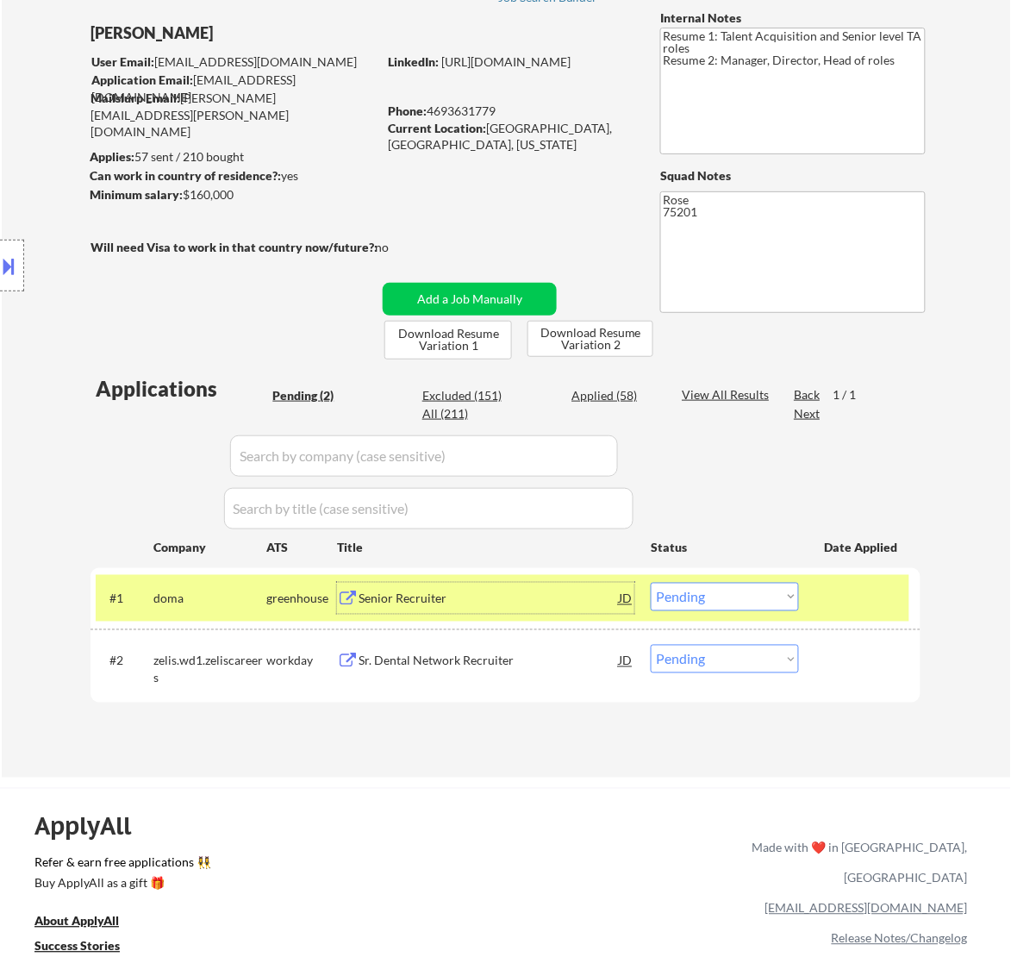
click at [559, 596] on div "Senior Recruiter" at bounding box center [489, 598] width 260 height 17
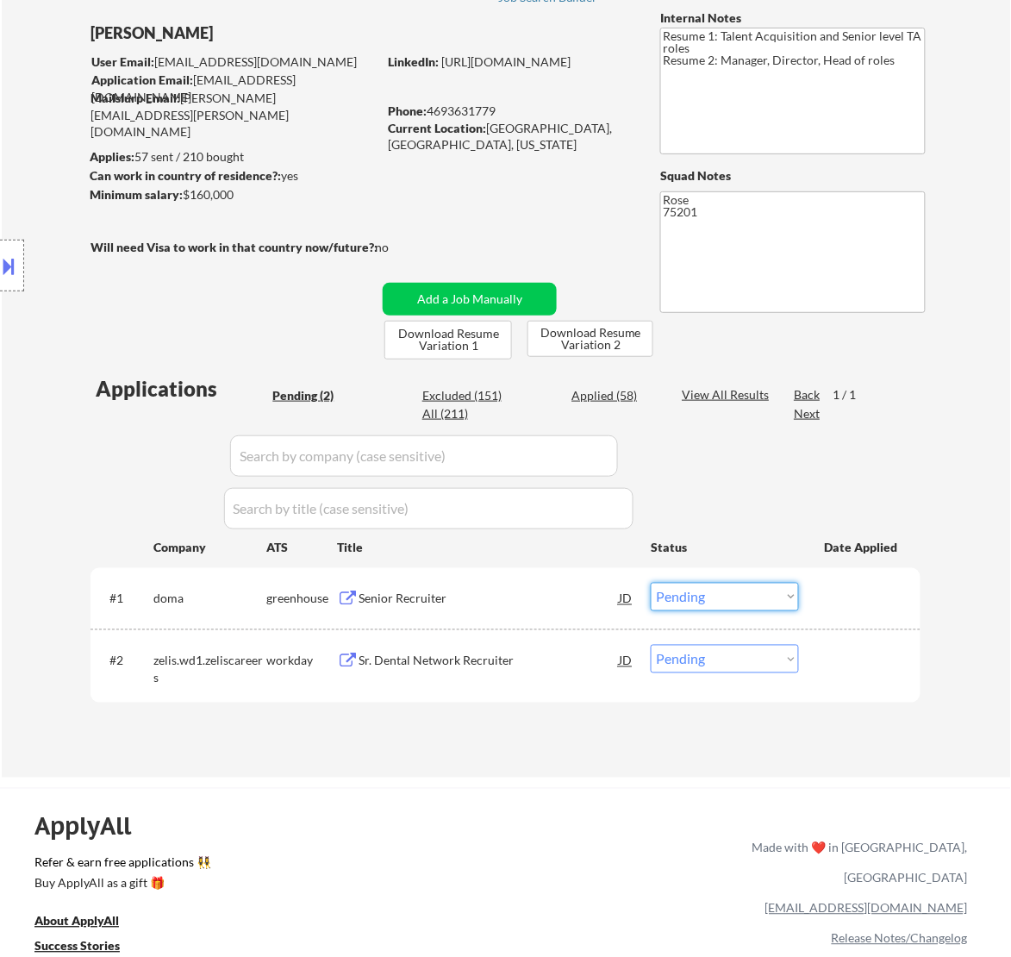
click at [711, 597] on select "Choose an option... Pending Applied Excluded (Questions) Excluded (Expired) Exc…" at bounding box center [725, 597] width 148 height 28
click at [651, 583] on select "Choose an option... Pending Applied Excluded (Questions) Excluded (Expired) Exc…" at bounding box center [725, 597] width 148 height 28
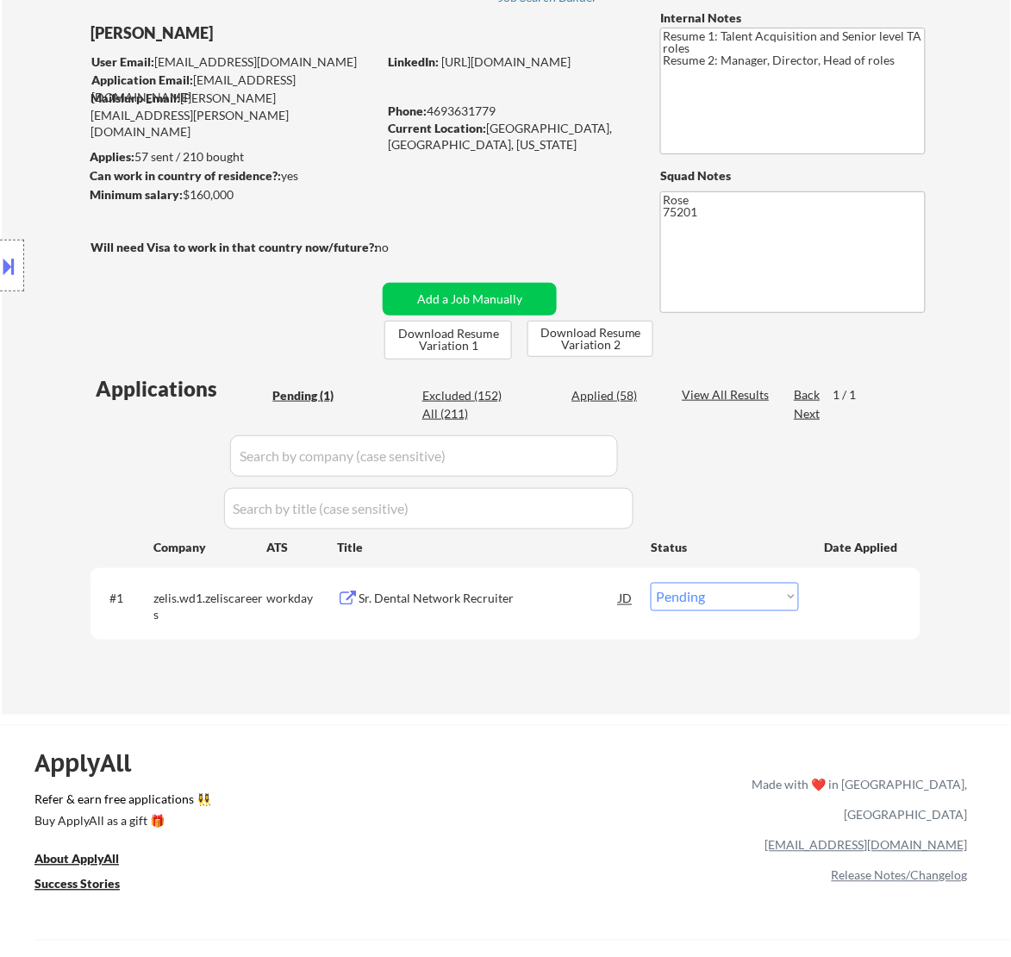
click at [554, 605] on div "Sr. Dental Network Recruiter" at bounding box center [489, 598] width 260 height 17
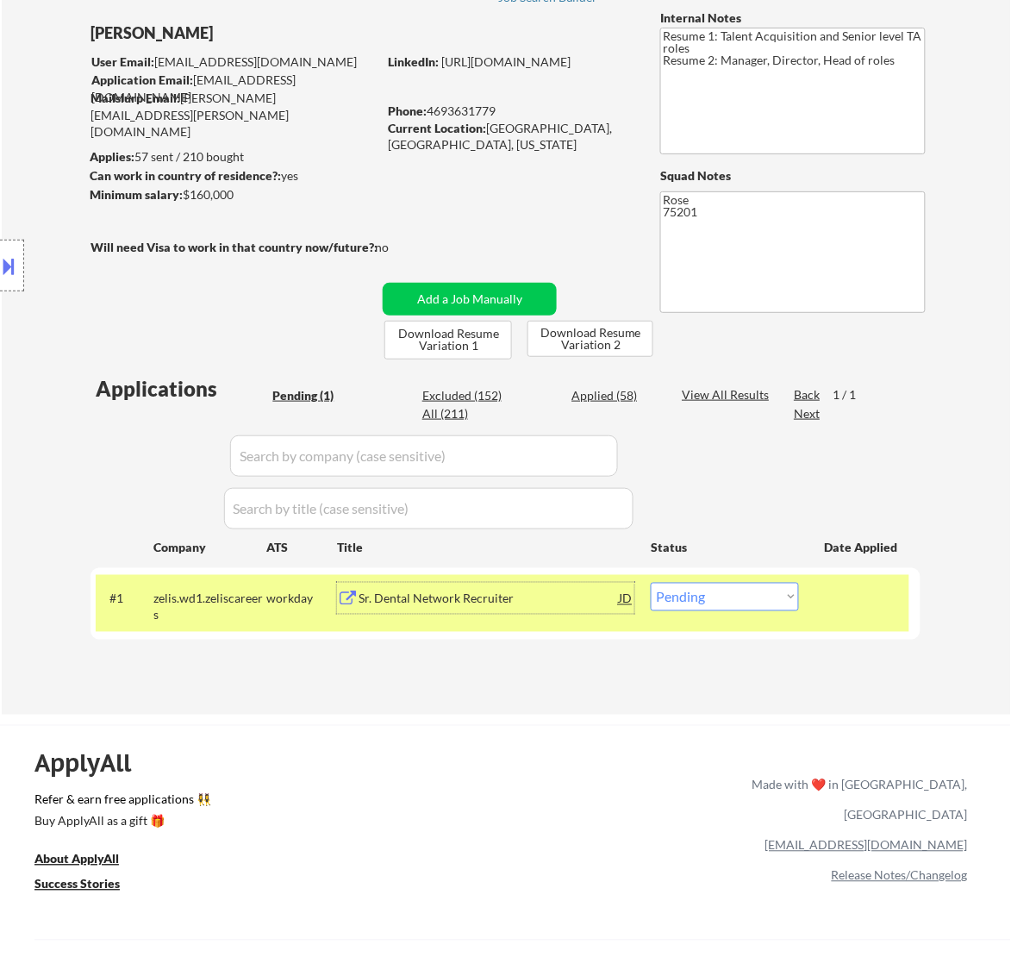
click at [759, 586] on select "Choose an option... Pending Applied Excluded (Questions) Excluded (Expired) Exc…" at bounding box center [725, 597] width 148 height 28
select select ""excluded__bad_match_""
click at [651, 583] on select "Choose an option... Pending Applied Excluded (Questions) Excluded (Expired) Exc…" at bounding box center [725, 597] width 148 height 28
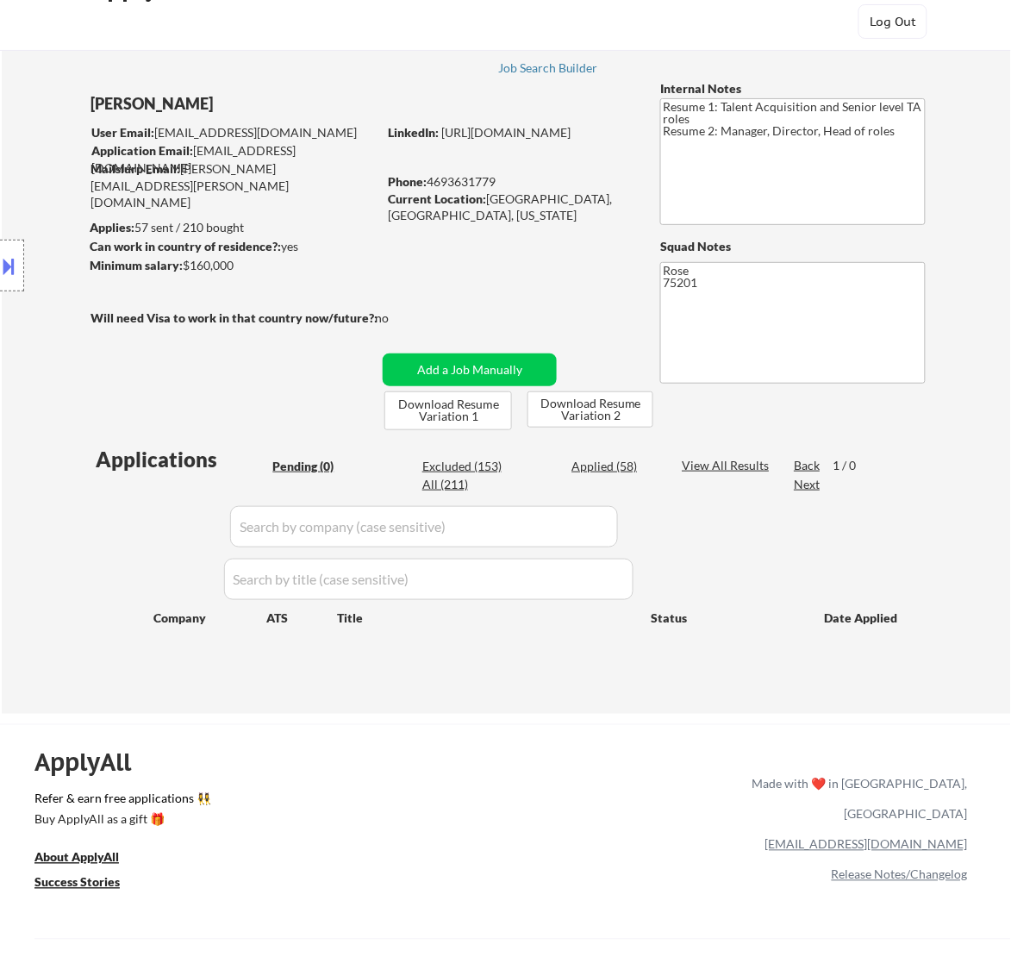
scroll to position [10, 0]
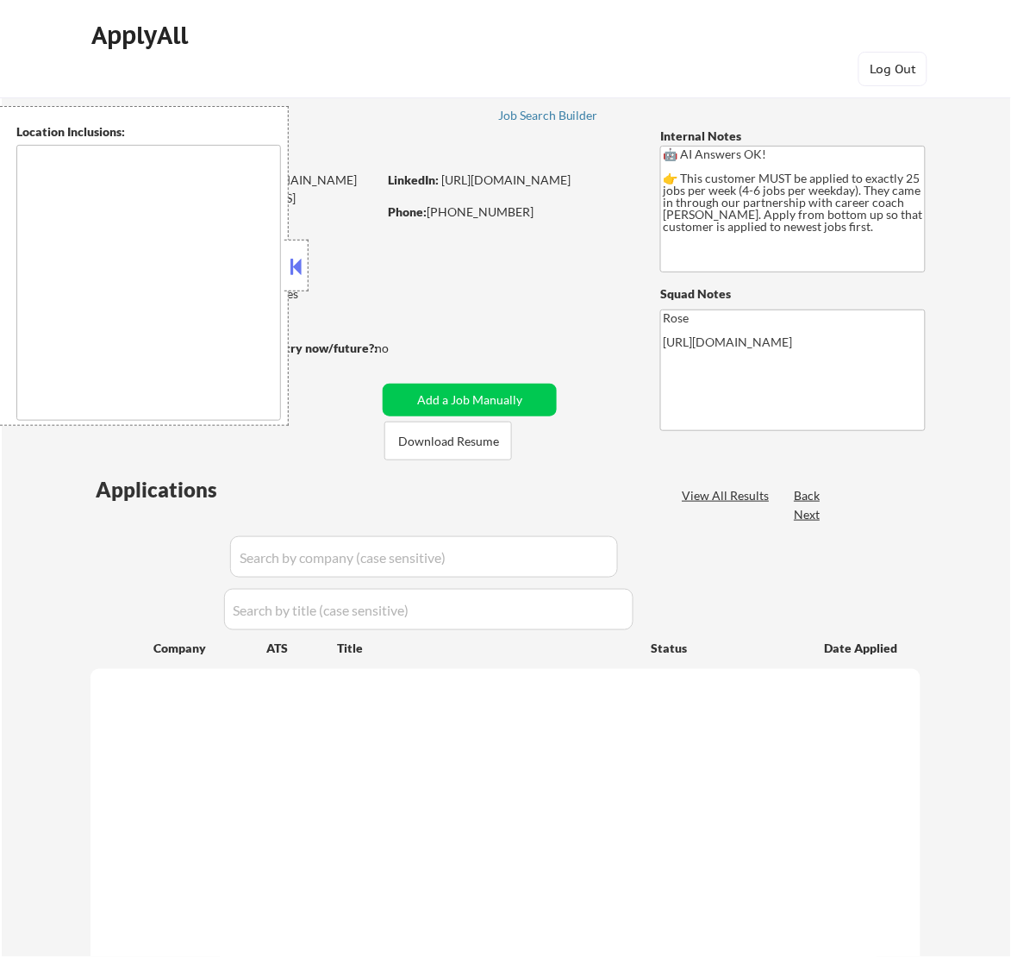
type textarea "[GEOGRAPHIC_DATA], ON [GEOGRAPHIC_DATA], ON [GEOGRAPHIC_DATA], ON [GEOGRAPHIC_D…"
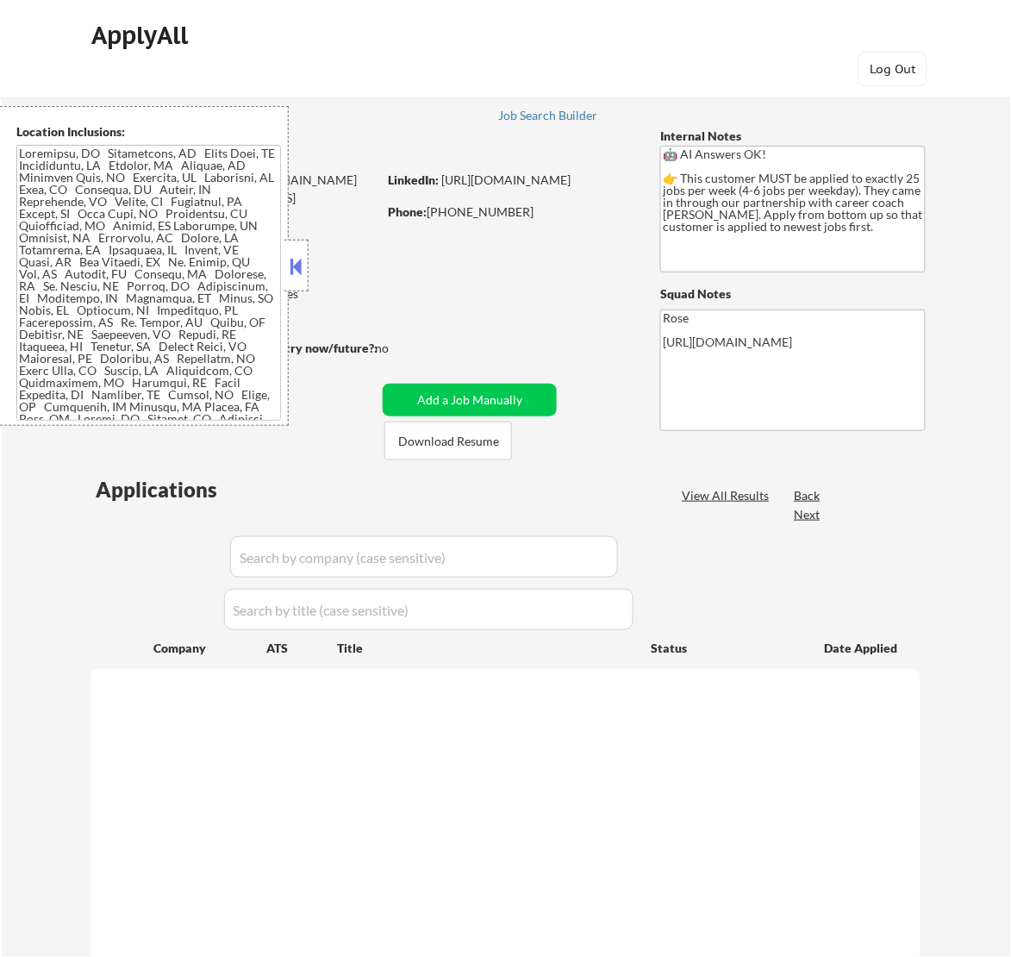
select select ""pending""
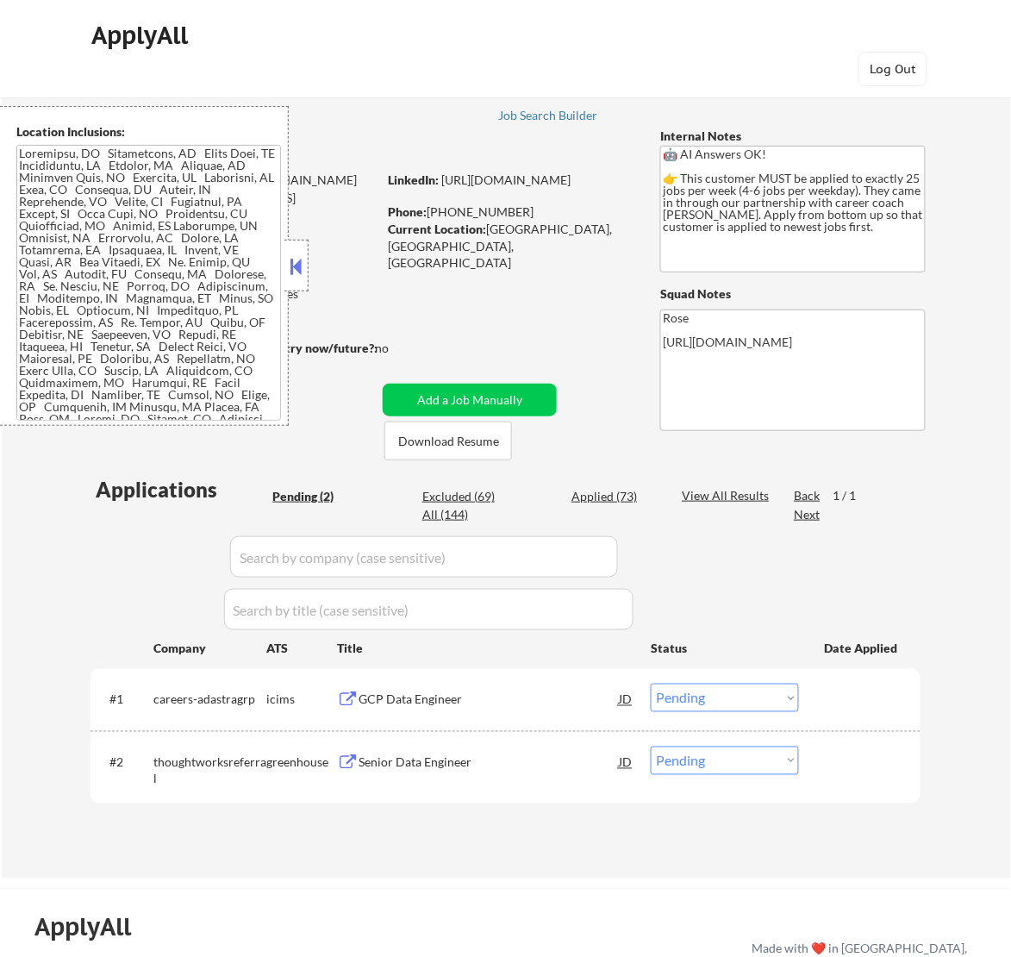
click at [293, 272] on button at bounding box center [295, 266] width 19 height 26
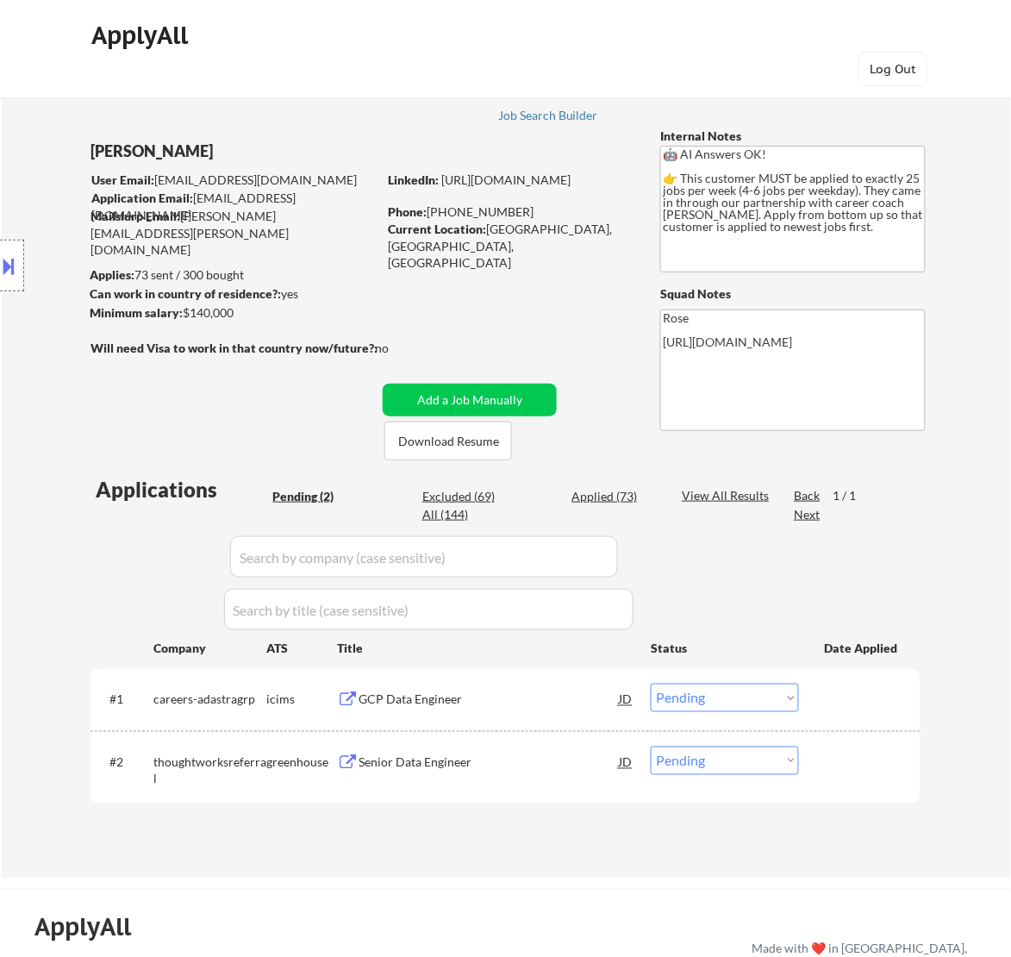
click at [524, 703] on div "GCP Data Engineer" at bounding box center [489, 699] width 260 height 17
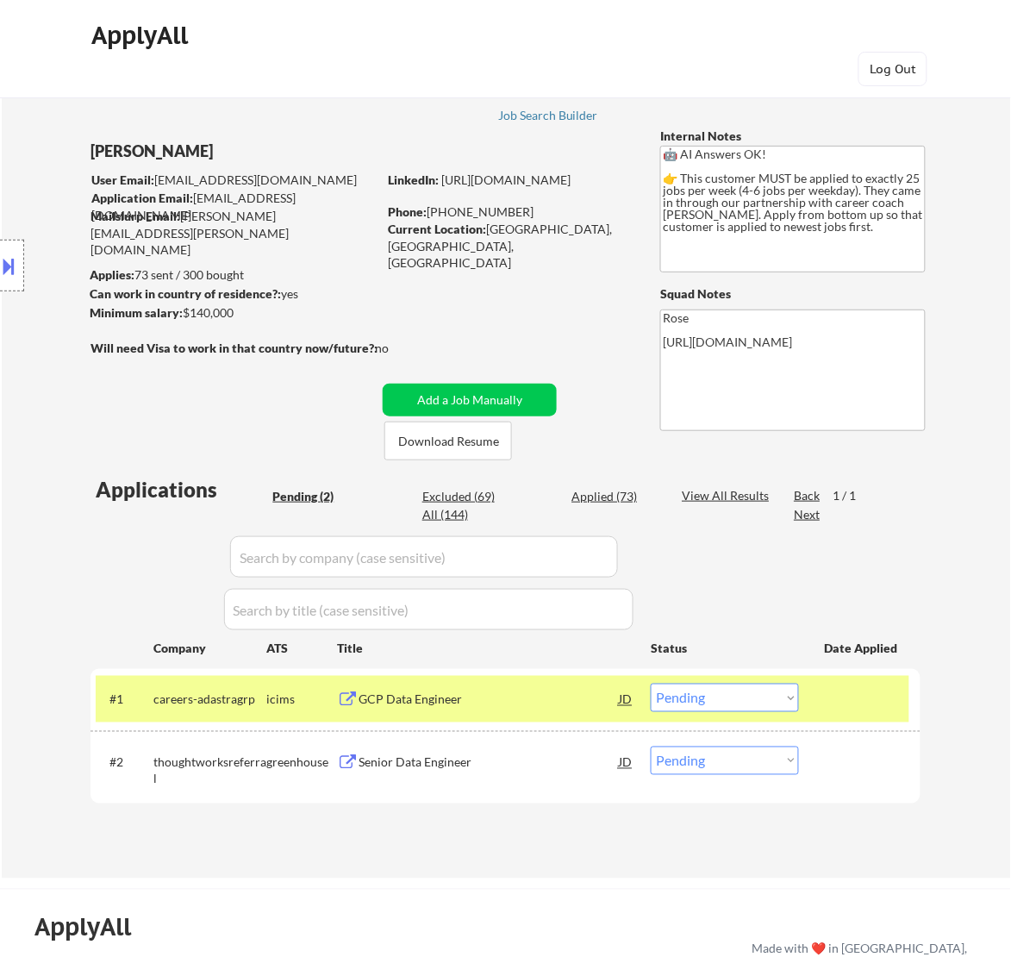
click at [16, 254] on button at bounding box center [9, 266] width 19 height 28
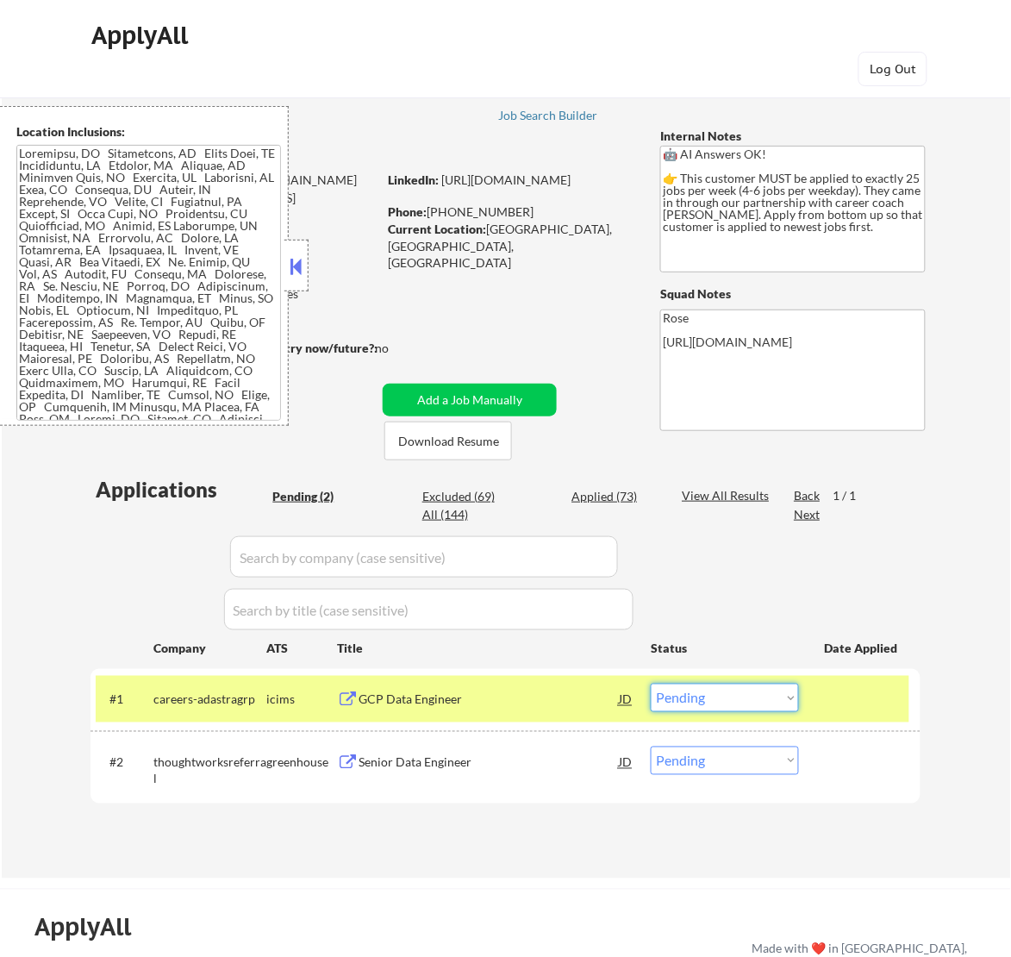
click at [763, 691] on select "Choose an option... Pending Applied Excluded (Questions) Excluded (Expired) Exc…" at bounding box center [725, 698] width 148 height 28
click at [651, 684] on select "Choose an option... Pending Applied Excluded (Questions) Excluded (Expired) Exc…" at bounding box center [725, 698] width 148 height 28
click at [299, 254] on button at bounding box center [295, 266] width 19 height 26
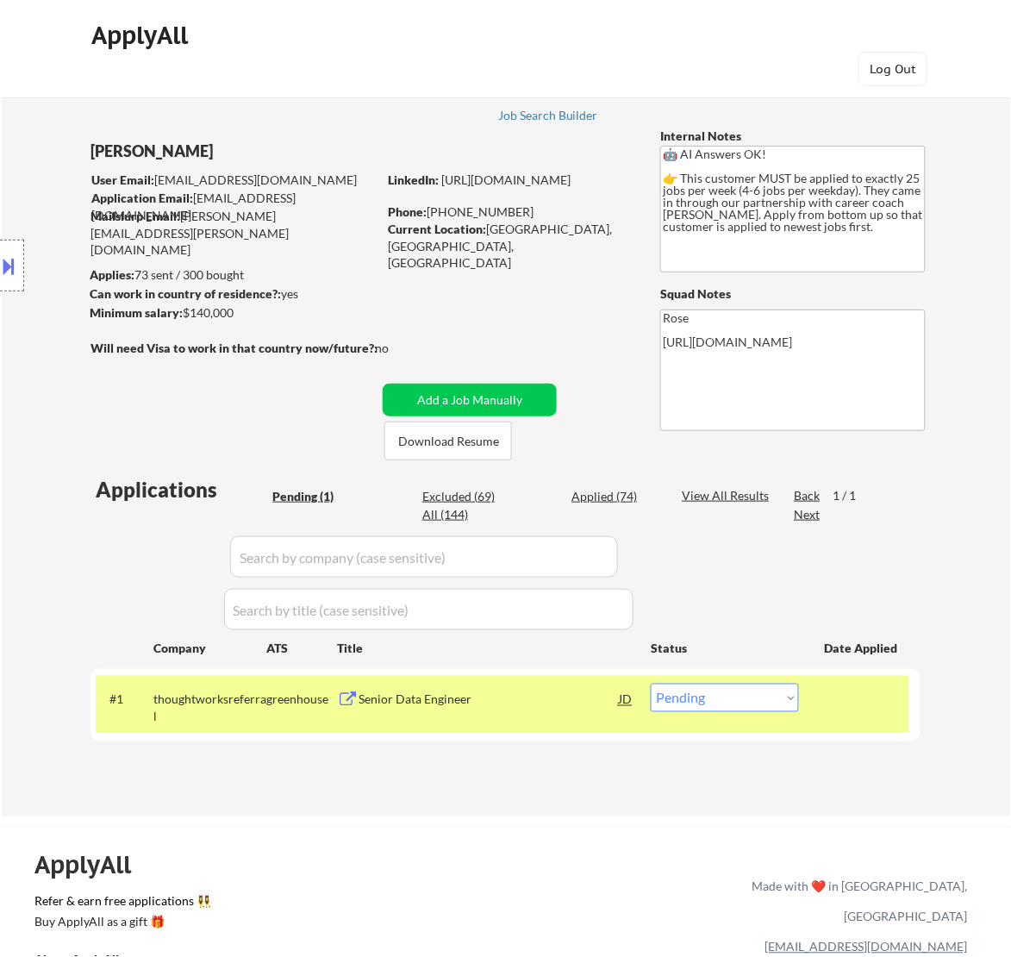
click at [578, 700] on div "Senior Data Engineer" at bounding box center [489, 699] width 260 height 17
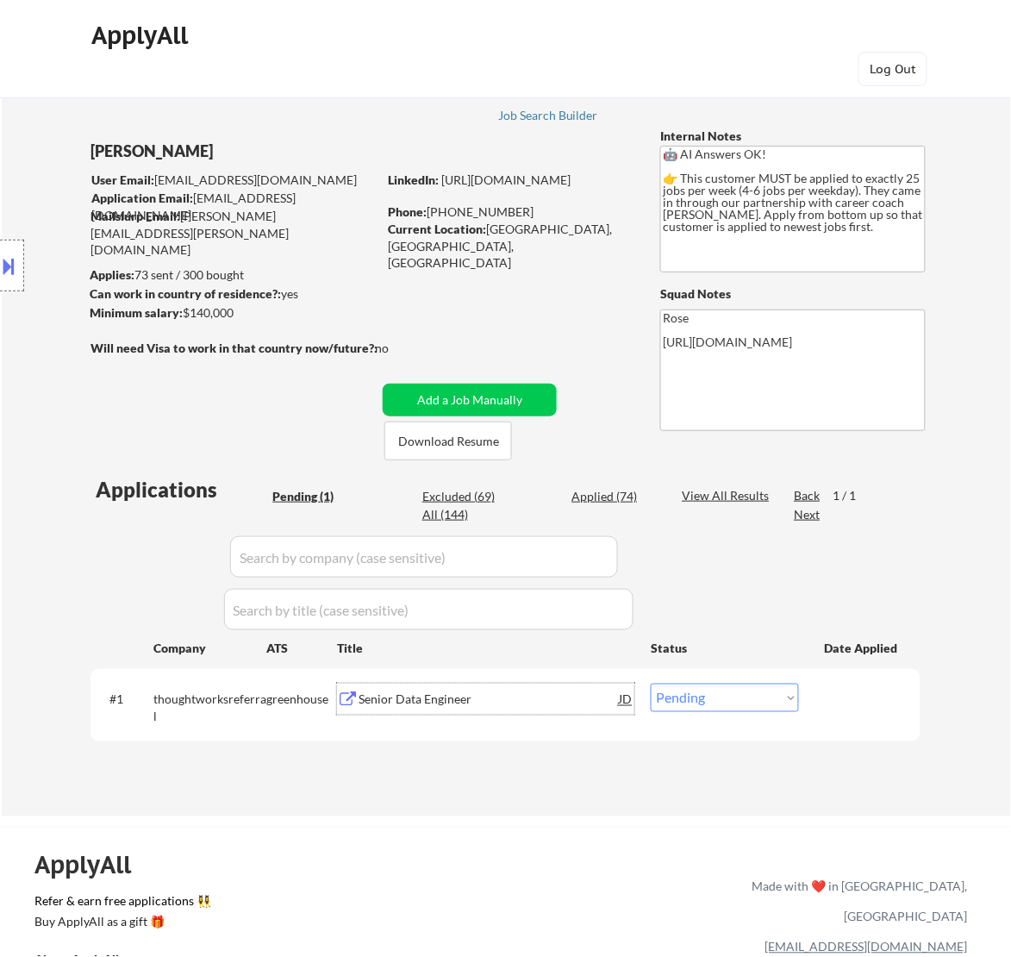
click at [729, 688] on select "Choose an option... Pending Applied Excluded (Questions) Excluded (Expired) Exc…" at bounding box center [725, 698] width 148 height 28
select select ""applied""
click at [651, 684] on select "Choose an option... Pending Applied Excluded (Questions) Excluded (Expired) Exc…" at bounding box center [725, 698] width 148 height 28
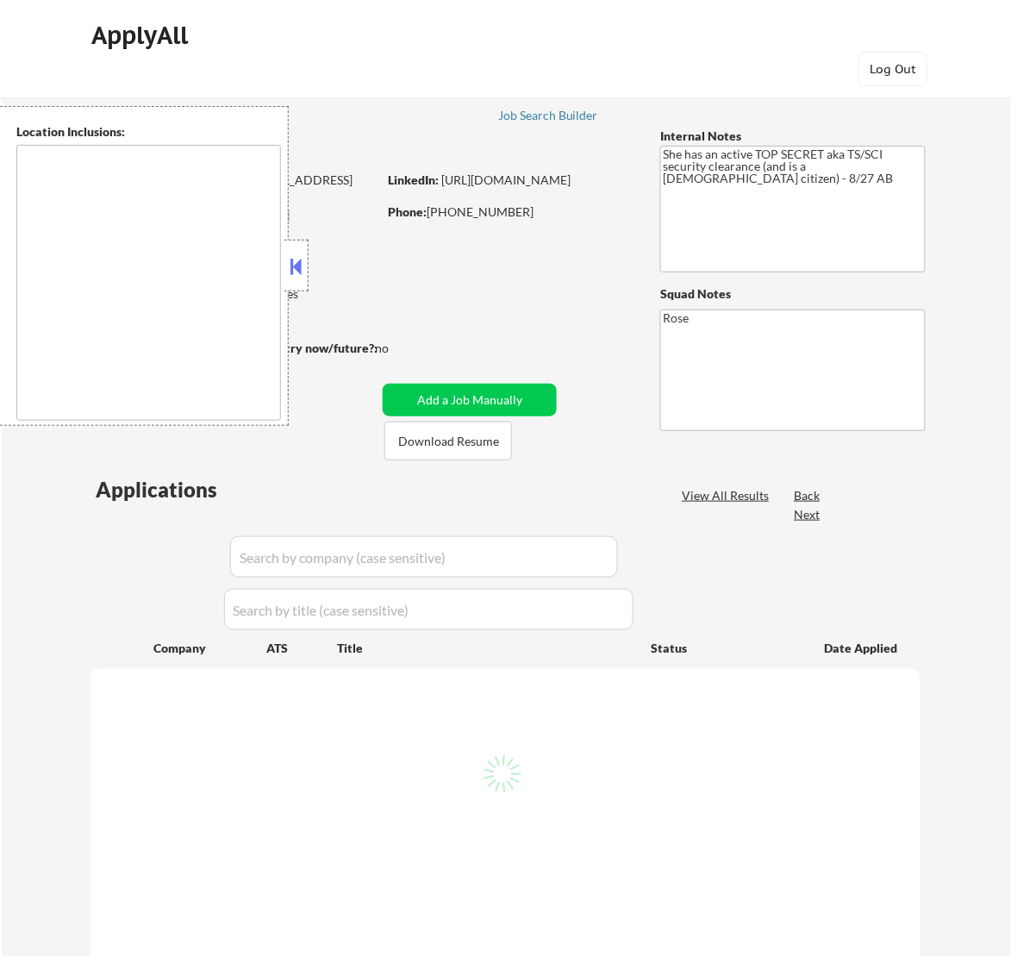
type textarea "[GEOGRAPHIC_DATA], [GEOGRAPHIC_DATA] [GEOGRAPHIC_DATA], [GEOGRAPHIC_DATA] [GEOG…"
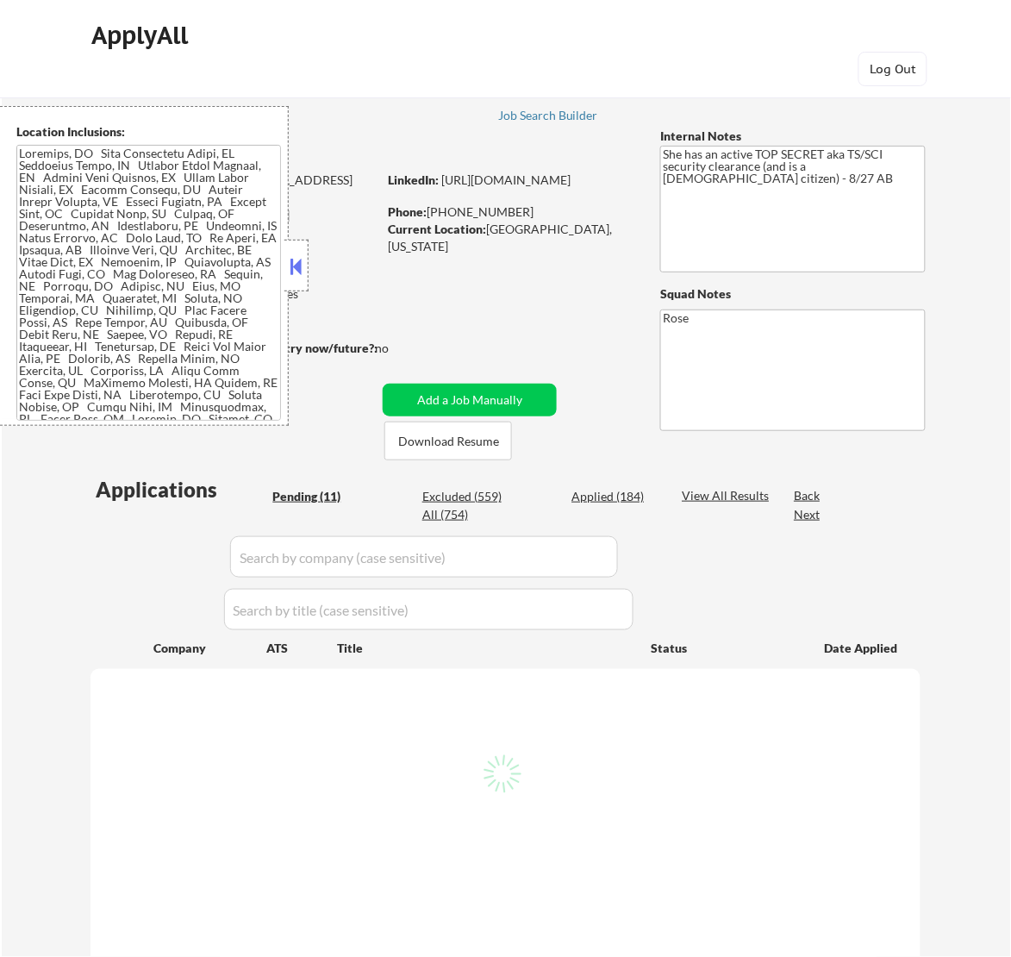
select select ""pending""
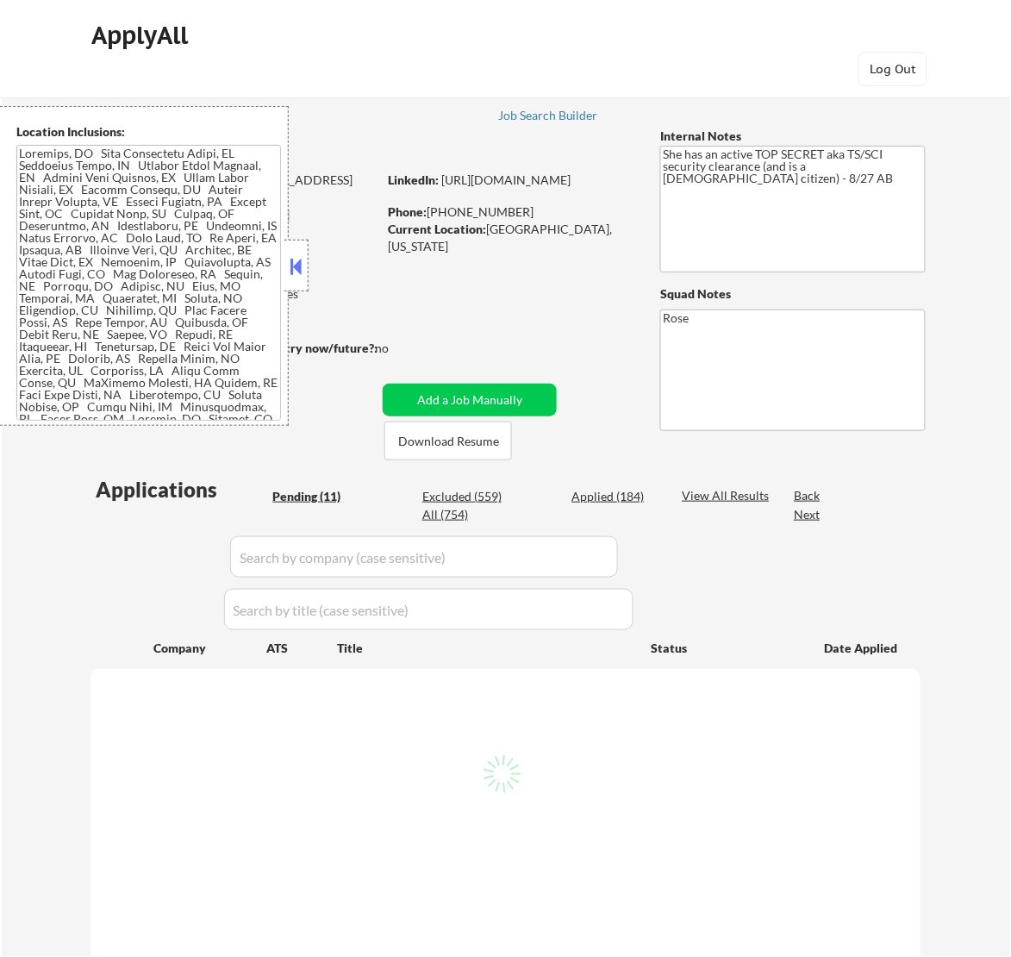
select select ""pending""
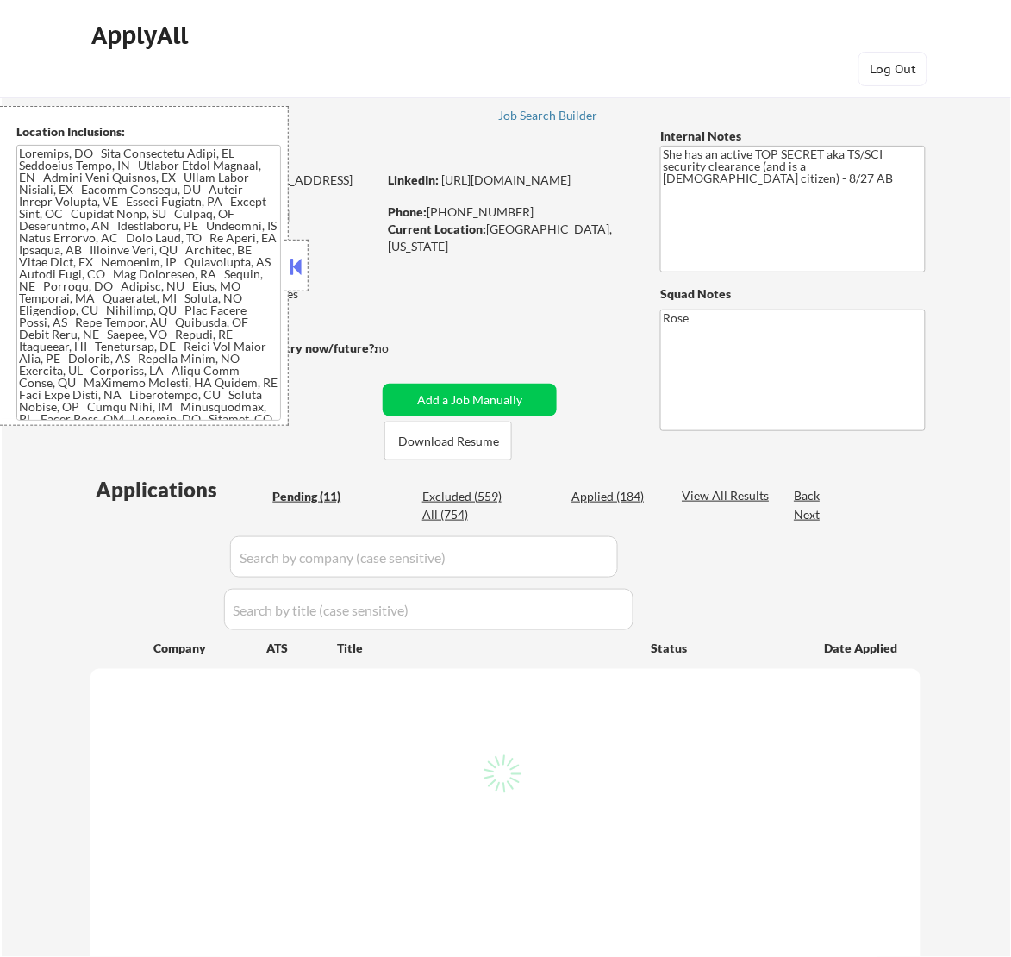
select select ""pending""
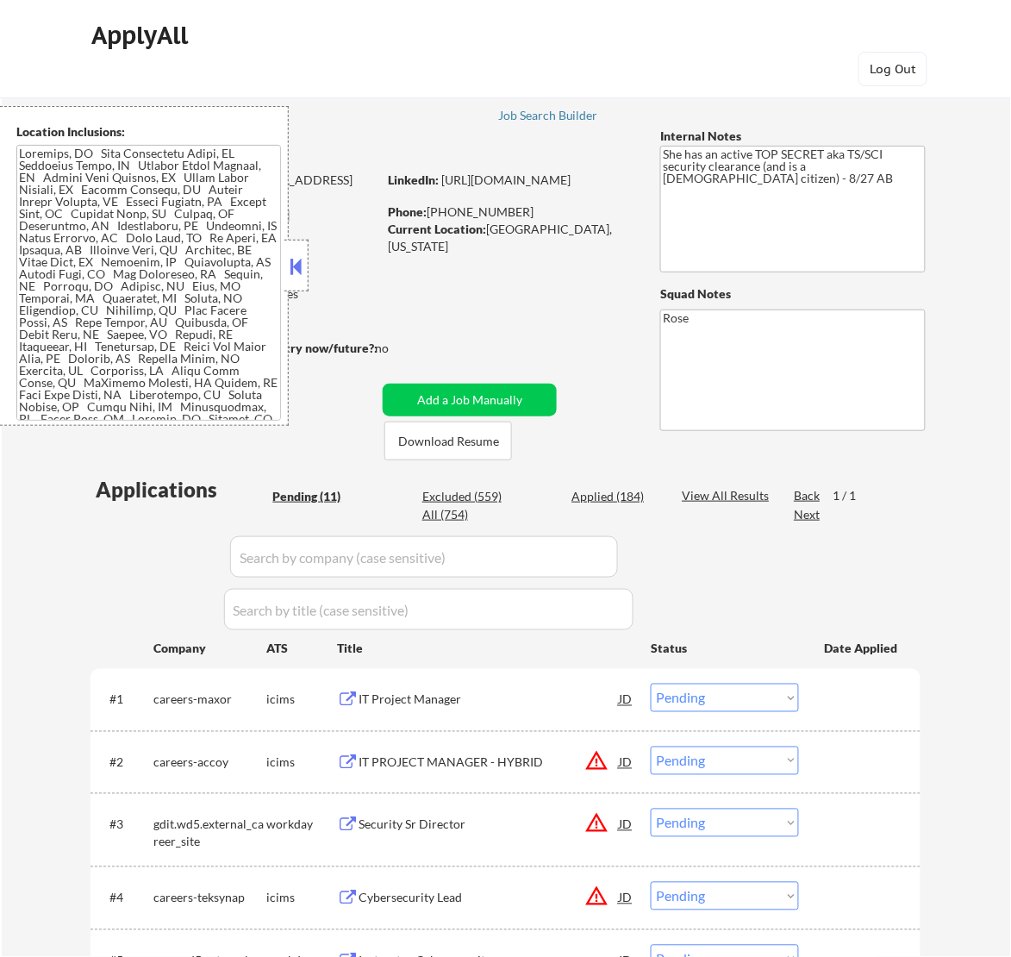
click at [302, 264] on button at bounding box center [295, 266] width 19 height 26
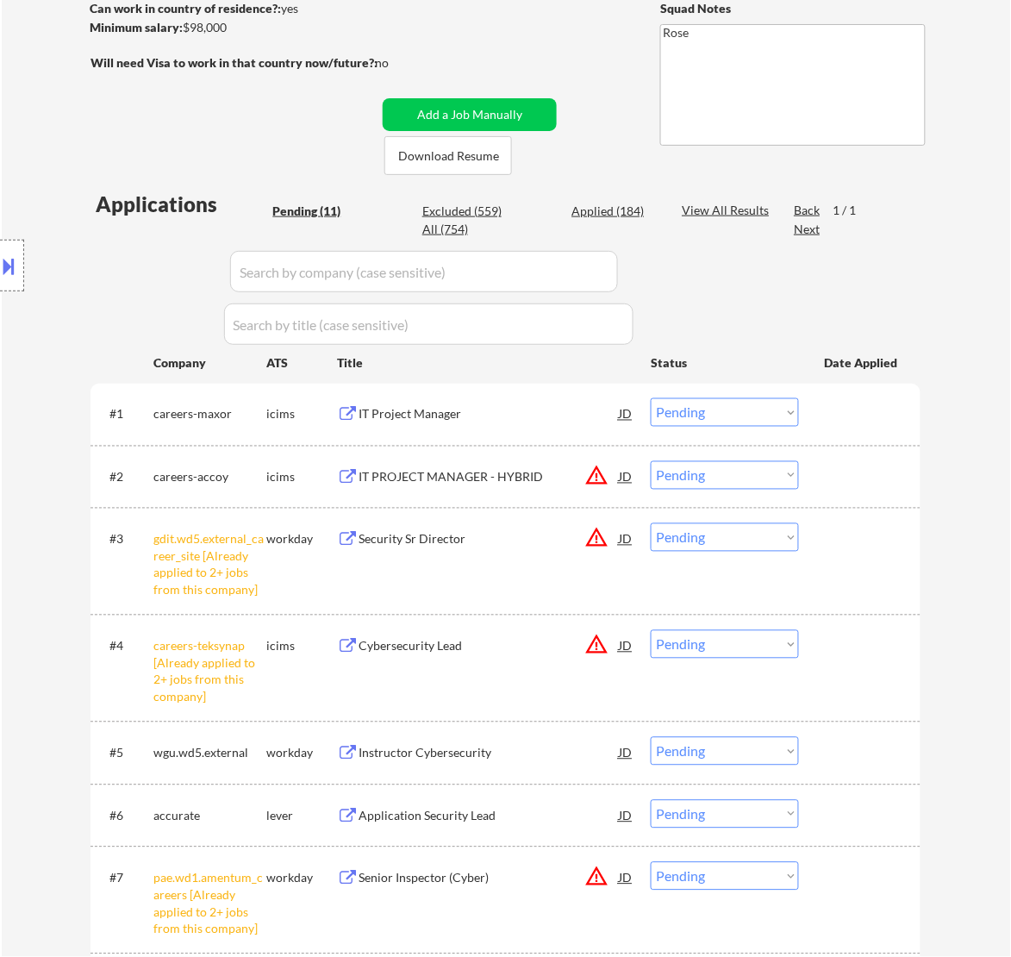
scroll to position [323, 0]
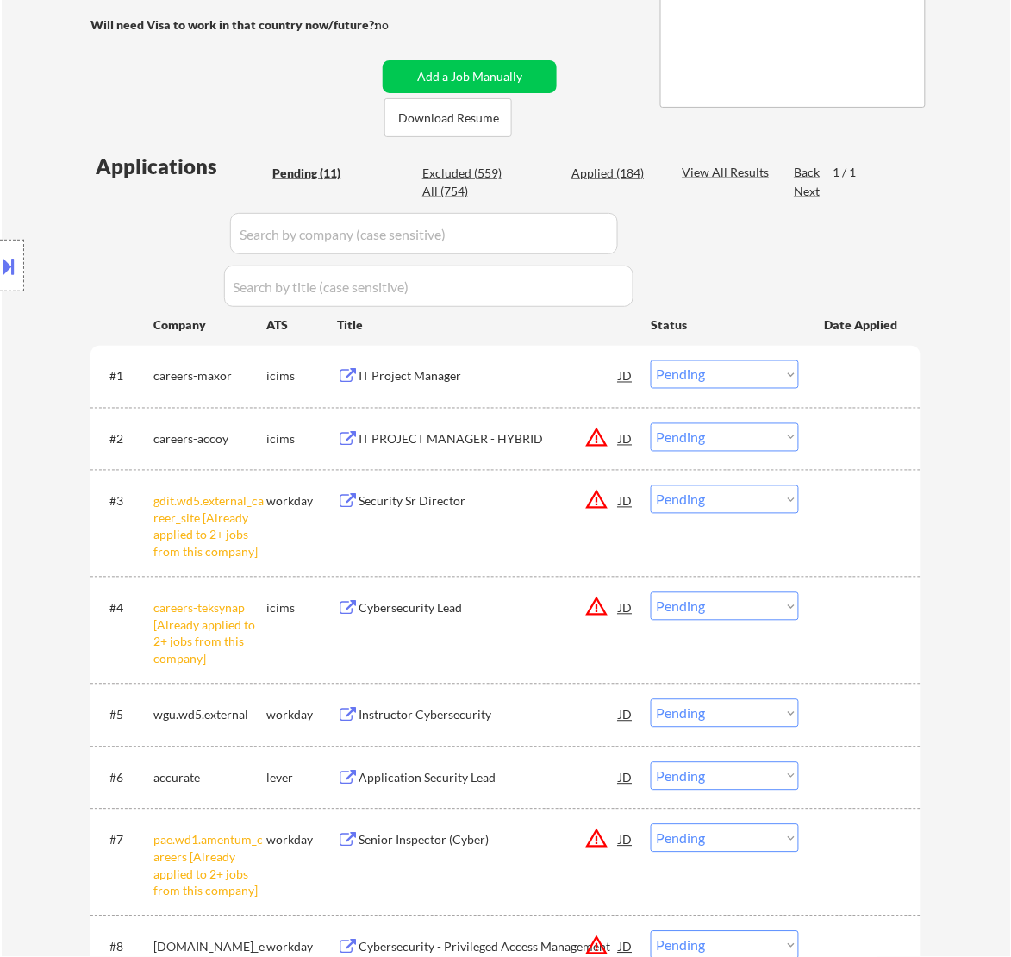
click at [776, 497] on select "Choose an option... Pending Applied Excluded (Questions) Excluded (Expired) Exc…" at bounding box center [725, 499] width 148 height 28
click at [651, 485] on select "Choose an option... Pending Applied Excluded (Questions) Excluded (Expired) Exc…" at bounding box center [725, 499] width 148 height 28
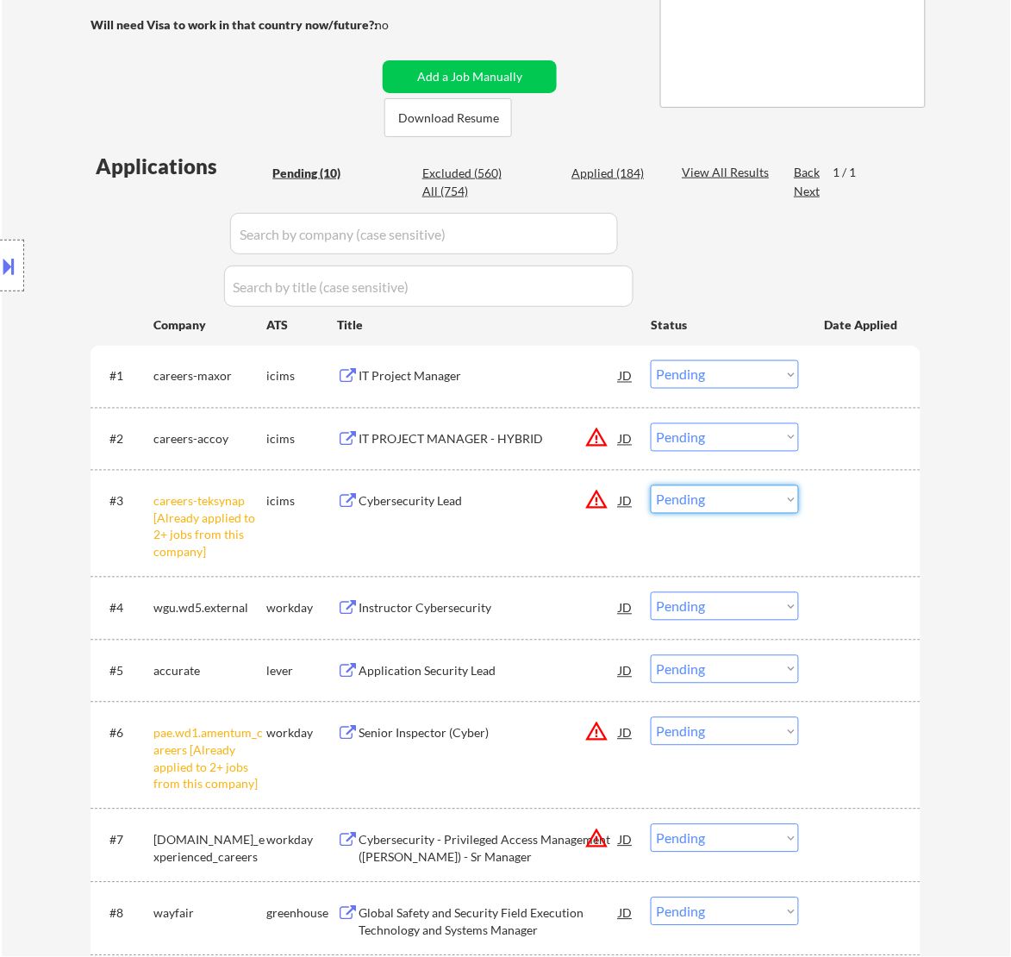
click at [777, 497] on select "Choose an option... Pending Applied Excluded (Questions) Excluded (Expired) Exc…" at bounding box center [725, 499] width 148 height 28
click at [651, 485] on select "Choose an option... Pending Applied Excluded (Questions) Excluded (Expired) Exc…" at bounding box center [725, 499] width 148 height 28
select select ""pending""
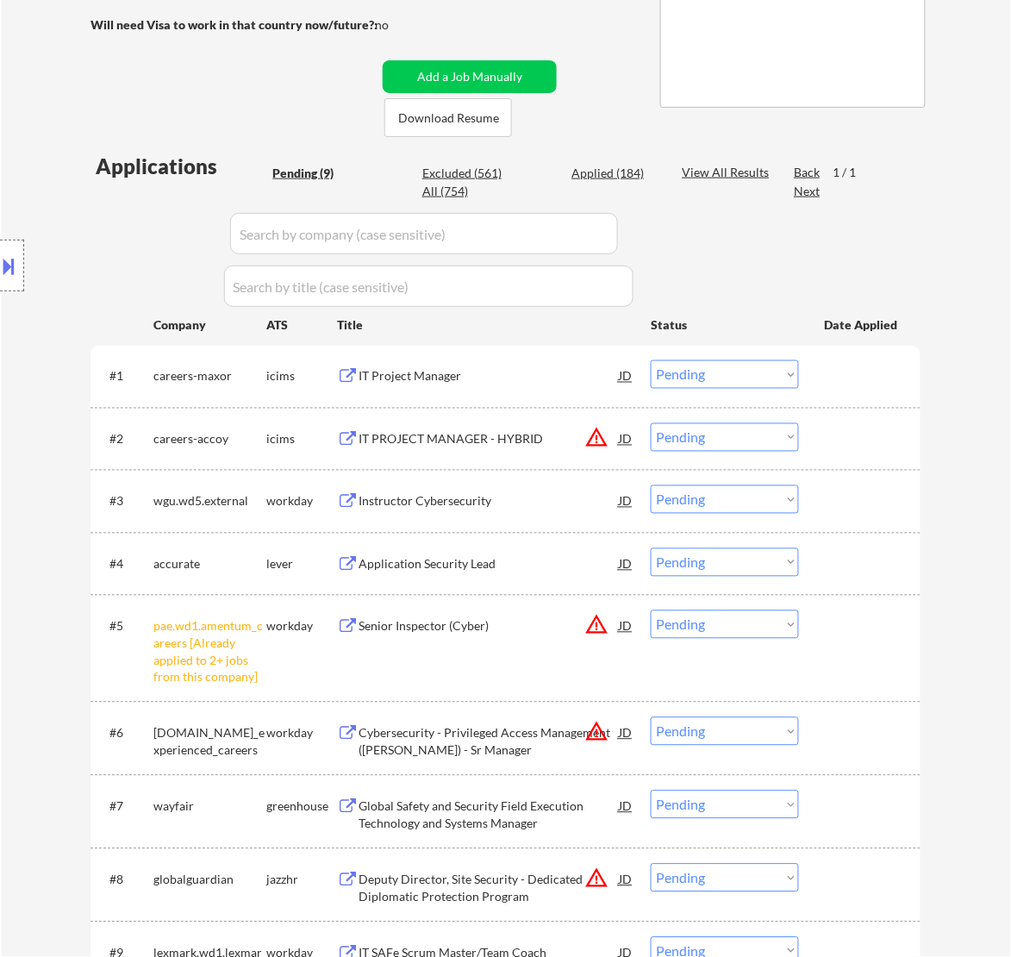
click at [782, 622] on select "Choose an option... Pending Applied Excluded (Questions) Excluded (Expired) Exc…" at bounding box center [725, 624] width 148 height 28
click at [651, 610] on select "Choose an option... Pending Applied Excluded (Questions) Excluded (Expired) Exc…" at bounding box center [725, 624] width 148 height 28
select select ""pending""
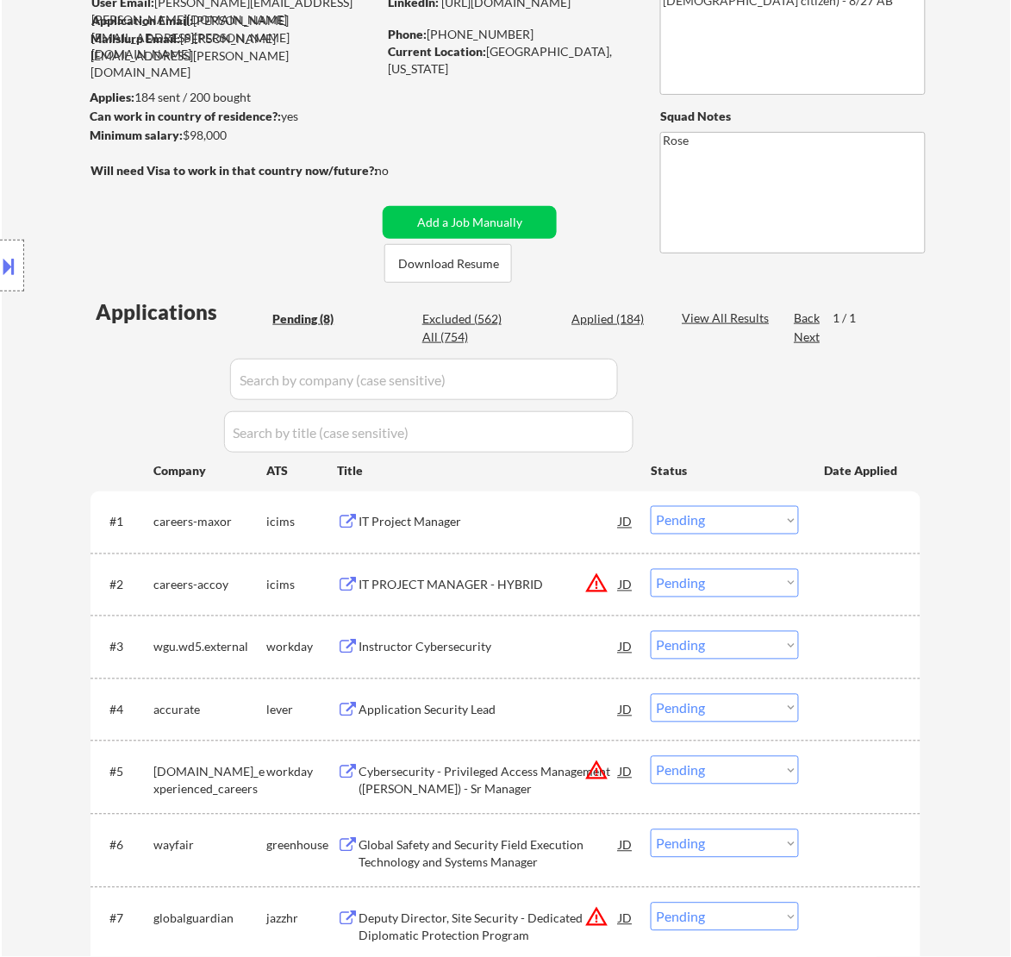
scroll to position [216, 0]
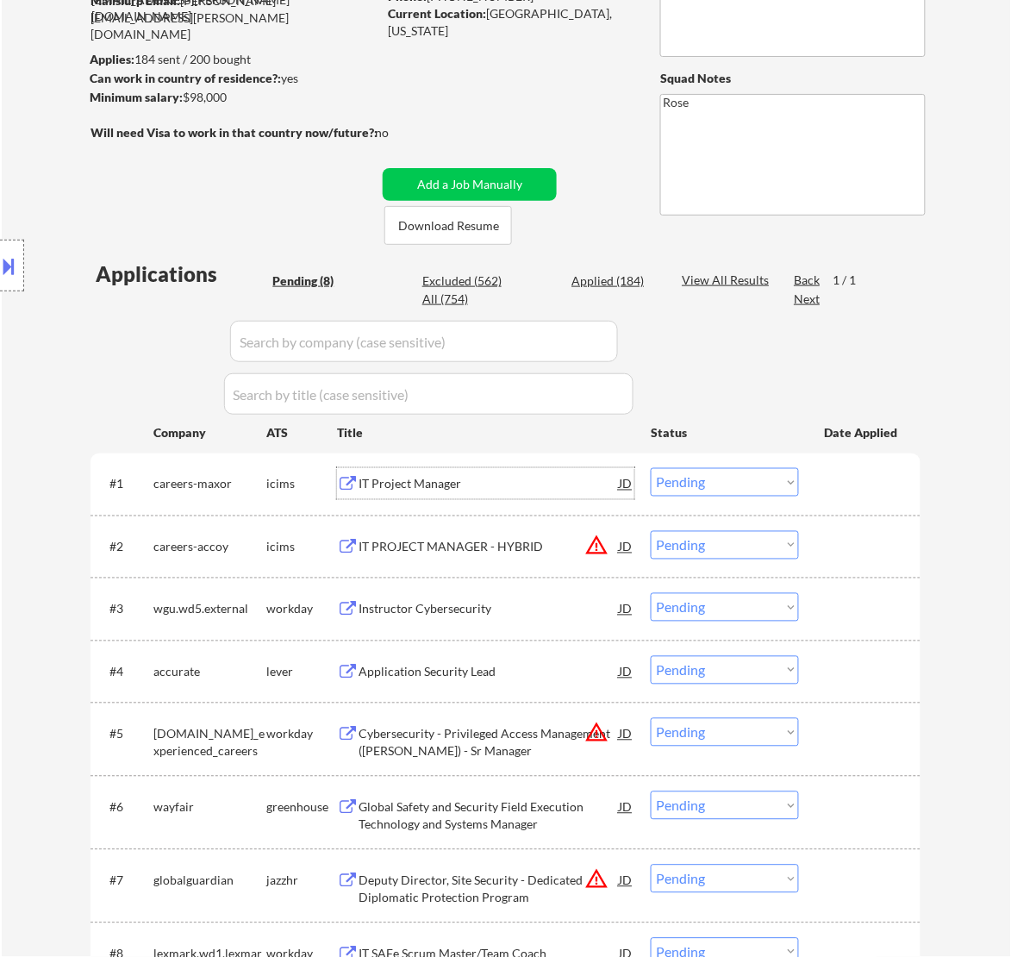
click at [500, 487] on div "IT Project Manager" at bounding box center [489, 484] width 260 height 17
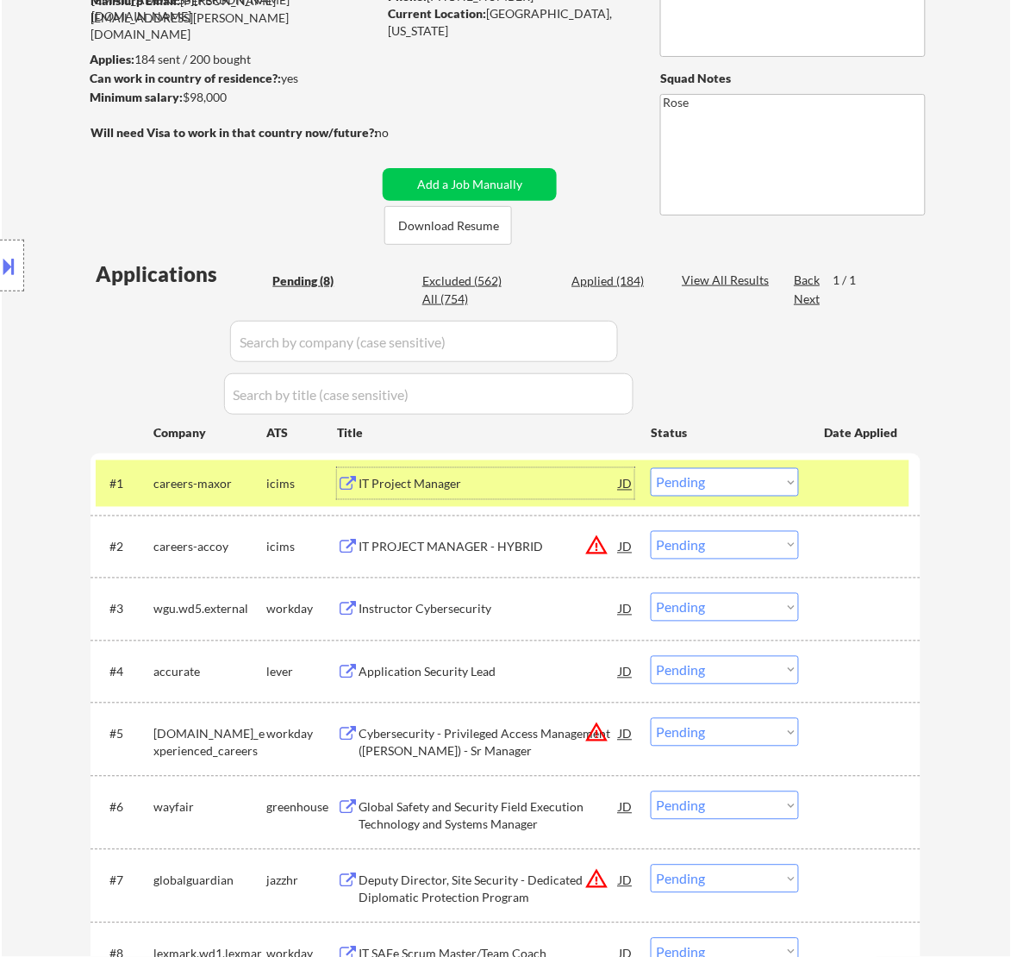
click at [684, 481] on select "Choose an option... Pending Applied Excluded (Questions) Excluded (Expired) Exc…" at bounding box center [725, 482] width 148 height 28
click at [651, 468] on select "Choose an option... Pending Applied Excluded (Questions) Excluded (Expired) Exc…" at bounding box center [725, 482] width 148 height 28
select select ""pending""
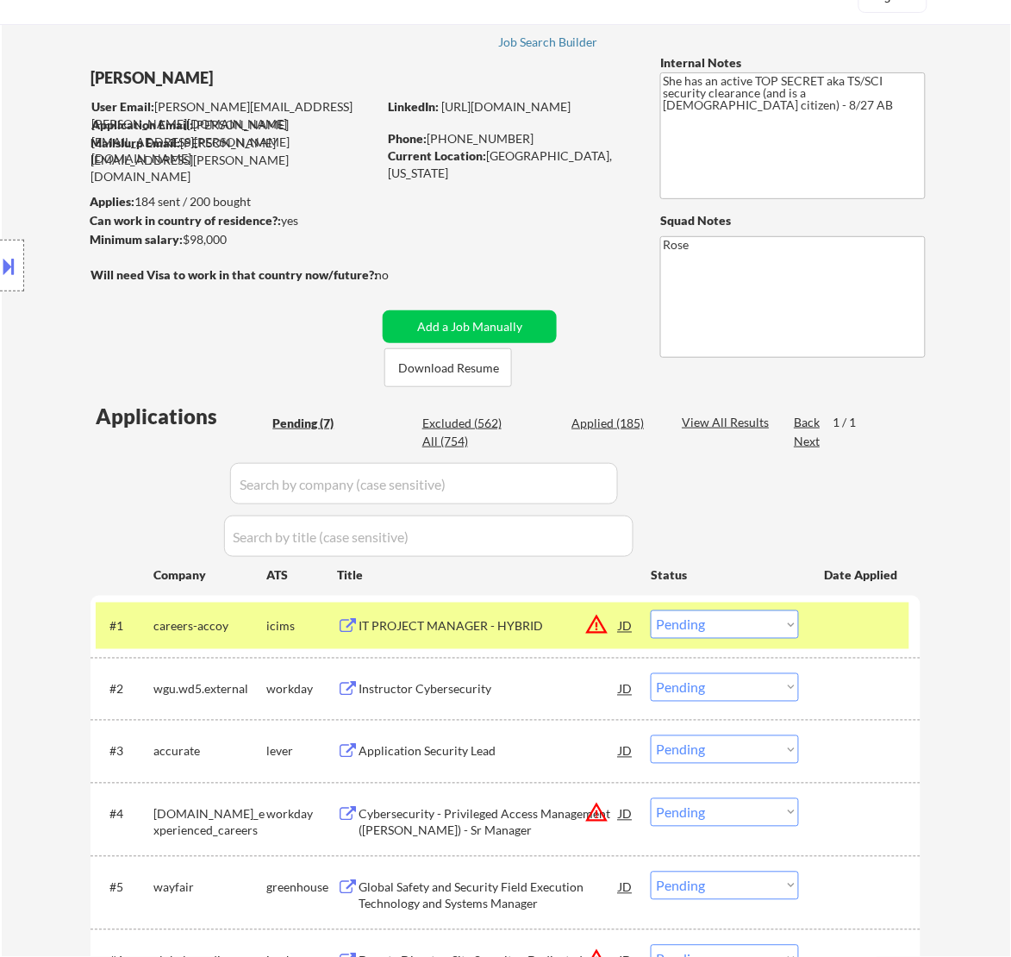
scroll to position [108, 0]
